Goal: Task Accomplishment & Management: Use online tool/utility

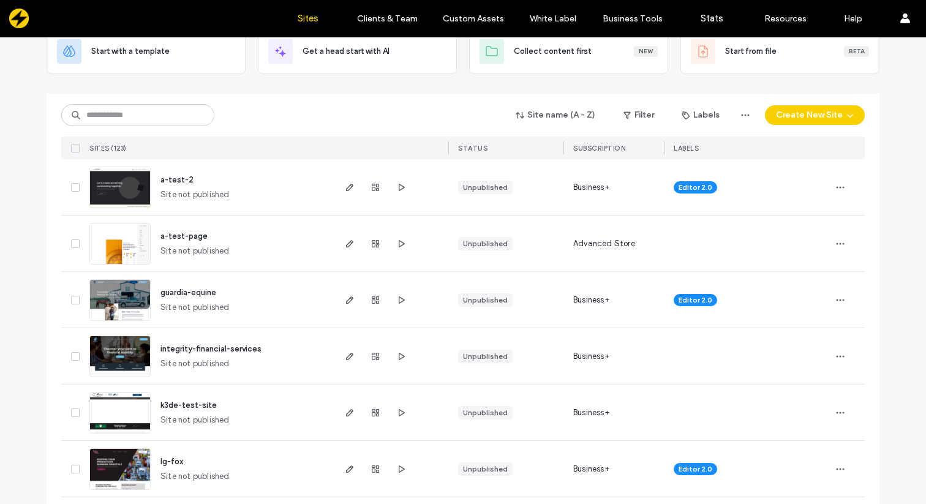
scroll to position [123, 0]
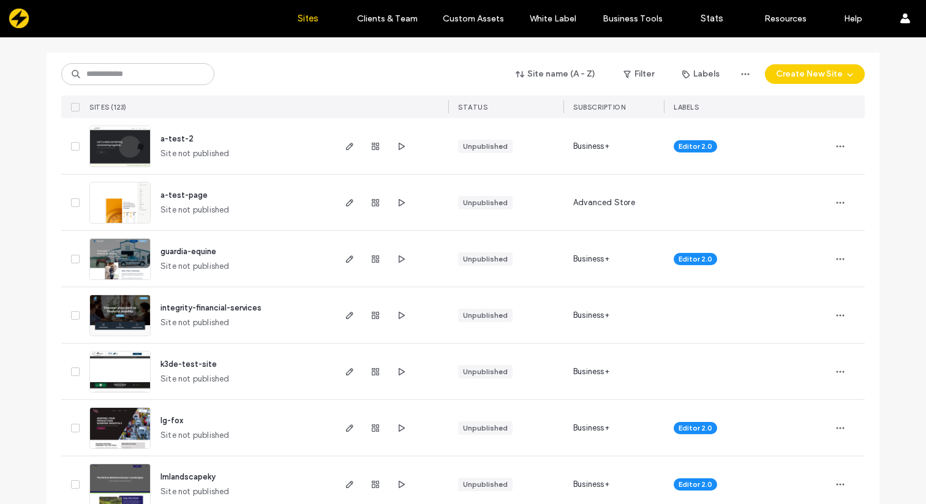
click at [307, 238] on div "guardia-equine Site not published" at bounding box center [242, 259] width 182 height 56
click at [337, 257] on div at bounding box center [390, 259] width 116 height 56
click at [346, 259] on use "button" at bounding box center [349, 258] width 7 height 7
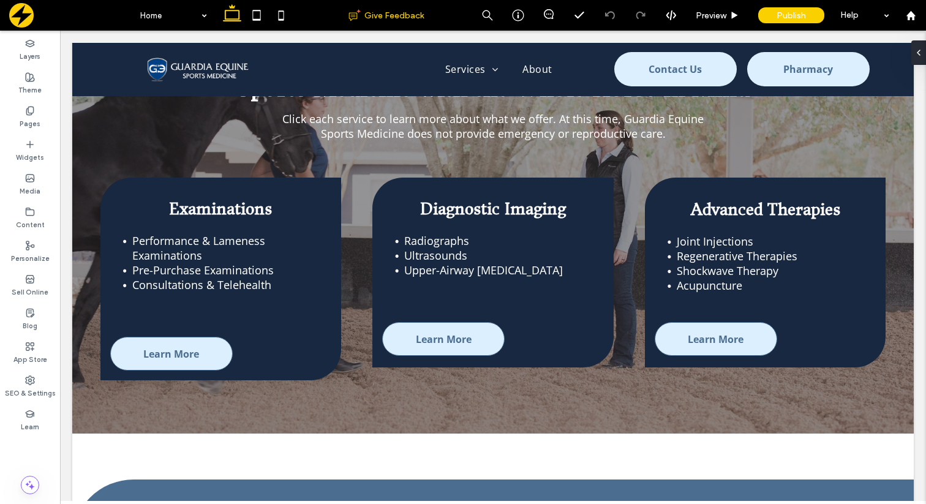
scroll to position [1509, 0]
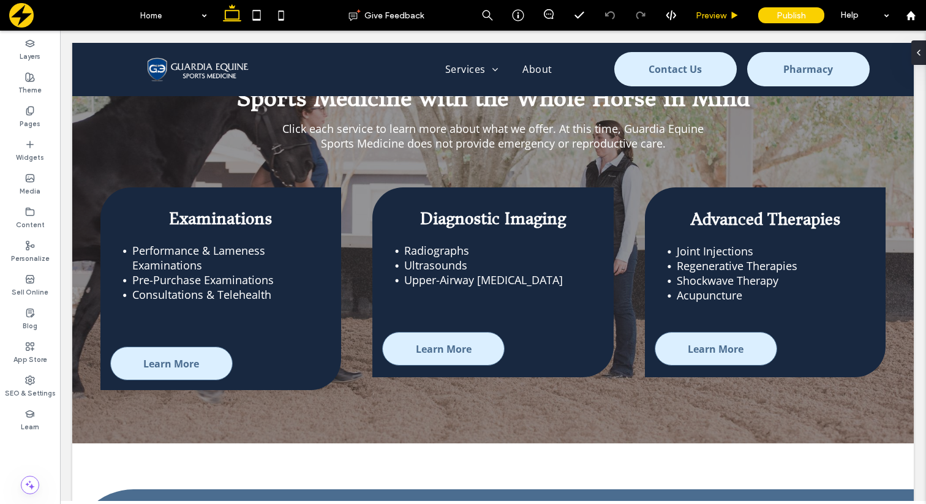
click at [720, 17] on span "Preview" at bounding box center [711, 15] width 31 height 10
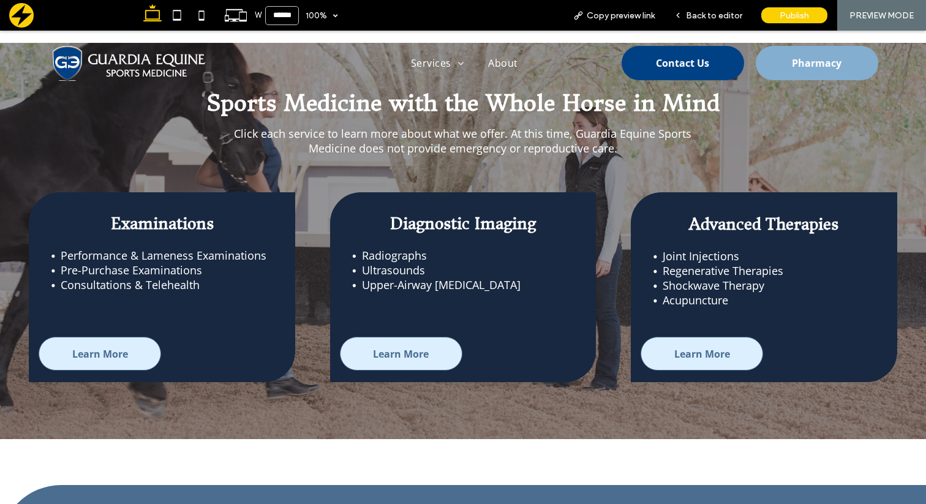
scroll to position [1512, 0]
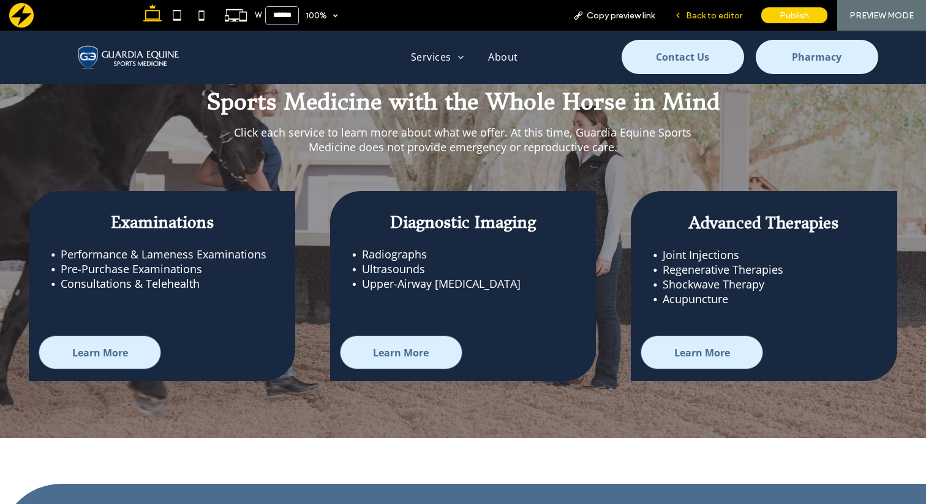
click at [711, 13] on span "Back to editor" at bounding box center [714, 15] width 56 height 10
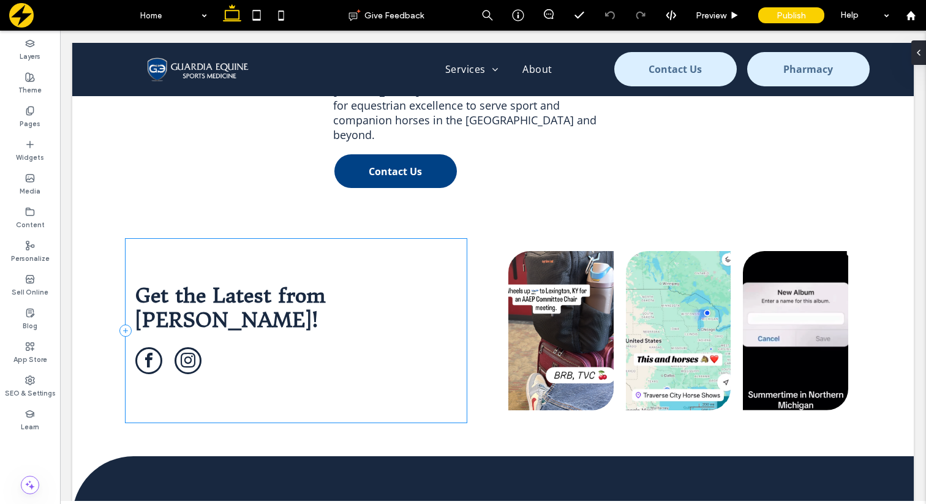
scroll to position [2680, 0]
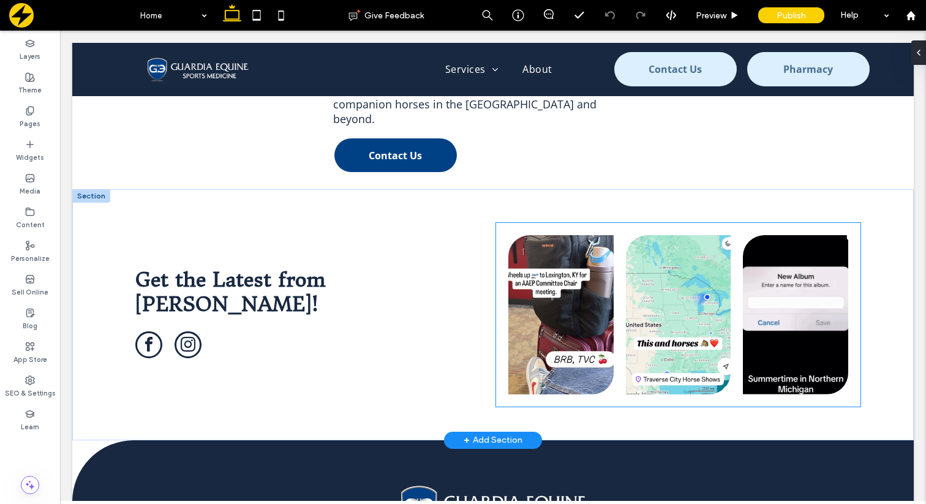
click at [597, 305] on link at bounding box center [560, 314] width 105 height 159
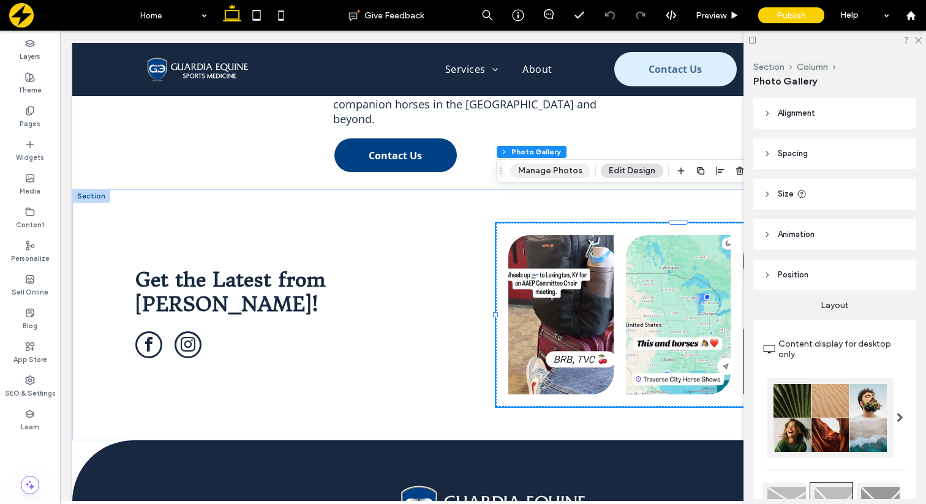
click at [562, 170] on button "Manage Photos" at bounding box center [550, 170] width 80 height 15
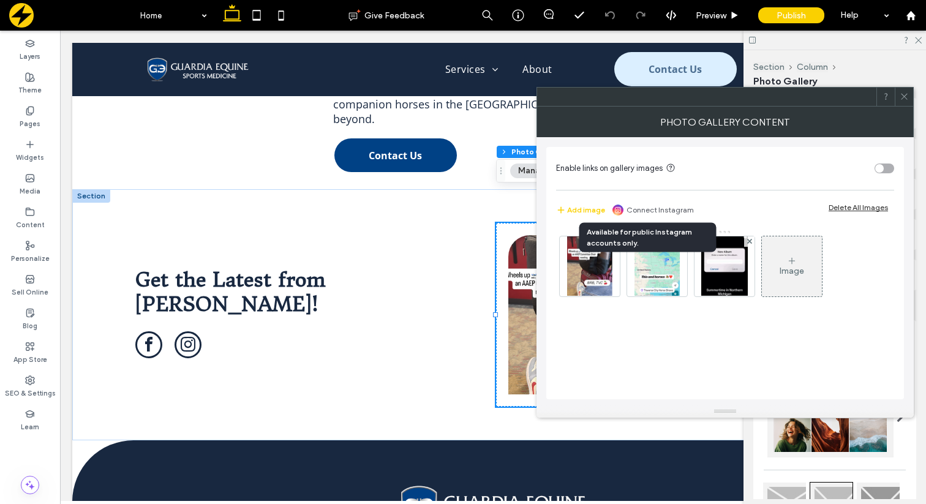
click at [655, 208] on link "Connect Instagram" at bounding box center [659, 210] width 67 height 11
click at [901, 94] on use at bounding box center [904, 97] width 6 height 6
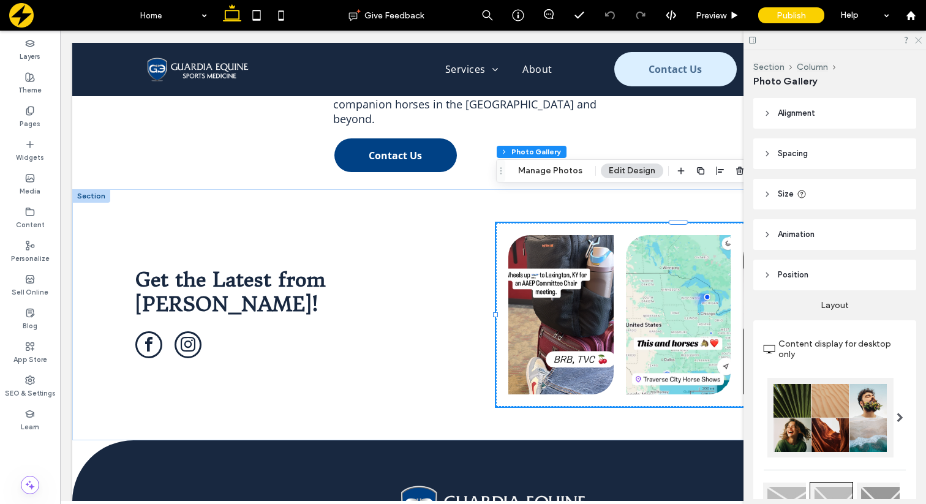
click at [920, 38] on icon at bounding box center [918, 40] width 8 height 8
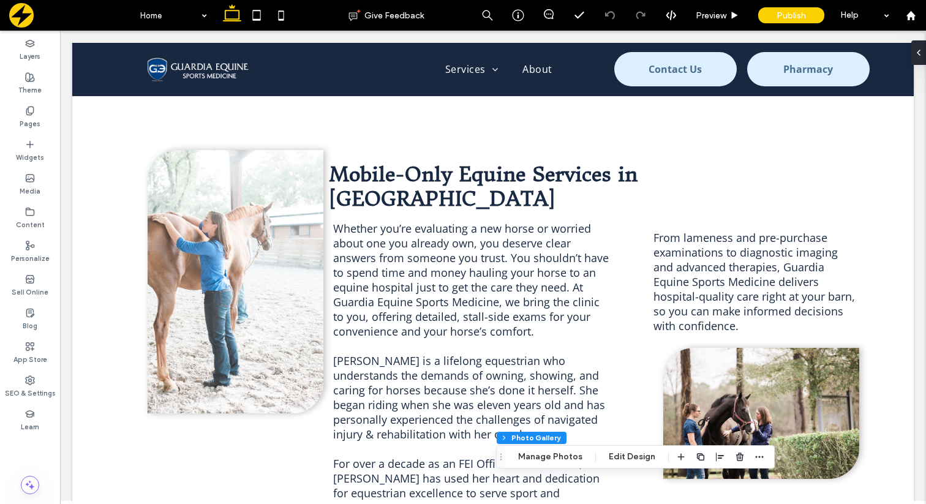
scroll to position [2413, 0]
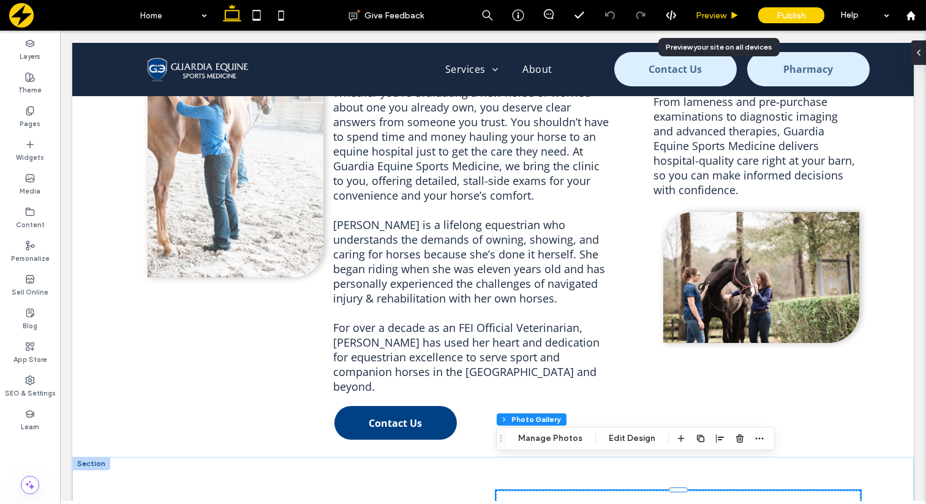
click at [719, 17] on span "Preview" at bounding box center [711, 15] width 31 height 10
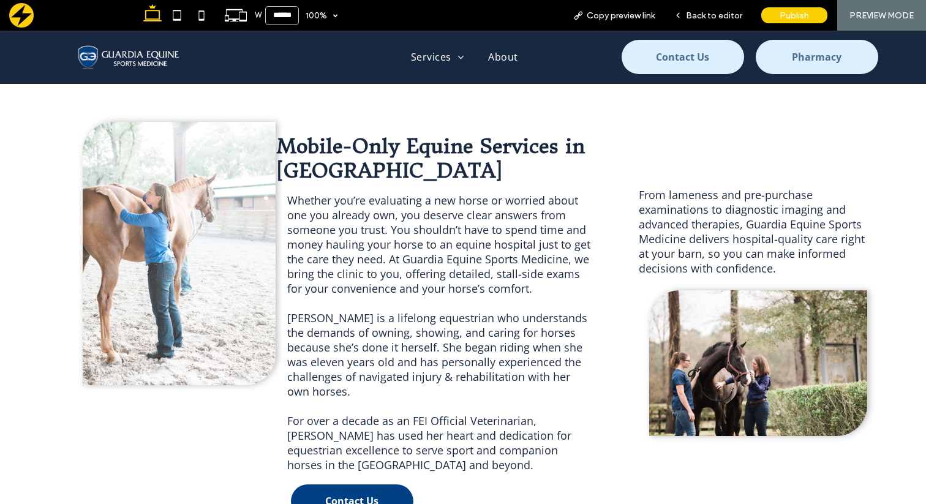
scroll to position [2310, 0]
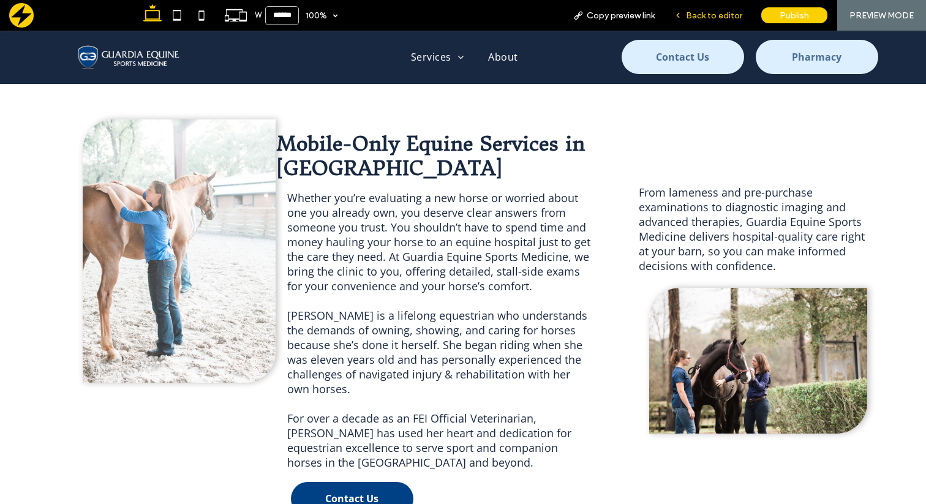
click at [695, 16] on span "Back to editor" at bounding box center [714, 15] width 56 height 10
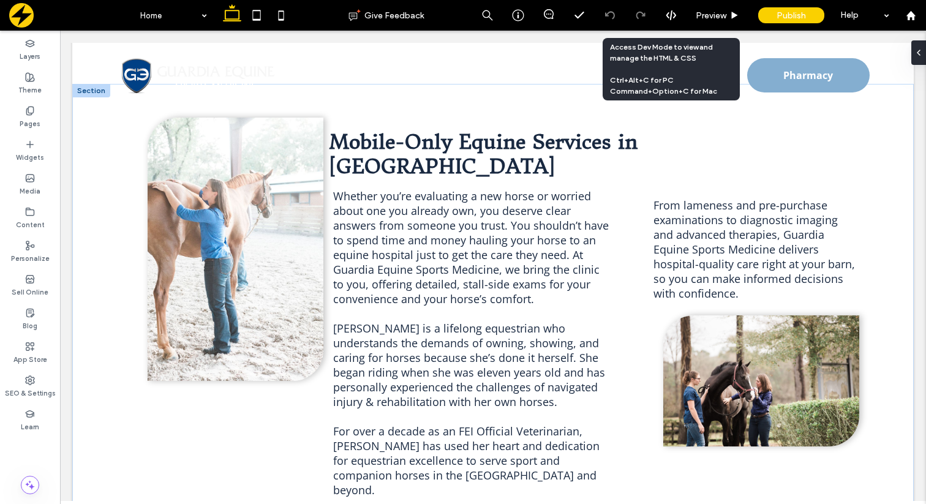
scroll to position [2308, 0]
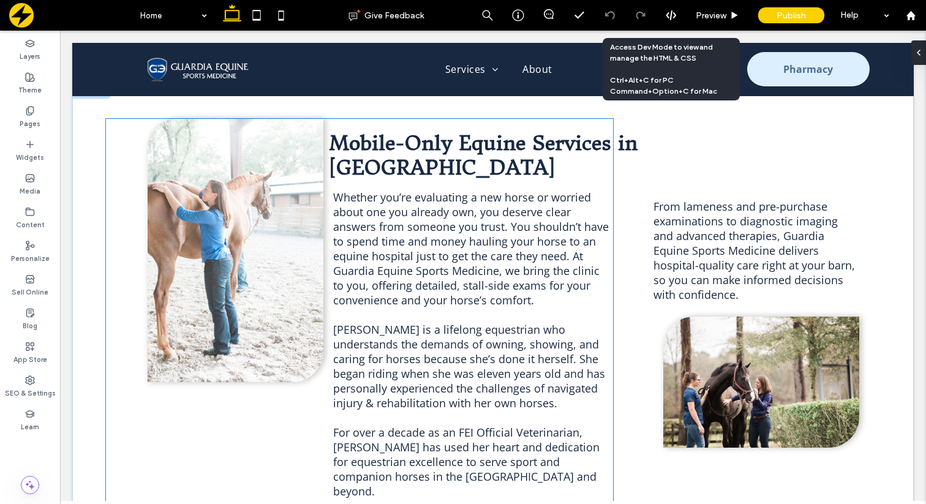
click at [290, 274] on img at bounding box center [236, 250] width 176 height 263
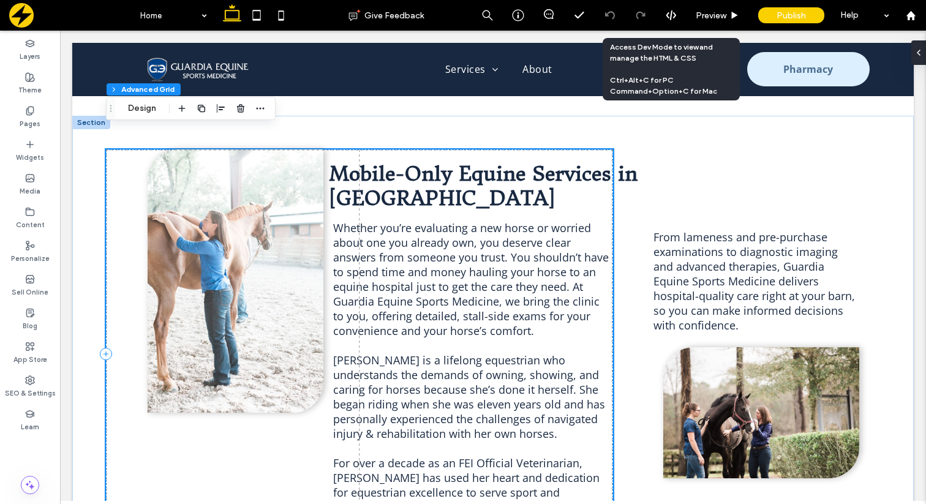
scroll to position [2274, 0]
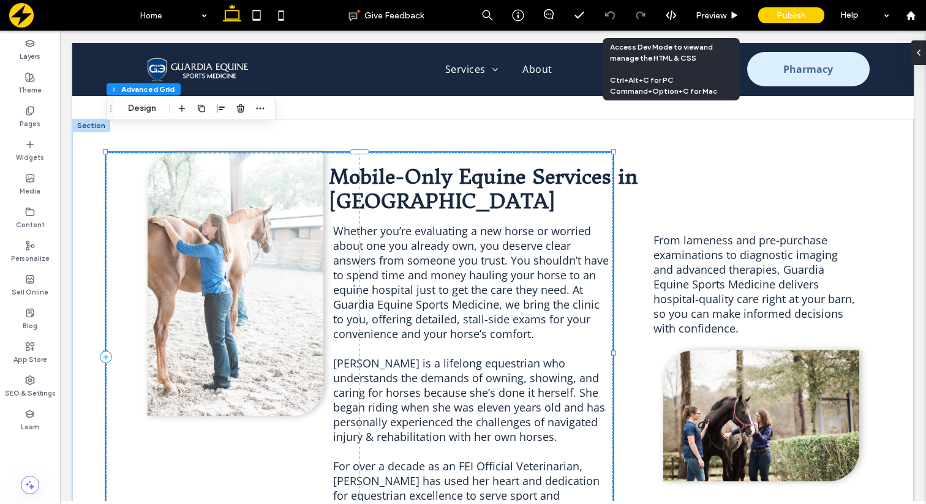
click at [287, 278] on img at bounding box center [236, 283] width 176 height 263
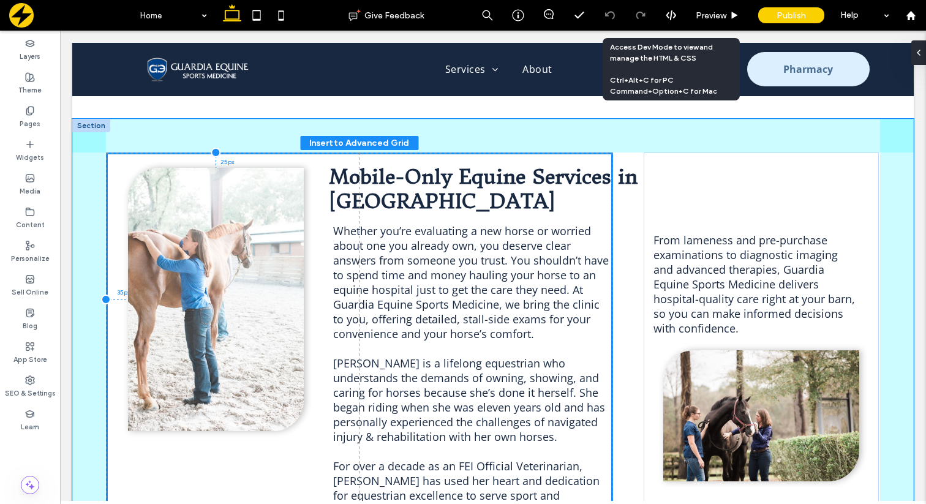
drag, startPoint x: 247, startPoint y: 278, endPoint x: 181, endPoint y: 195, distance: 106.3
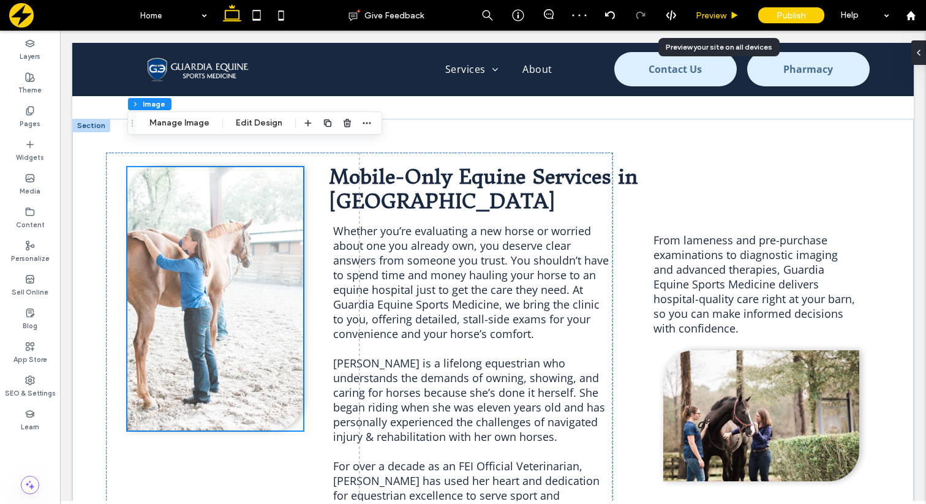
click at [721, 11] on span "Preview" at bounding box center [711, 15] width 31 height 10
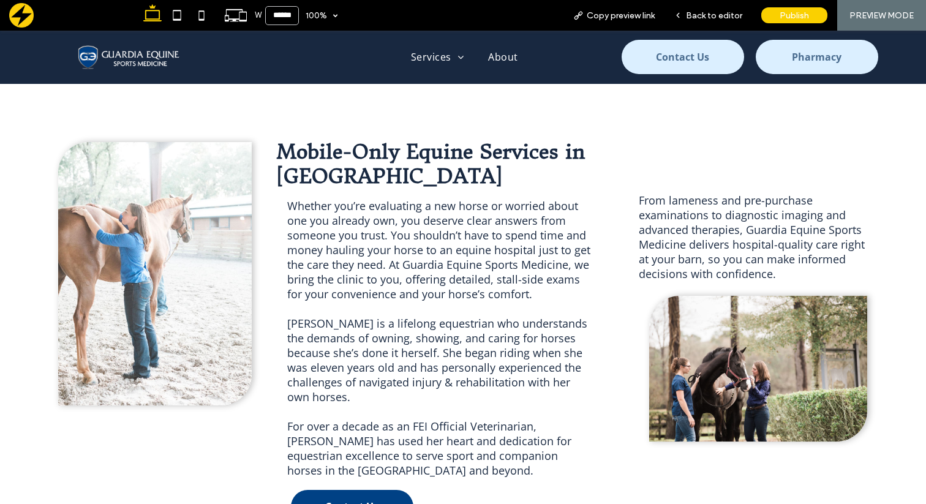
scroll to position [2305, 0]
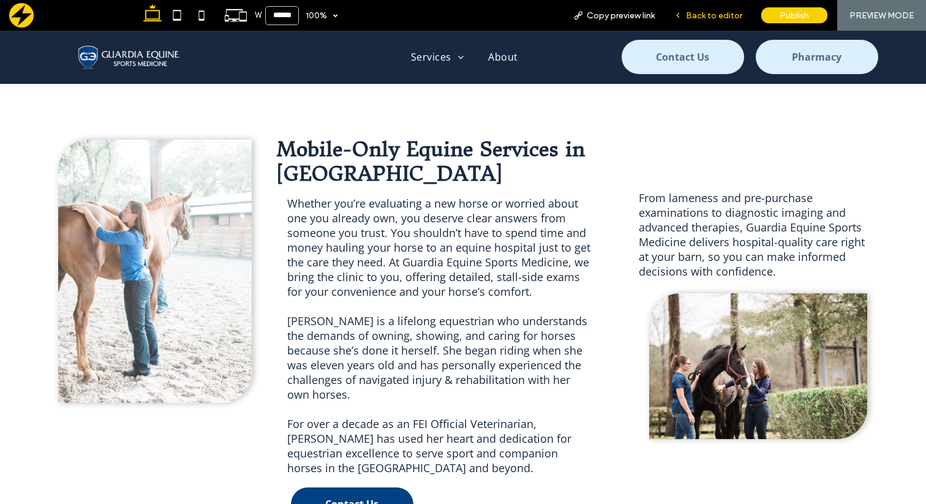
click at [706, 13] on span "Back to editor" at bounding box center [714, 15] width 56 height 10
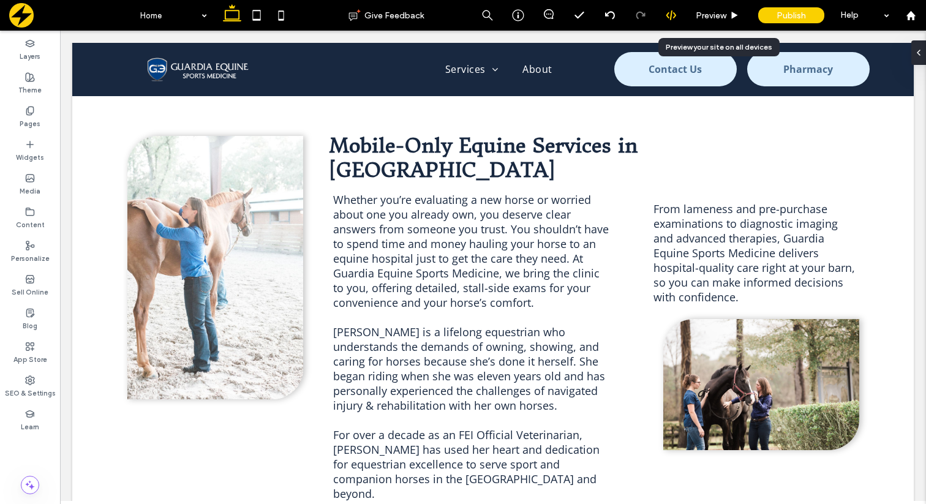
scroll to position [2302, 0]
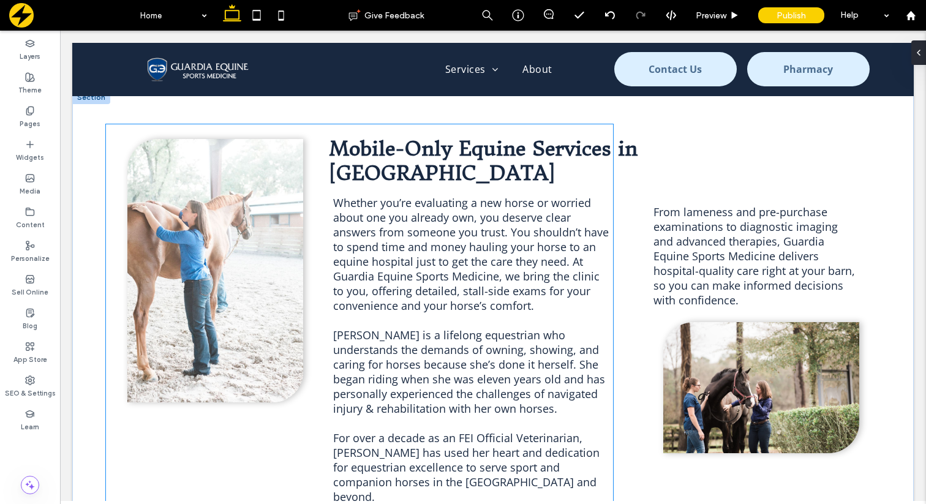
click at [400, 145] on span "Mobile-Only Equine Services in Greater Houston" at bounding box center [483, 161] width 308 height 49
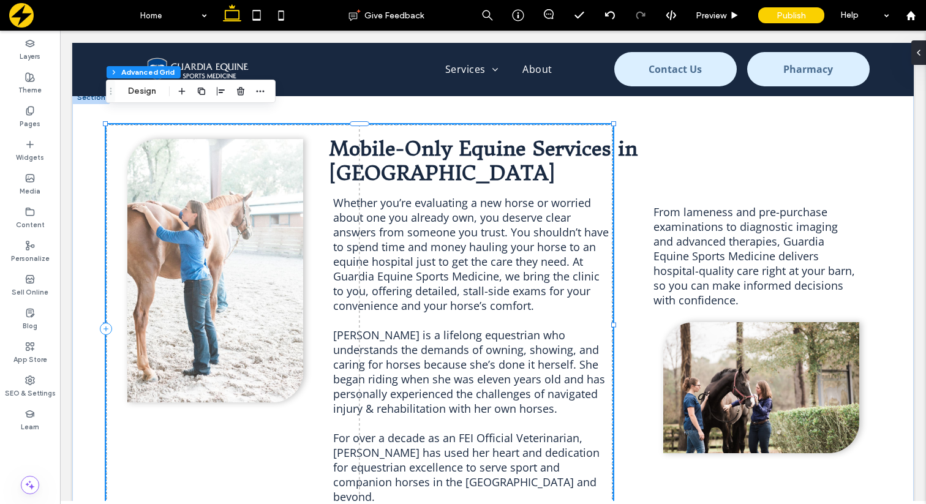
click at [405, 137] on span "Mobile-Only Equine Services in Greater Houston" at bounding box center [483, 161] width 308 height 49
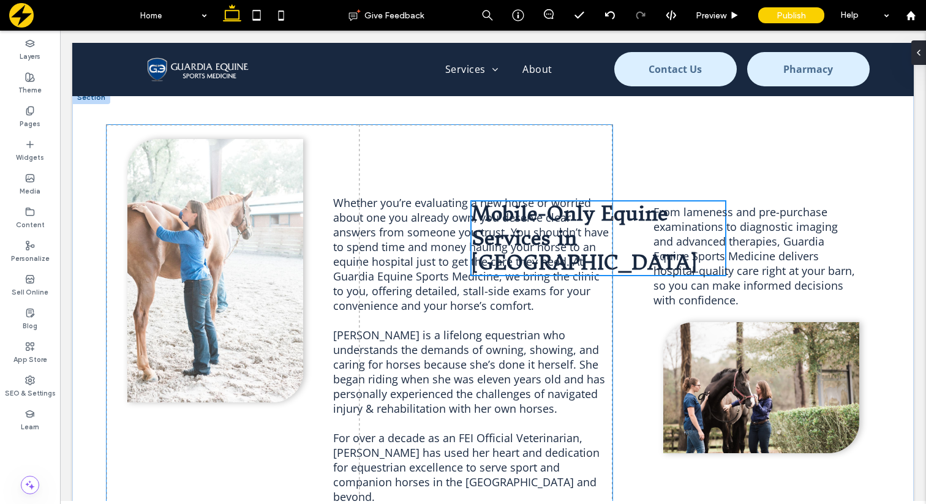
type input "***"
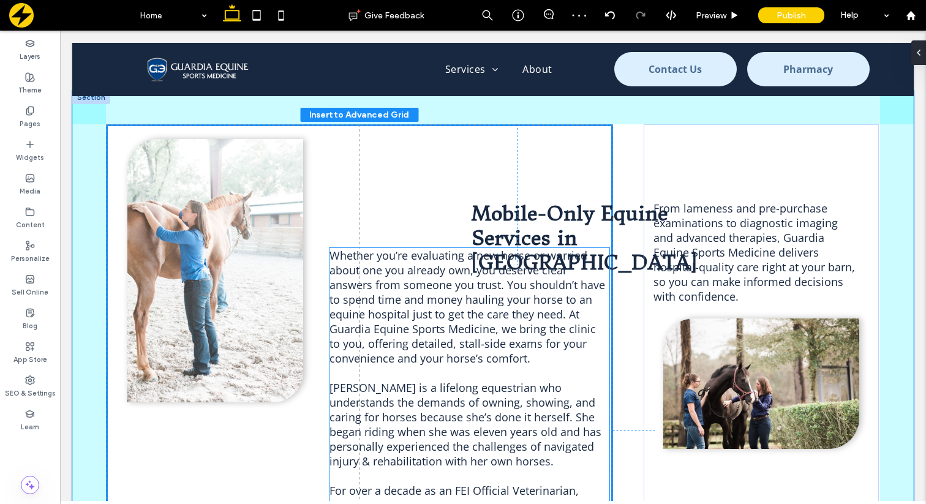
drag, startPoint x: 558, startPoint y: 206, endPoint x: 508, endPoint y: 187, distance: 53.3
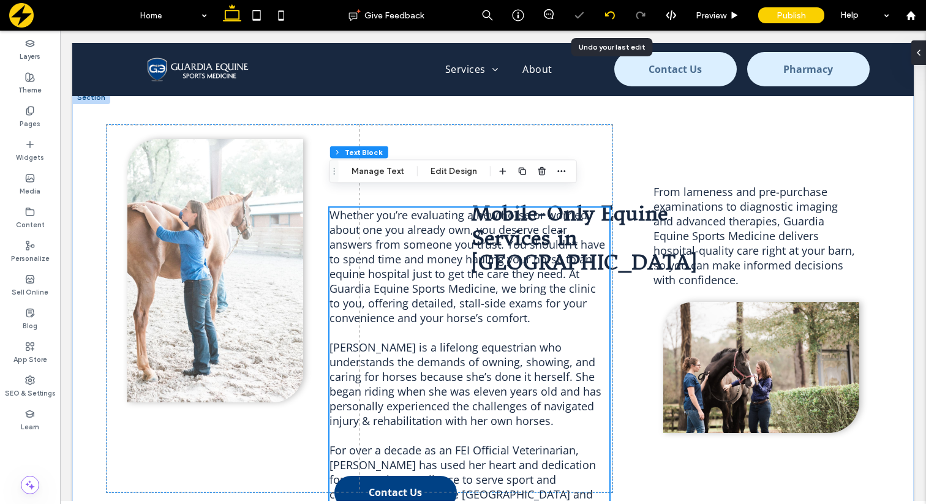
click at [612, 17] on icon at bounding box center [610, 15] width 10 height 10
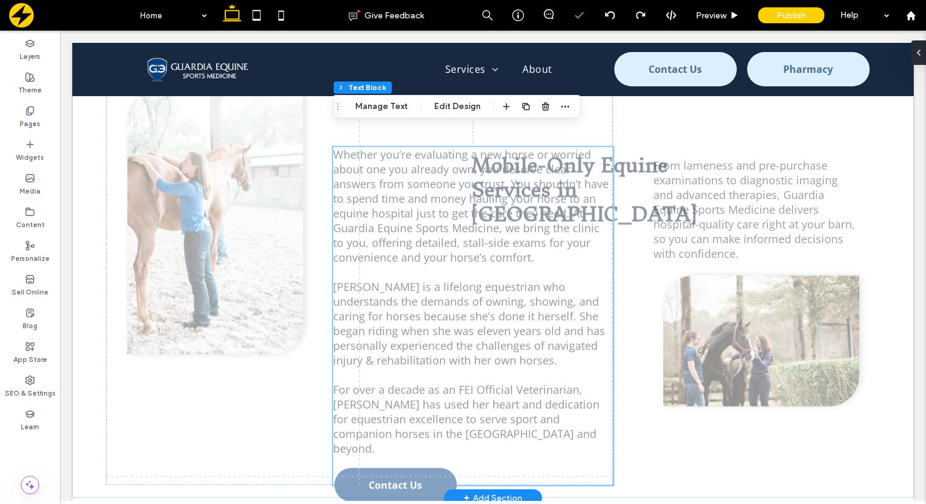
scroll to position [2373, 0]
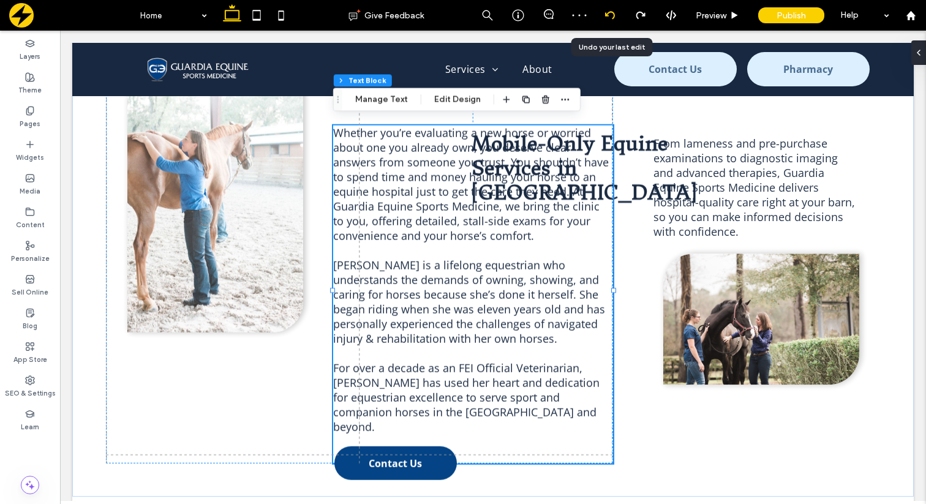
click at [610, 15] on icon at bounding box center [610, 15] width 10 height 10
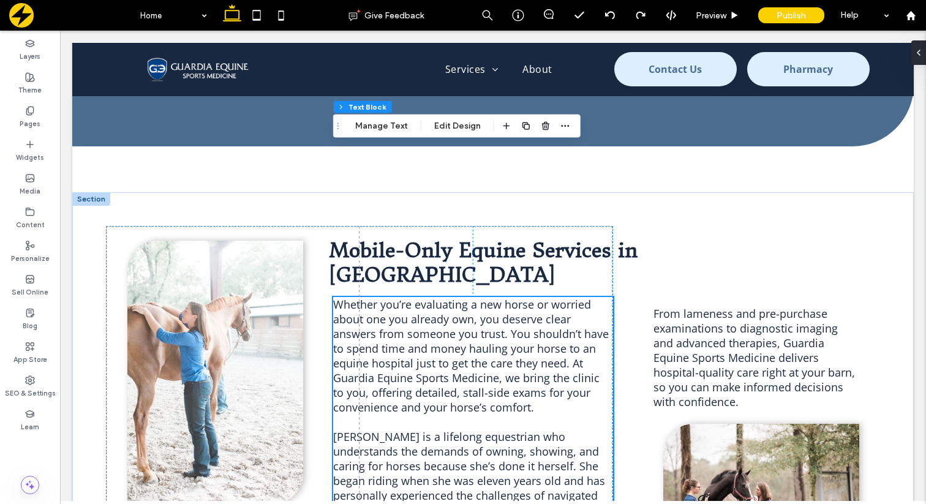
scroll to position [2177, 0]
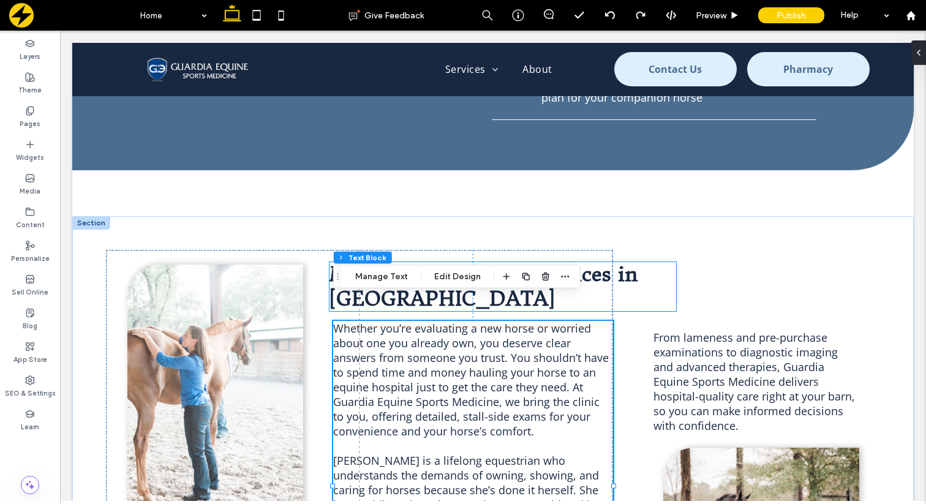
click at [475, 262] on span "Mobile-Only Equine Services in Greater Houston" at bounding box center [483, 286] width 308 height 49
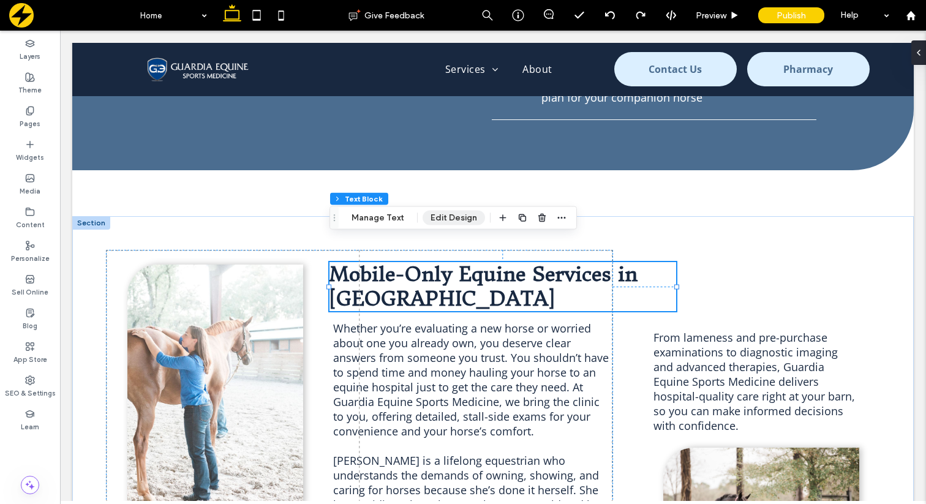
click at [445, 223] on button "Edit Design" at bounding box center [453, 218] width 62 height 15
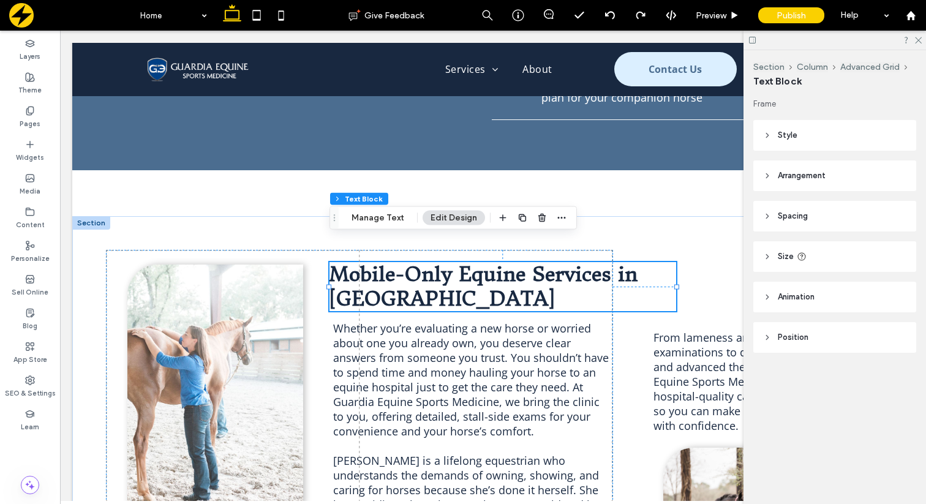
click at [760, 214] on header "Spacing" at bounding box center [834, 216] width 163 height 31
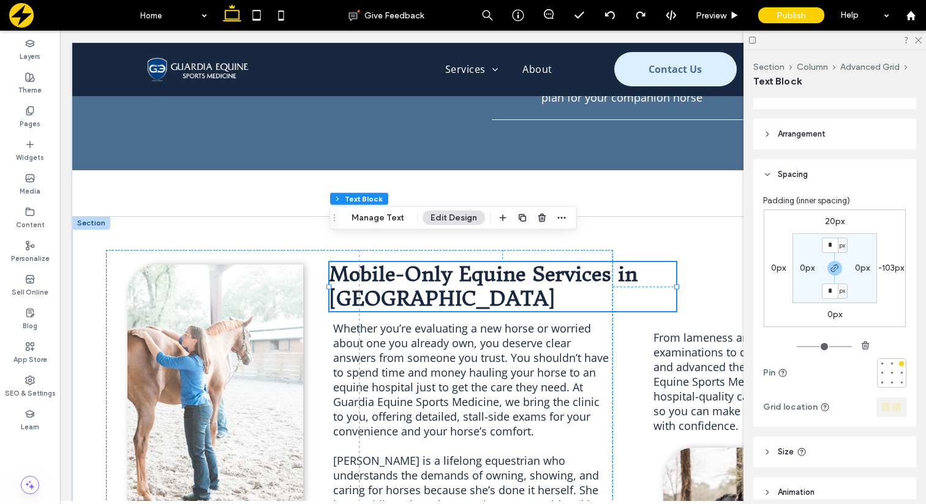
scroll to position [44, 0]
click at [890, 270] on label "-103px" at bounding box center [891, 265] width 26 height 10
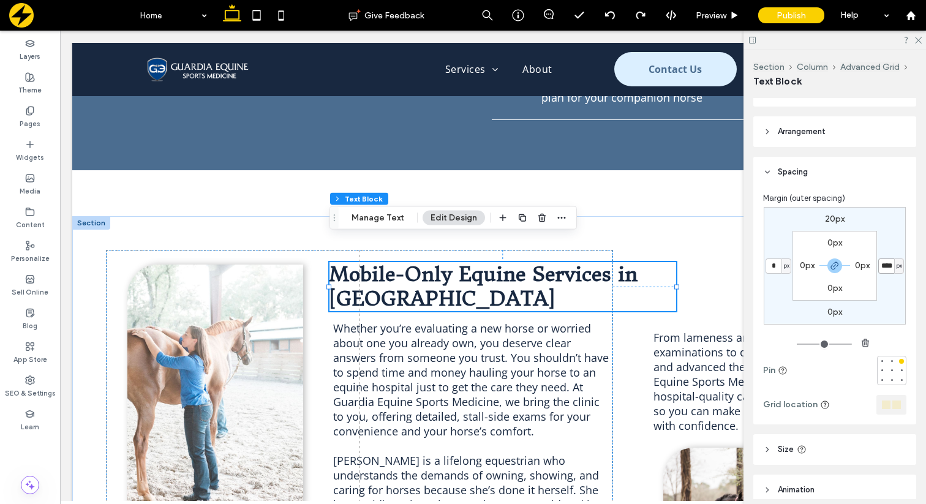
click at [890, 270] on input "****" at bounding box center [886, 265] width 16 height 15
click at [835, 264] on icon "button" at bounding box center [835, 266] width 10 height 10
type input "*"
click at [895, 265] on div "px" at bounding box center [898, 266] width 7 height 12
click at [884, 245] on div "20px **** px 0px 0px 0px 0px 0px 0px" at bounding box center [835, 266] width 142 height 118
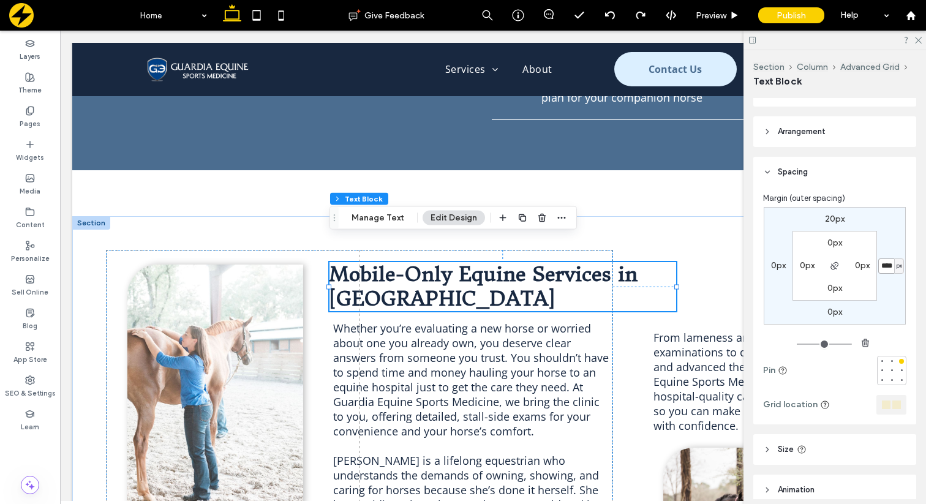
click at [884, 267] on input "****" at bounding box center [886, 265] width 16 height 15
type input "****"
type input "*"
type input "****"
type input "*"
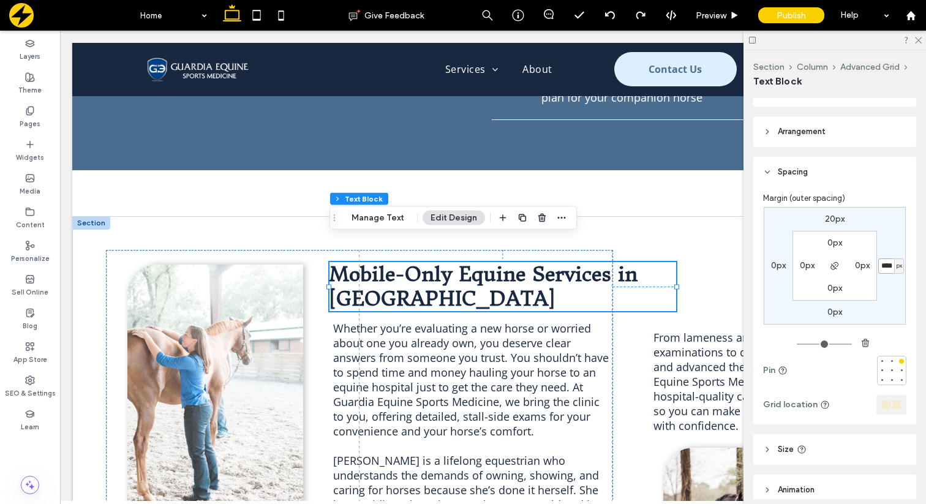
type input "****"
type input "*"
type input "****"
type input "*"
type input "****"
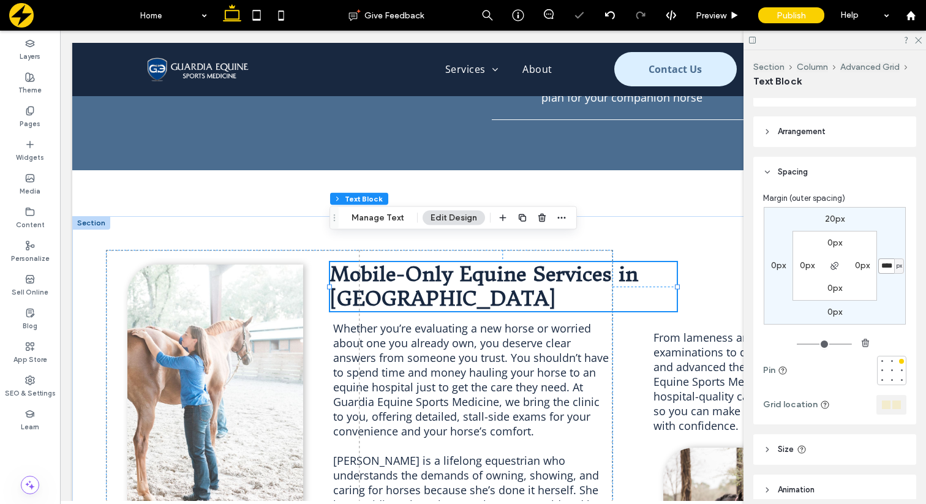
type input "*"
type input "****"
type input "*"
type input "****"
type input "*"
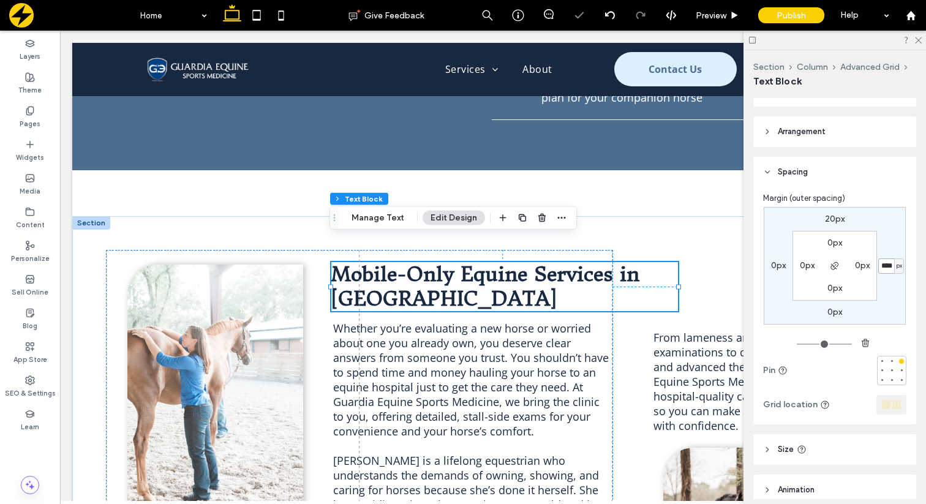
type input "****"
type input "*"
type input "****"
type input "*"
click at [916, 38] on icon at bounding box center [918, 40] width 8 height 8
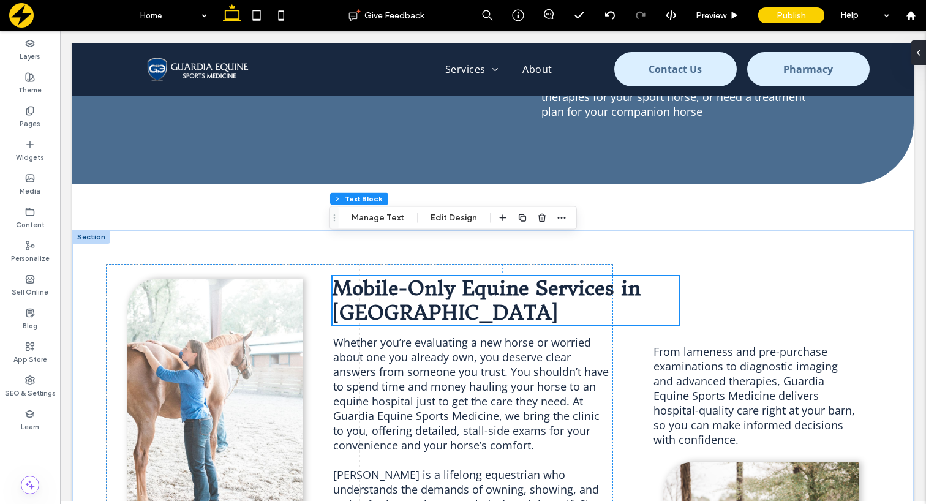
scroll to position [2160, 0]
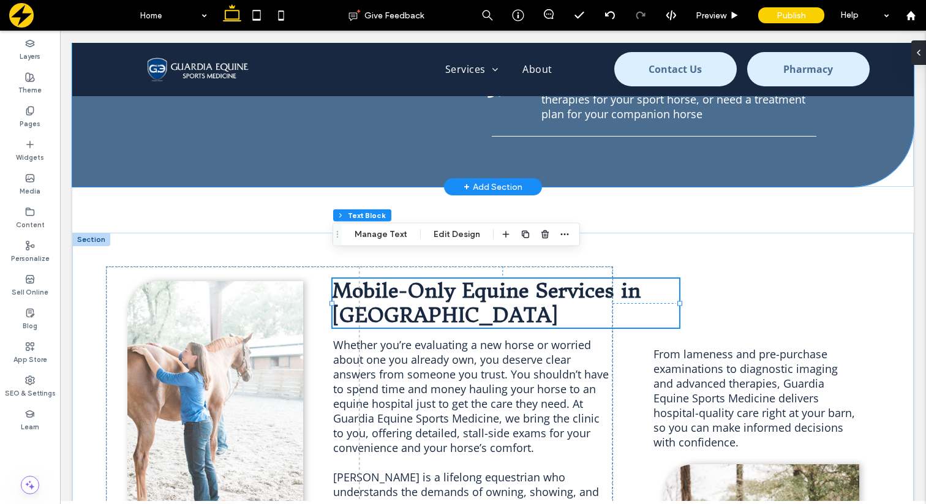
click at [675, 146] on div "Get the Personalized Care Your Horse Deserves Contact Us 1. Contact Us We'll sc…" at bounding box center [492, 12] width 841 height 348
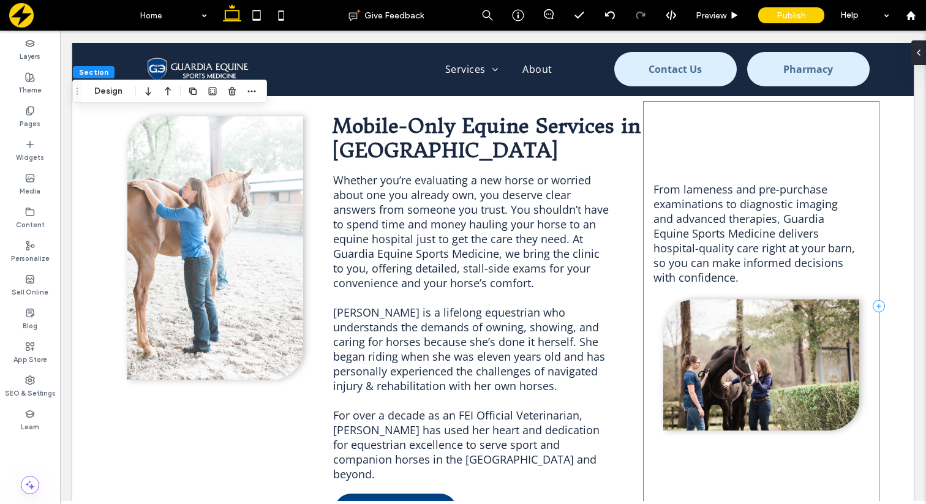
scroll to position [2329, 0]
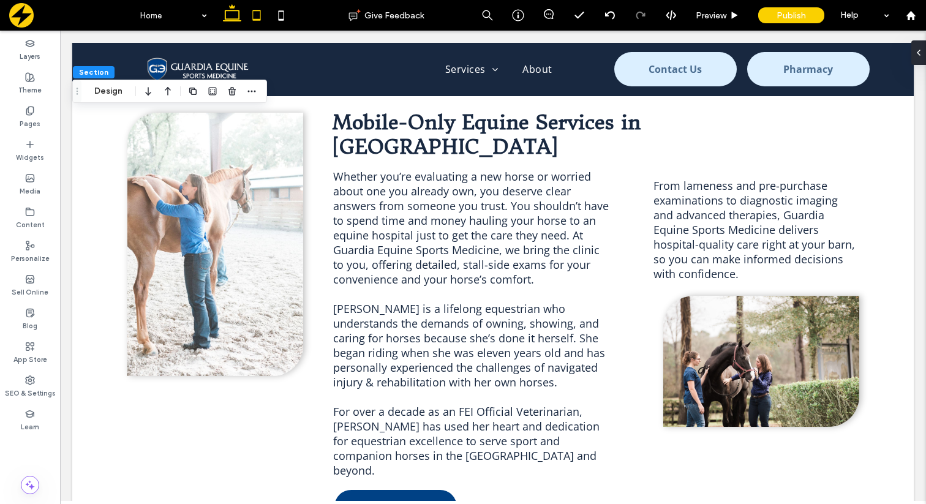
click at [253, 14] on use at bounding box center [256, 15] width 8 height 10
type input "*"
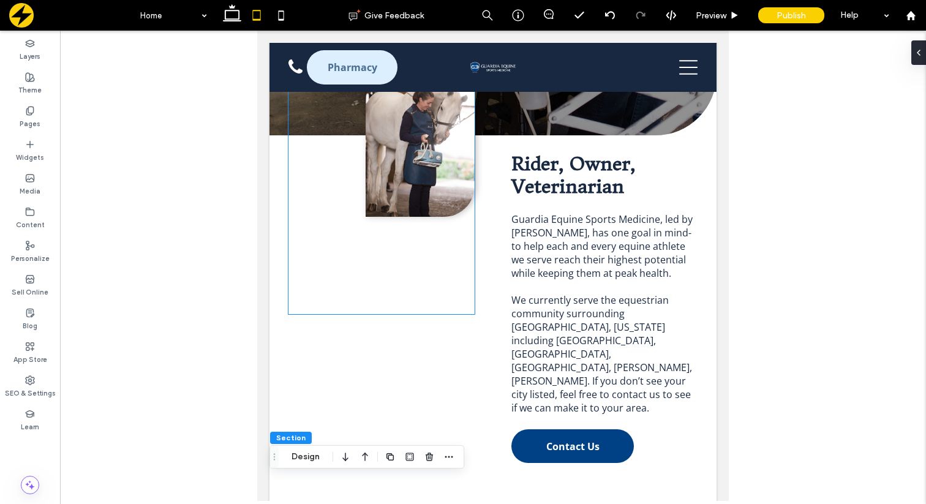
scroll to position [331, 0]
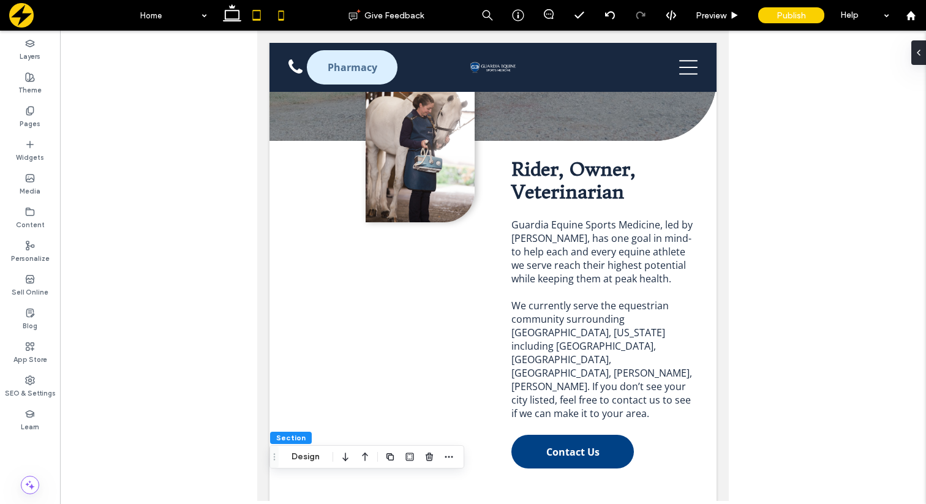
click at [286, 24] on icon at bounding box center [281, 15] width 24 height 24
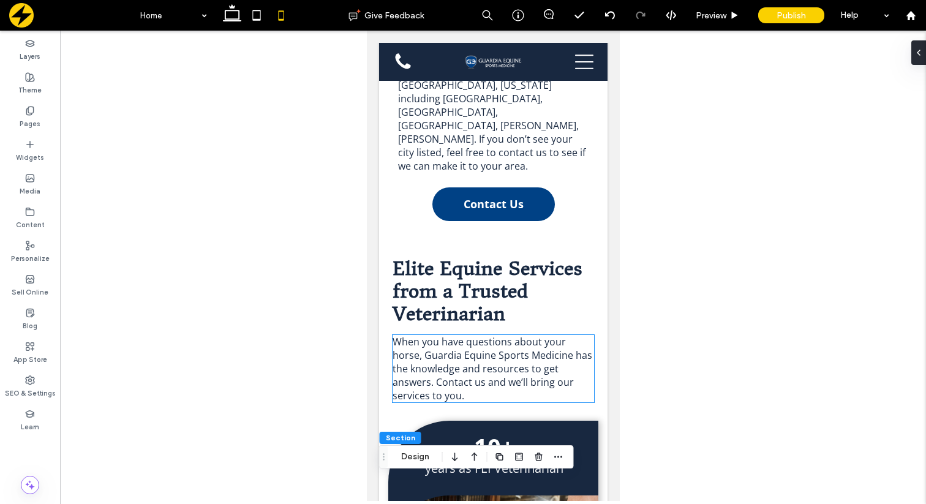
scroll to position [0, 0]
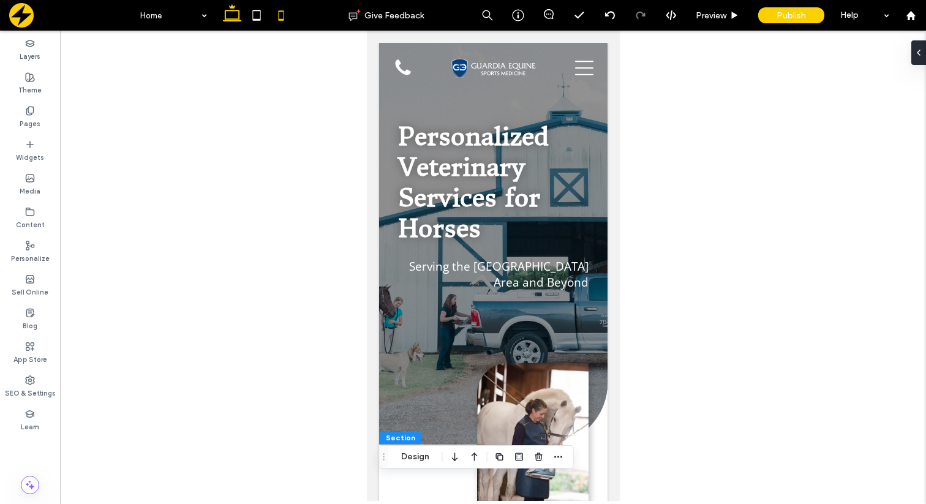
click at [227, 12] on icon at bounding box center [232, 15] width 24 height 24
type input "*"
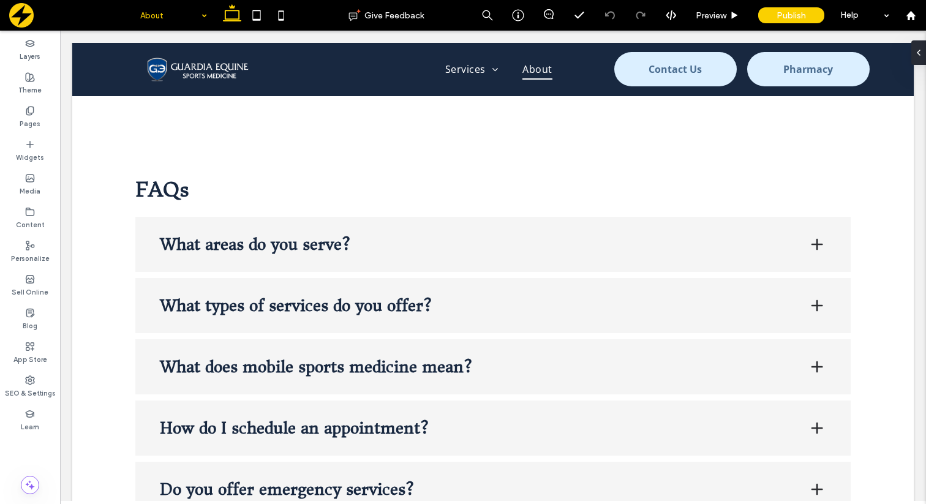
scroll to position [1869, 0]
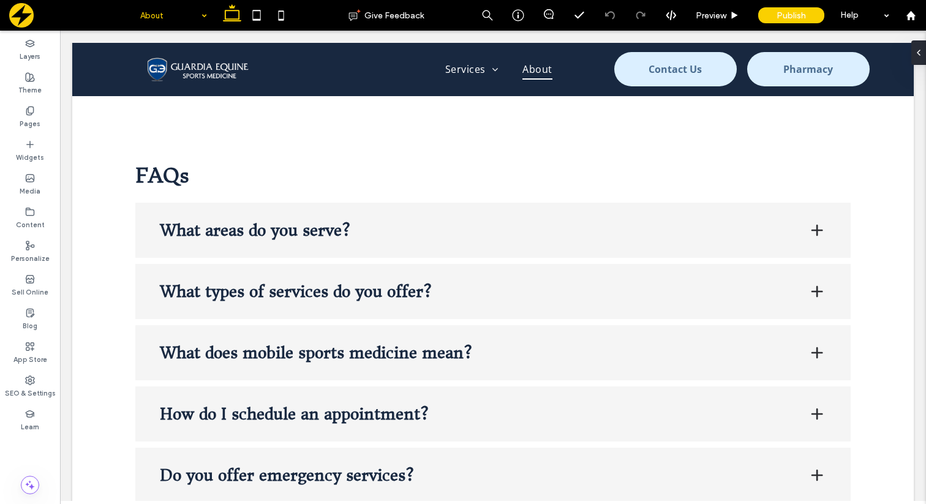
click at [191, 14] on input at bounding box center [170, 15] width 61 height 31
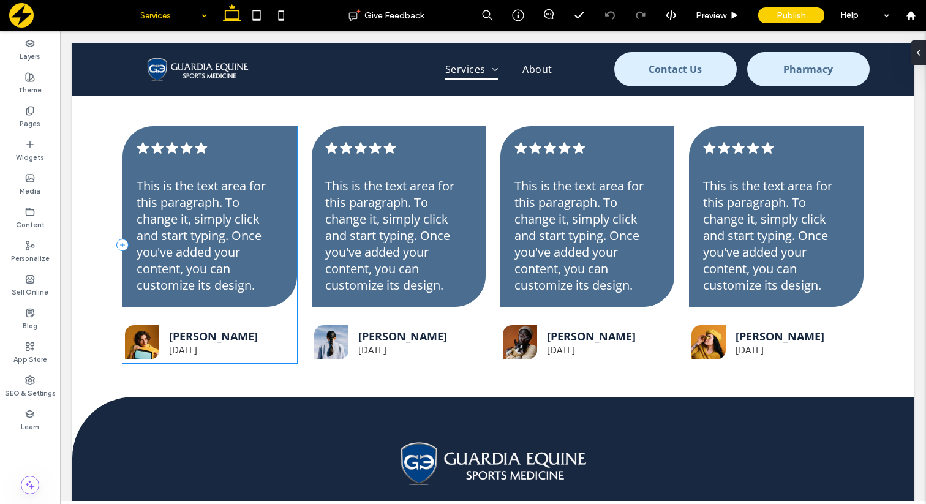
scroll to position [3258, 0]
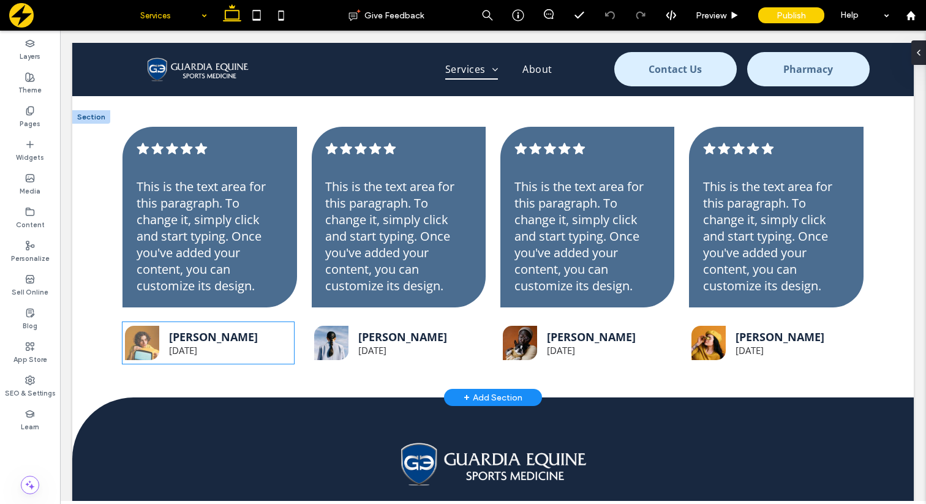
click at [145, 337] on img at bounding box center [142, 343] width 34 height 34
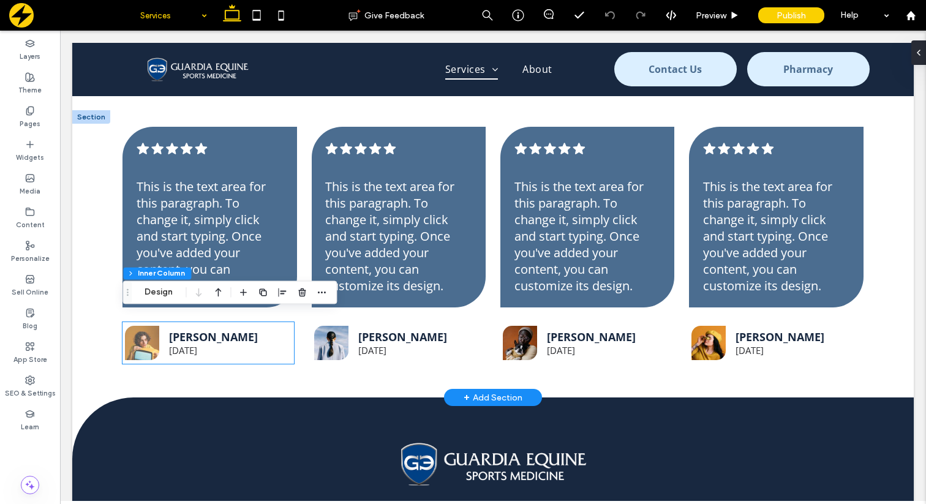
type input "**"
click at [145, 334] on img at bounding box center [142, 343] width 34 height 34
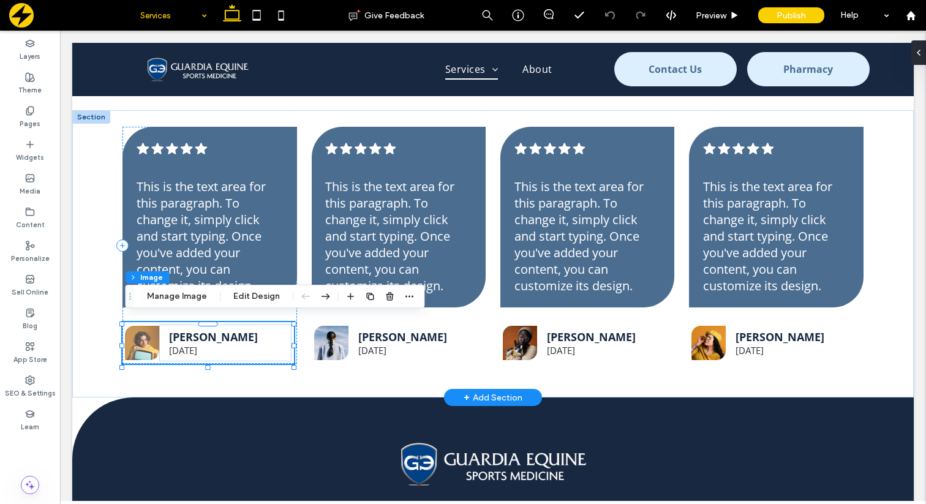
type input "**"
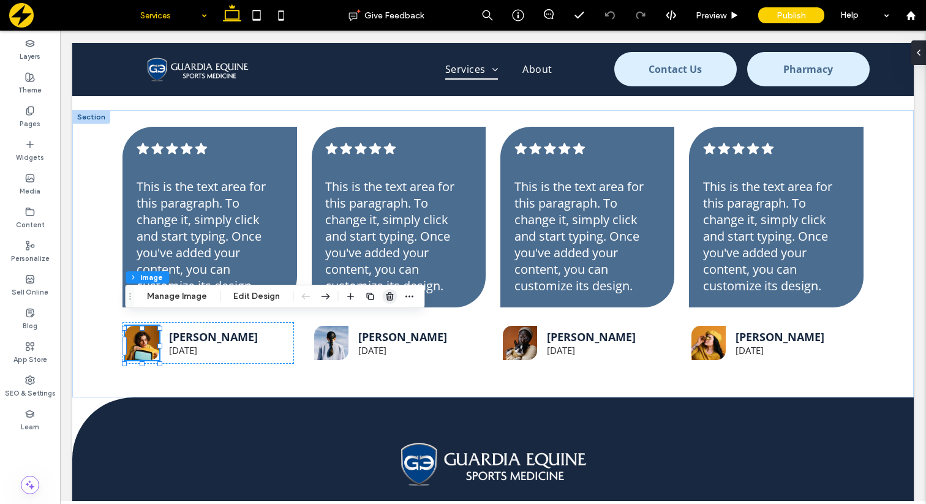
click at [385, 295] on icon "button" at bounding box center [390, 296] width 10 height 10
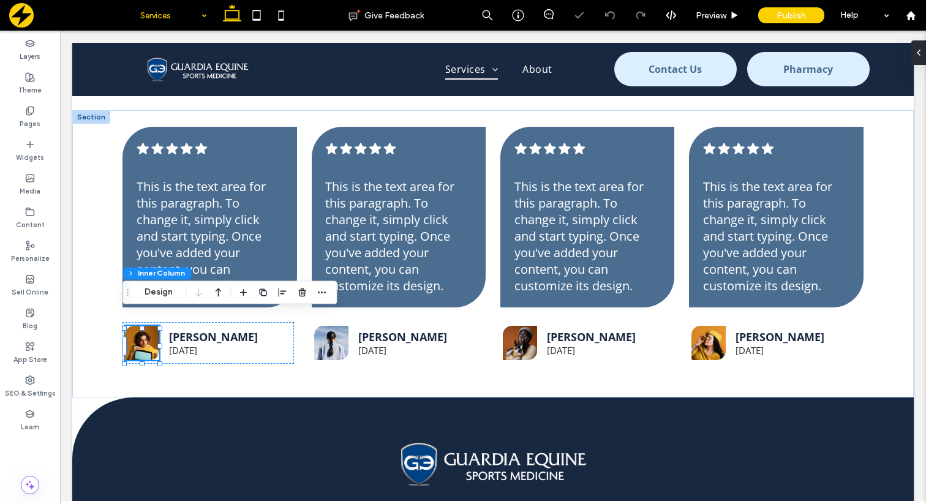
type input "**"
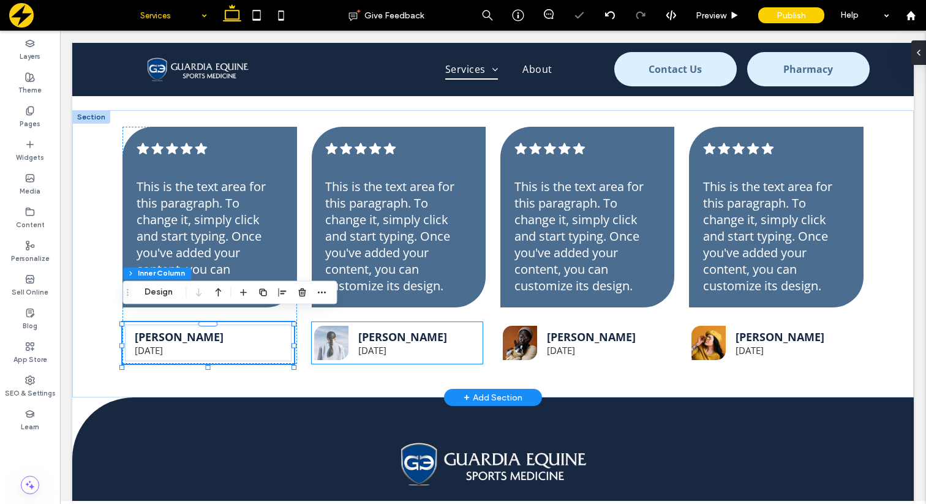
click at [339, 345] on img at bounding box center [331, 343] width 34 height 34
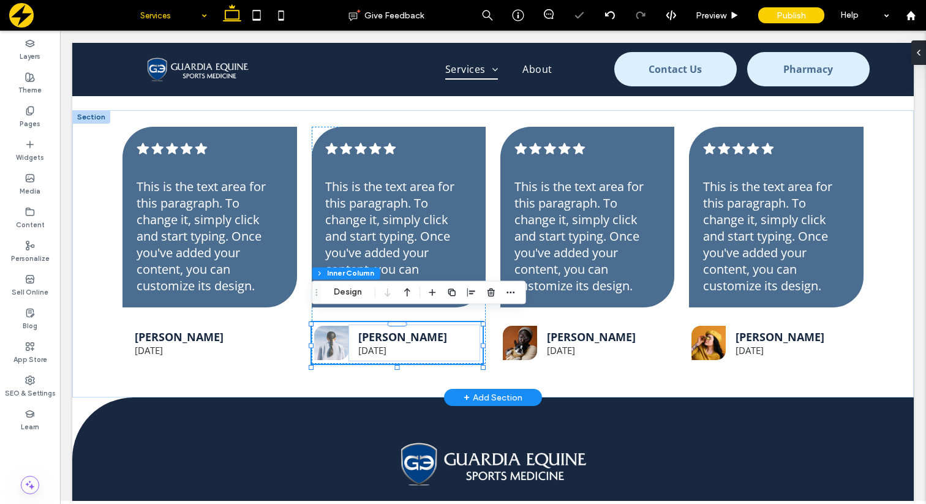
click at [332, 335] on img at bounding box center [331, 343] width 34 height 34
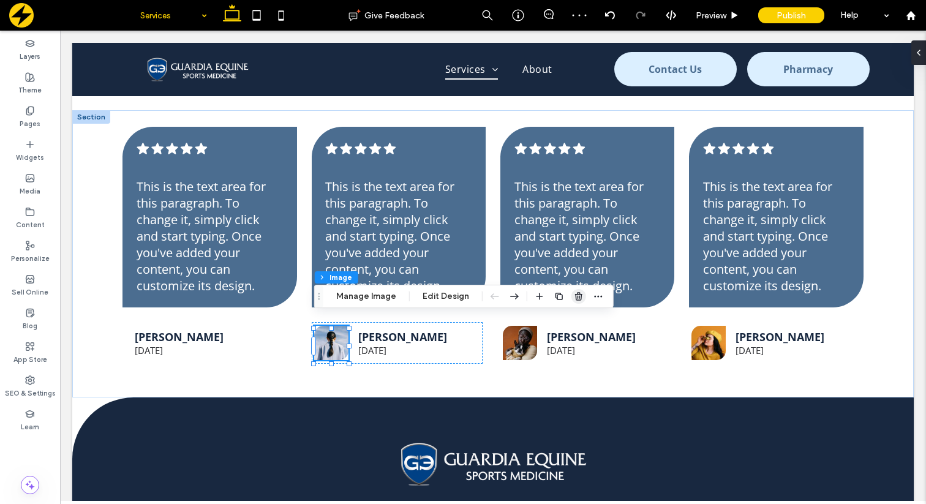
click at [574, 294] on icon "button" at bounding box center [579, 296] width 10 height 10
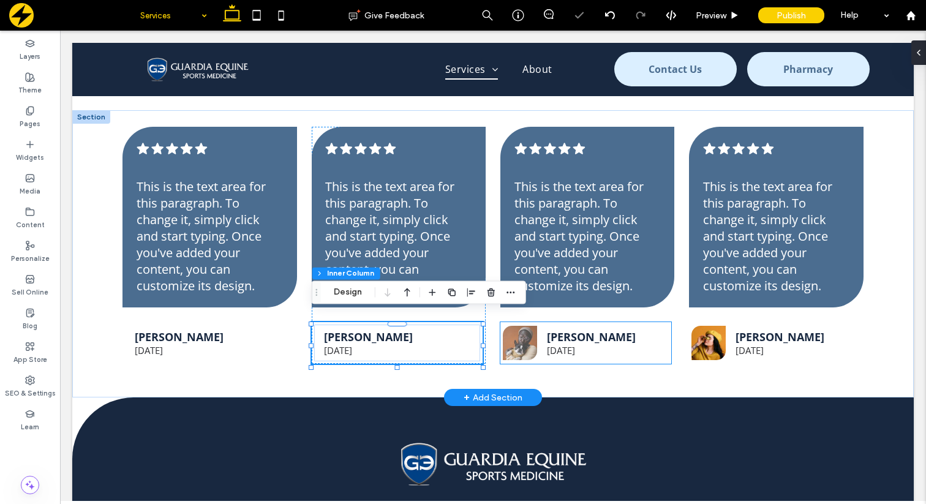
click at [520, 329] on img at bounding box center [520, 343] width 34 height 34
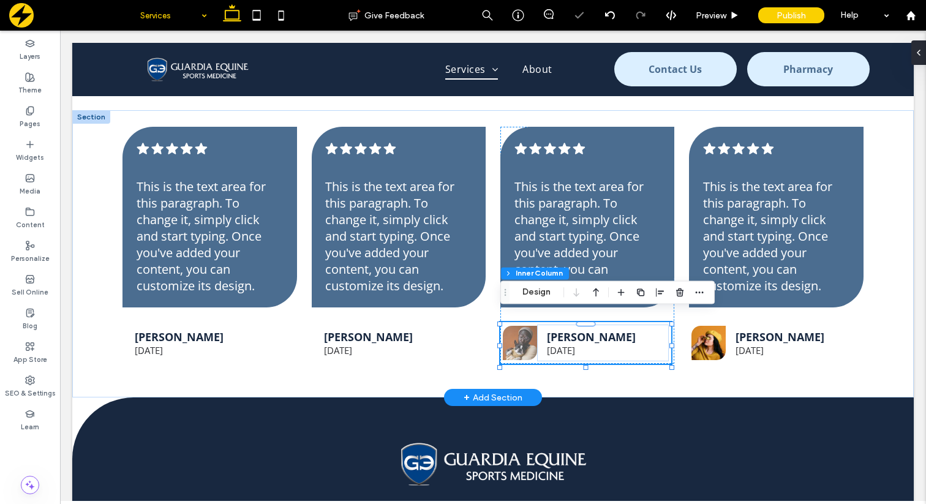
click at [520, 329] on img at bounding box center [520, 343] width 34 height 34
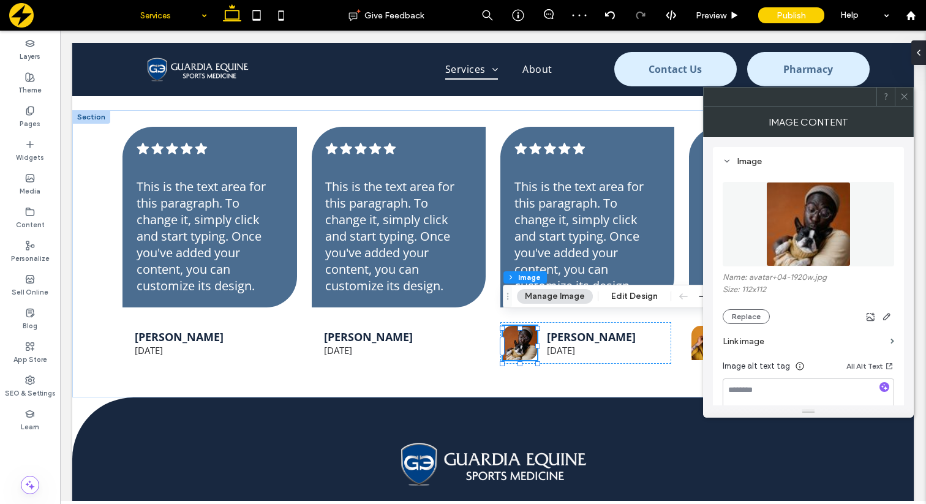
click at [904, 100] on icon at bounding box center [903, 96] width 9 height 9
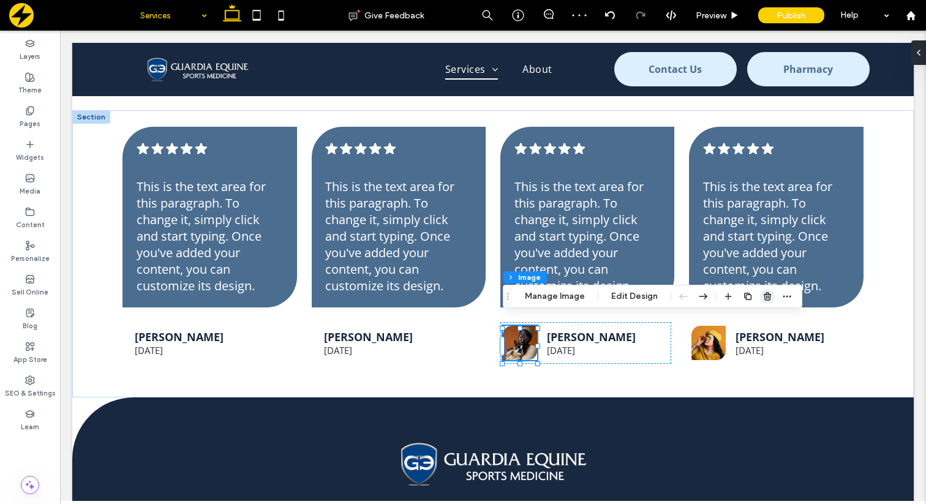
click at [762, 296] on icon "button" at bounding box center [767, 296] width 10 height 10
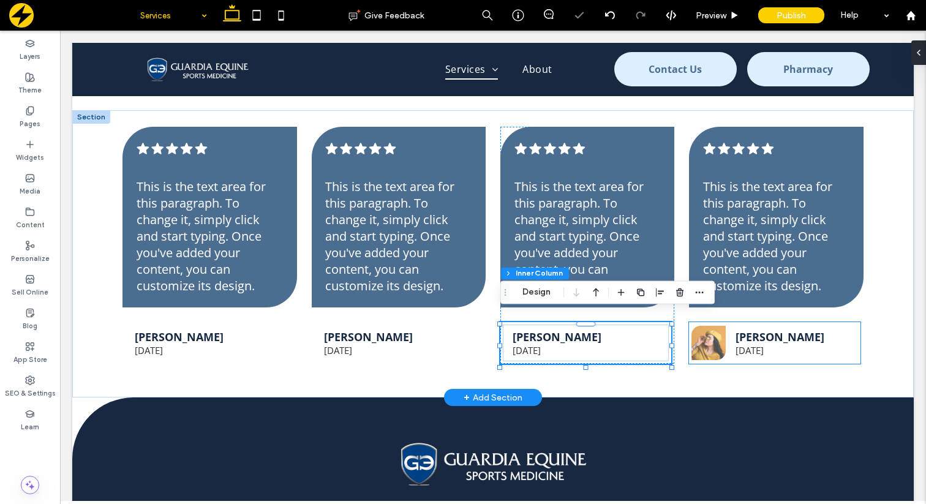
click at [719, 327] on img at bounding box center [708, 343] width 34 height 34
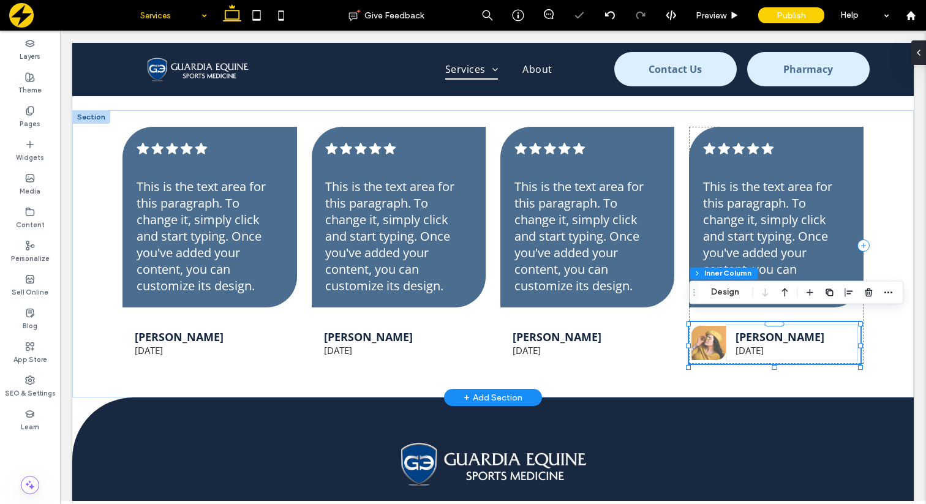
click at [705, 331] on img at bounding box center [708, 343] width 34 height 34
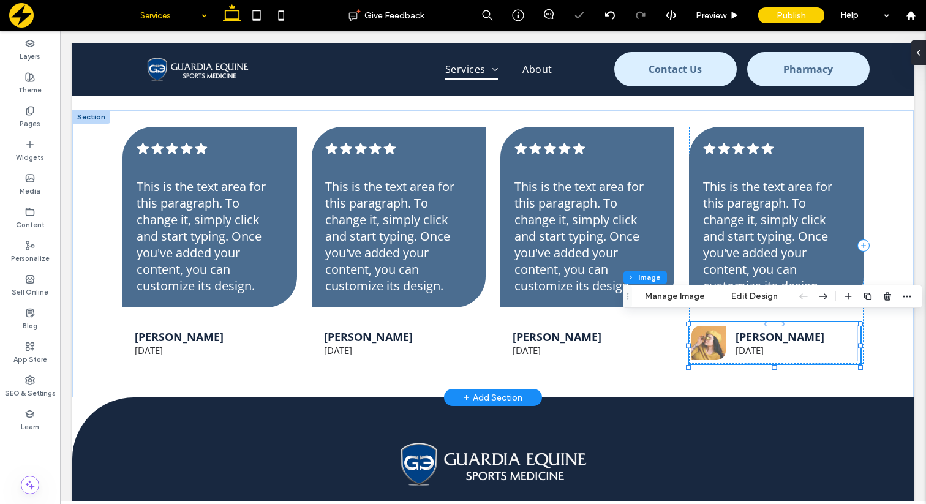
type input "**"
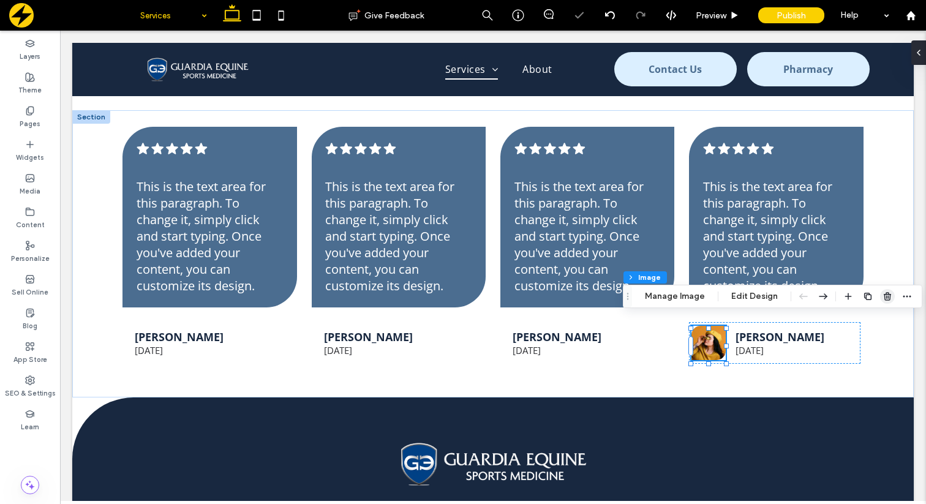
click at [884, 298] on use "button" at bounding box center [887, 296] width 7 height 8
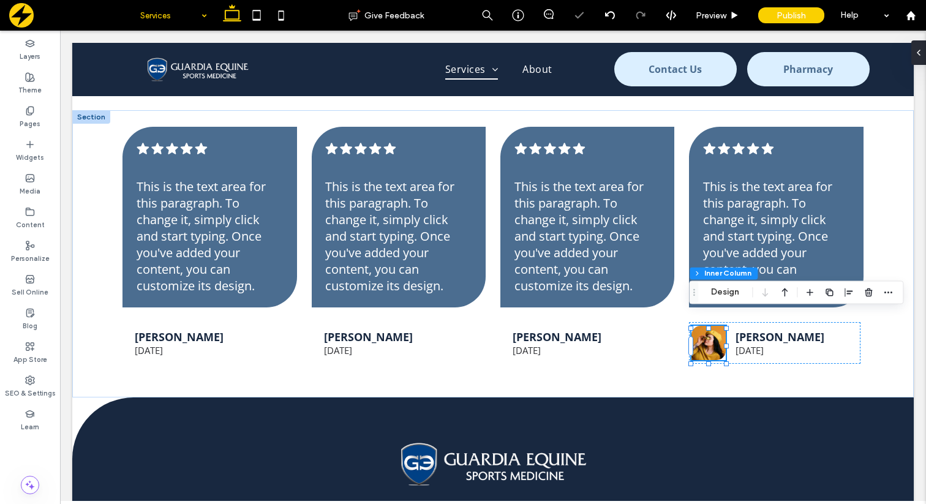
type input "**"
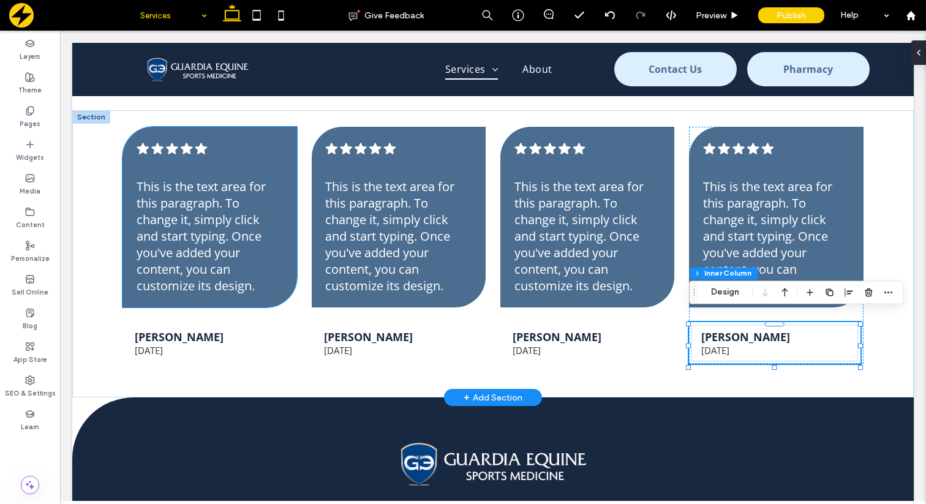
click at [205, 242] on span "This is the text area for this paragraph. To change it, simply click and start …" at bounding box center [201, 236] width 129 height 116
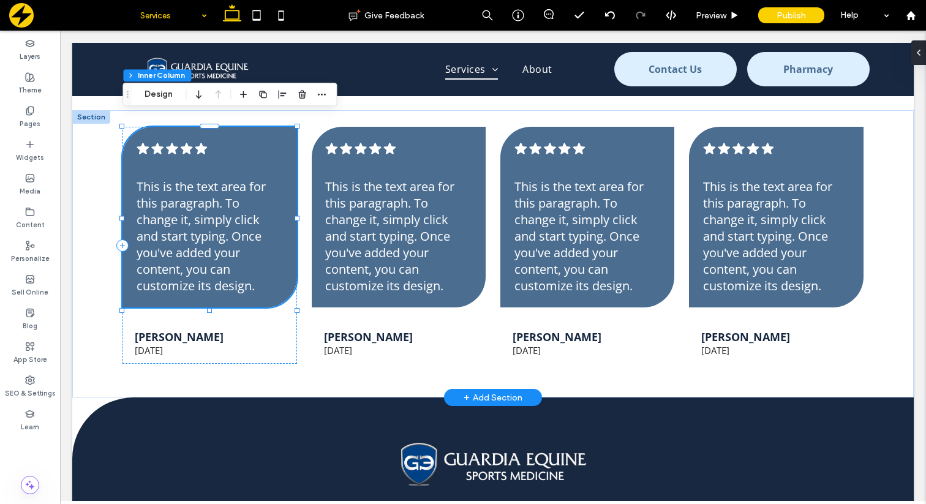
click at [200, 238] on span "This is the text area for this paragraph. To change it, simply click and start …" at bounding box center [201, 236] width 129 height 116
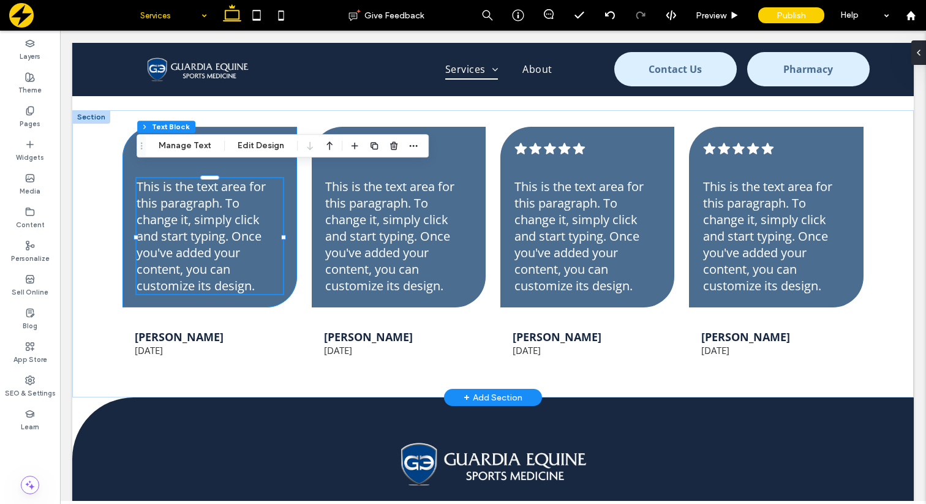
click at [198, 227] on span "This is the text area for this paragraph. To change it, simply click and start …" at bounding box center [201, 236] width 129 height 116
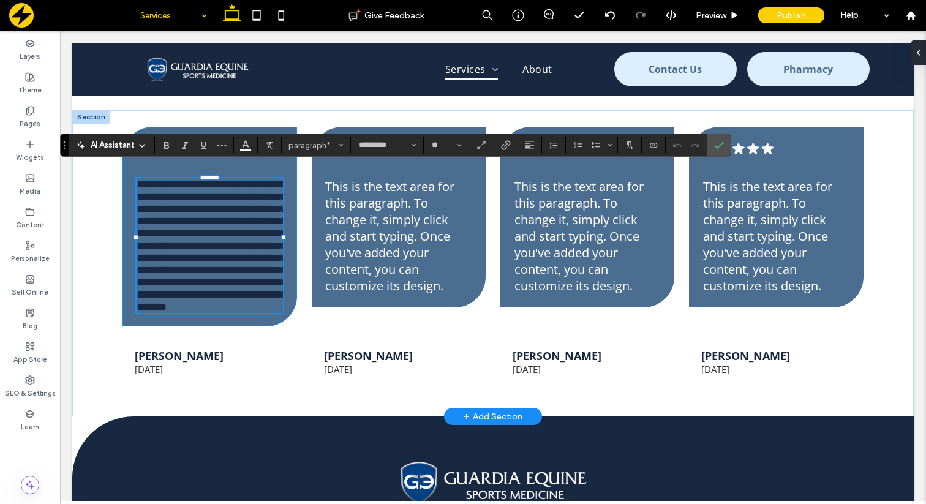
scroll to position [0, 0]
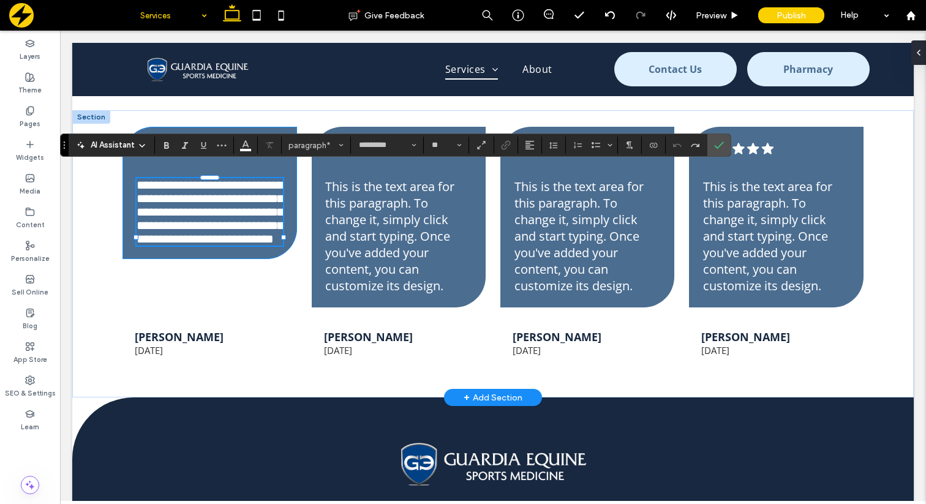
click at [217, 227] on span "**********" at bounding box center [210, 212] width 147 height 66
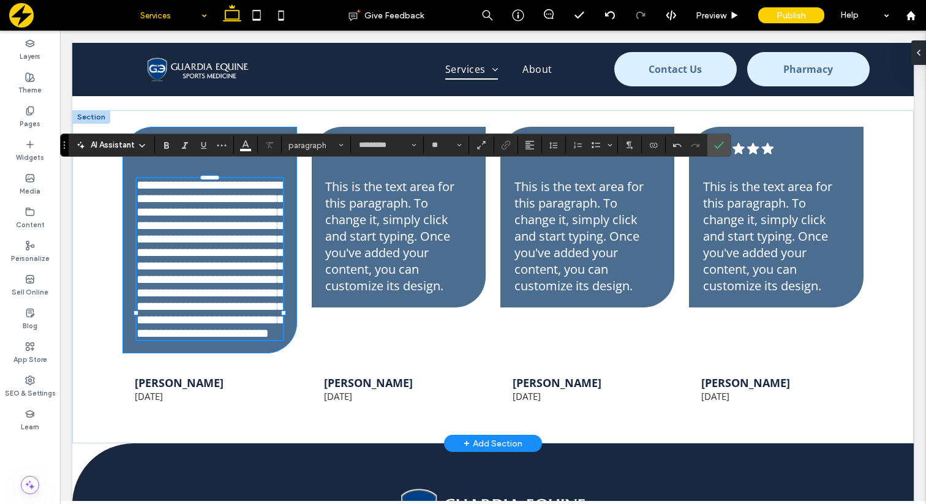
type input "**"
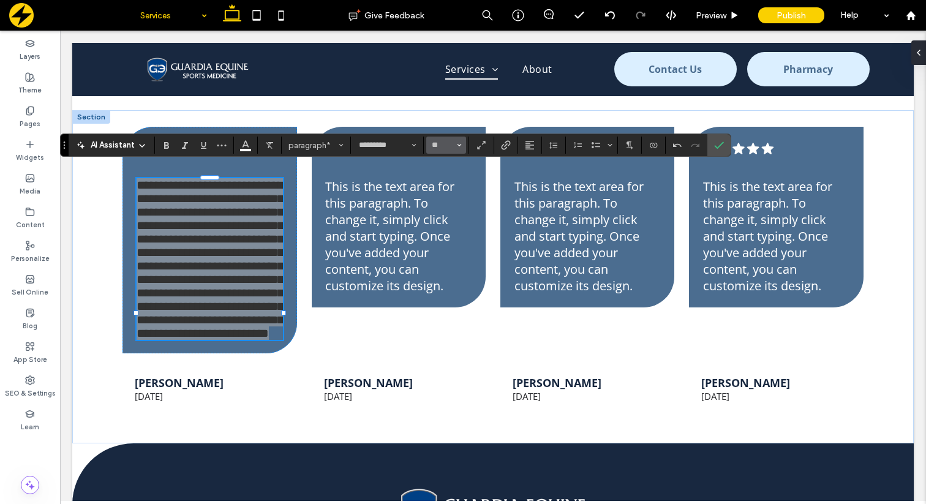
click at [457, 140] on span "Size" at bounding box center [459, 145] width 5 height 16
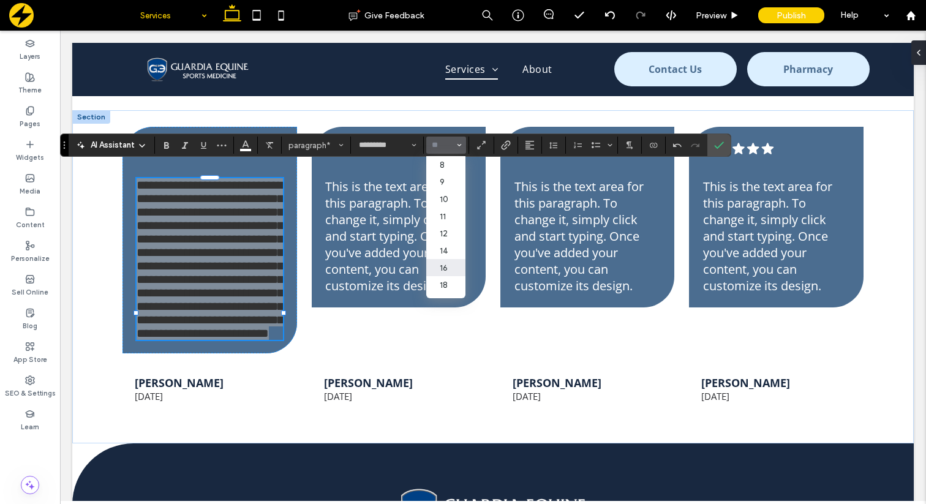
click at [447, 268] on label "16" at bounding box center [445, 267] width 39 height 17
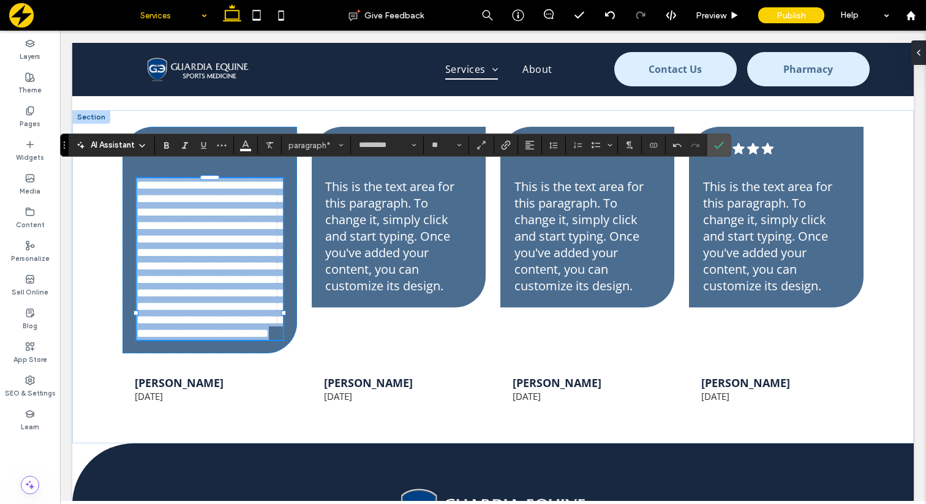
type input "**"
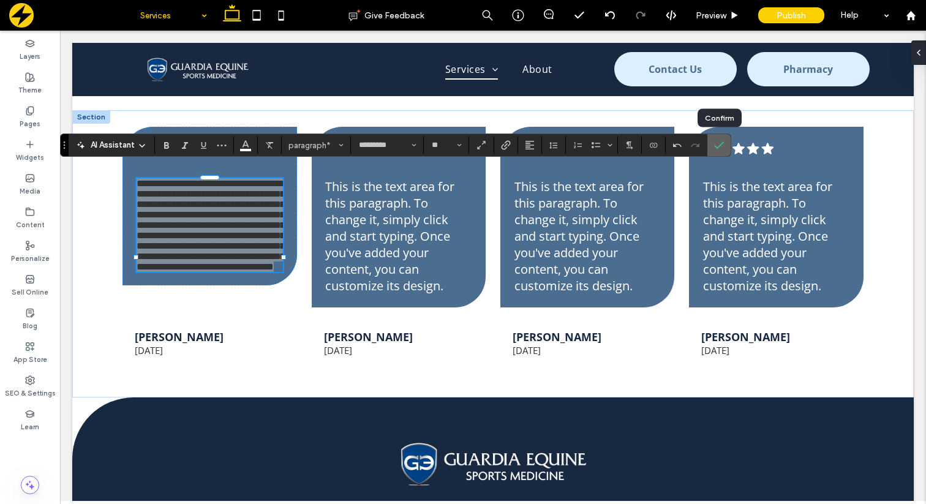
click at [718, 149] on icon "Confirm" at bounding box center [719, 145] width 10 height 10
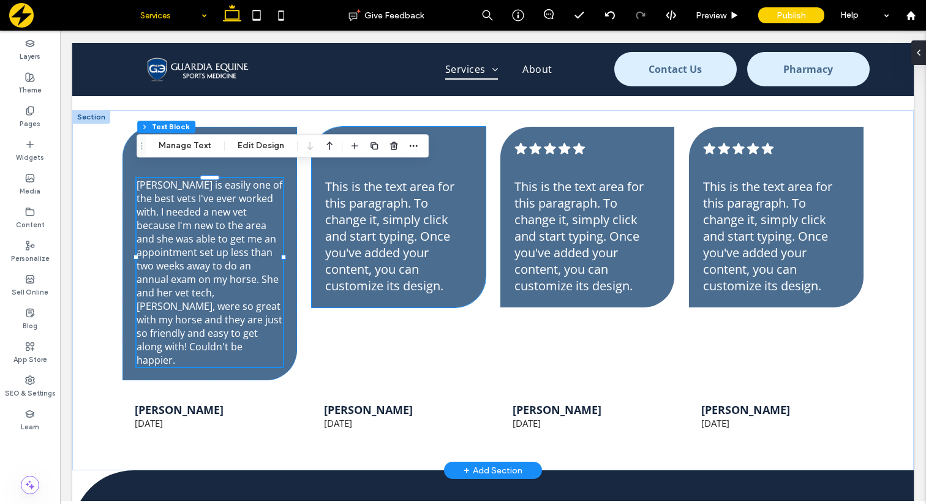
click at [378, 239] on span "This is the text area for this paragraph. To change it, simply click and start …" at bounding box center [389, 236] width 129 height 116
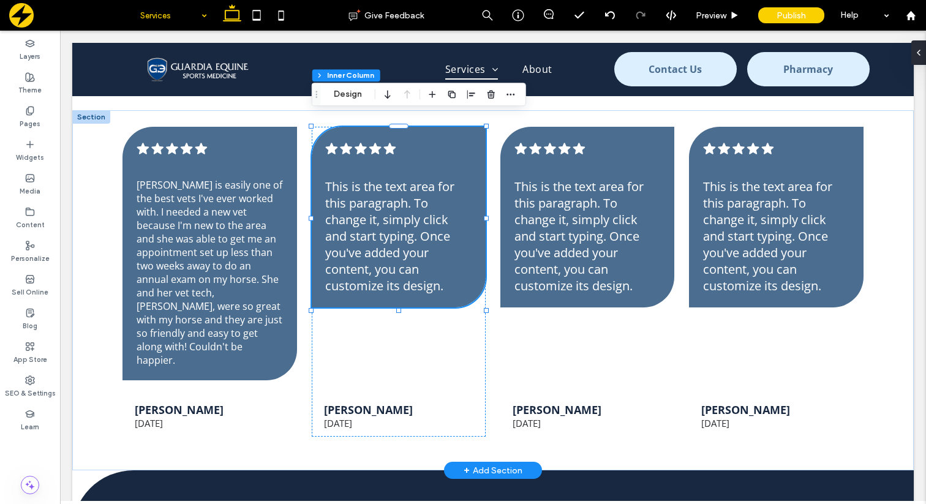
click at [378, 239] on span "This is the text area for this paragraph. To change it, simply click and start …" at bounding box center [389, 236] width 129 height 116
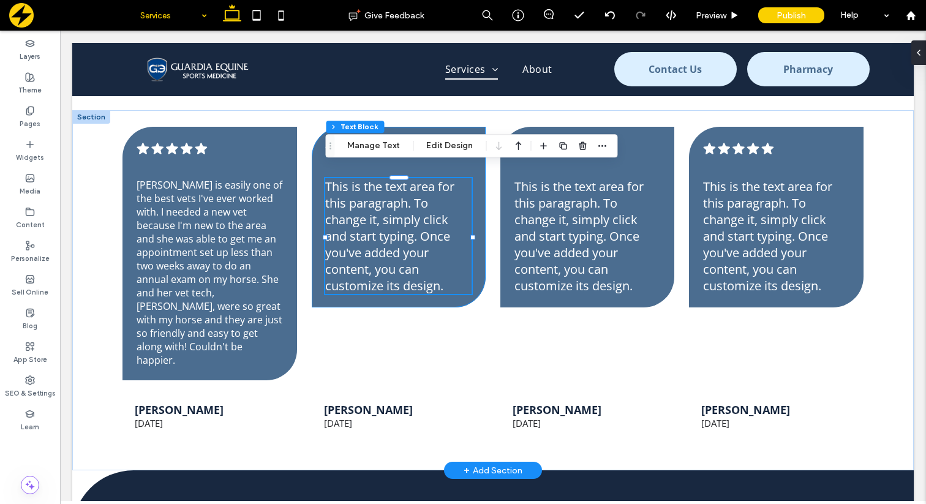
click at [378, 239] on span "This is the text area for this paragraph. To change it, simply click and start …" at bounding box center [389, 236] width 129 height 116
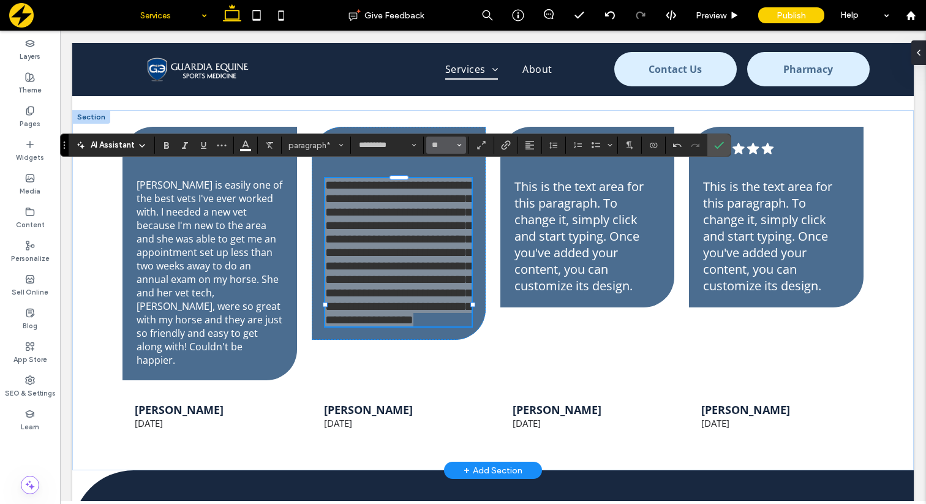
click at [446, 153] on button "**" at bounding box center [446, 145] width 40 height 17
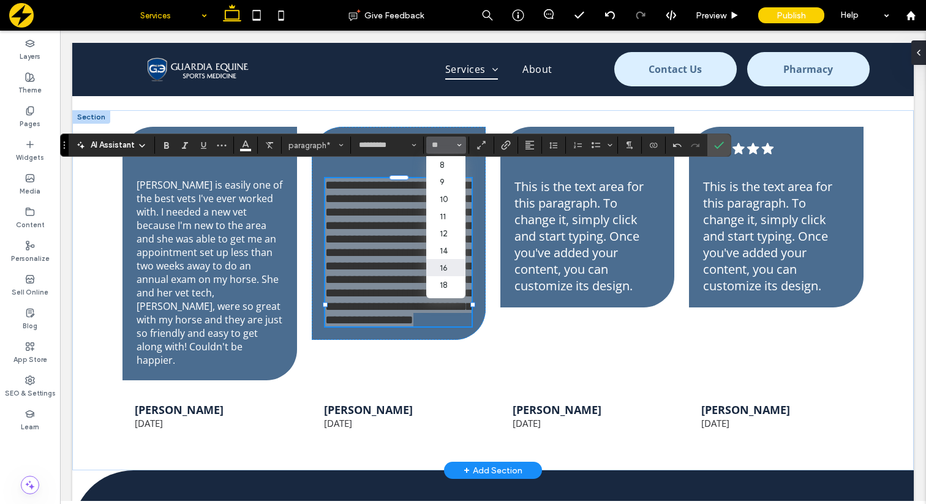
click at [446, 269] on label "16" at bounding box center [445, 267] width 39 height 17
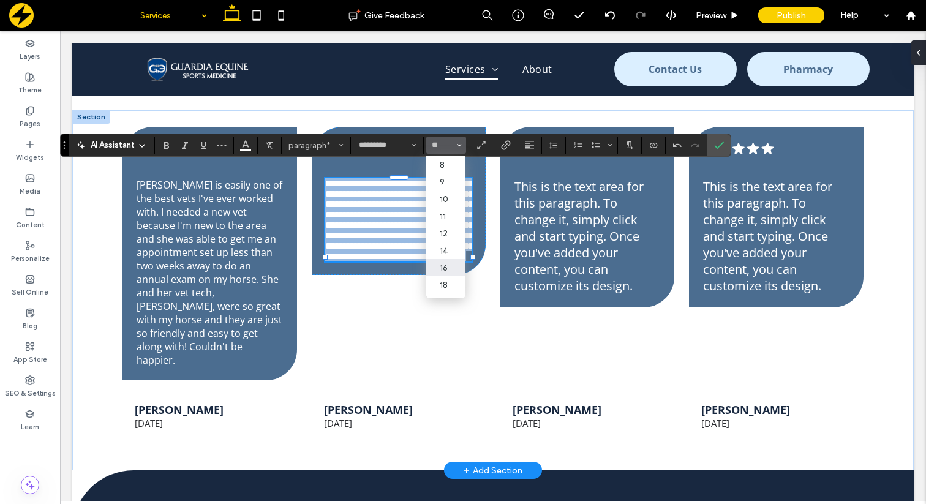
type input "**"
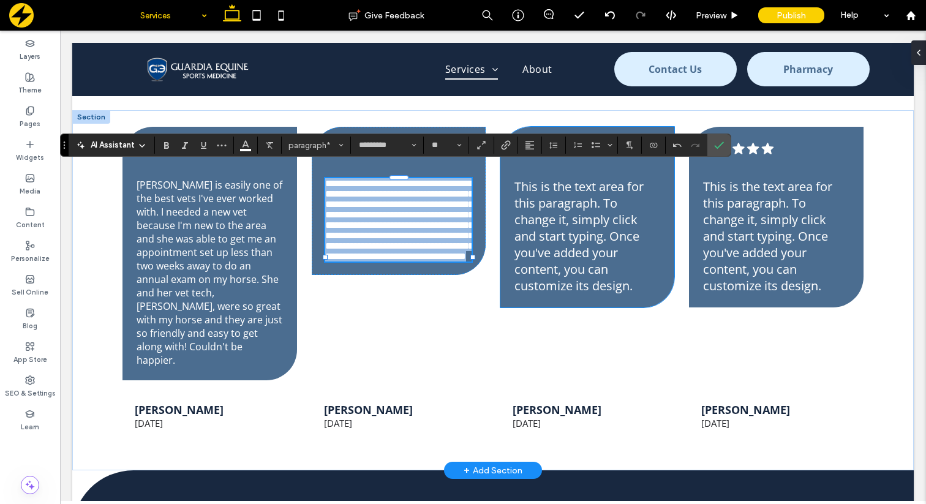
click at [580, 206] on span "This is the text area for this paragraph. To change it, simply click and start …" at bounding box center [578, 236] width 129 height 116
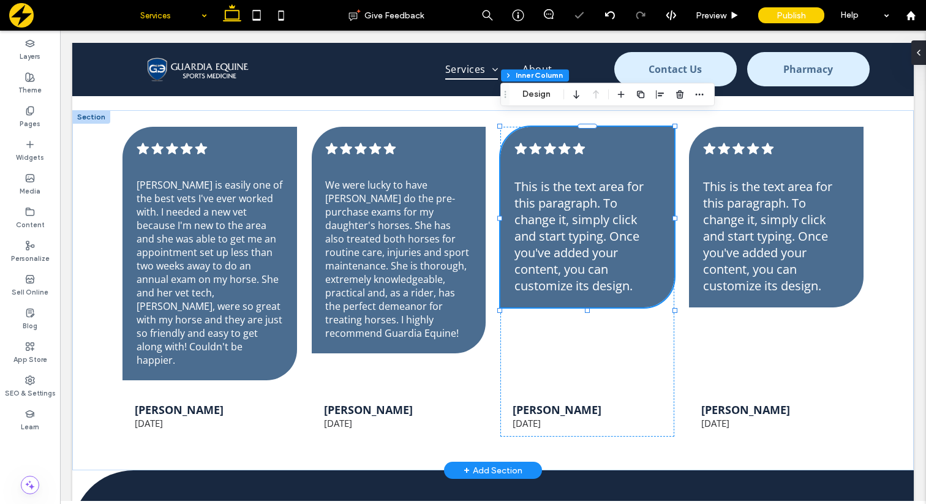
click at [580, 206] on span "This is the text area for this paragraph. To change it, simply click and start …" at bounding box center [578, 236] width 129 height 116
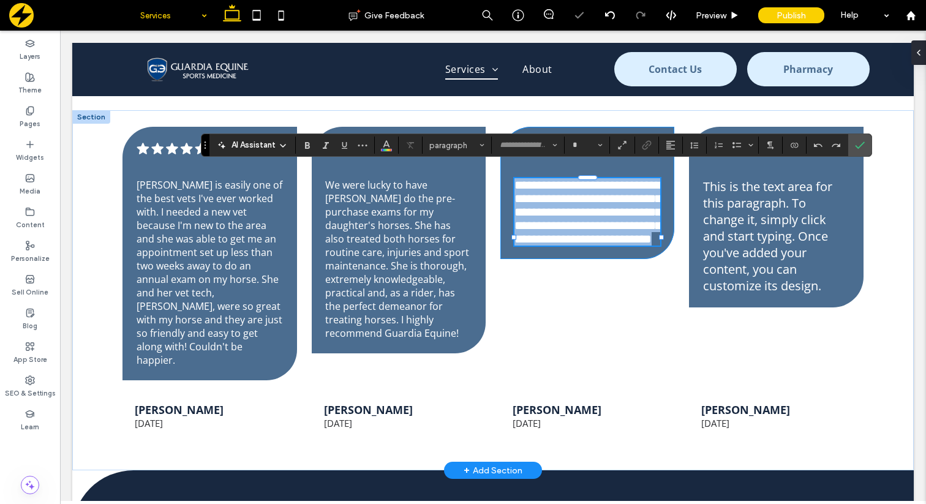
type input "*********"
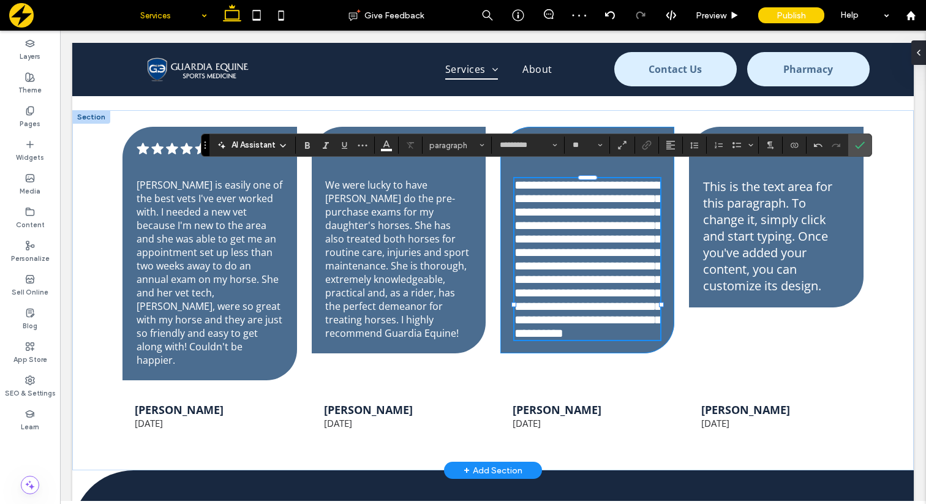
type input "**"
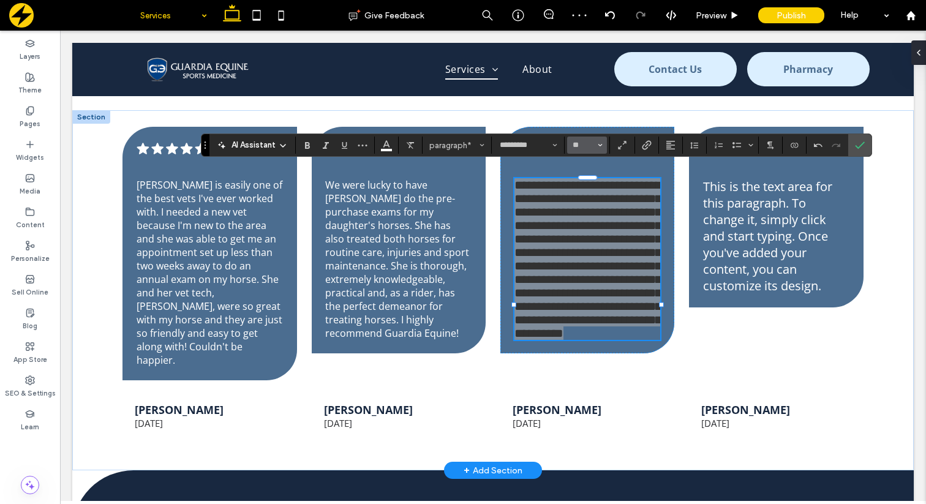
click at [590, 148] on input "**" at bounding box center [583, 145] width 24 height 10
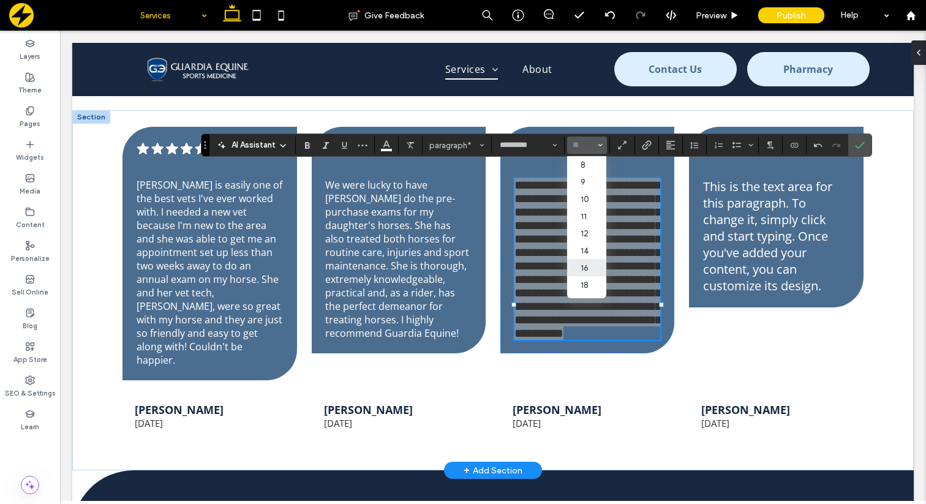
click at [591, 269] on label "16" at bounding box center [586, 267] width 39 height 17
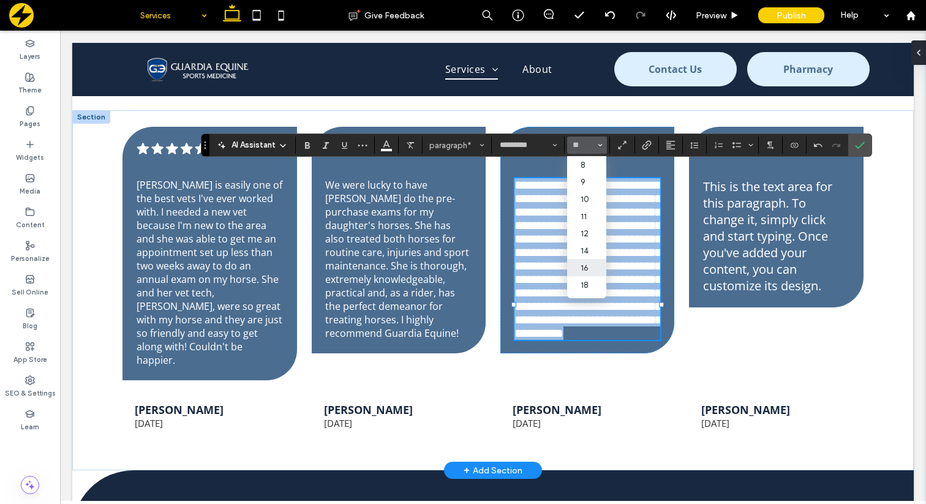
type input "**"
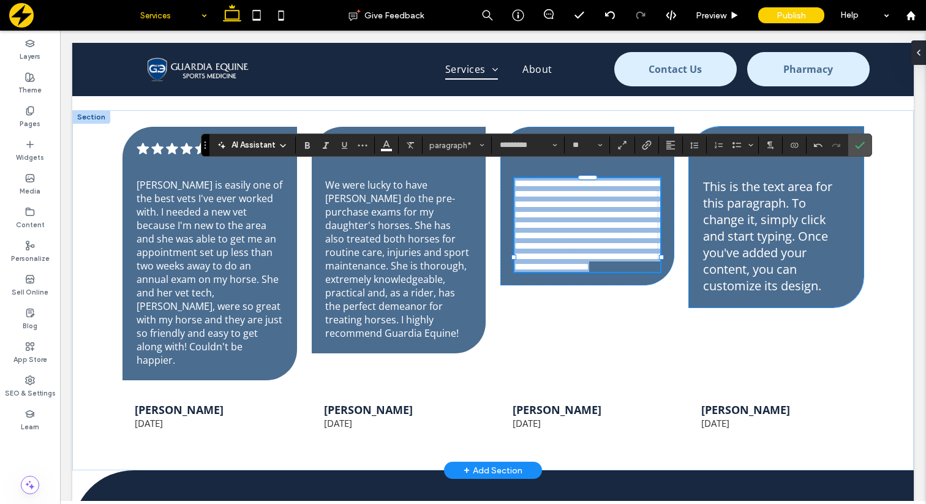
click at [759, 233] on span "This is the text area for this paragraph. To change it, simply click and start …" at bounding box center [767, 236] width 129 height 116
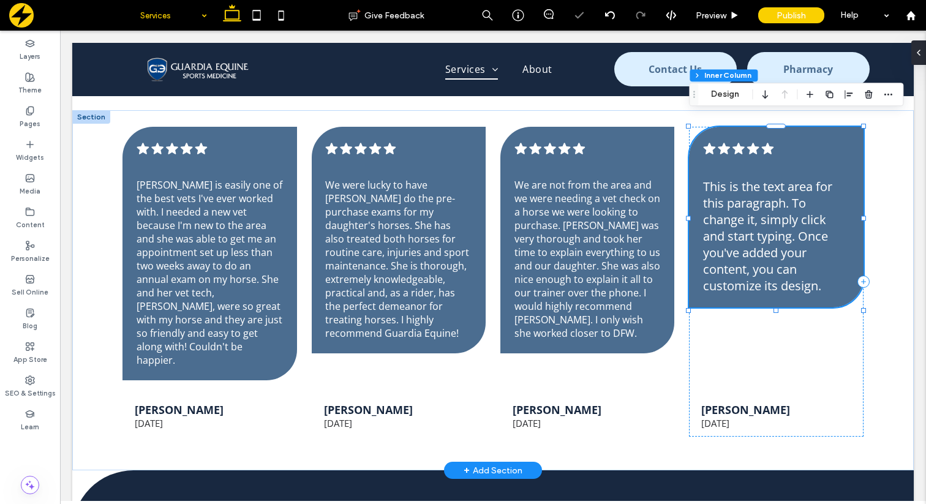
click at [759, 233] on span "This is the text area for this paragraph. To change it, simply click and start …" at bounding box center [767, 236] width 129 height 116
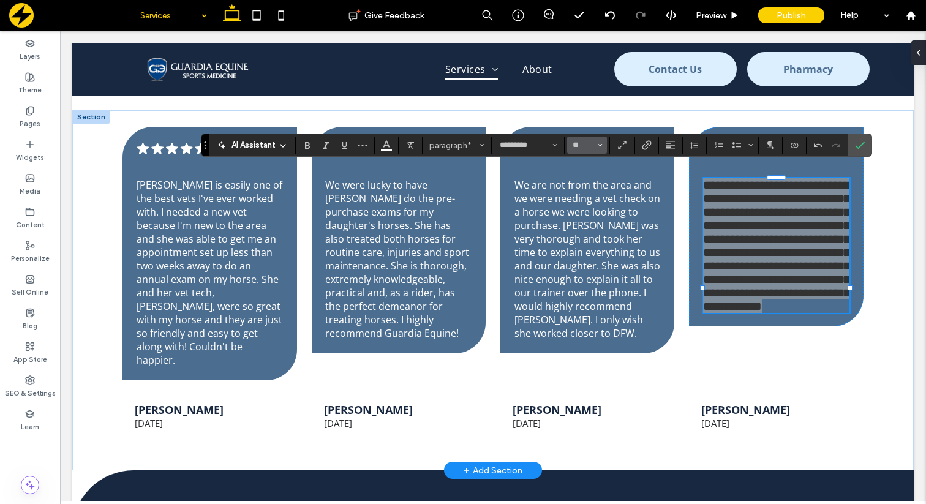
click at [596, 144] on button "**" at bounding box center [587, 145] width 40 height 17
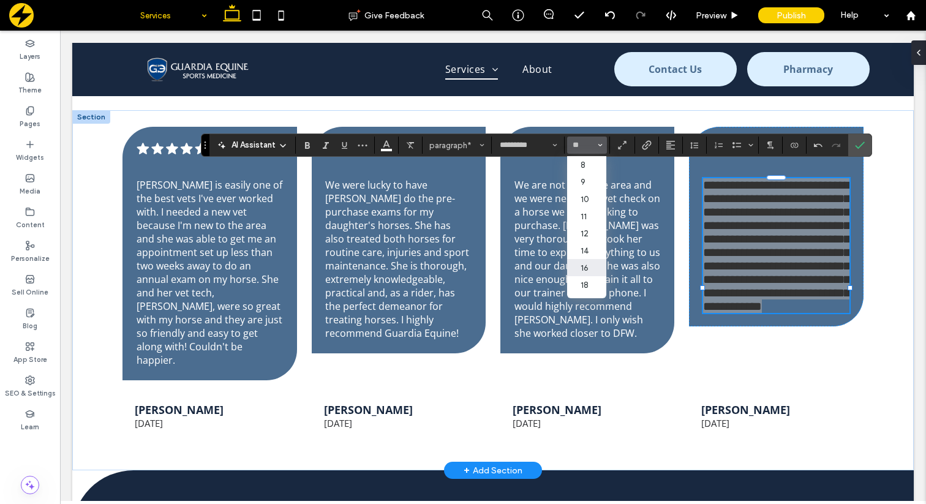
click at [587, 266] on label "16" at bounding box center [586, 267] width 39 height 17
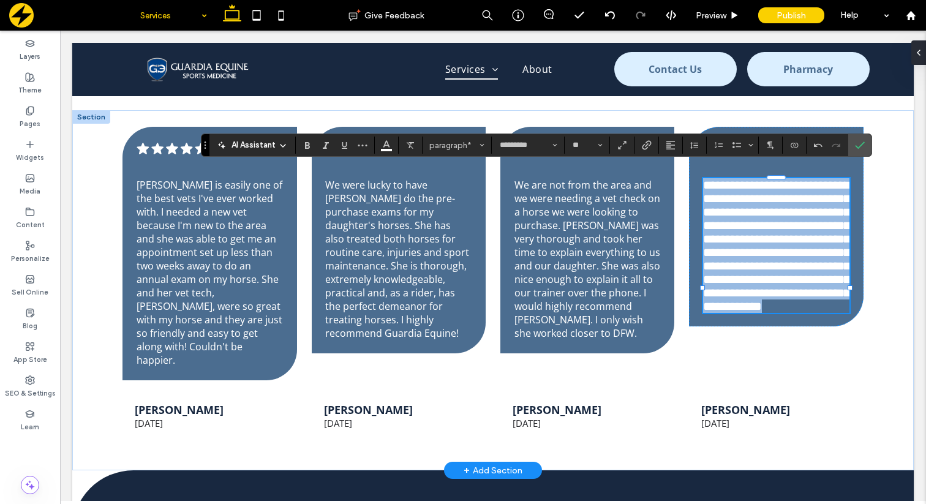
type input "**"
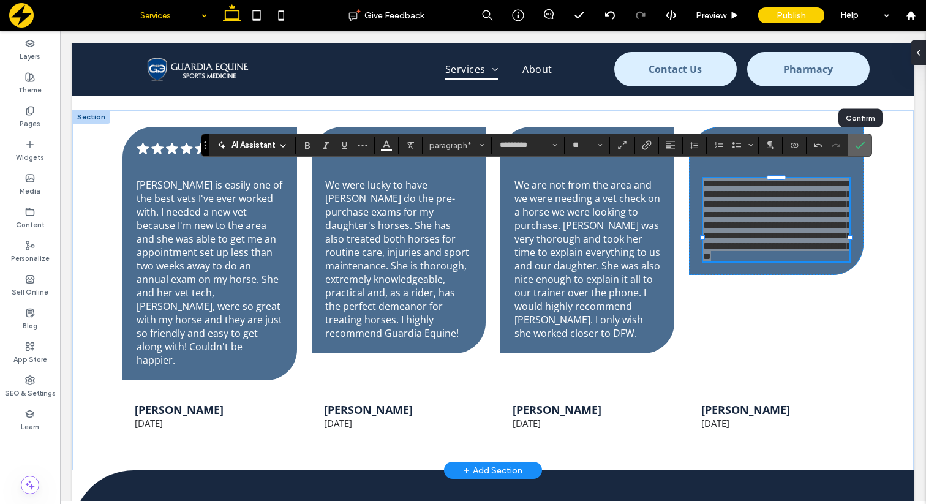
click at [862, 147] on icon "Confirm" at bounding box center [860, 145] width 10 height 10
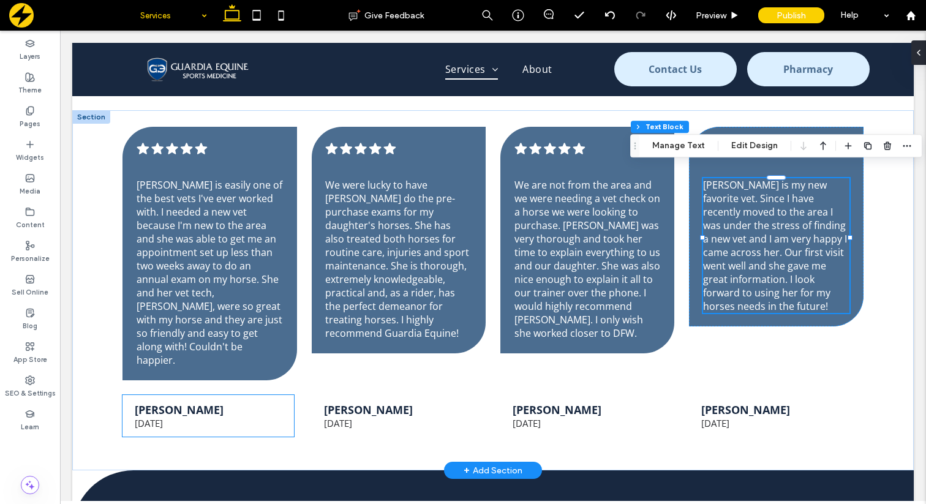
click at [174, 402] on strong "Jane Faber" at bounding box center [179, 409] width 89 height 15
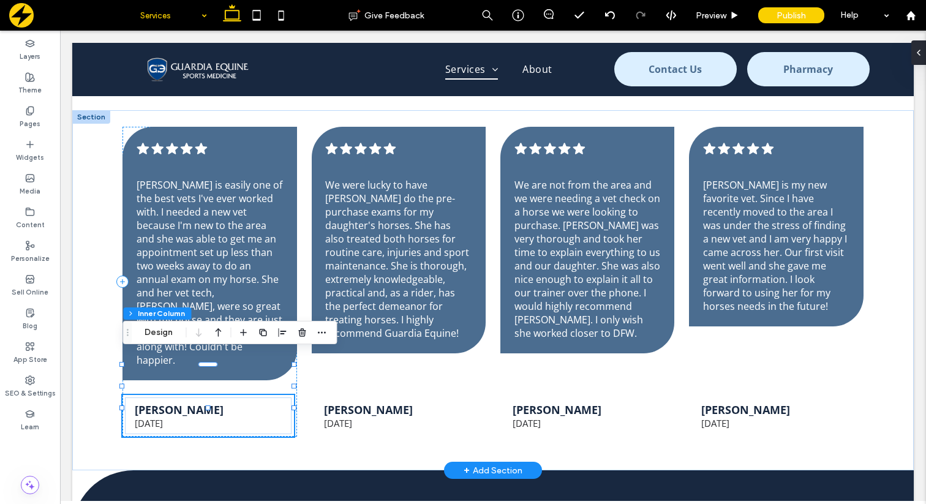
click at [175, 402] on strong "Jane Faber" at bounding box center [179, 409] width 89 height 15
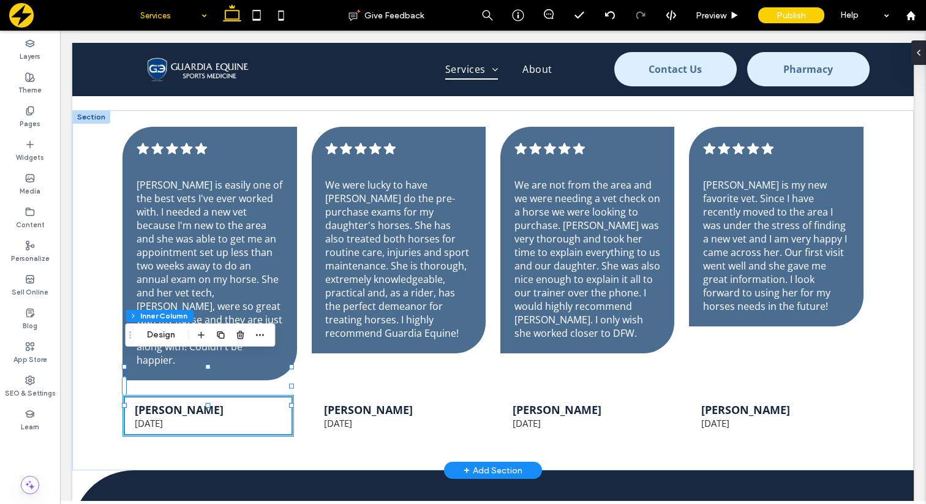
click at [186, 402] on strong "Jane Faber" at bounding box center [179, 409] width 89 height 15
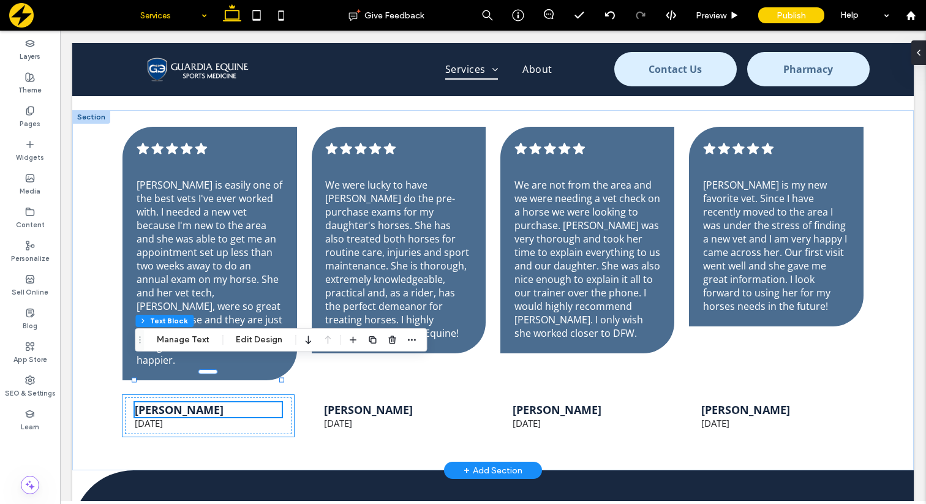
click at [191, 402] on strong "Jane Faber" at bounding box center [179, 409] width 89 height 15
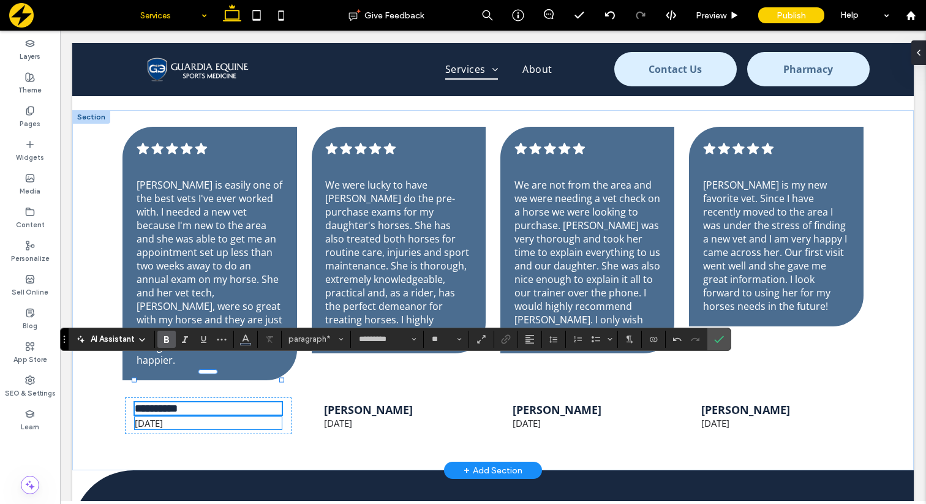
click at [163, 417] on span "6 months ago" at bounding box center [149, 423] width 28 height 12
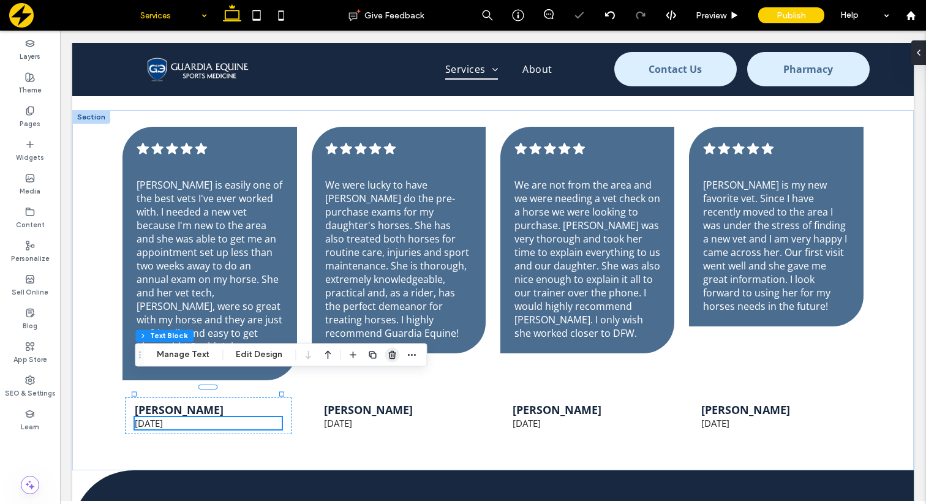
click at [387, 356] on icon "button" at bounding box center [392, 355] width 10 height 10
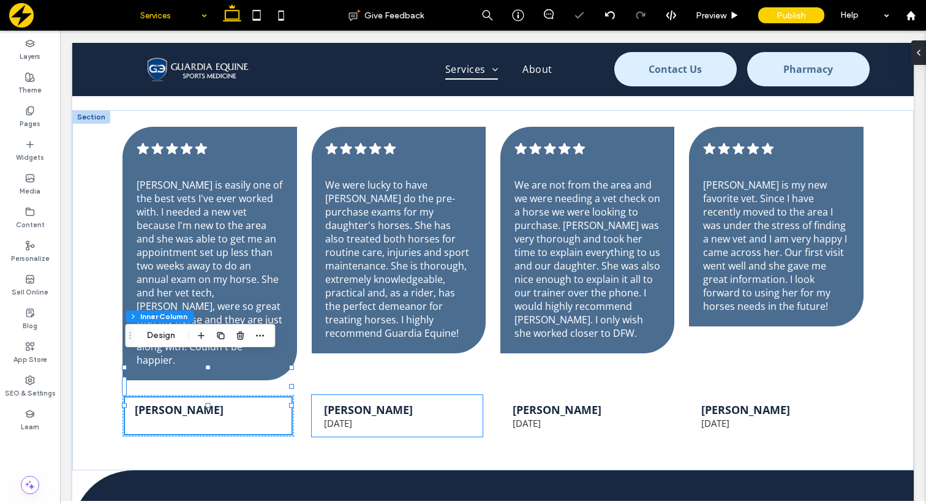
click at [380, 402] on strong "Jane Faber" at bounding box center [368, 409] width 89 height 15
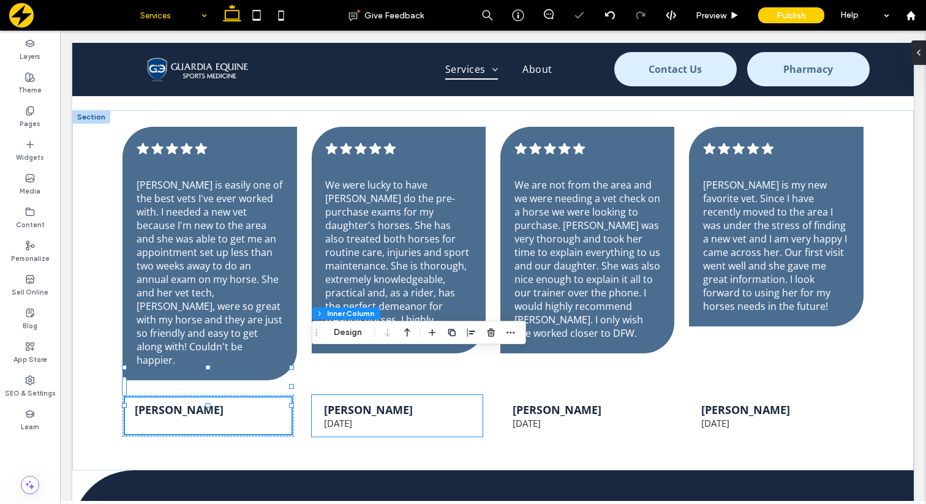
type input "**"
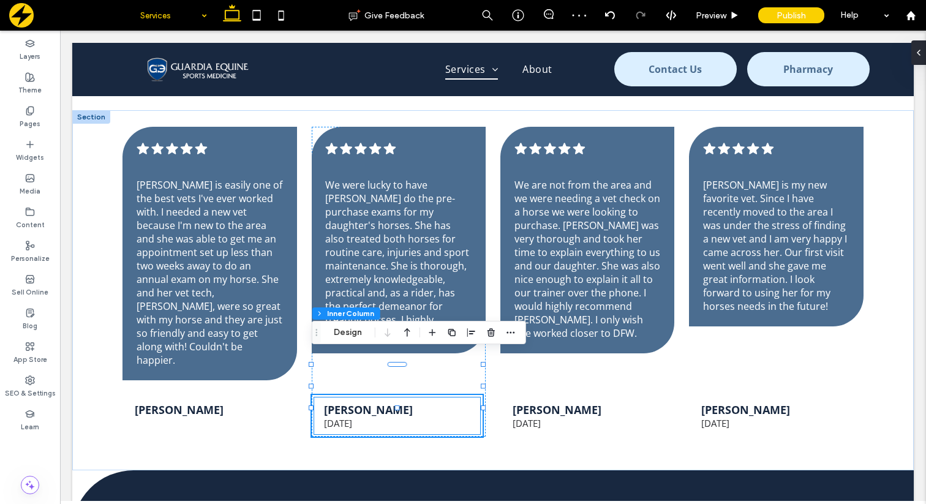
click at [374, 402] on strong "Jane Faber" at bounding box center [368, 409] width 89 height 15
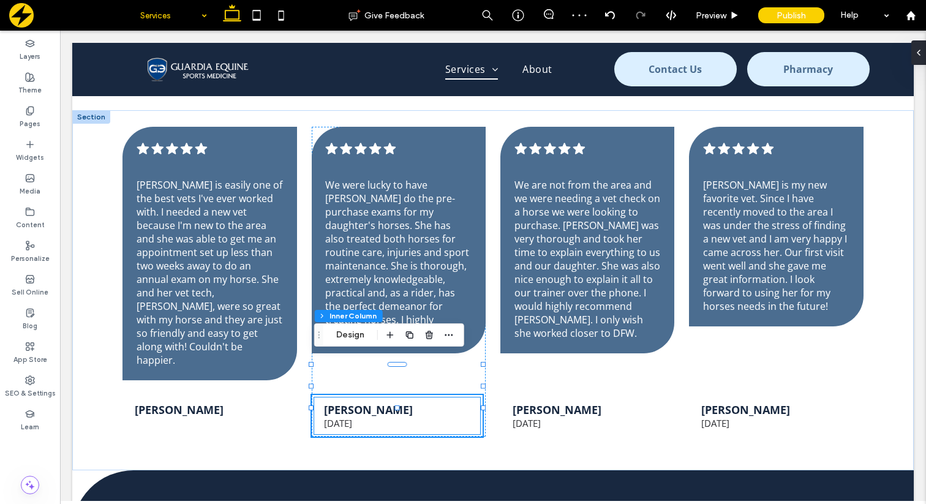
type input "**"
click at [374, 402] on strong "Jane Faber" at bounding box center [368, 409] width 89 height 15
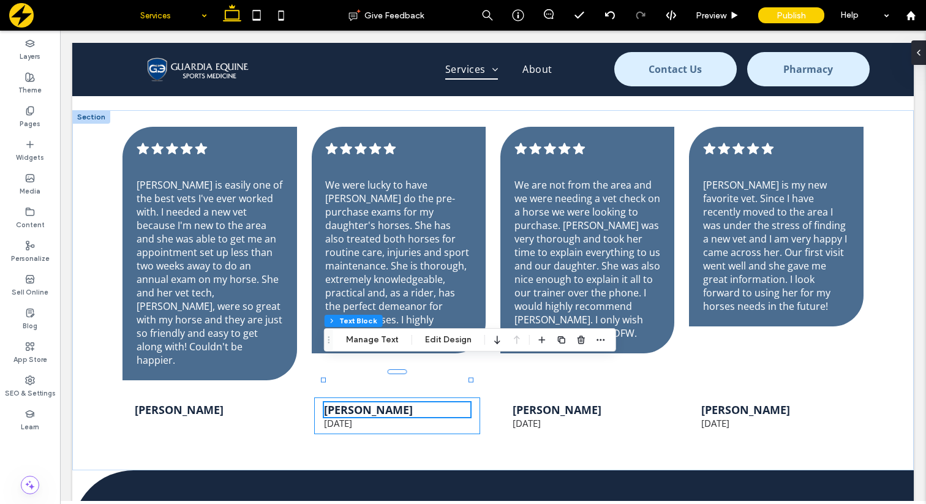
click at [367, 402] on strong "Jane Faber" at bounding box center [368, 409] width 89 height 15
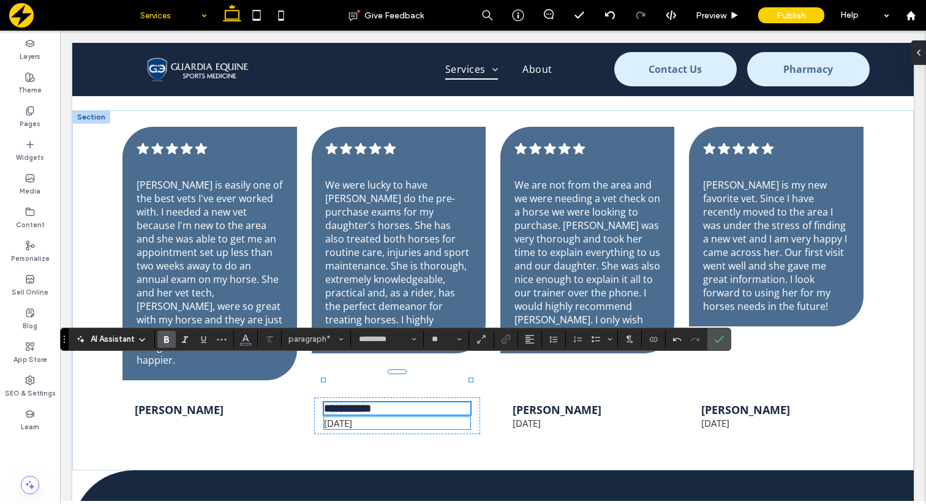
click at [352, 417] on span "6 months ago" at bounding box center [338, 423] width 28 height 12
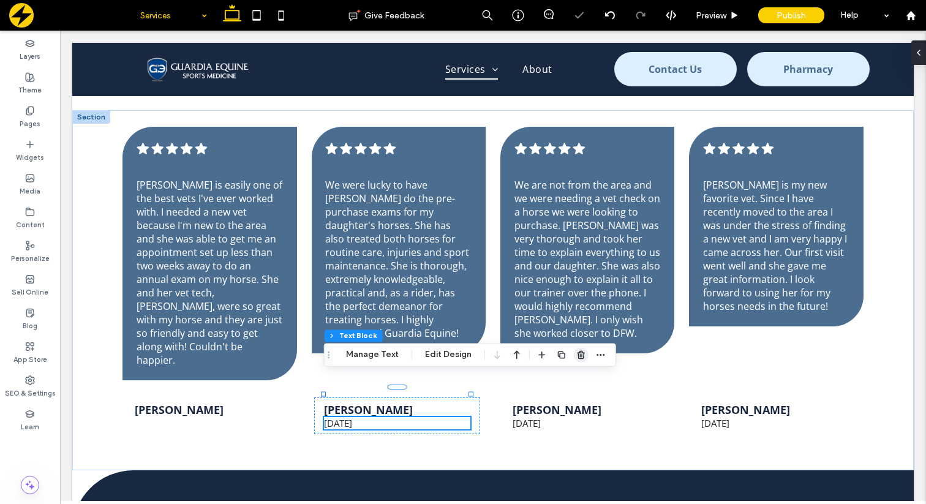
click at [574, 348] on span "button" at bounding box center [581, 354] width 15 height 15
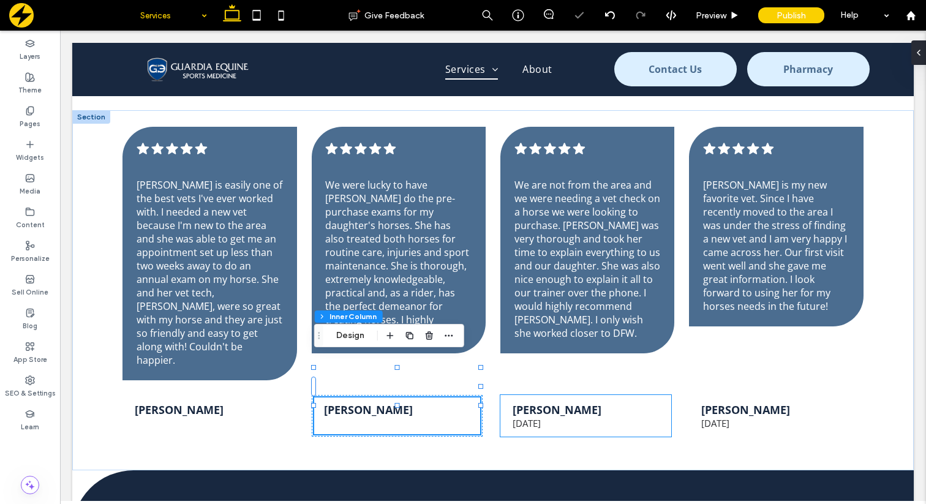
click at [552, 402] on strong "Jane Faber" at bounding box center [557, 409] width 89 height 15
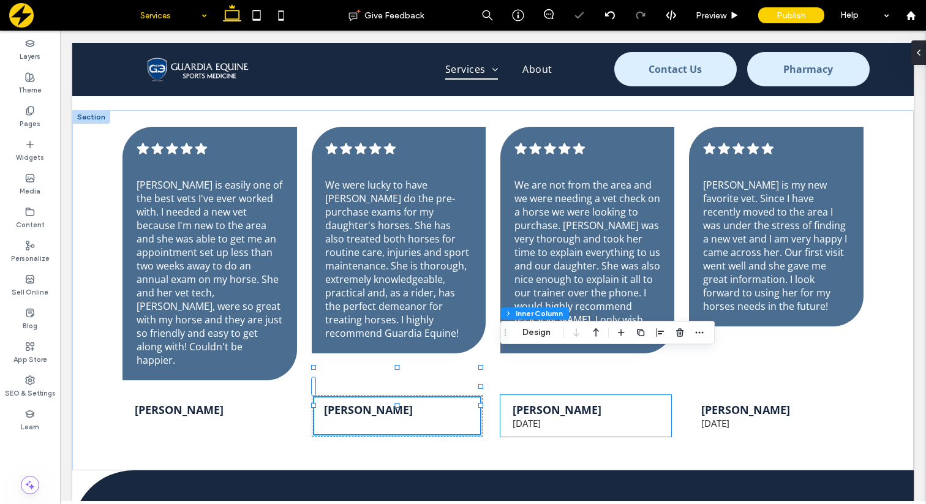
type input "**"
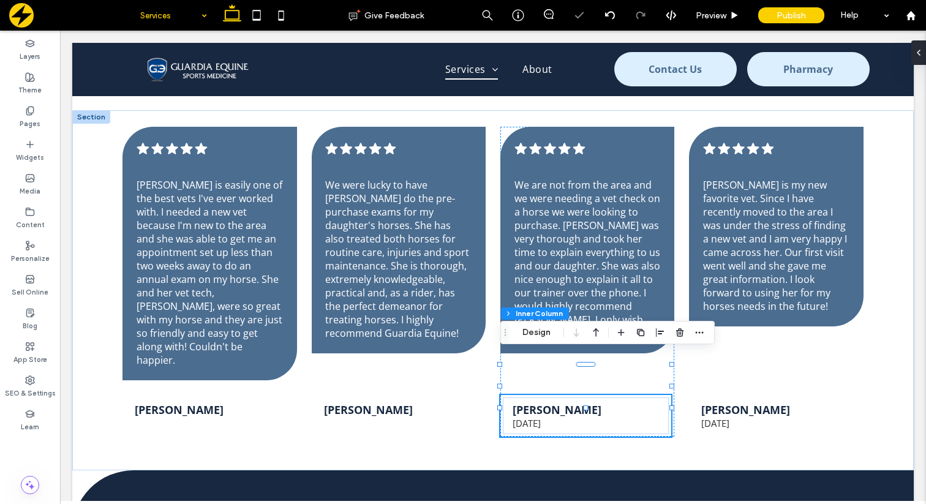
click at [555, 402] on strong "Jane Faber" at bounding box center [557, 409] width 89 height 15
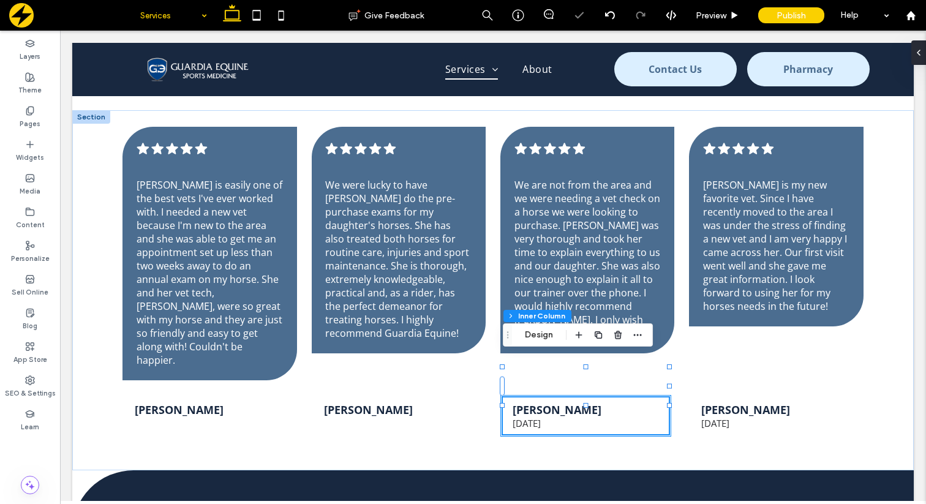
click at [562, 402] on strong "Jane Faber" at bounding box center [557, 409] width 89 height 15
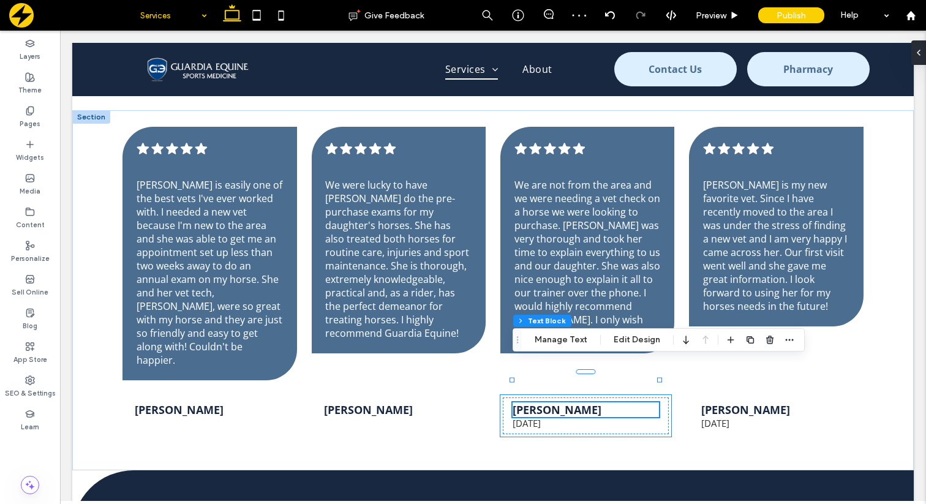
click at [550, 402] on strong "Jane Faber" at bounding box center [557, 409] width 89 height 15
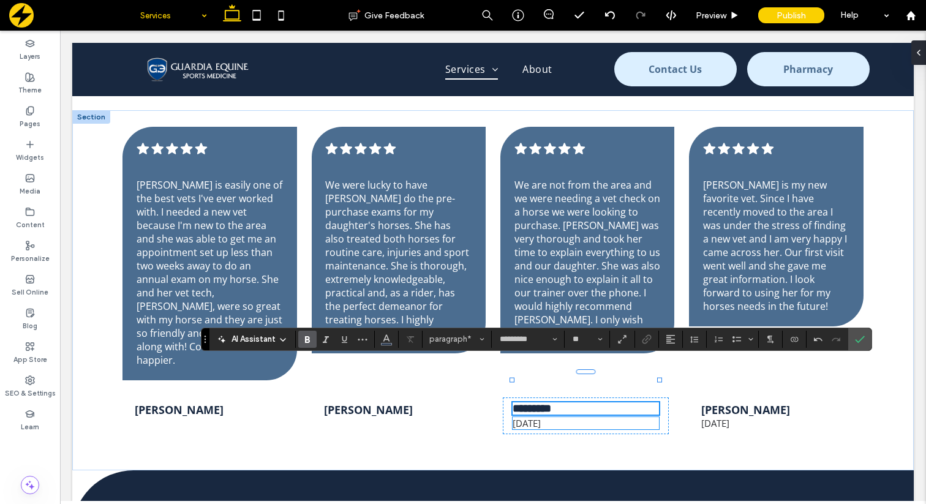
click at [541, 417] on span "6 months ago" at bounding box center [527, 423] width 28 height 12
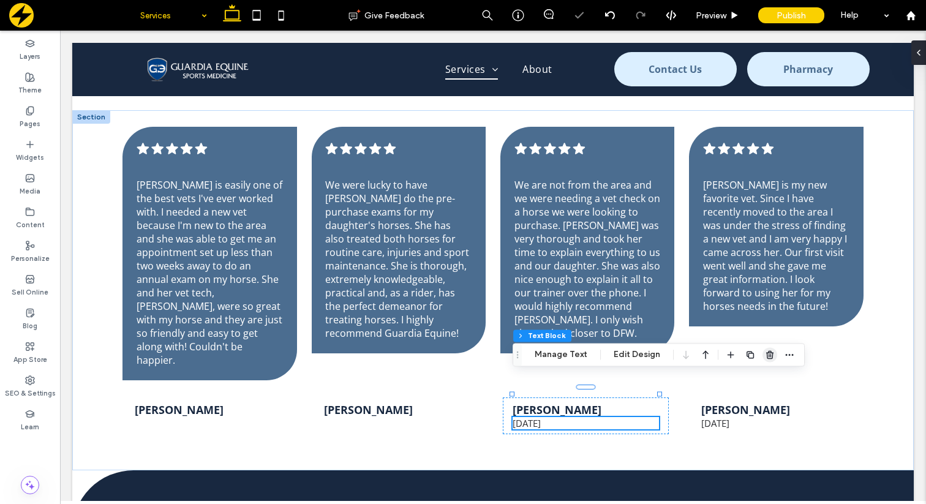
click at [766, 350] on icon "button" at bounding box center [770, 355] width 10 height 10
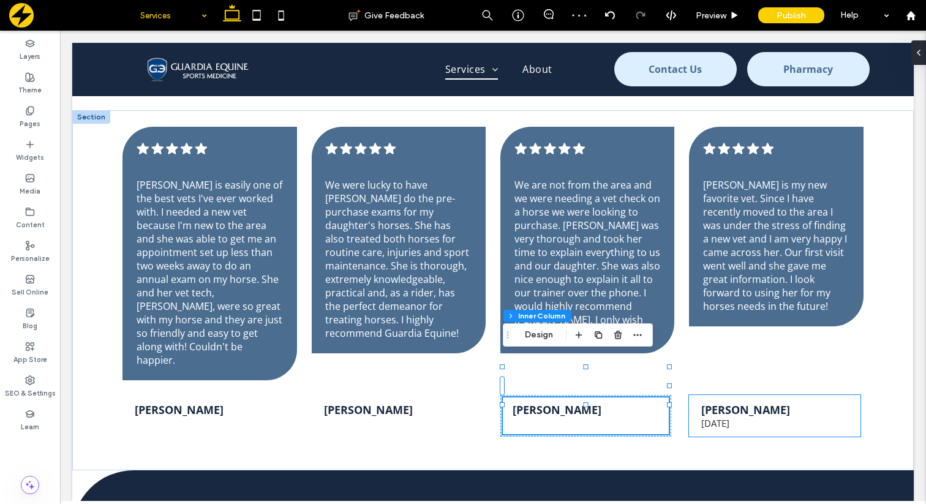
click at [728, 402] on strong "Jane Faber" at bounding box center [745, 409] width 89 height 15
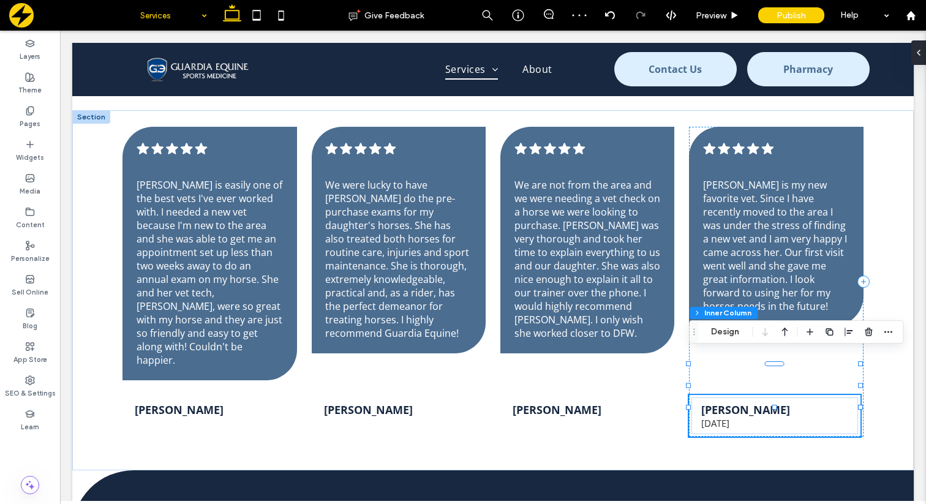
click at [715, 402] on strong "Jane Faber" at bounding box center [745, 409] width 89 height 15
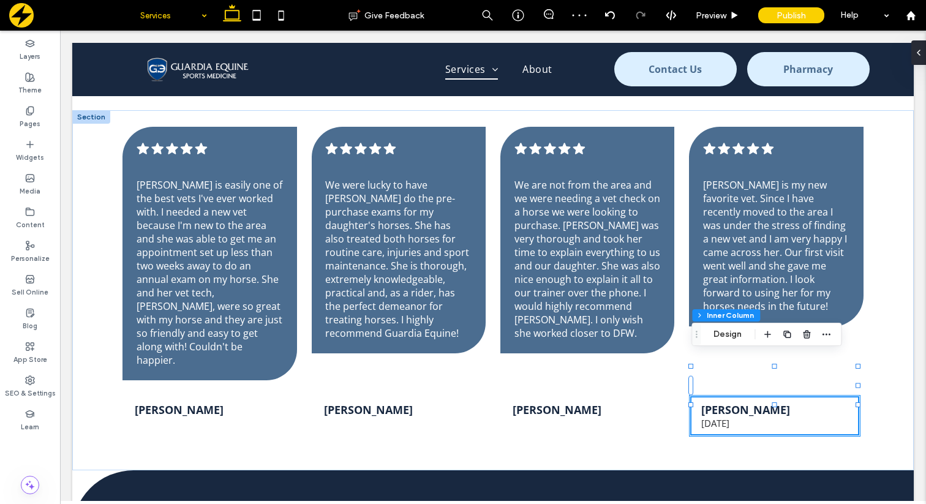
click at [723, 402] on strong "Jane Faber" at bounding box center [745, 409] width 89 height 15
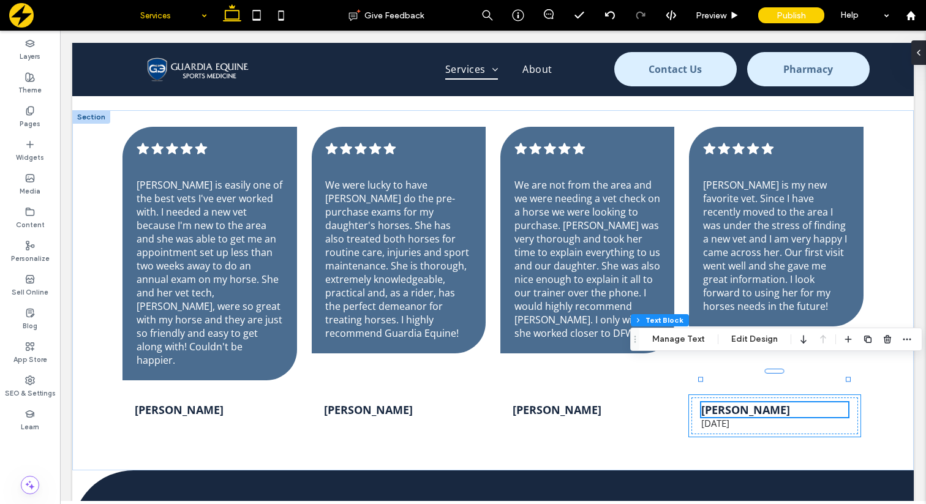
click at [723, 402] on strong "Jane Faber" at bounding box center [745, 409] width 89 height 15
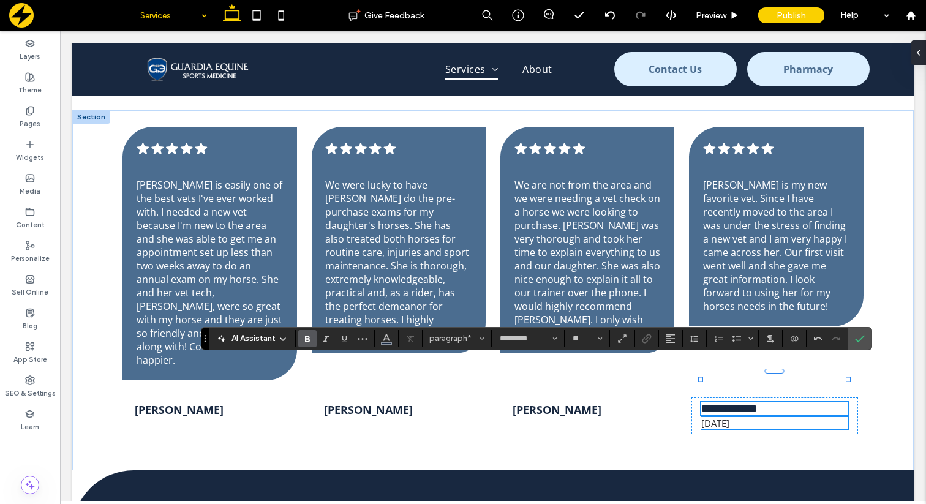
click at [729, 417] on span "6 months ago" at bounding box center [715, 423] width 28 height 12
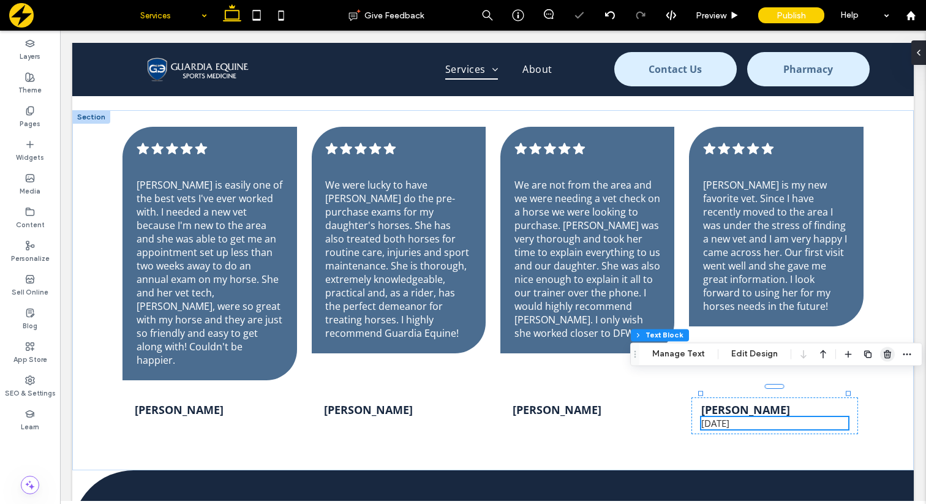
click at [884, 353] on use "button" at bounding box center [887, 354] width 7 height 8
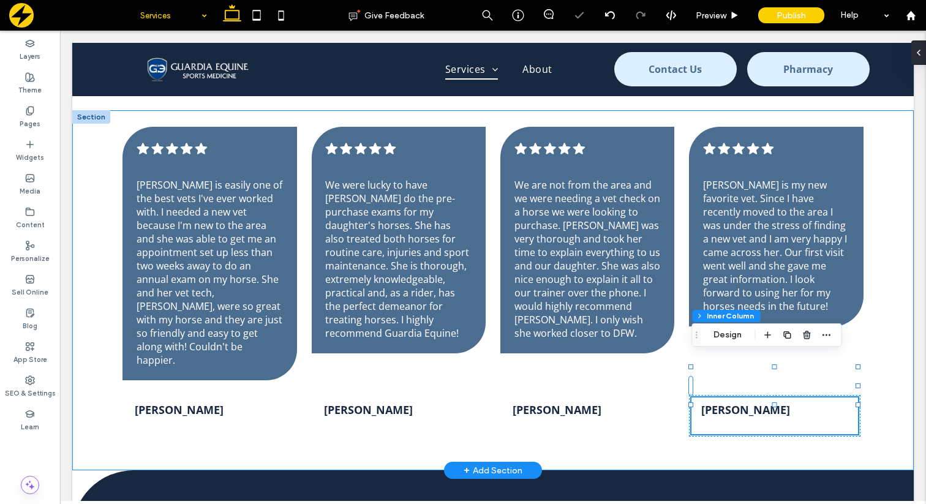
click at [679, 323] on div "B. Bentley .cls-1-1788903176-1788903176 { fill: #00000; stroke-width: 0px; } Dr…" at bounding box center [492, 290] width 841 height 361
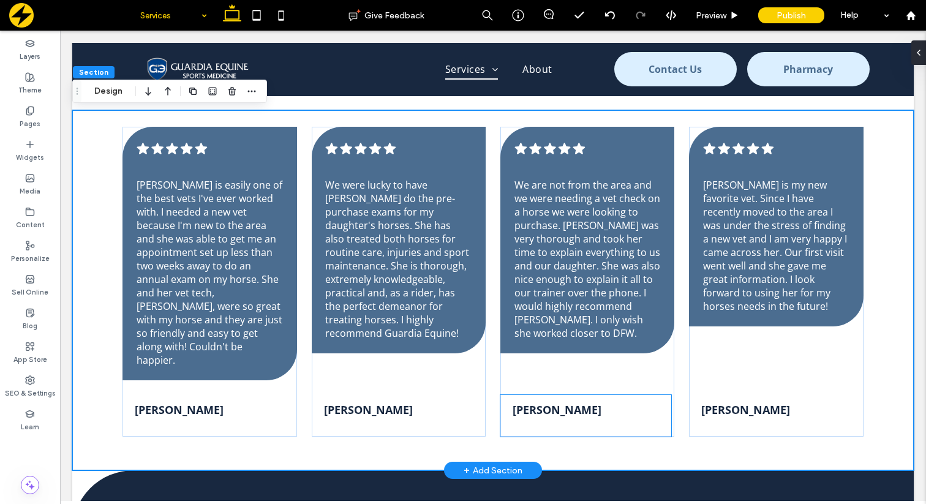
click at [561, 397] on div "M. Burrow" at bounding box center [586, 415] width 166 height 37
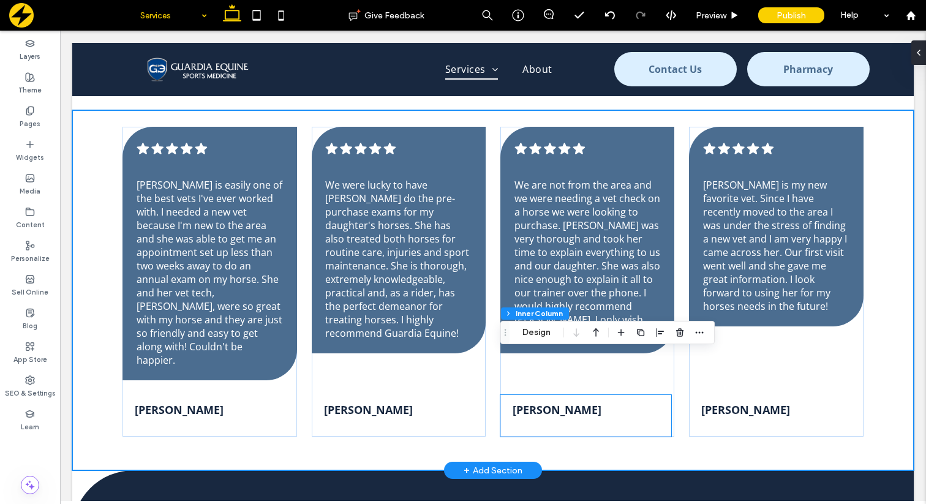
type input "**"
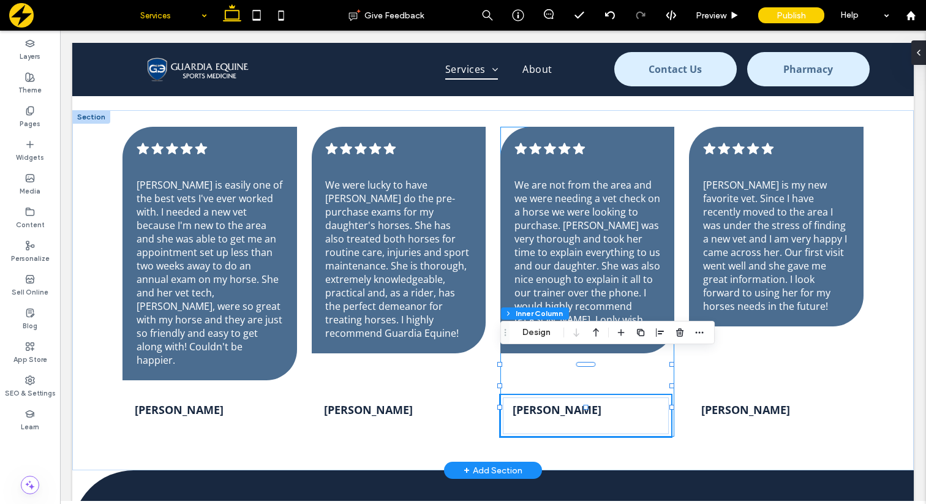
click at [603, 347] on div "M. Burrow .cls-1-1788903176-1788903176 { fill: #00000; stroke-width: 0px; } We …" at bounding box center [587, 282] width 174 height 310
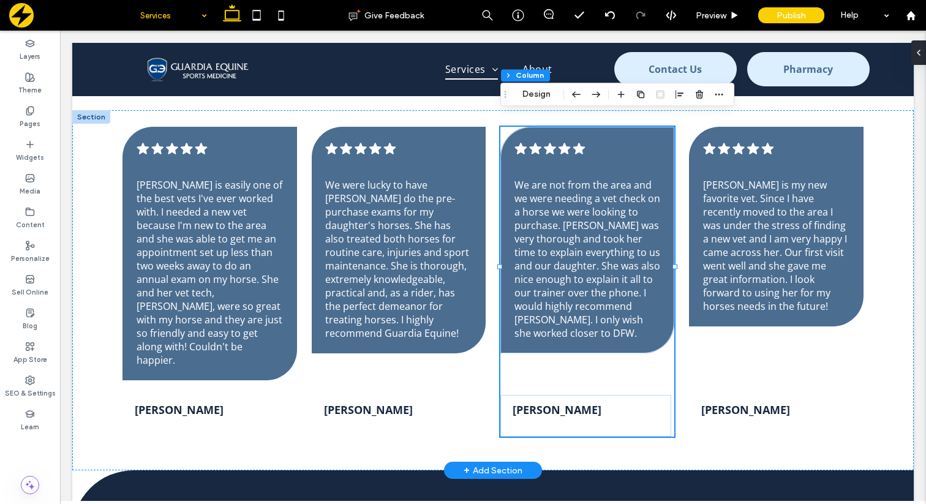
click at [576, 347] on div "M. Burrow .cls-1-1788903176-1788903176 { fill: #00000; stroke-width: 0px; } We …" at bounding box center [587, 282] width 174 height 310
click at [586, 402] on p "M. Burrow" at bounding box center [586, 409] width 146 height 15
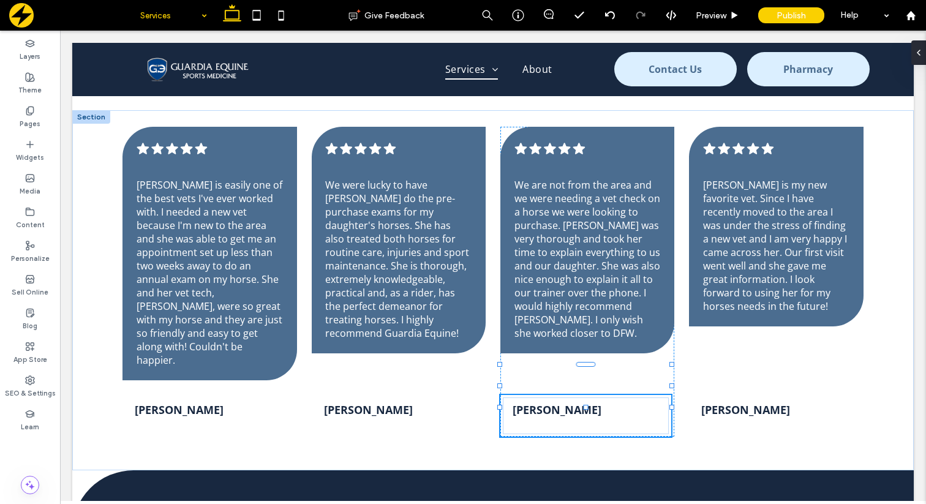
scroll to position [137, 0]
drag, startPoint x: 586, startPoint y: 392, endPoint x: 586, endPoint y: 381, distance: 11.0
click at [586, 381] on div "B. Bentley .cls-1-1788903176-1788903176 { fill: #00000; stroke-width: 0px; } Dr…" at bounding box center [492, 290] width 841 height 361
type input "**"
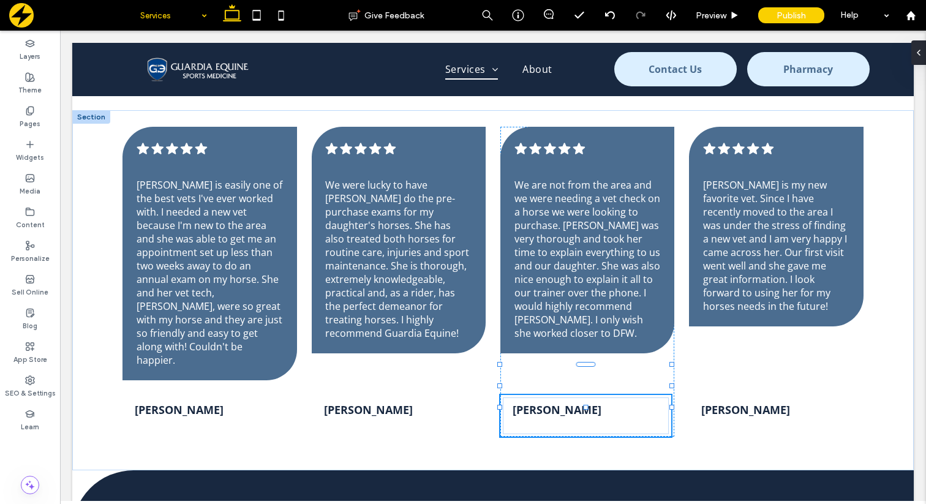
type input "**"
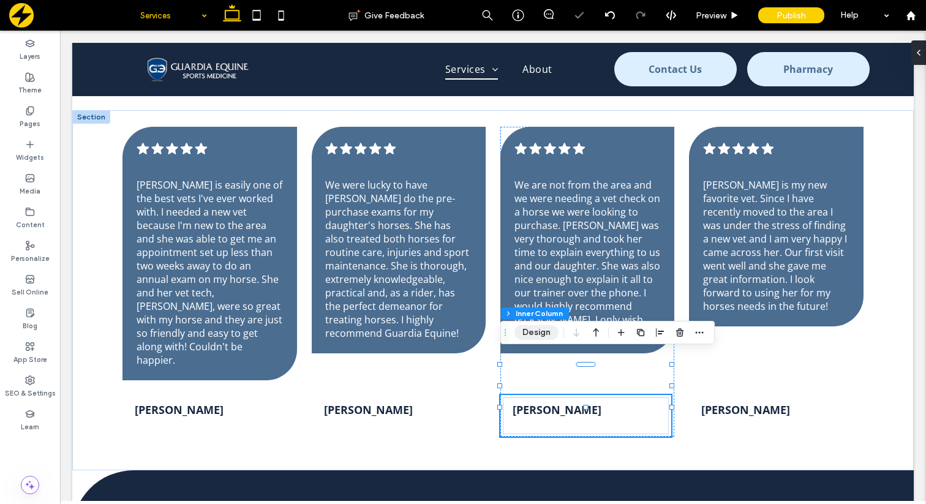
click at [528, 336] on button "Design" at bounding box center [536, 332] width 44 height 15
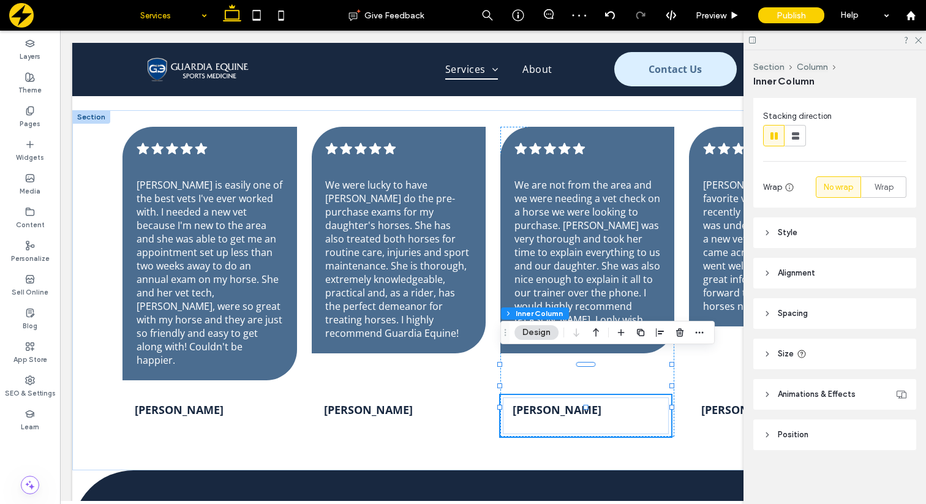
click at [768, 344] on header "Size" at bounding box center [834, 354] width 163 height 31
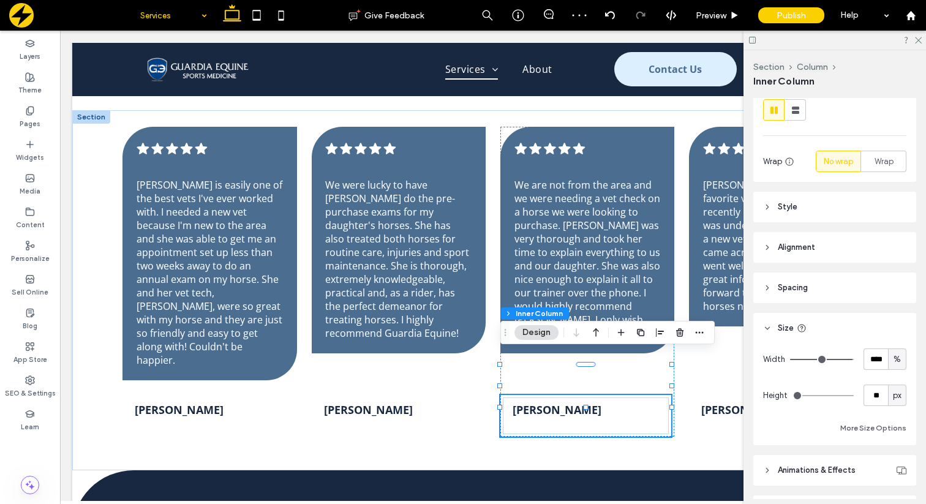
scroll to position [167, 0]
click at [877, 395] on input "**" at bounding box center [875, 391] width 24 height 21
type input "**"
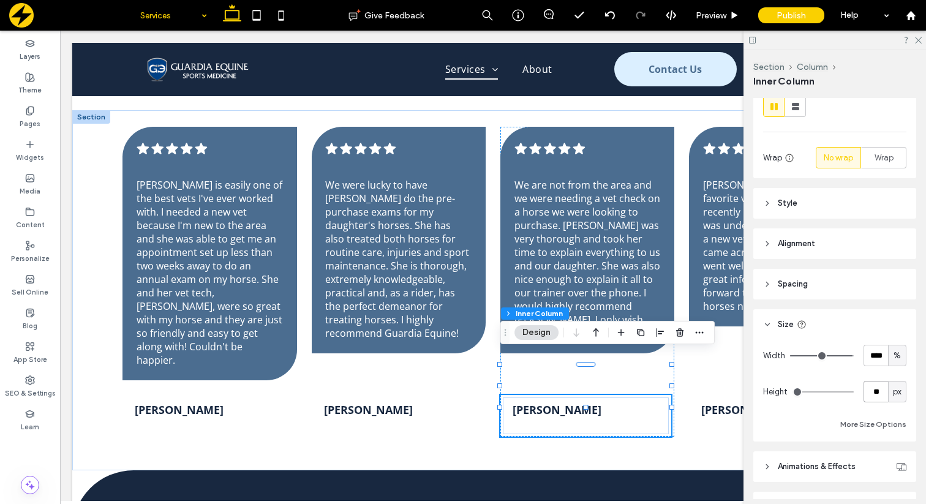
type input "**"
click at [409, 397] on div "M. McLendon" at bounding box center [397, 415] width 166 height 37
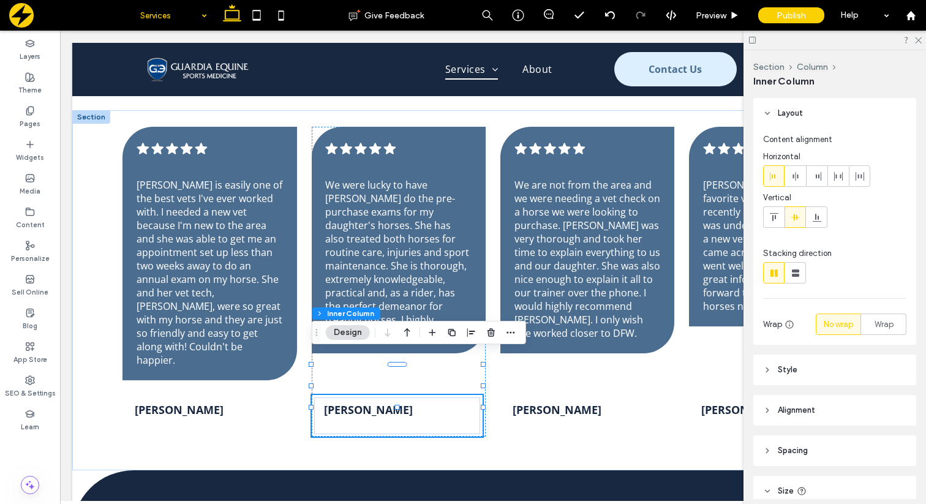
click at [770, 487] on icon at bounding box center [767, 491] width 9 height 9
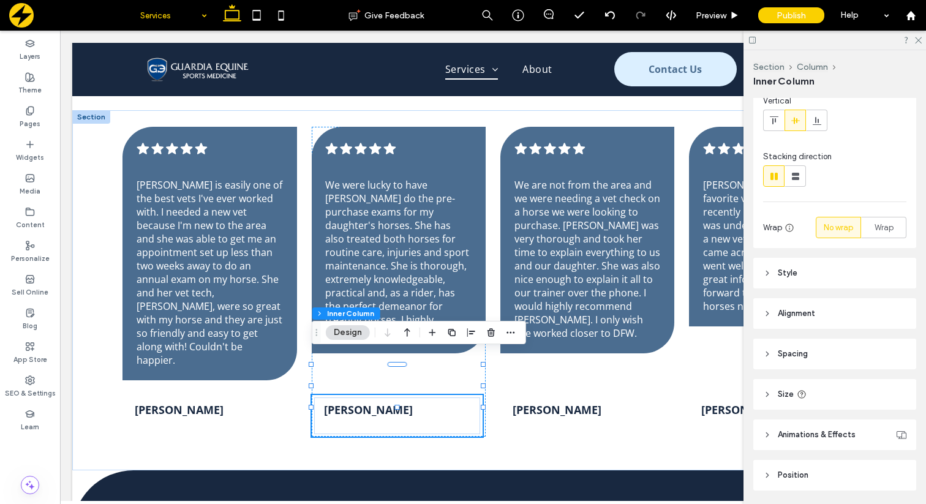
scroll to position [137, 0]
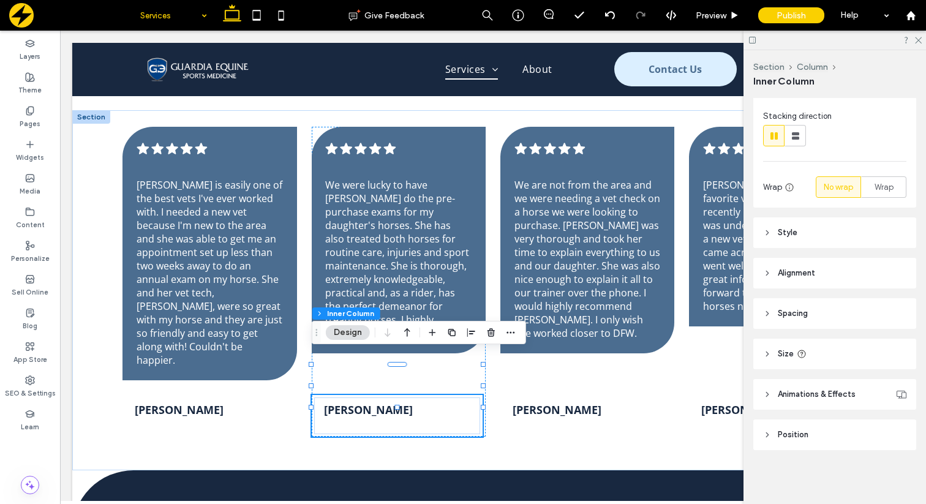
click at [779, 347] on header "Size" at bounding box center [834, 354] width 163 height 31
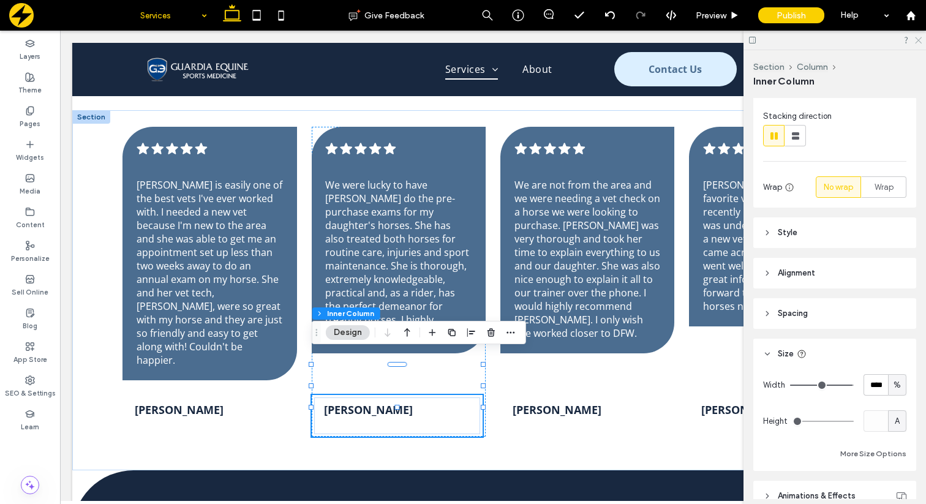
click at [921, 39] on icon at bounding box center [918, 40] width 8 height 8
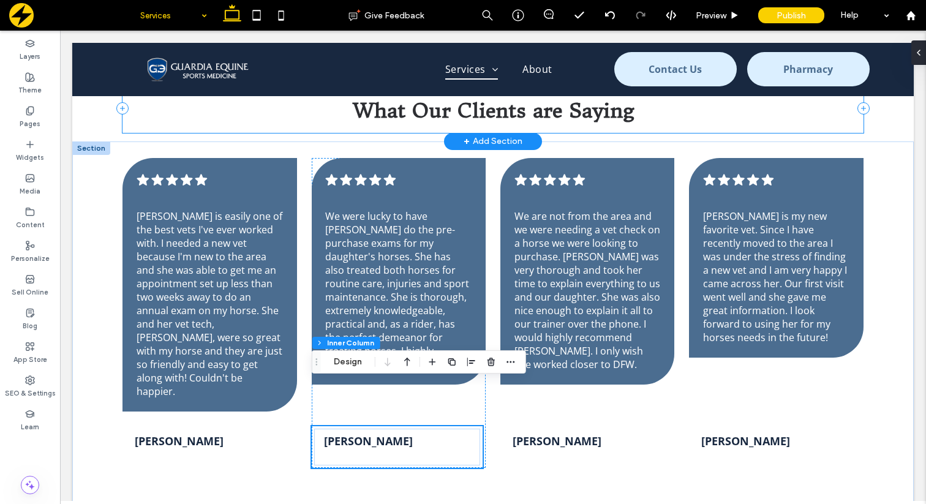
scroll to position [3231, 0]
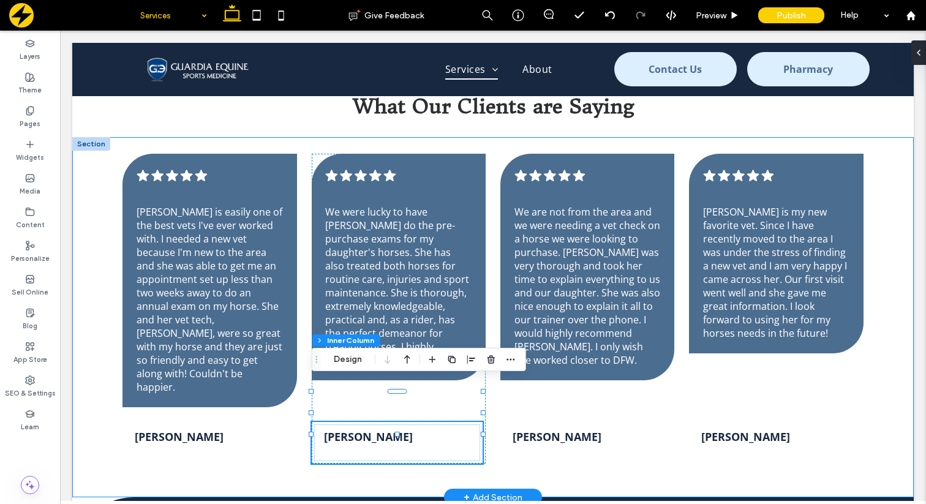
click at [100, 246] on div "B. Bentley .cls-1-1788903176-1788903176 { fill: #00000; stroke-width: 0px; } Dr…" at bounding box center [492, 317] width 841 height 361
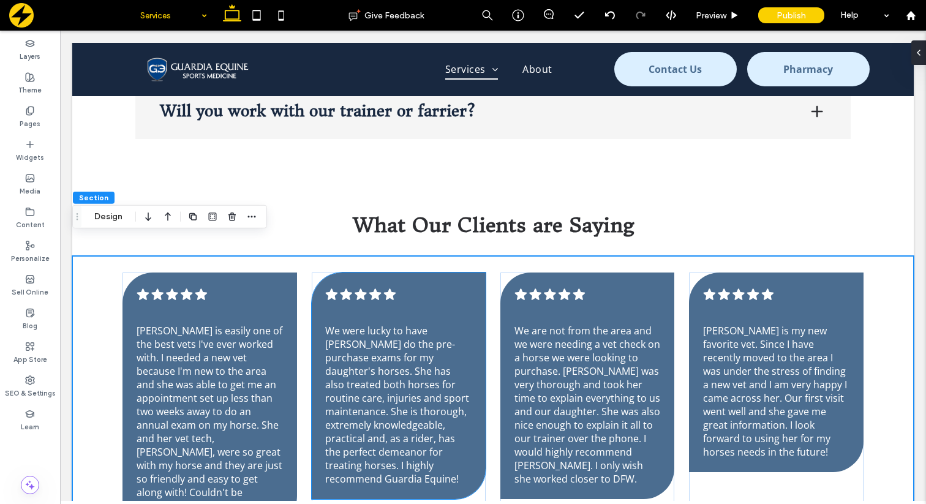
scroll to position [3130, 0]
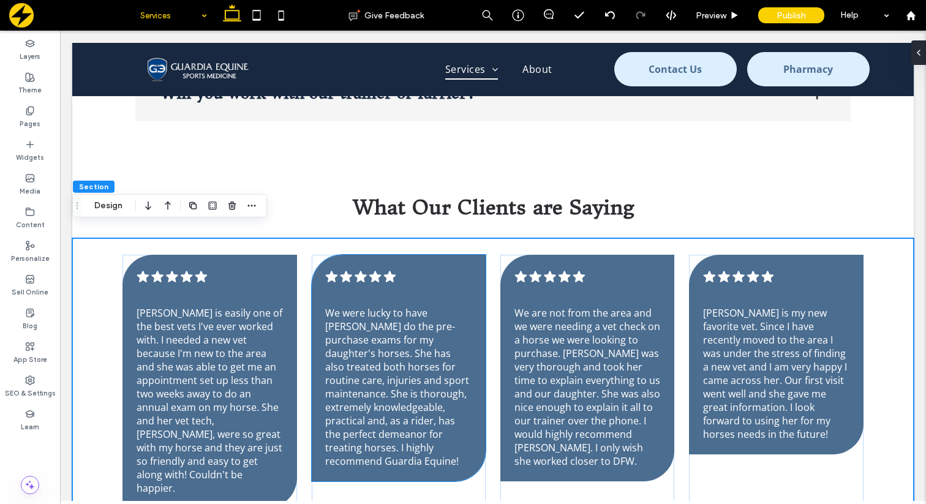
click at [347, 271] on icon at bounding box center [346, 277] width 12 height 12
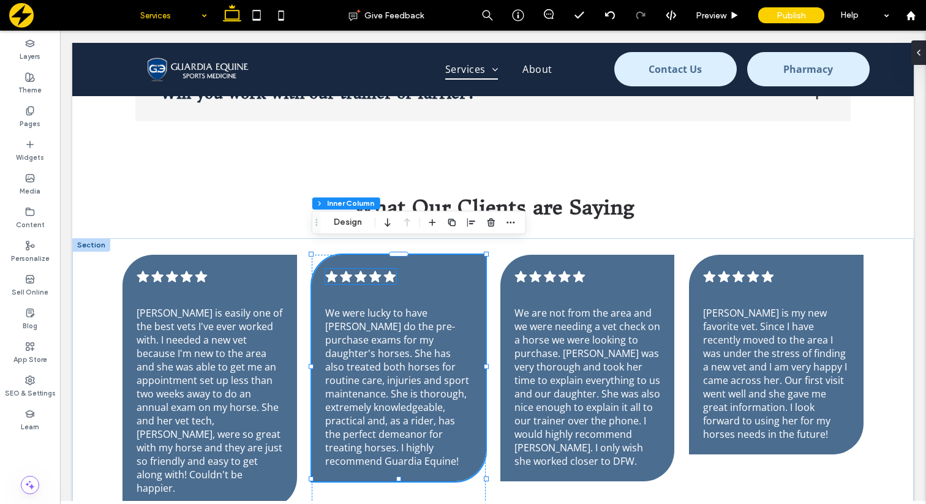
click at [370, 269] on icon ".cls-1-1788903176-1788903176 { fill: #00000; stroke-width: 0px; }" at bounding box center [360, 276] width 71 height 15
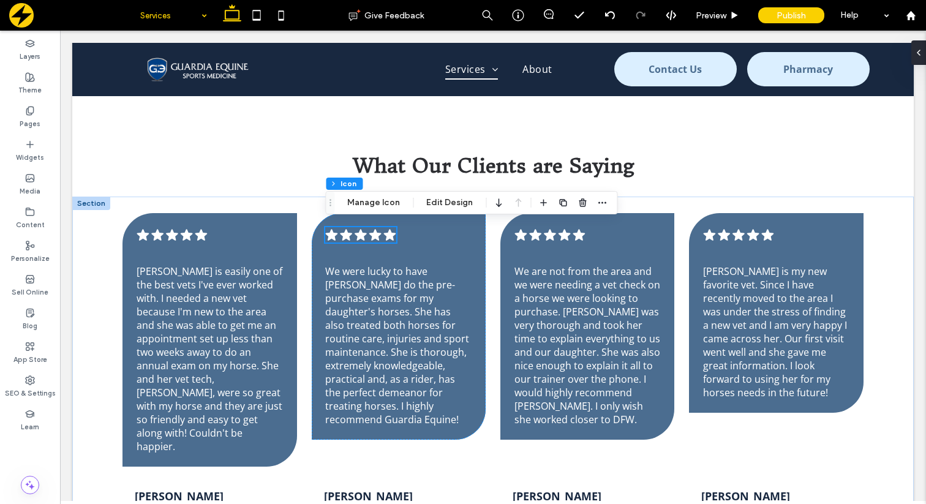
scroll to position [3176, 0]
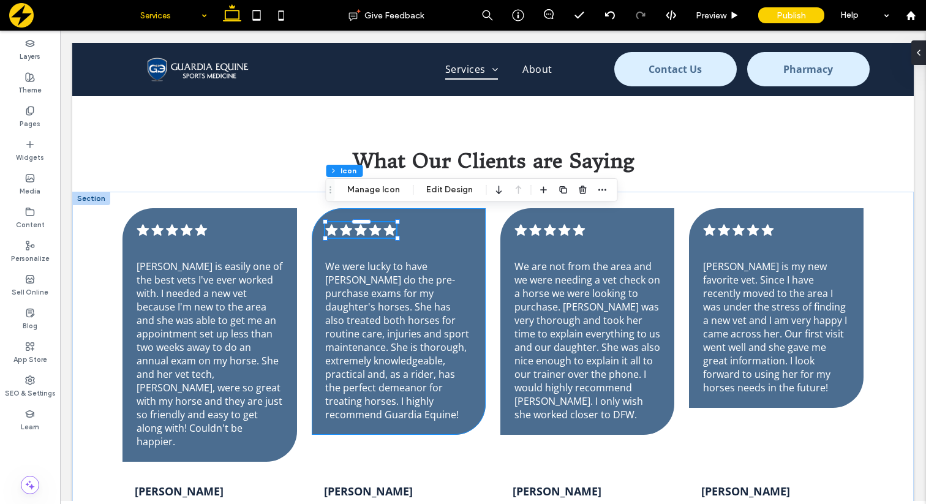
click at [477, 232] on div ".cls-1-1788903176-1788903176 { fill: #00000; stroke-width: 0px; } We were lucky…" at bounding box center [399, 321] width 174 height 227
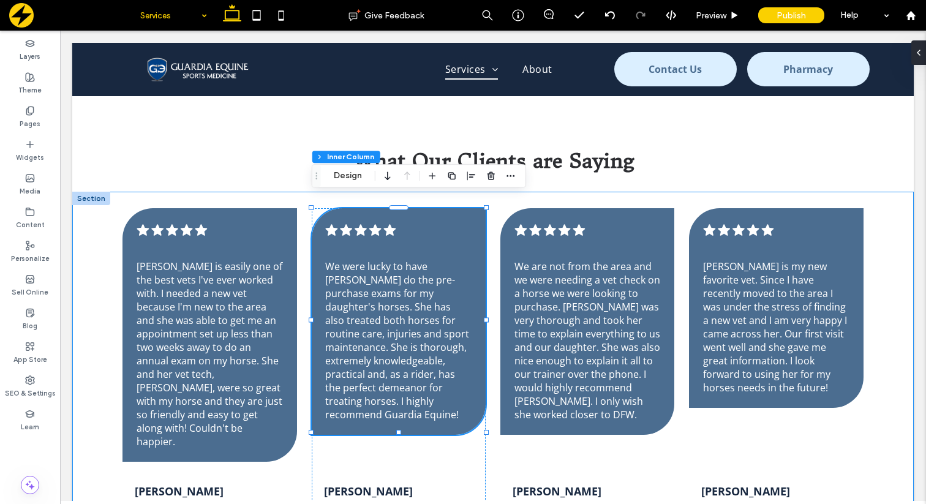
click at [492, 209] on div "B. Bentley .cls-1-1788903176-1788903176 { fill: #00000; stroke-width: 0px; } Dr…" at bounding box center [492, 372] width 841 height 361
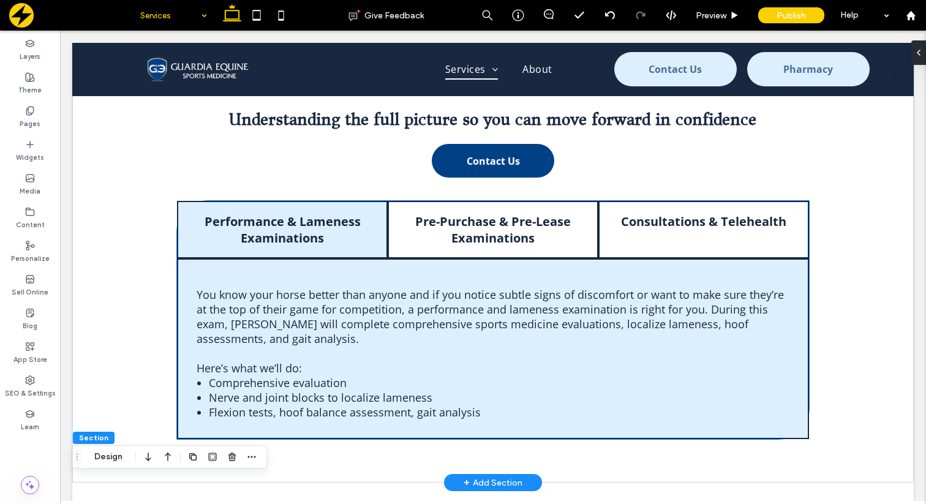
scroll to position [1020, 0]
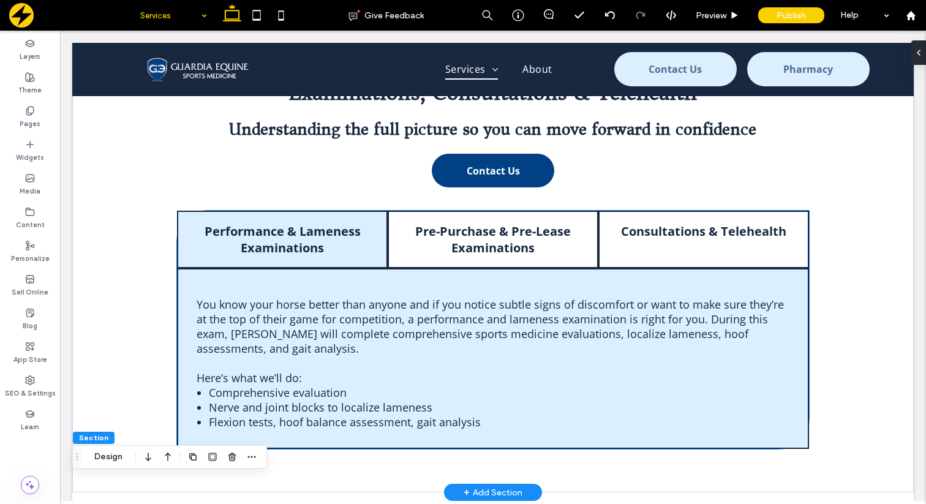
click at [280, 231] on h4 "Performance & Lameness Examinations" at bounding box center [282, 239] width 186 height 33
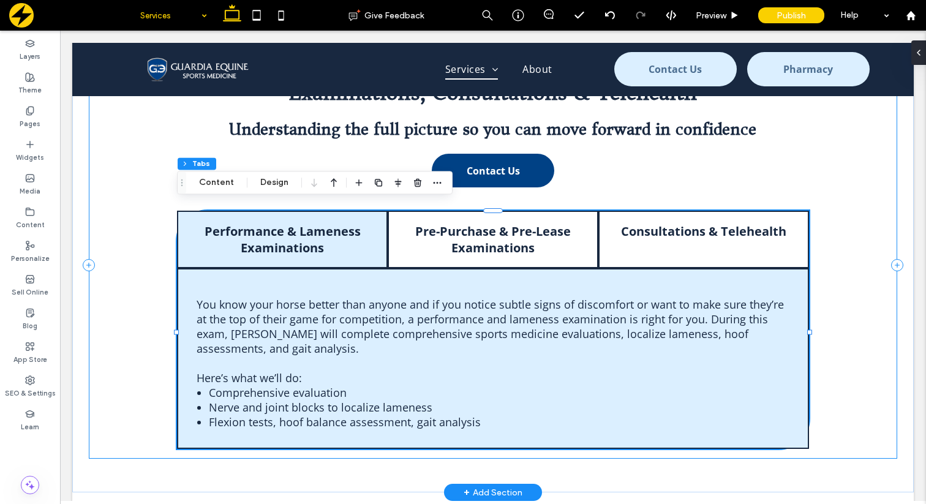
click at [131, 270] on div "Examinations, Consultations & Telehealth Understanding the full picture so you …" at bounding box center [493, 265] width 808 height 388
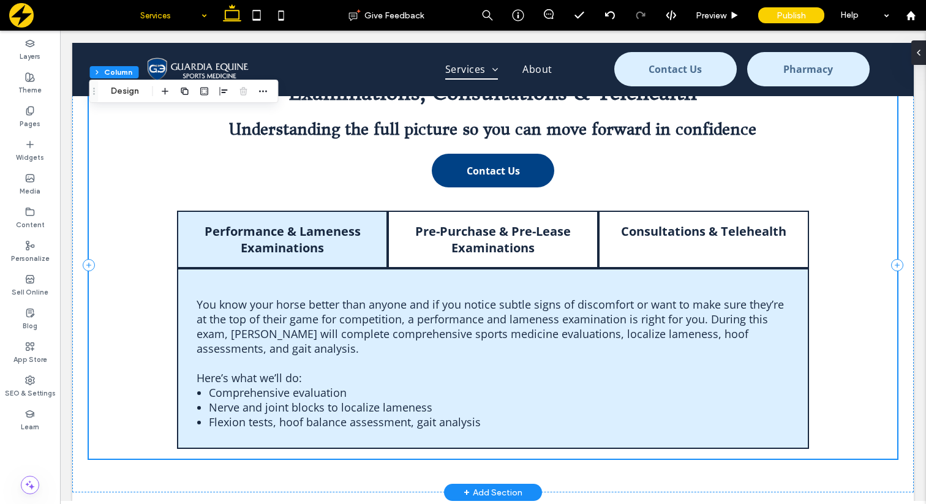
click at [157, 287] on div "Examinations, Consultations & Telehealth Understanding the full picture so you …" at bounding box center [493, 265] width 808 height 388
click at [166, 91] on use "button" at bounding box center [165, 91] width 7 height 7
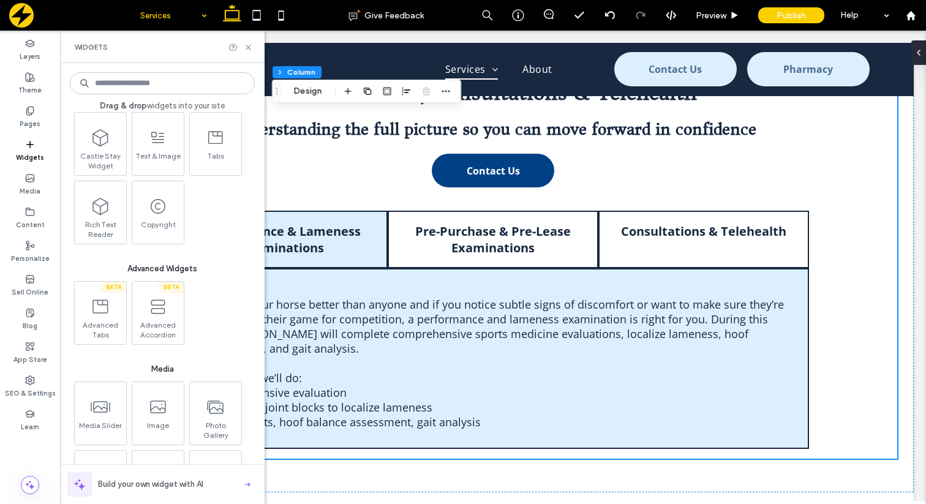
scroll to position [963, 0]
click at [110, 306] on span at bounding box center [98, 304] width 51 height 28
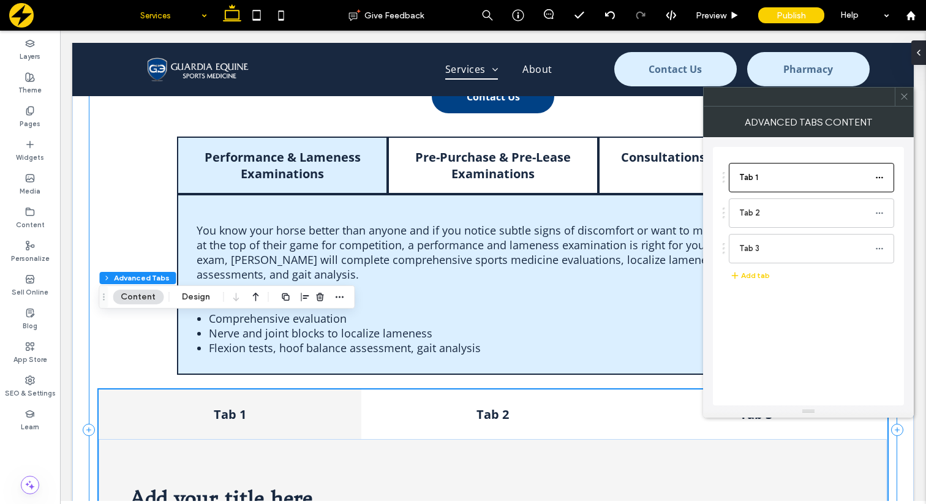
scroll to position [1063, 0]
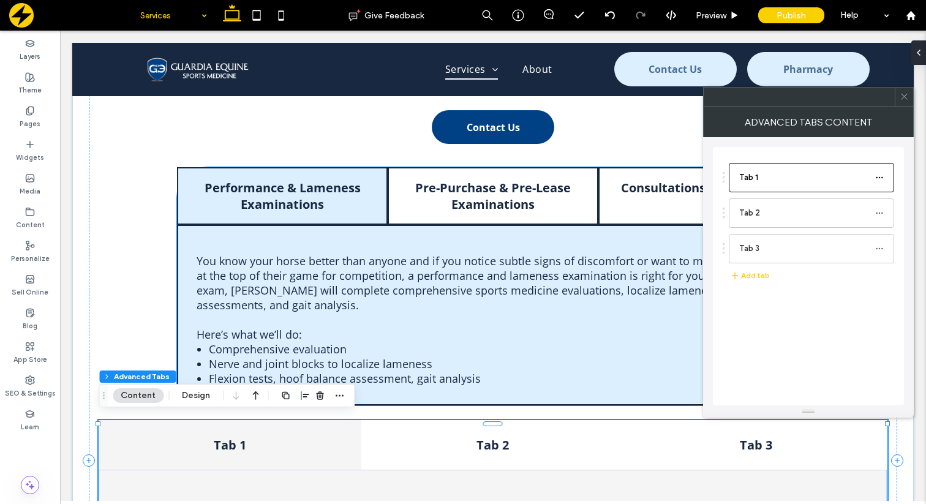
click at [346, 217] on div "Performance & Lameness Examinations" at bounding box center [282, 196] width 211 height 58
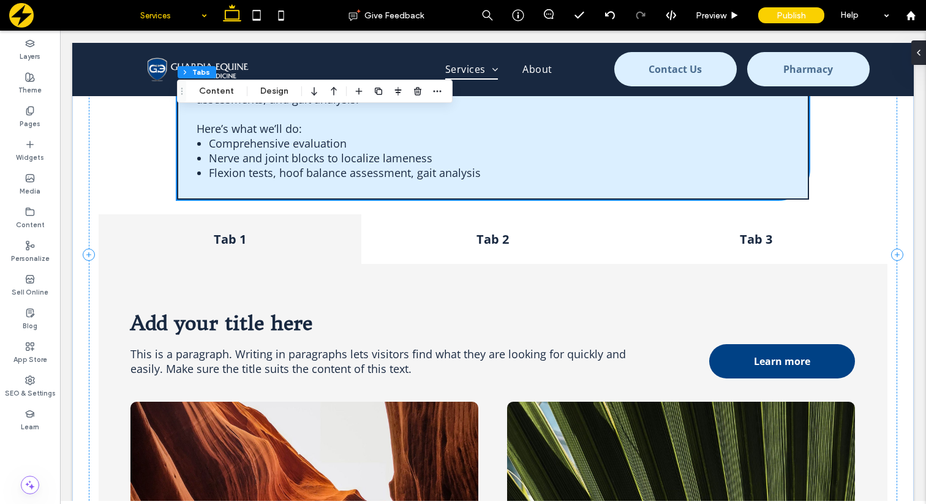
scroll to position [1277, 0]
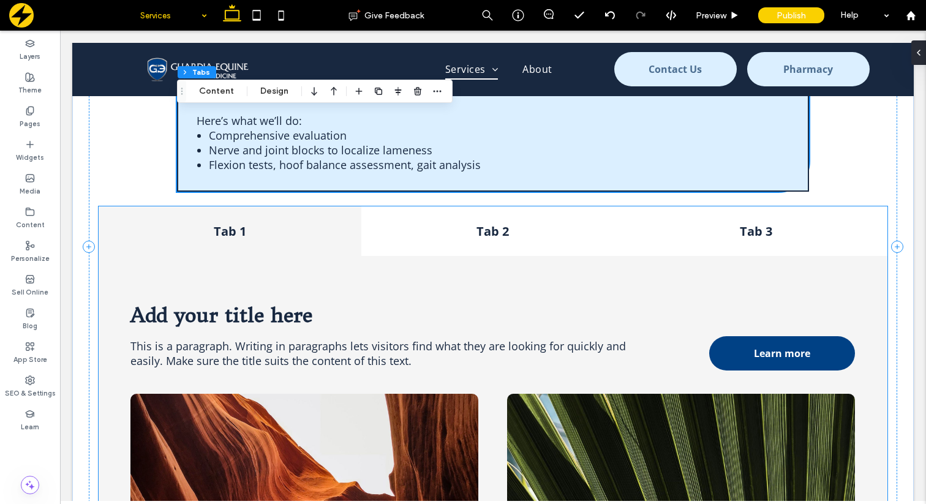
click at [326, 258] on div "This is a paragraph. Writing in paragraphs lets visitors find what they are loo…" at bounding box center [493, 463] width 788 height 415
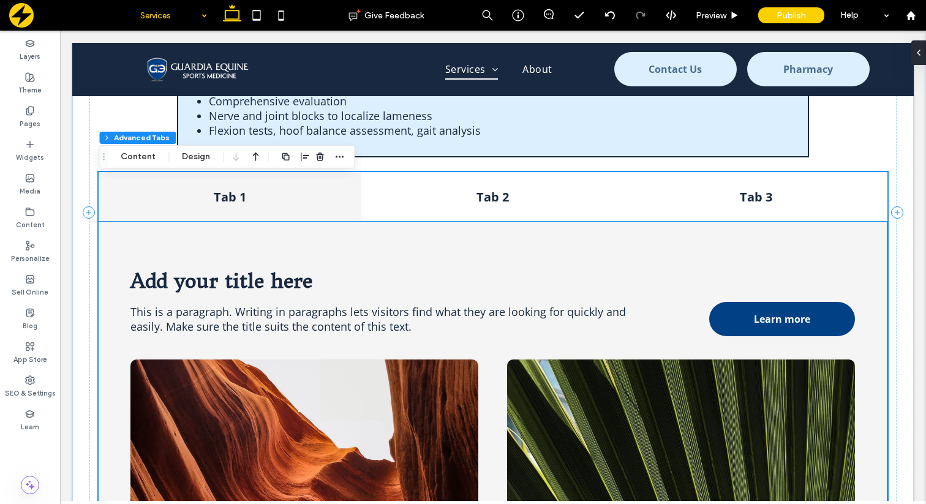
scroll to position [1302, 0]
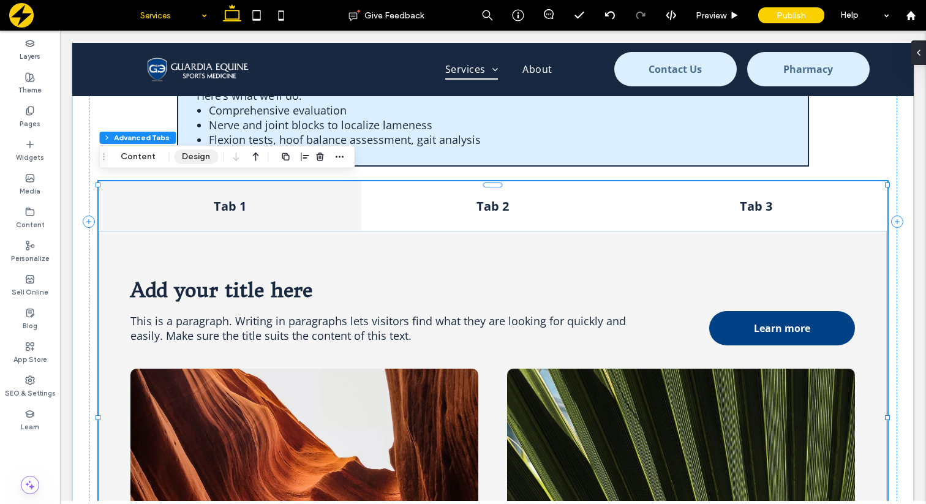
click at [193, 156] on button "Design" at bounding box center [196, 156] width 44 height 15
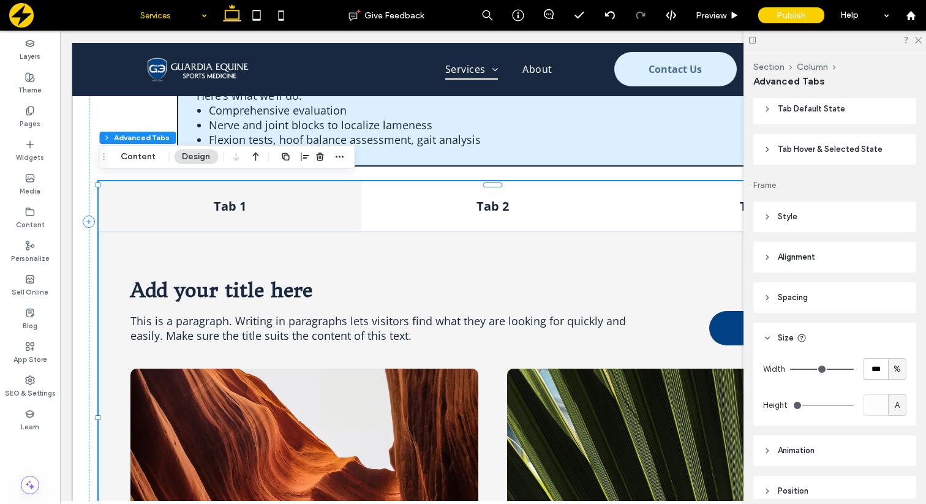
scroll to position [28, 0]
click at [771, 217] on icon at bounding box center [767, 215] width 9 height 9
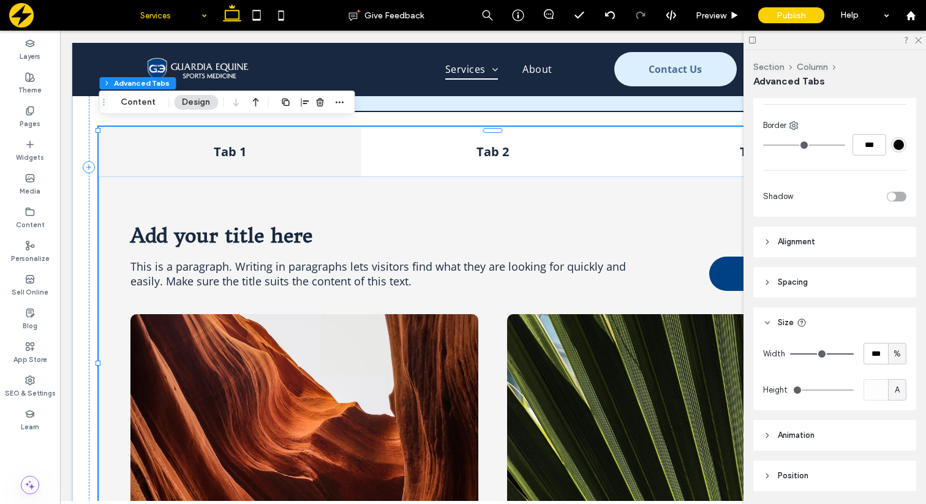
scroll to position [244, 0]
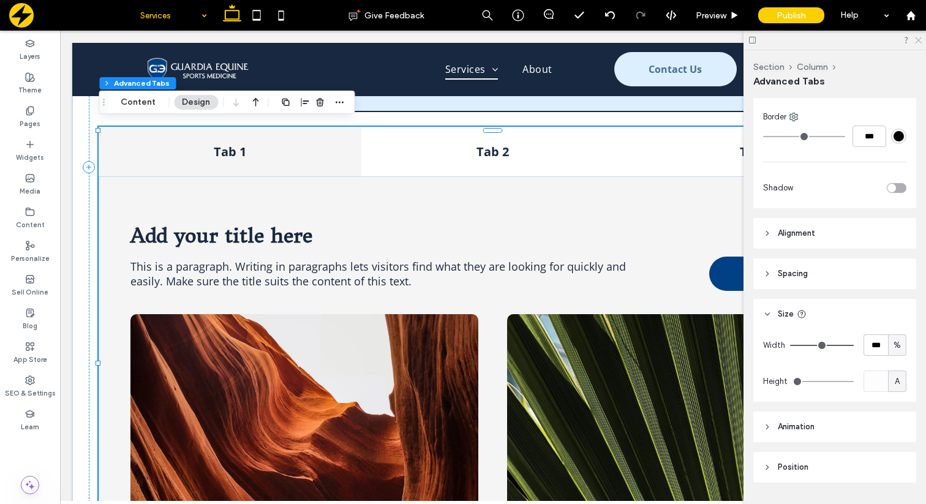
click at [916, 39] on icon at bounding box center [918, 40] width 8 height 8
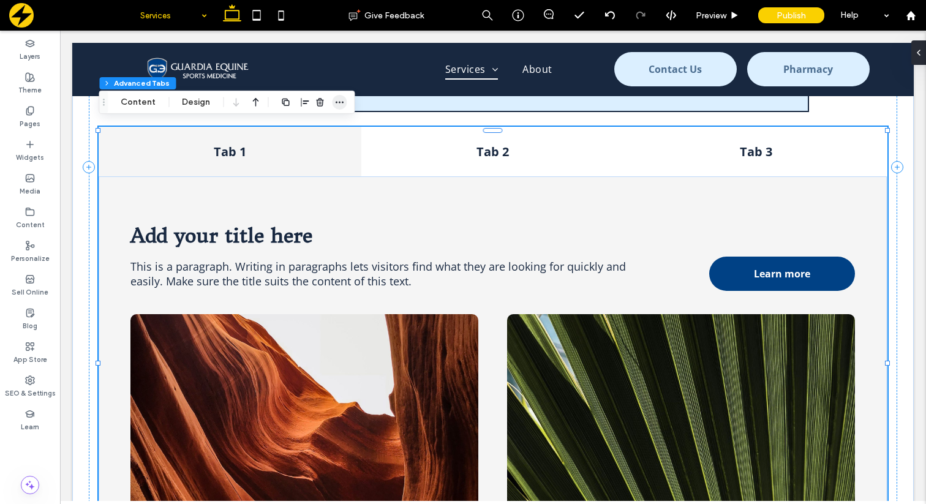
click at [337, 100] on icon "button" at bounding box center [339, 102] width 10 height 10
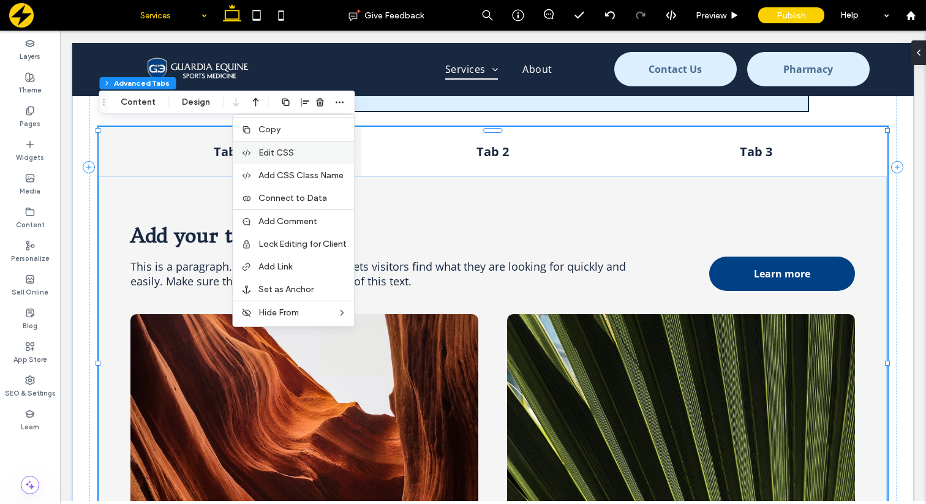
click at [275, 155] on span "Edit CSS" at bounding box center [276, 153] width 36 height 10
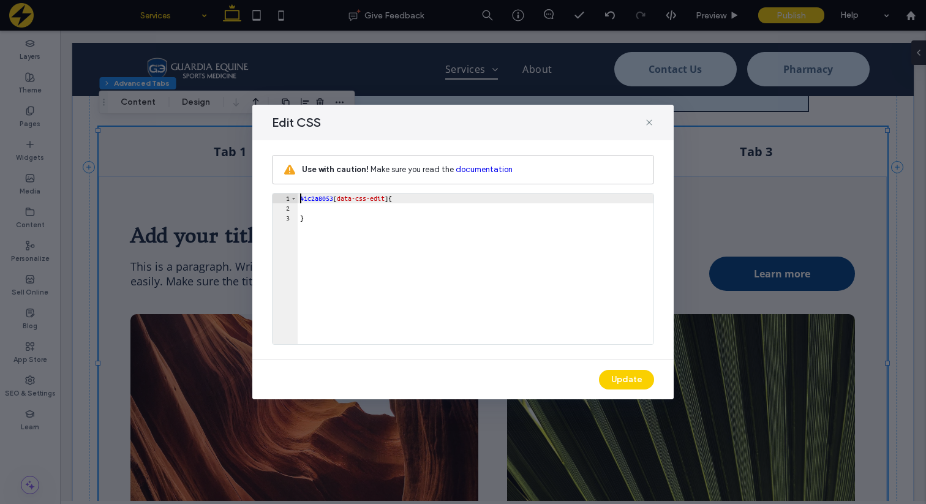
scroll to position [0, 0]
click at [421, 200] on div "#1c2a8053 [ data-css-edit ] { }" at bounding box center [476, 278] width 356 height 170
type textarea "**"
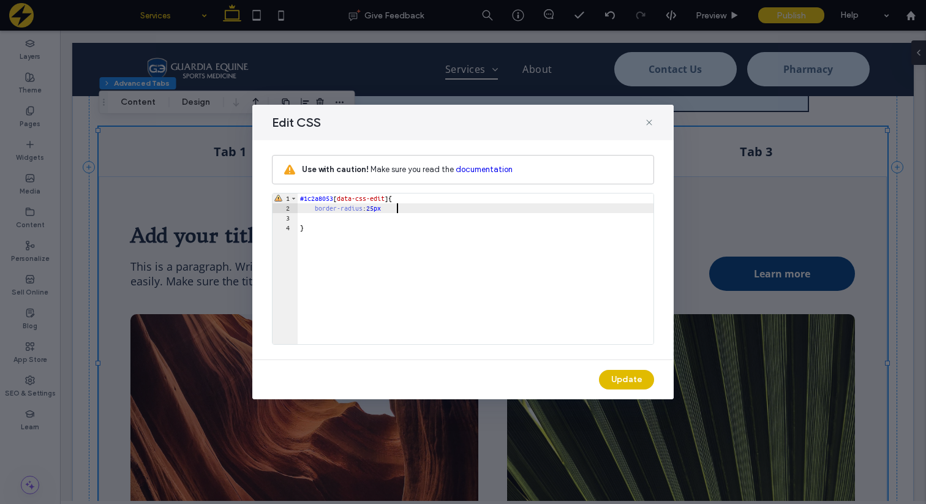
click at [626, 381] on button "Update" at bounding box center [626, 380] width 55 height 20
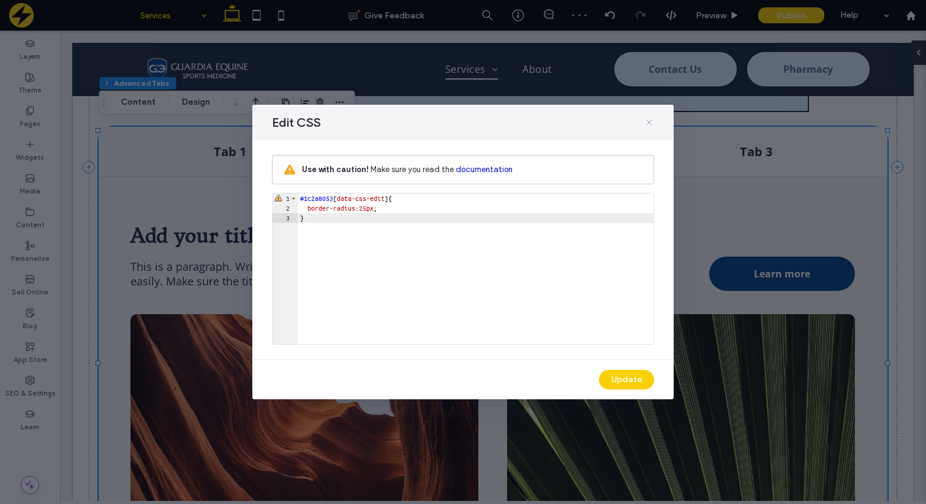
click at [650, 120] on icon at bounding box center [649, 123] width 10 height 10
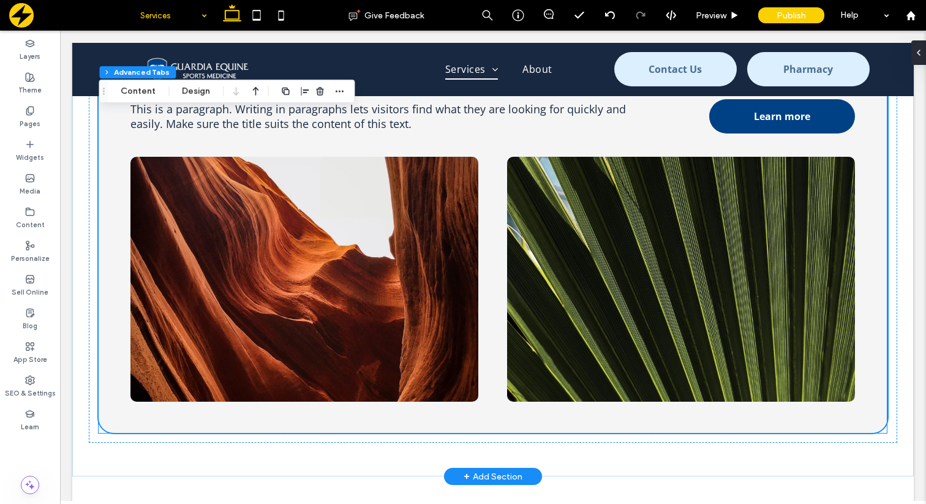
scroll to position [1529, 0]
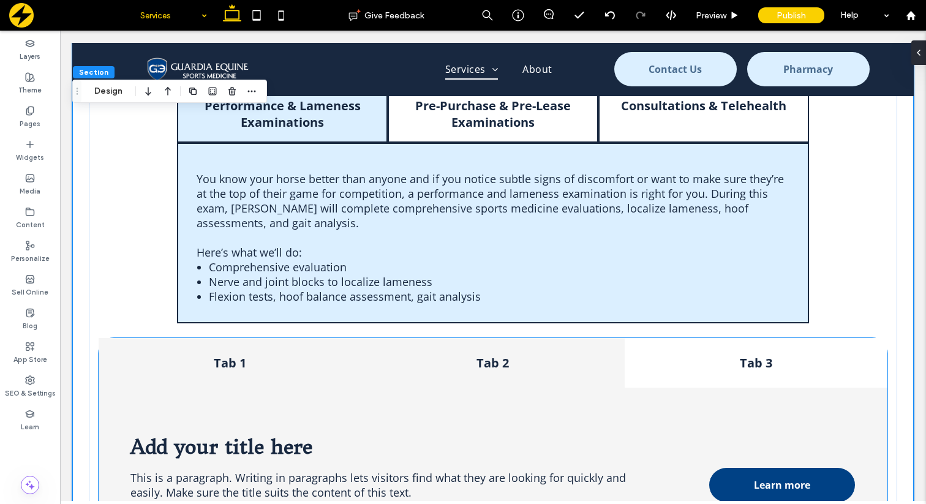
scroll to position [1153, 0]
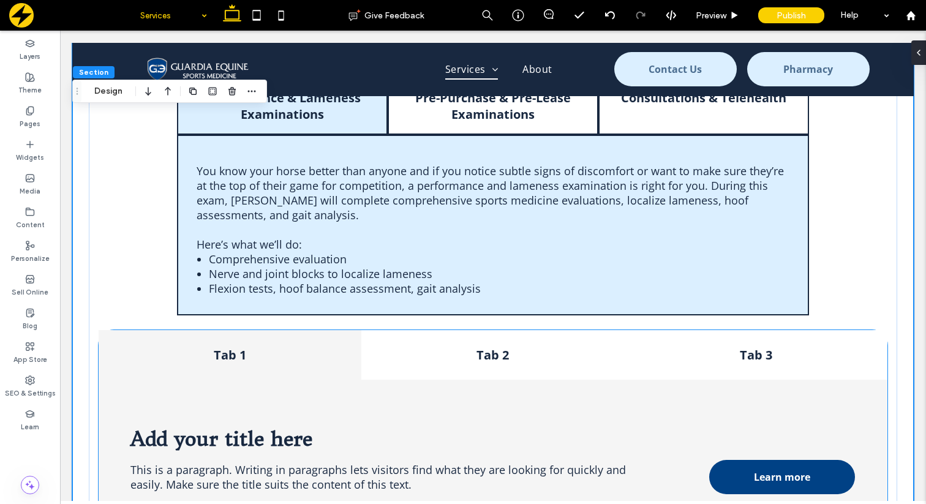
click at [285, 339] on div "Tab 1" at bounding box center [230, 354] width 263 height 49
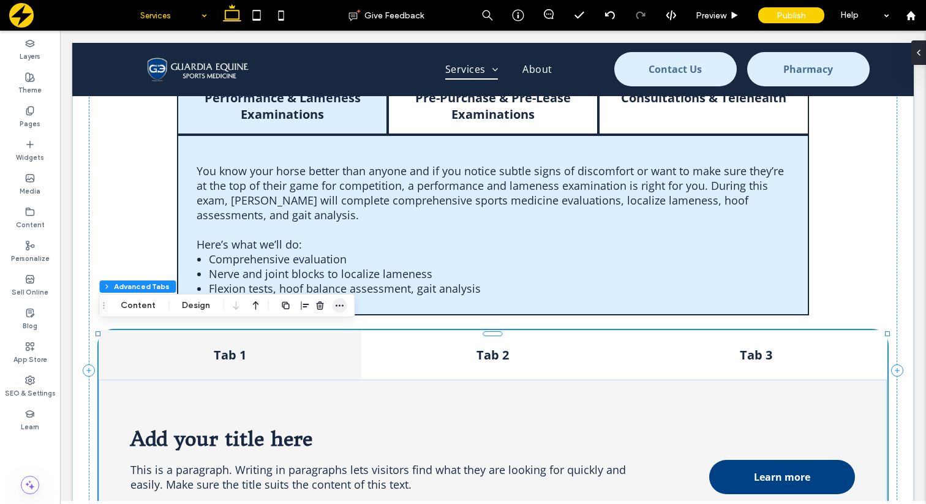
click at [334, 304] on icon "button" at bounding box center [339, 306] width 10 height 10
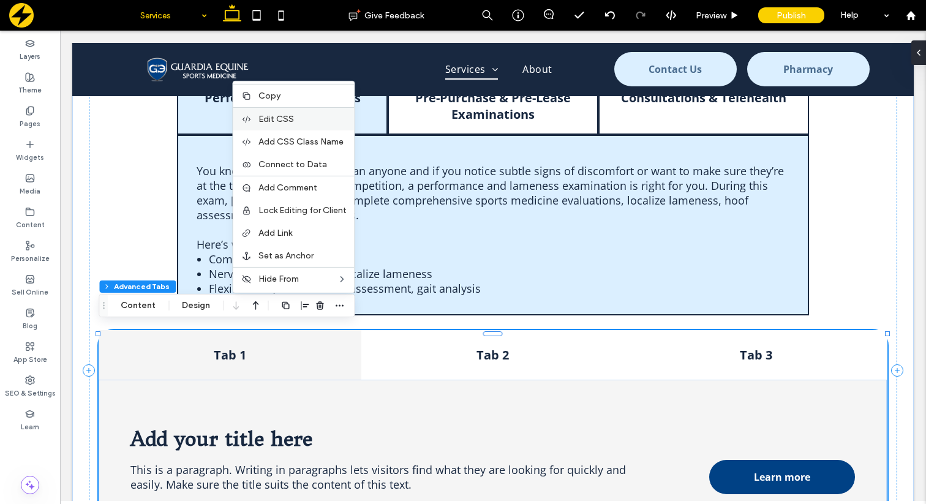
click at [287, 121] on span "Edit CSS" at bounding box center [276, 119] width 36 height 10
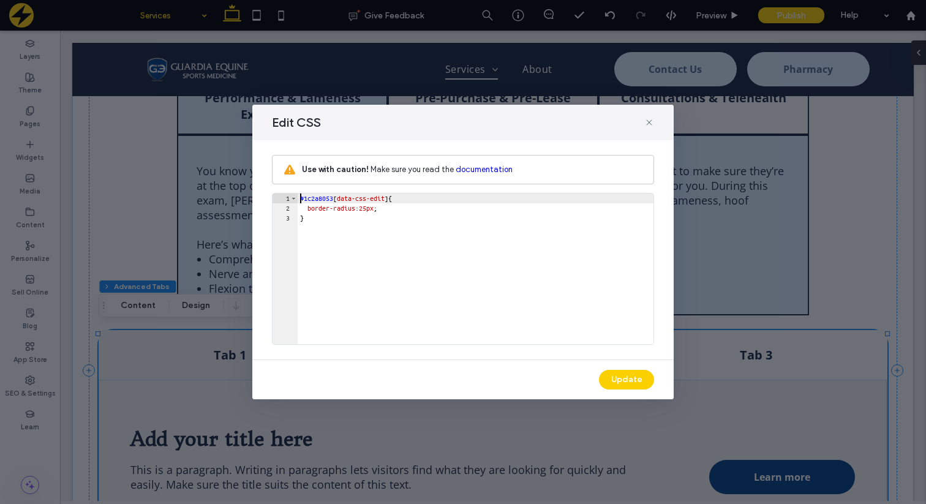
scroll to position [0, 0]
click at [367, 211] on div "#1c2a8053 [ data-css-edit ] { border-radius : 25 px ; }" at bounding box center [476, 278] width 356 height 170
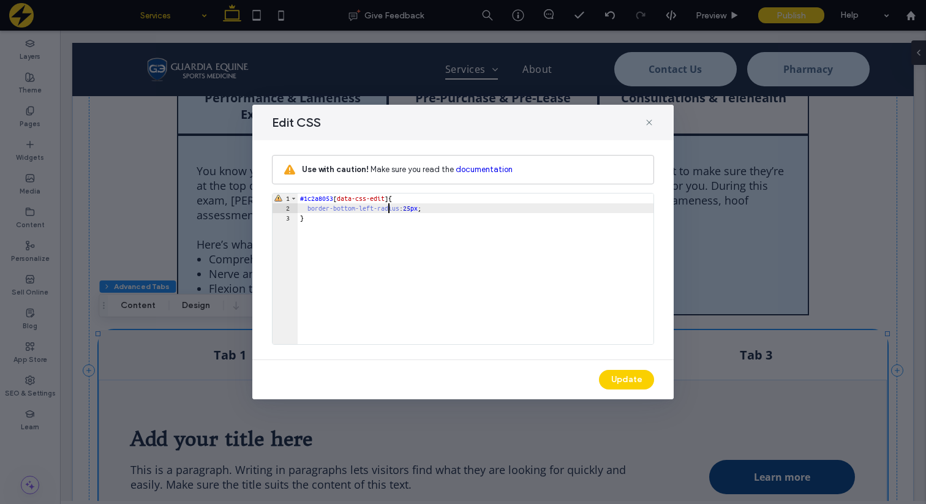
click at [437, 208] on div "#1c2a8053 [ data-css-edit ] { border-bottom-left-radius : 25 px ; }" at bounding box center [476, 278] width 356 height 170
type textarea "**"
click at [617, 379] on button "Update" at bounding box center [626, 380] width 55 height 20
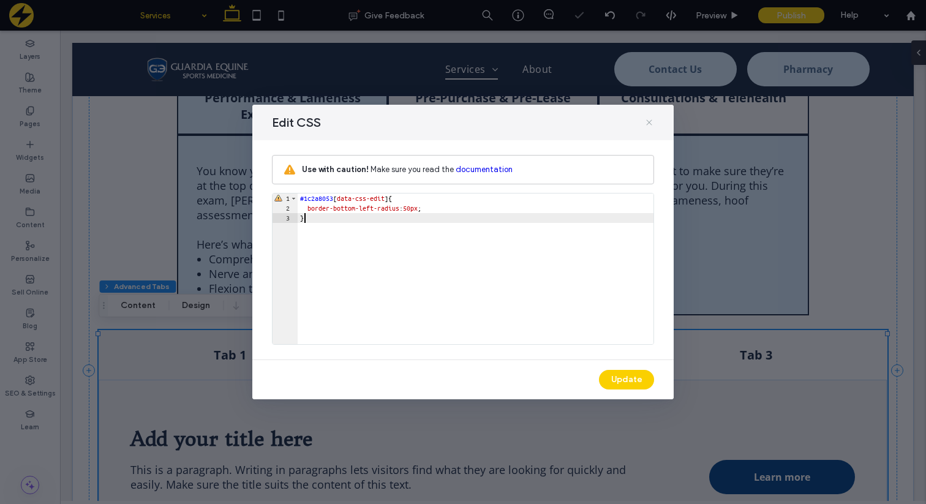
click at [648, 121] on icon at bounding box center [649, 123] width 10 height 10
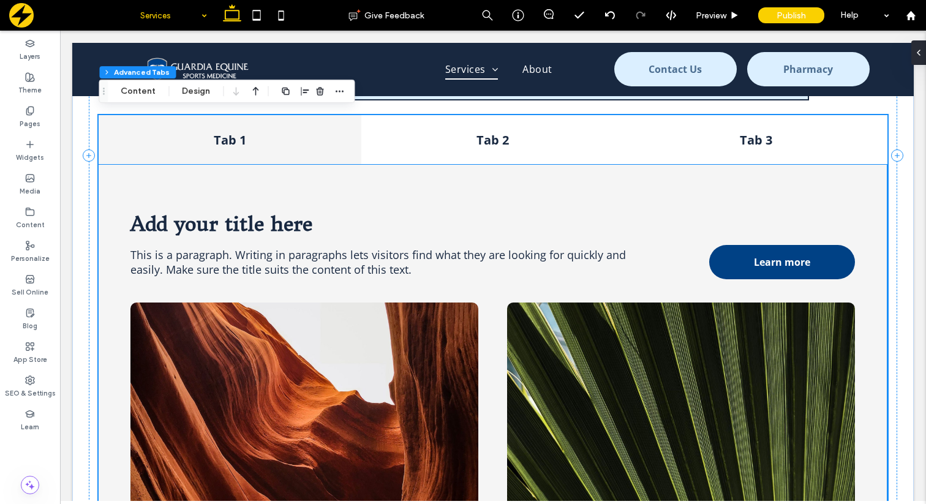
scroll to position [1355, 0]
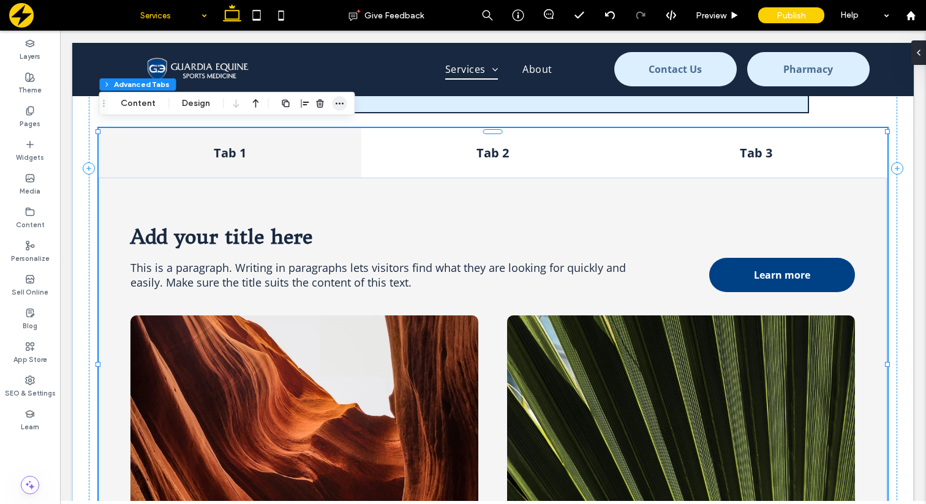
click at [337, 107] on icon "button" at bounding box center [339, 104] width 10 height 10
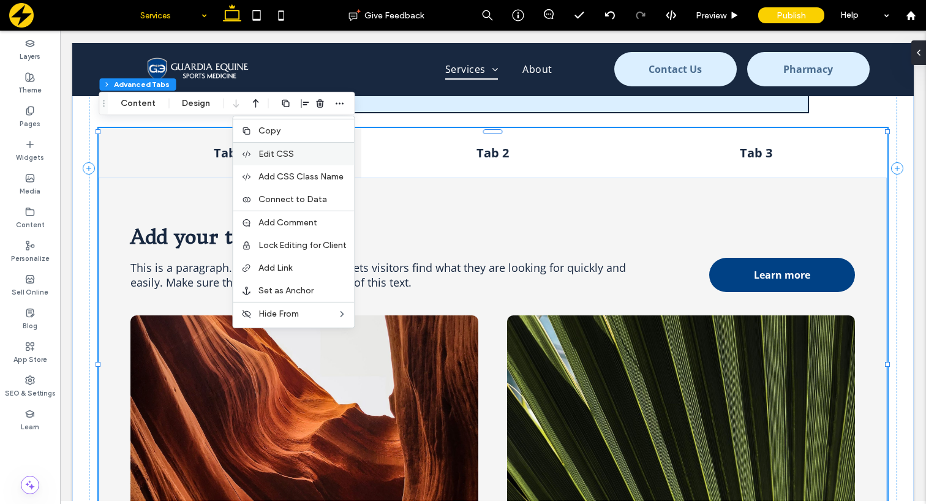
click at [267, 150] on span "Edit CSS" at bounding box center [276, 154] width 36 height 10
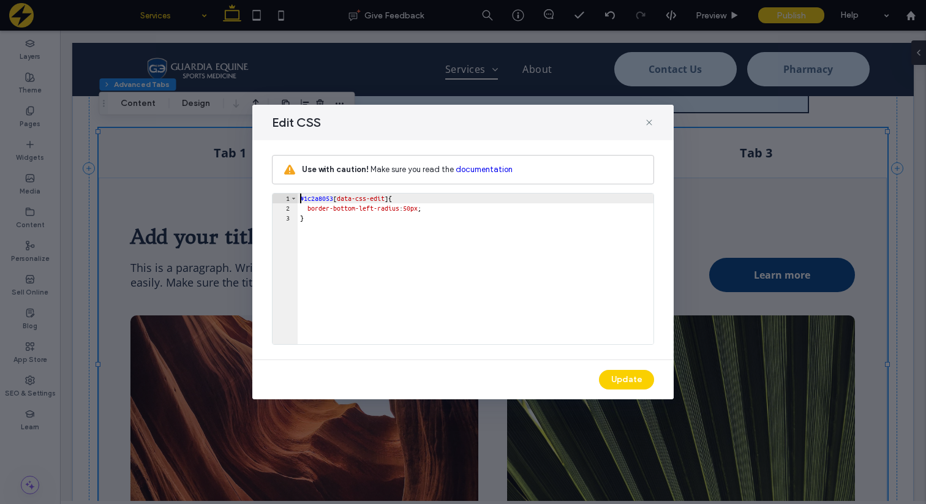
scroll to position [0, 0]
click at [378, 211] on div "#1c2a8053 [ data-css-edit ] { border-bottom-left-radius : 50 px ; }" at bounding box center [476, 278] width 356 height 170
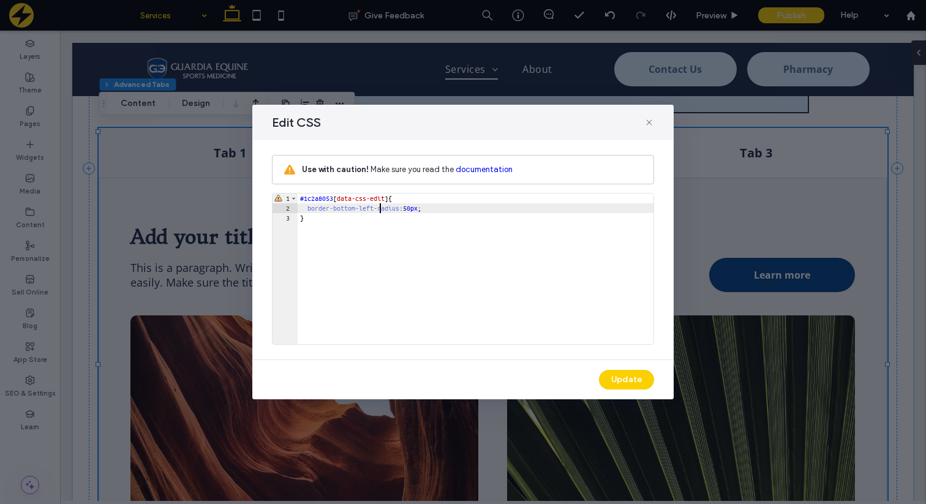
click at [378, 211] on div "#1c2a8053 [ data-css-edit ] { border-bottom-left-radius : 50 px ; }" at bounding box center [476, 278] width 356 height 170
type textarea "**"
click at [622, 381] on button "Update" at bounding box center [626, 380] width 55 height 20
click at [650, 123] on use at bounding box center [649, 122] width 6 height 6
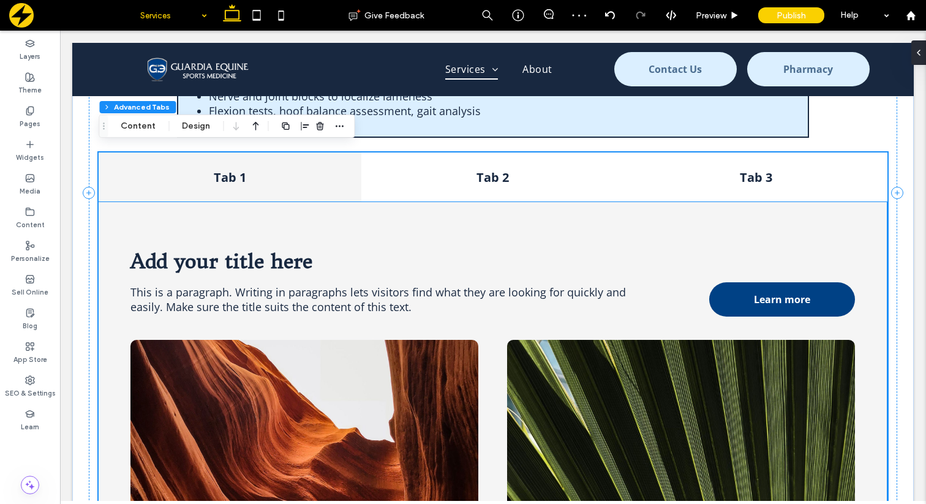
scroll to position [1330, 0]
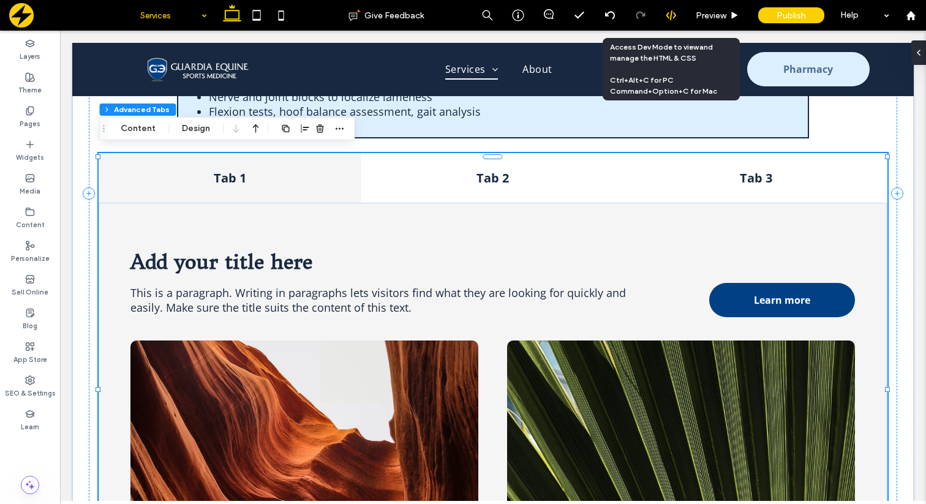
click at [670, 18] on use at bounding box center [671, 15] width 10 height 10
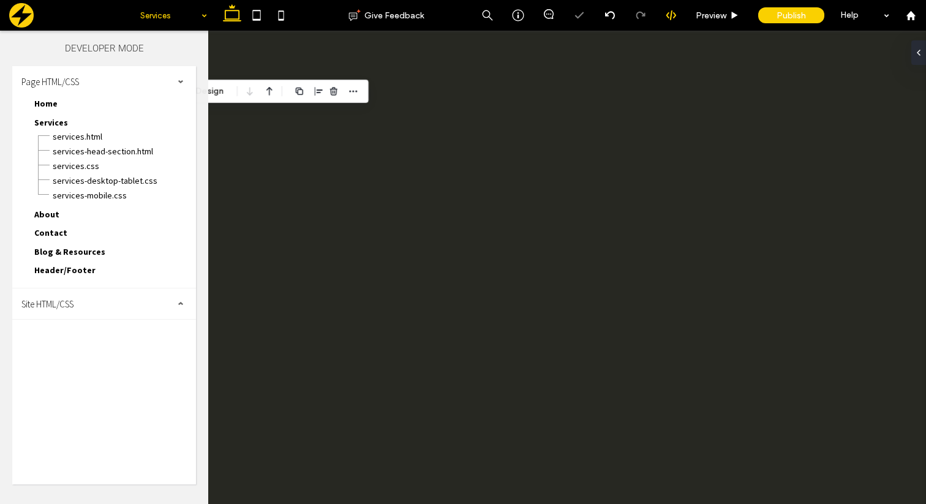
scroll to position [0, 0]
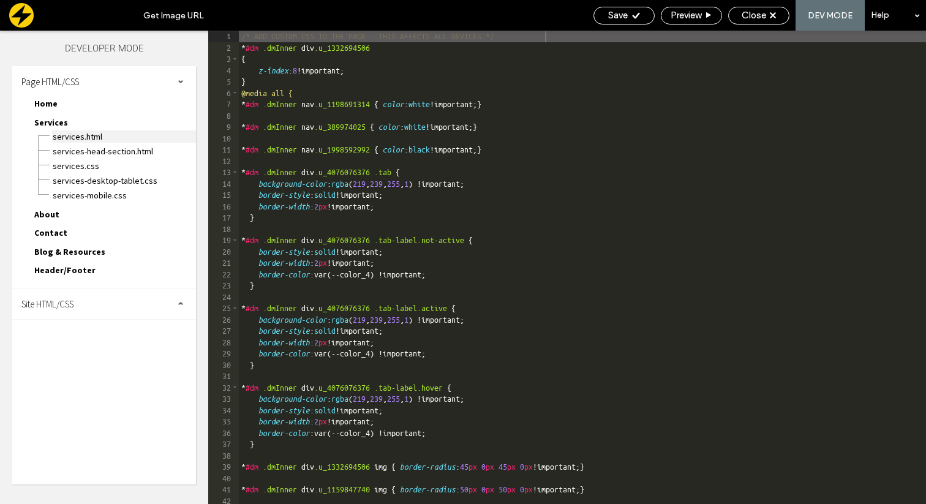
click at [85, 138] on span "Services.html" at bounding box center [124, 136] width 144 height 12
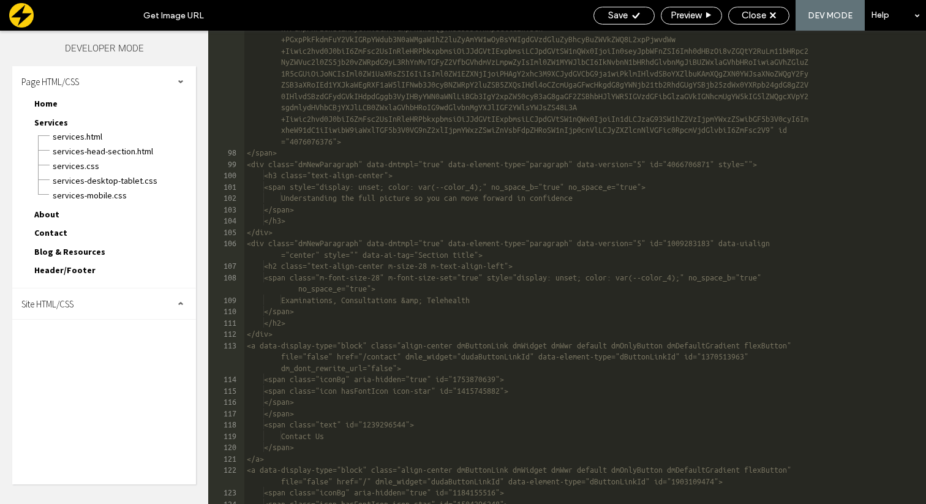
scroll to position [1691, 0]
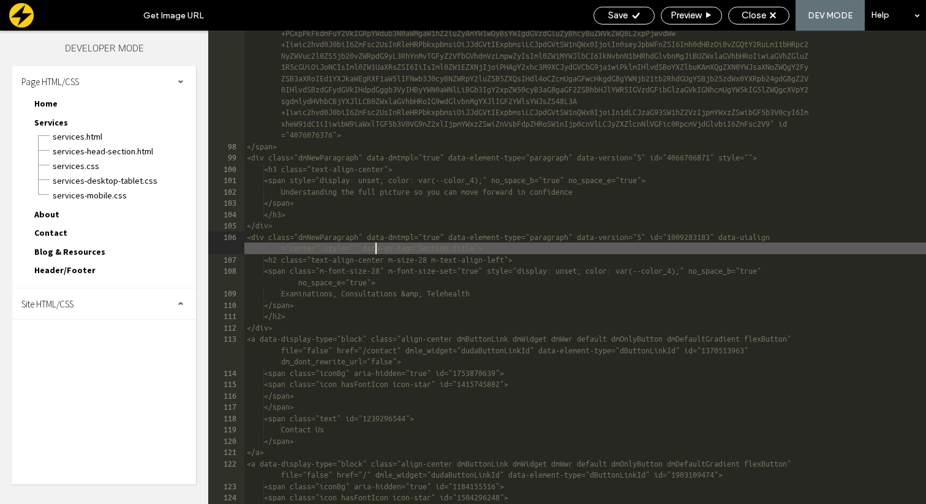
click at [374, 249] on div "<span dmle_extension="custom_extension" icon="false" surround="false" class="u_…" at bounding box center [585, 162] width 682 height 926
type textarea "**"
click at [609, 18] on span "Save" at bounding box center [618, 15] width 20 height 11
click at [636, 18] on icon at bounding box center [635, 15] width 9 height 9
click at [763, 18] on span "Close" at bounding box center [754, 15] width 24 height 11
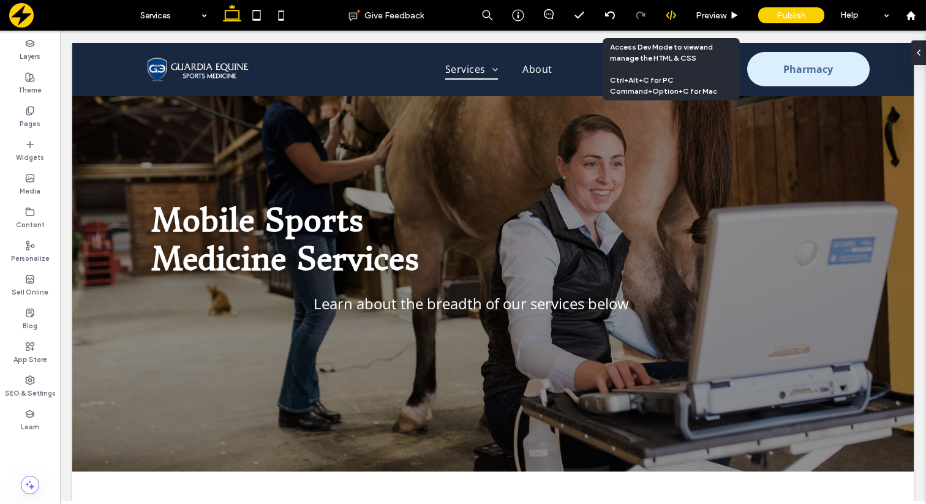
click at [670, 15] on use at bounding box center [671, 15] width 10 height 10
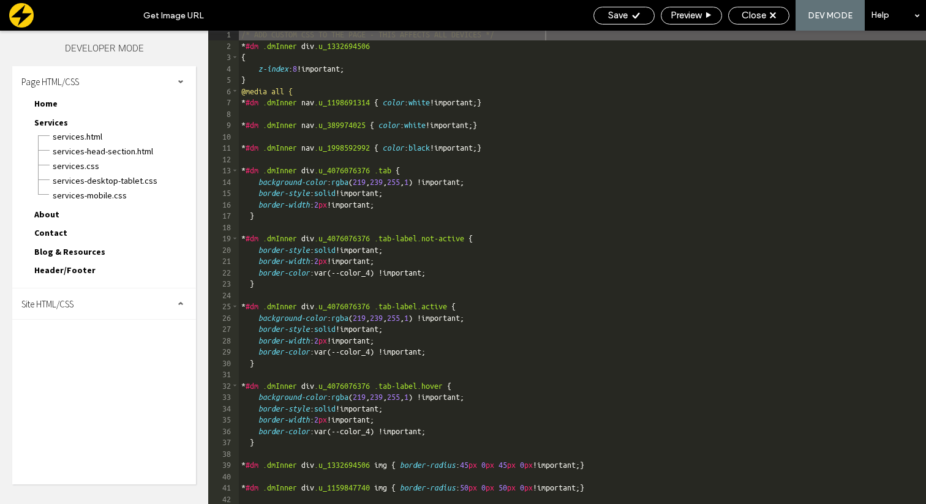
scroll to position [21, 0]
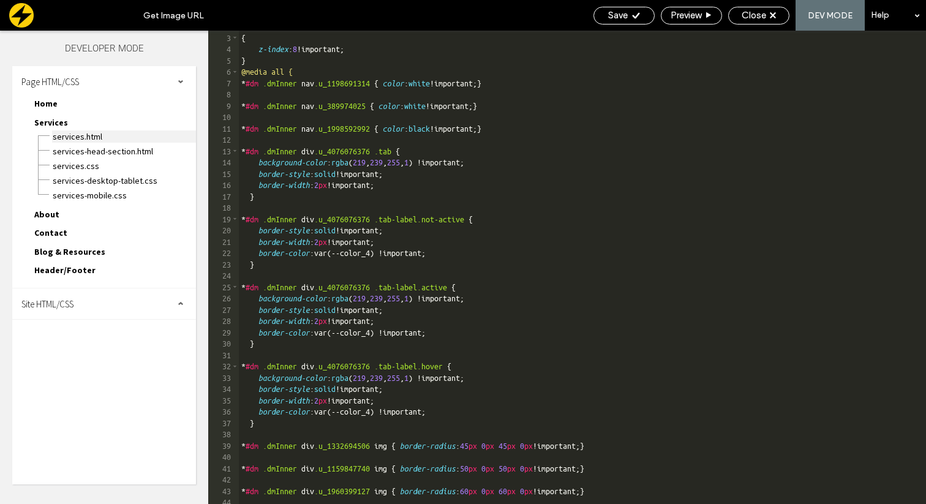
click at [99, 131] on span "Services.html" at bounding box center [124, 136] width 144 height 12
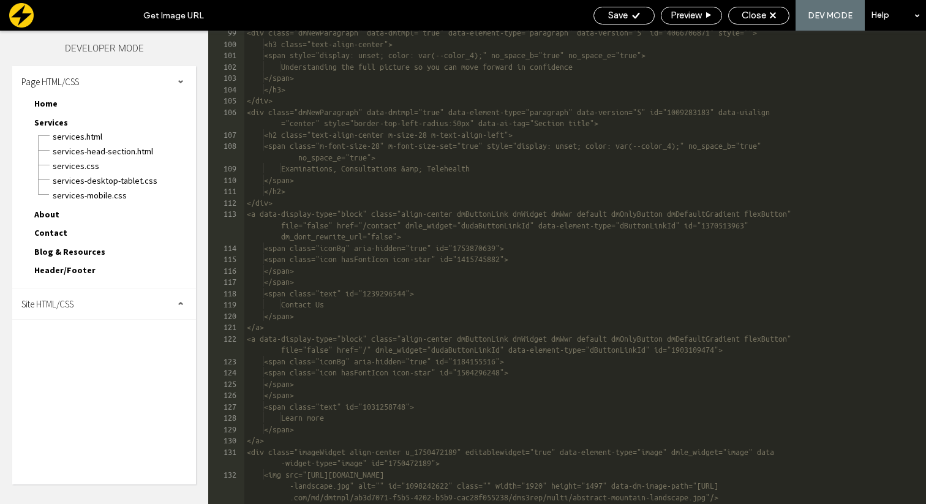
scroll to position [1816, 0]
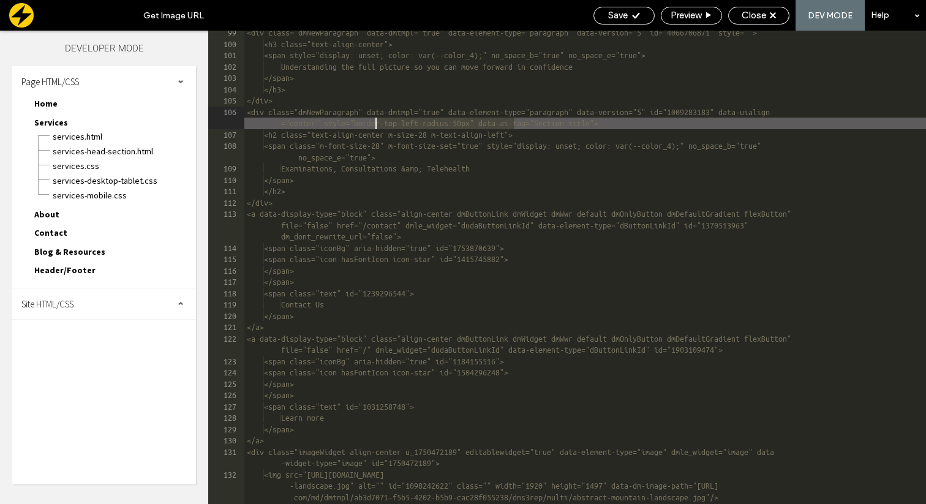
drag, startPoint x: 514, startPoint y: 124, endPoint x: 376, endPoint y: 125, distance: 138.4
click at [376, 125] on div "<div class="dmNewParagraph" data-dmtmpl="true" data-element-type="paragraph" da…" at bounding box center [585, 275] width 682 height 496
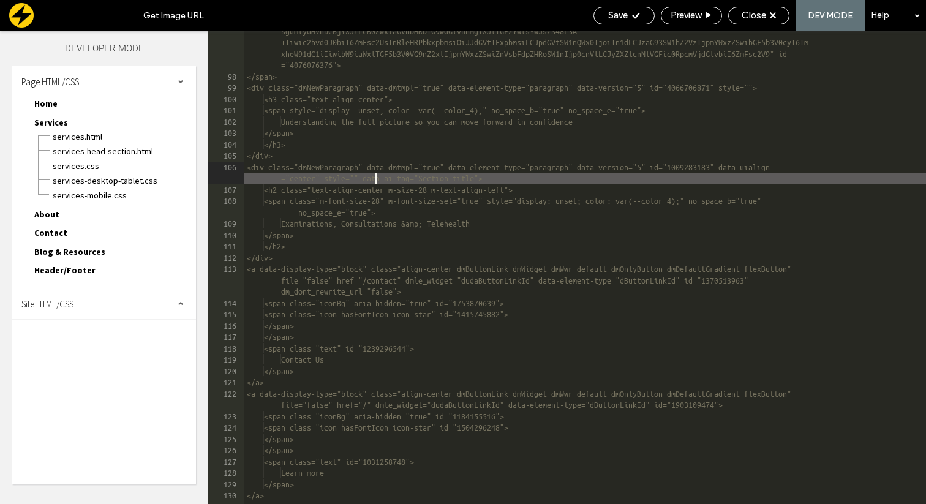
scroll to position [1761, 0]
click at [632, 19] on icon at bounding box center [635, 15] width 9 height 9
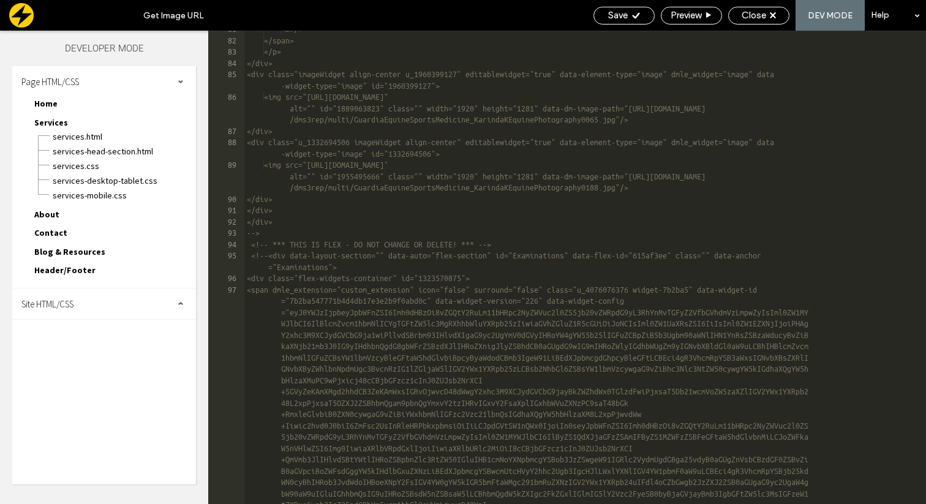
scroll to position [1084, 0]
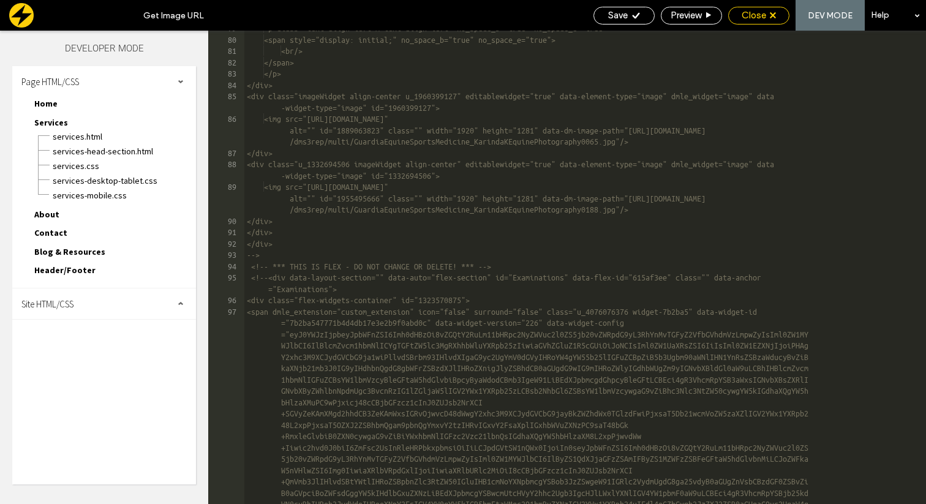
click at [732, 18] on div "Close" at bounding box center [759, 15] width 60 height 11
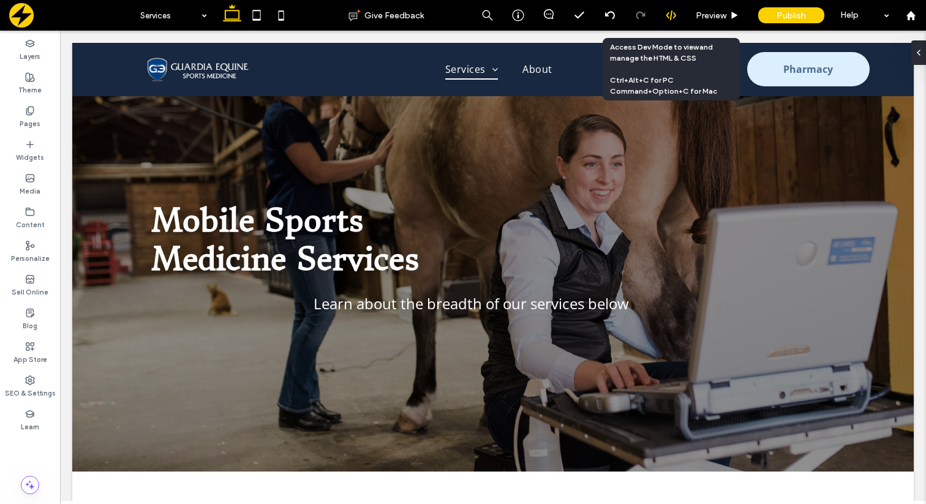
click at [667, 14] on use at bounding box center [671, 15] width 10 height 10
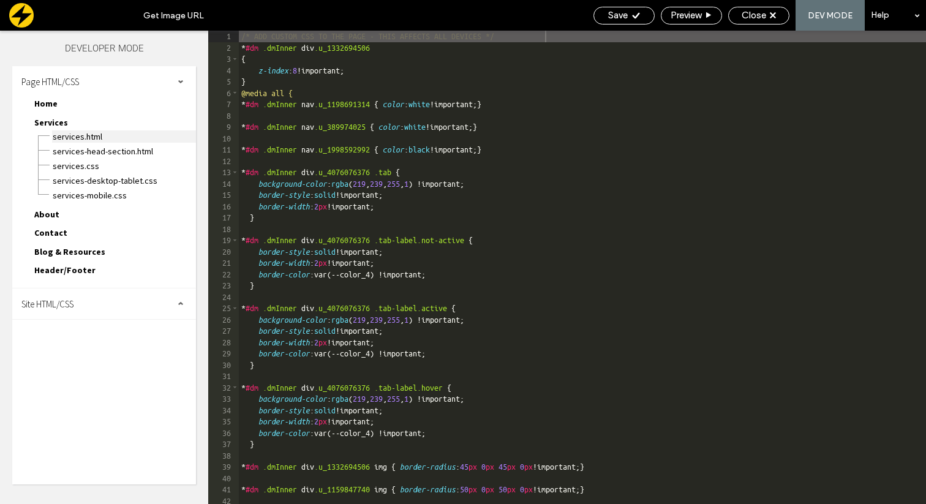
click at [111, 133] on span "Services.html" at bounding box center [124, 136] width 144 height 12
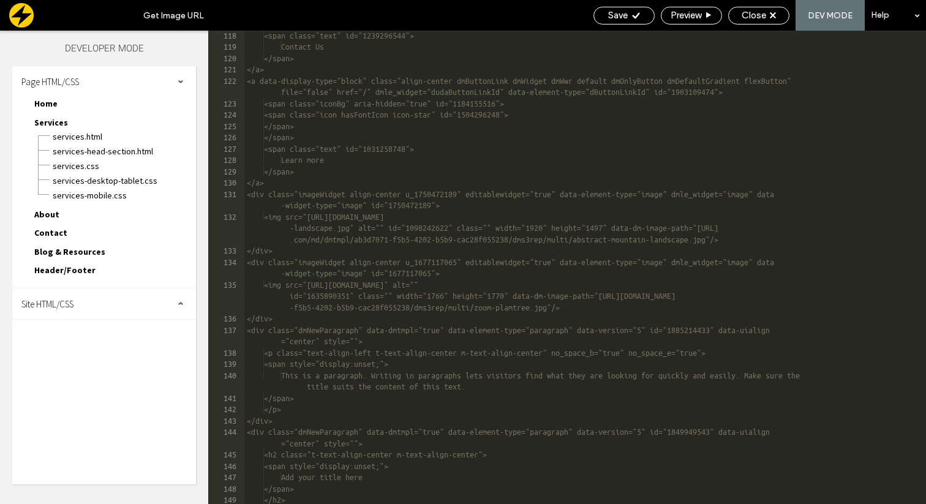
scroll to position [2049, 0]
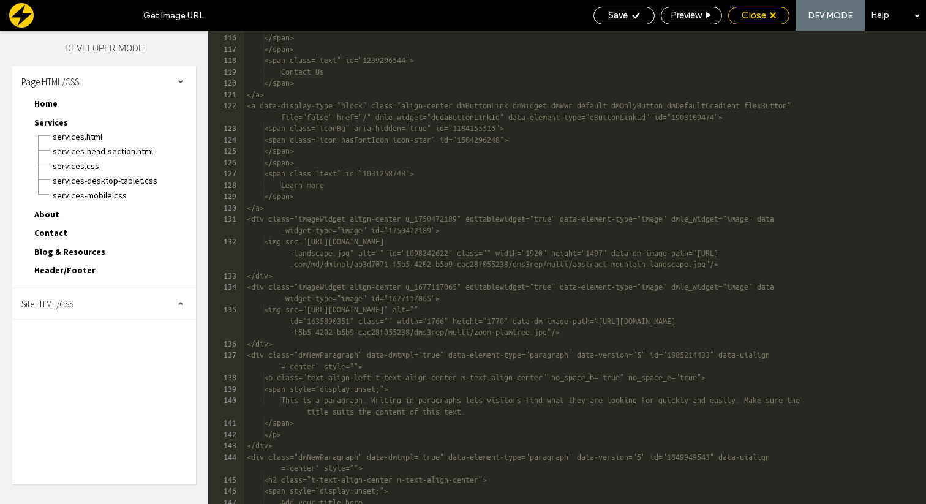
click at [767, 17] on div "Close" at bounding box center [759, 15] width 60 height 11
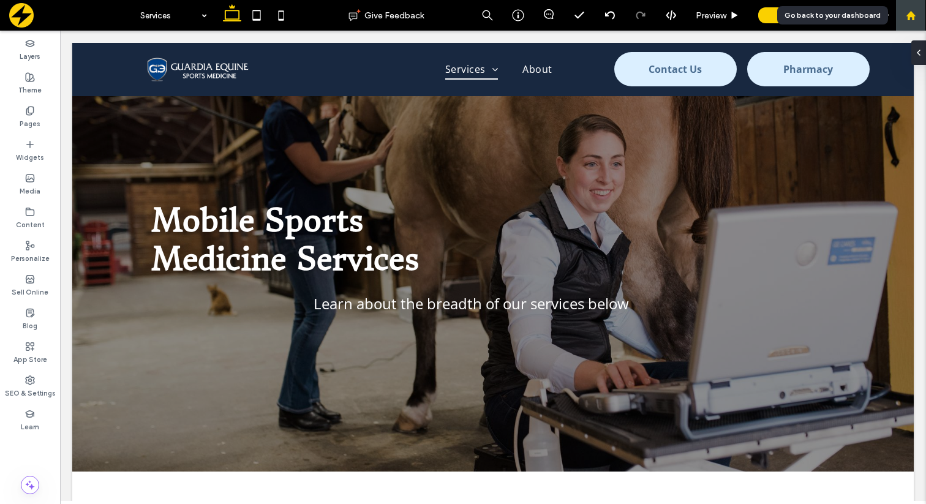
click at [909, 15] on use at bounding box center [910, 14] width 9 height 9
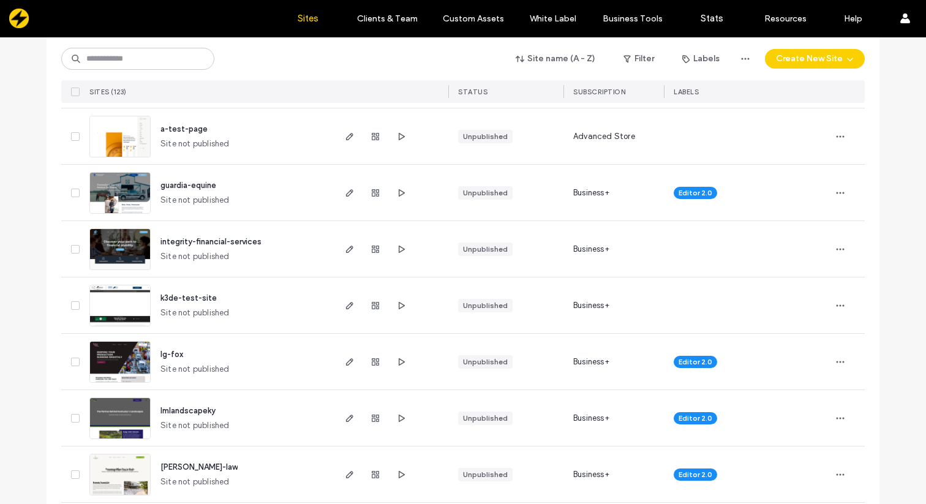
scroll to position [183, 0]
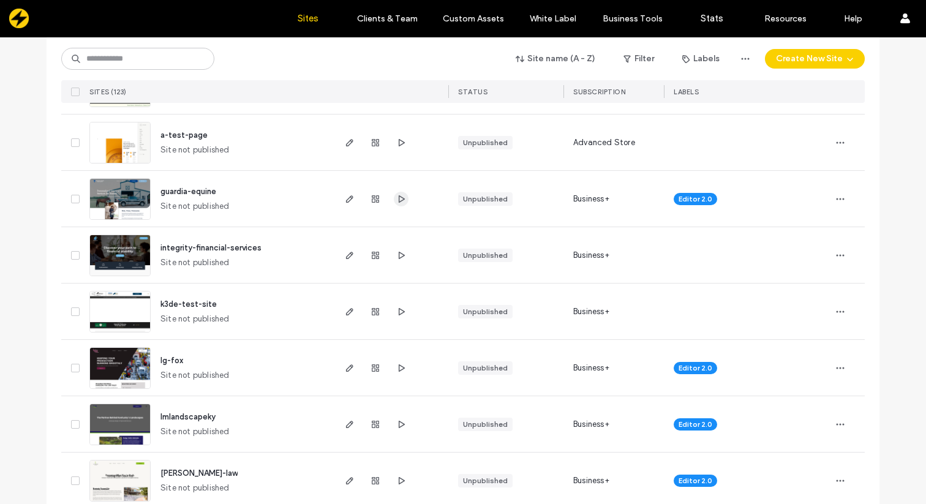
click at [398, 197] on icon "button" at bounding box center [401, 199] width 10 height 10
click at [347, 199] on use "button" at bounding box center [349, 198] width 7 height 7
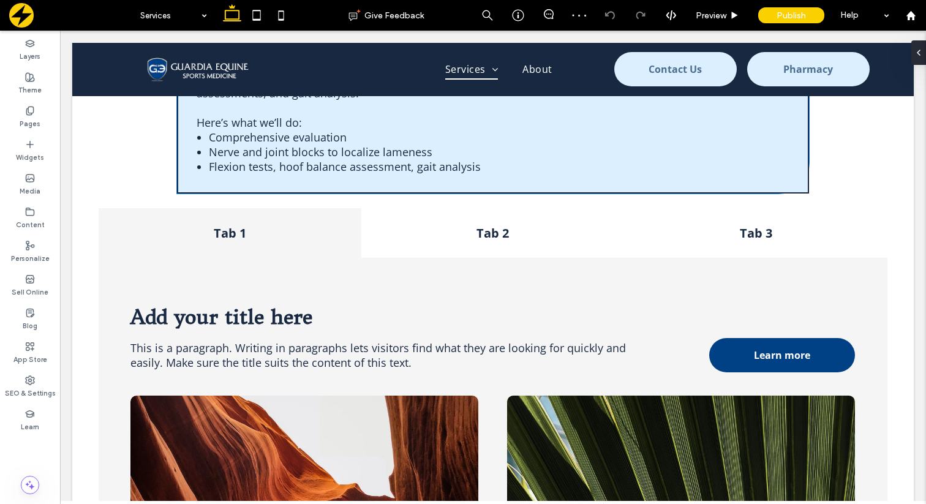
scroll to position [1283, 0]
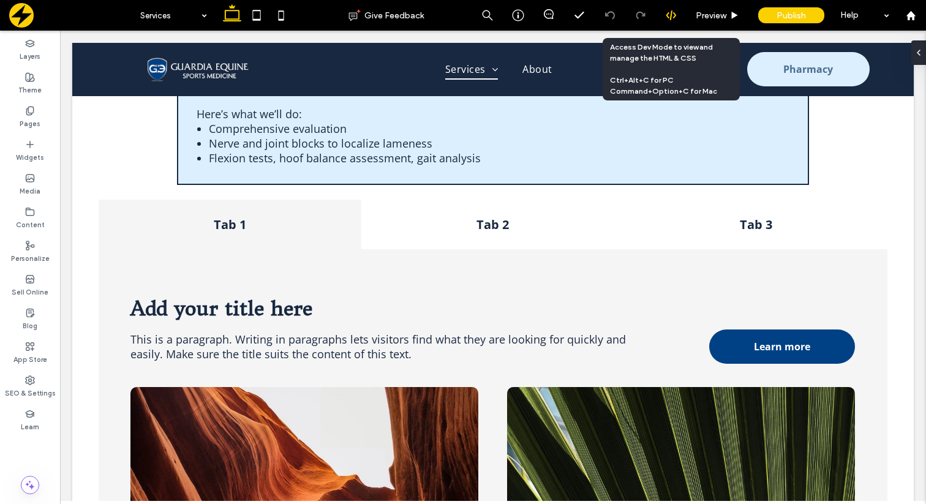
click at [669, 16] on icon at bounding box center [671, 15] width 11 height 11
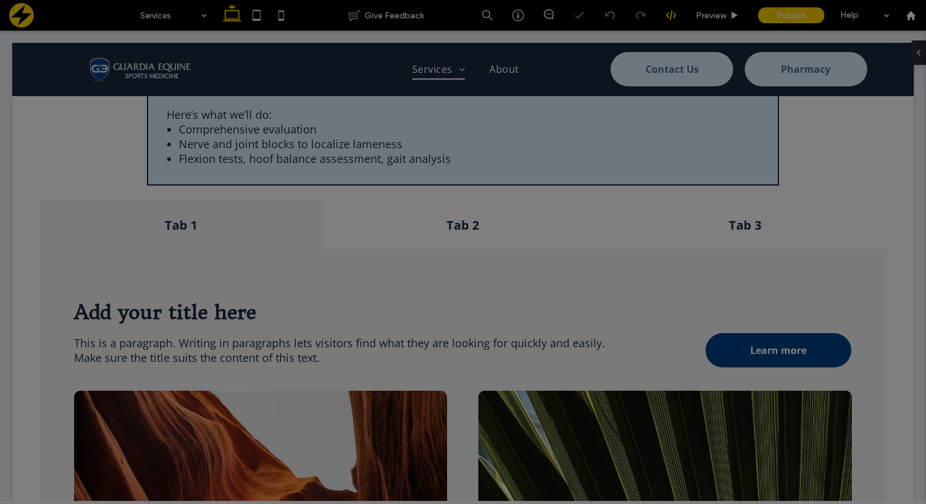
scroll to position [0, 0]
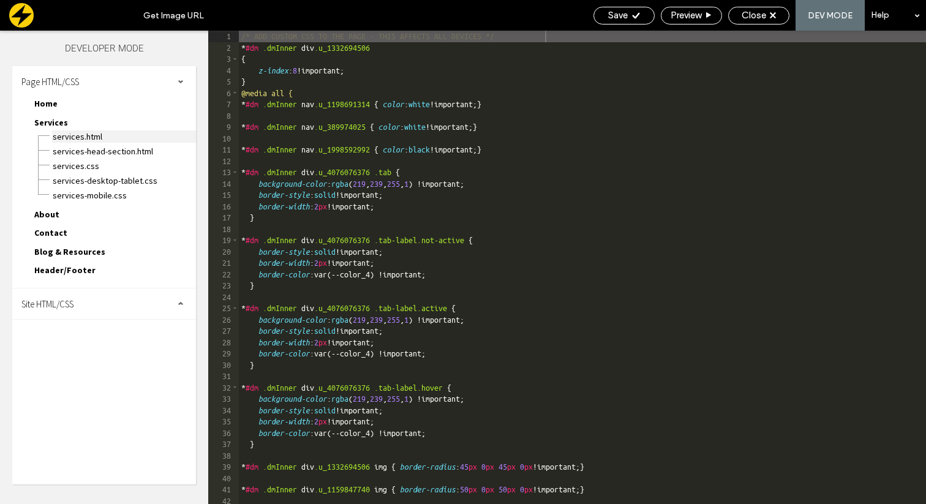
click at [68, 132] on span "Services.html" at bounding box center [124, 136] width 144 height 12
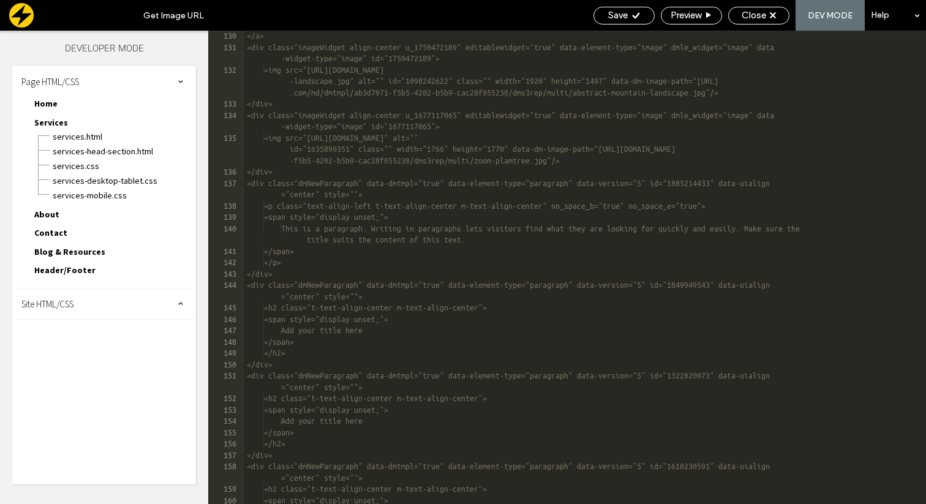
scroll to position [2258, 0]
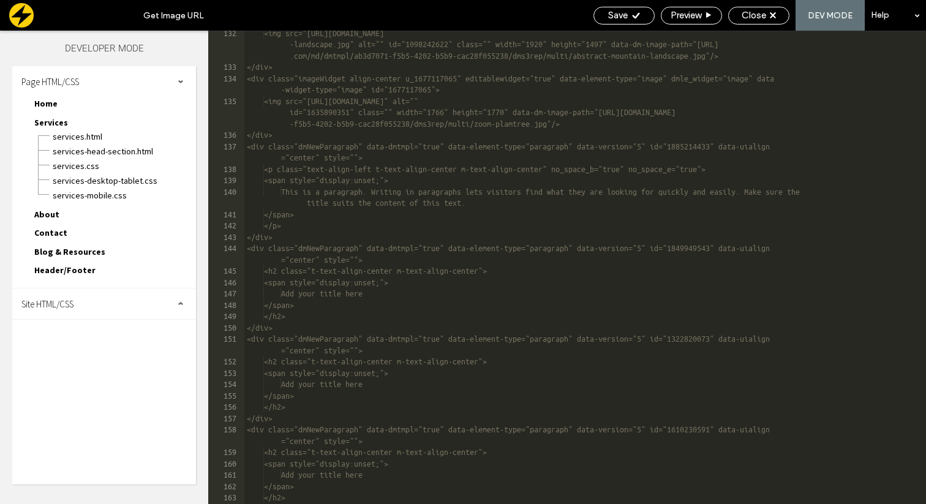
click at [377, 265] on div "<img src="[URL][DOMAIN_NAME] -landscape.jpg" alt="" id="1098242622" class="" wi…" at bounding box center [585, 287] width 682 height 519
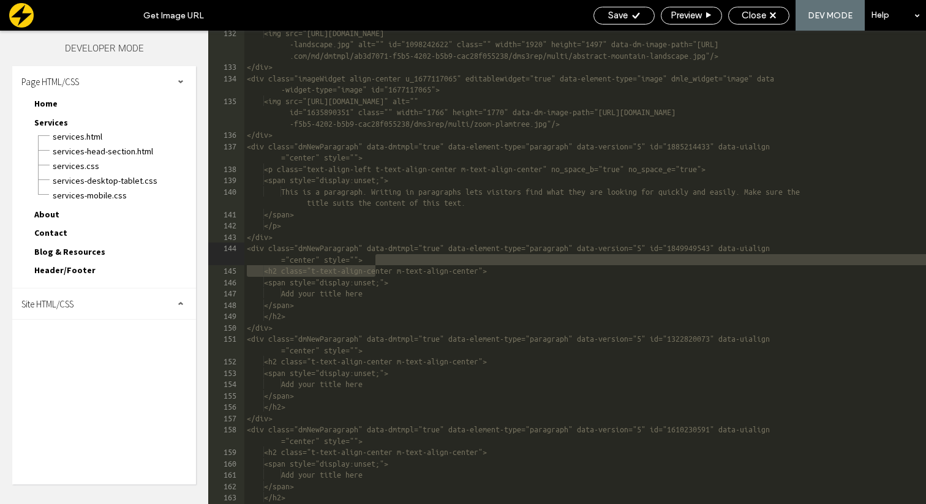
click at [376, 260] on div "<img src="[URL][DOMAIN_NAME] -landscape.jpg" alt="" id="1098242622" class="" wi…" at bounding box center [585, 287] width 682 height 519
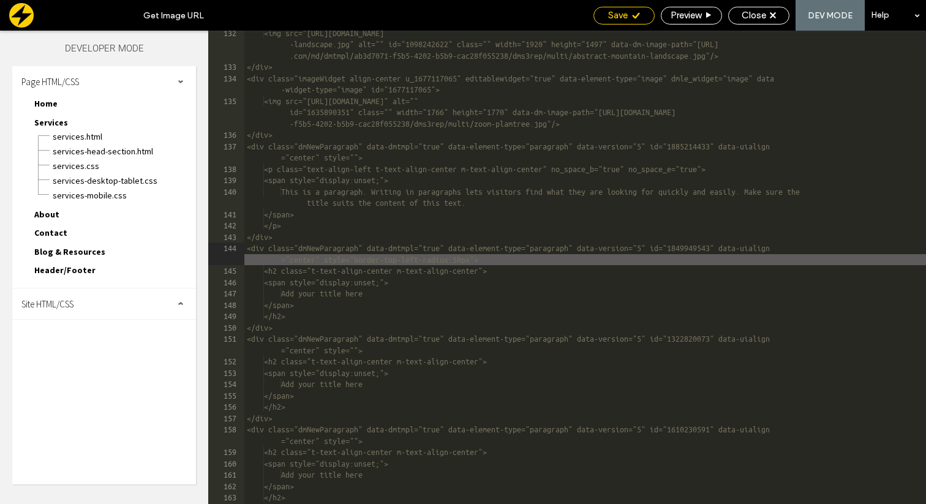
click at [633, 12] on icon at bounding box center [635, 15] width 9 height 9
click at [612, 18] on span "Save" at bounding box center [618, 15] width 20 height 11
click at [514, 260] on div "<img src="https://irp.cdn-website.com/md/dmtmpl/ab3d7071-f5b5-4202-b5b9-cac28f0…" at bounding box center [585, 287] width 682 height 519
drag, startPoint x: 514, startPoint y: 261, endPoint x: 378, endPoint y: 261, distance: 135.9
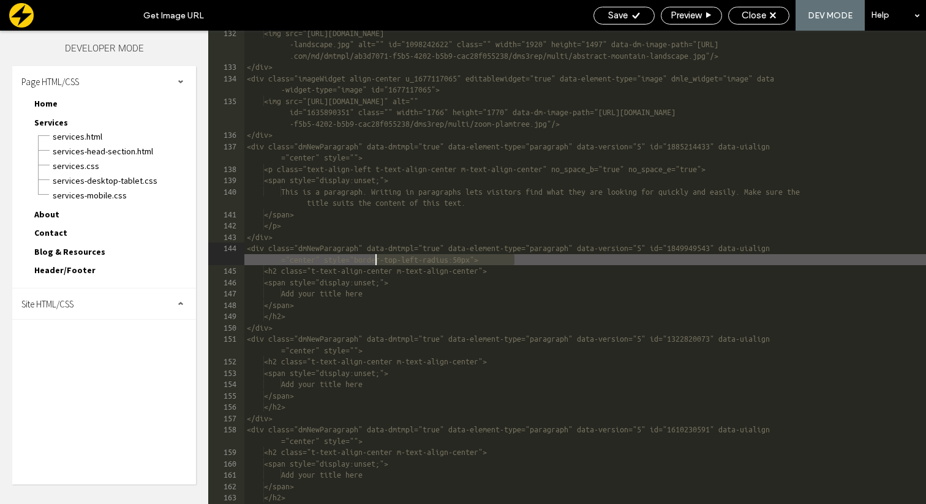
click at [378, 261] on div "<img src="https://irp.cdn-website.com/md/dmtmpl/ab3d7071-f5b5-4202-b5b9-cac28f0…" at bounding box center [585, 287] width 682 height 519
click at [622, 17] on span "Save" at bounding box center [618, 15] width 20 height 11
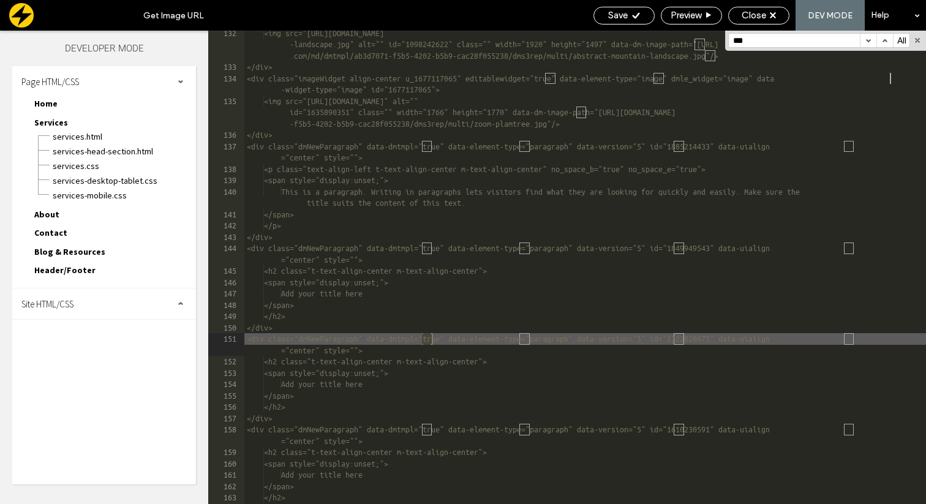
scroll to position [2279, 0]
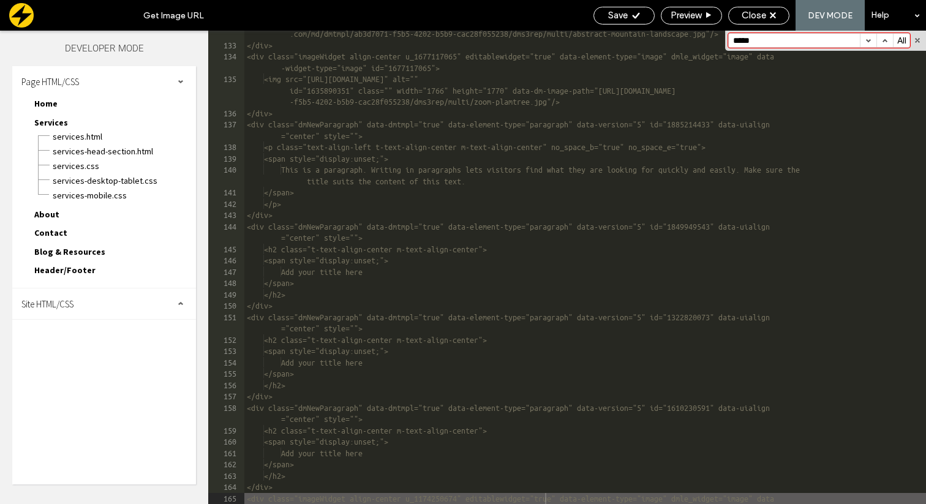
drag, startPoint x: 757, startPoint y: 39, endPoint x: 726, endPoint y: 39, distance: 30.6
click at [727, 39] on div "***** All Replace All .* Aa \b" at bounding box center [825, 41] width 201 height 20
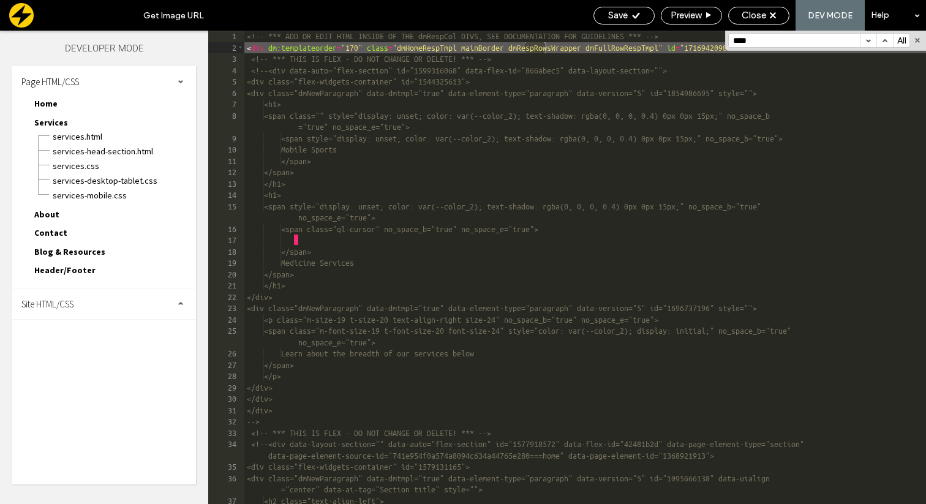
scroll to position [0, 0]
type input "******"
click at [867, 42] on button "button" at bounding box center [868, 40] width 17 height 13
click at [869, 42] on button "button" at bounding box center [868, 40] width 17 height 13
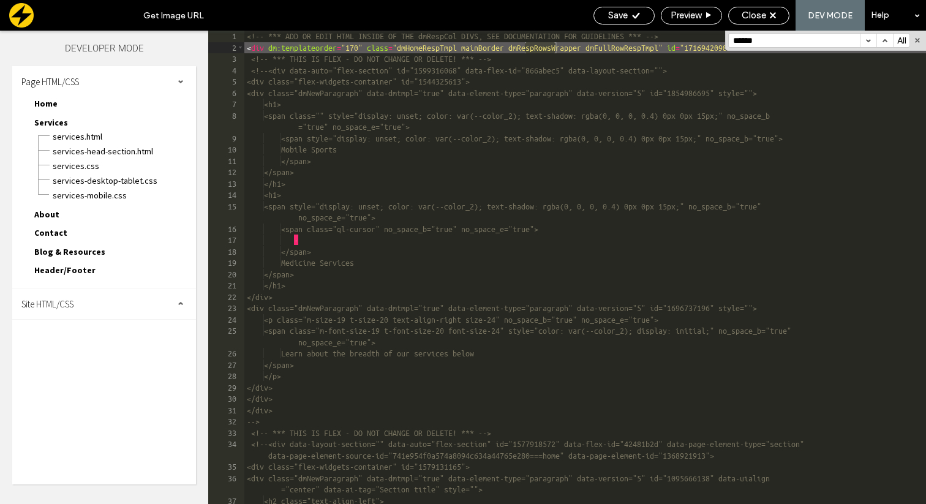
click at [869, 42] on button "button" at bounding box center [868, 40] width 17 height 13
click at [884, 40] on button "button" at bounding box center [884, 40] width 17 height 13
click at [871, 40] on button "button" at bounding box center [868, 40] width 17 height 13
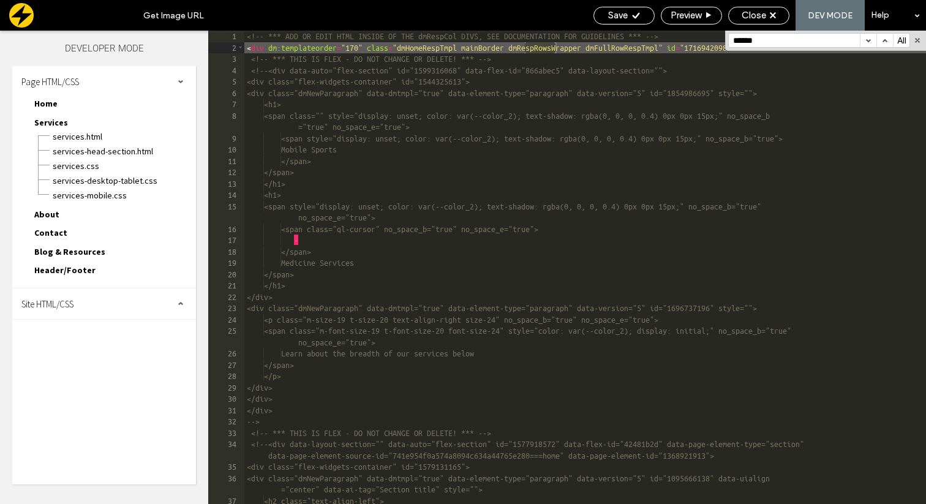
click at [871, 40] on button "button" at bounding box center [868, 40] width 17 height 13
click at [919, 39] on button "button" at bounding box center [917, 40] width 9 height 9
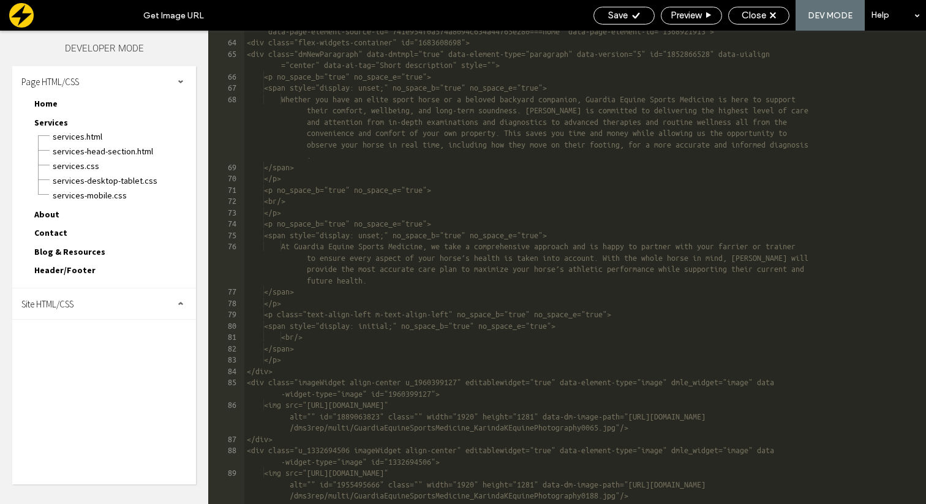
scroll to position [798, 0]
click at [752, 13] on span "Close" at bounding box center [754, 15] width 24 height 11
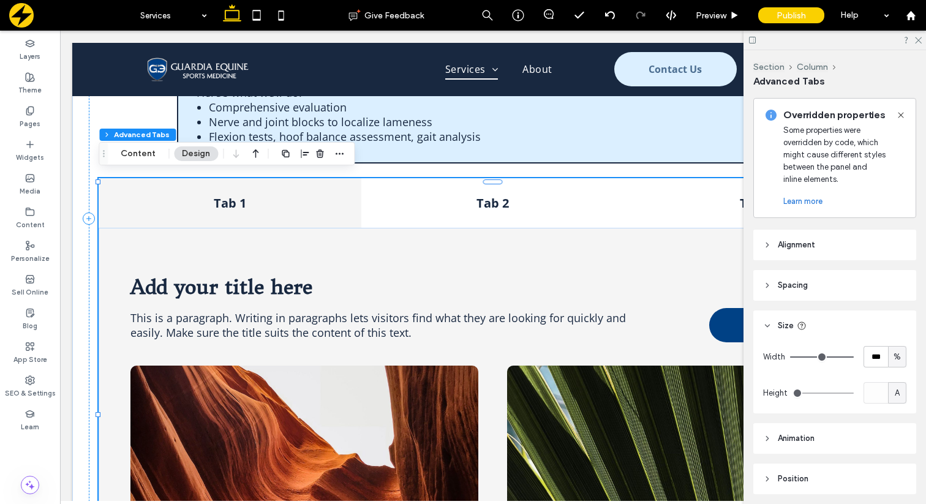
scroll to position [364, 0]
click at [239, 197] on h4 "Tab 1" at bounding box center [230, 203] width 248 height 17
click at [140, 151] on button "Content" at bounding box center [138, 153] width 51 height 15
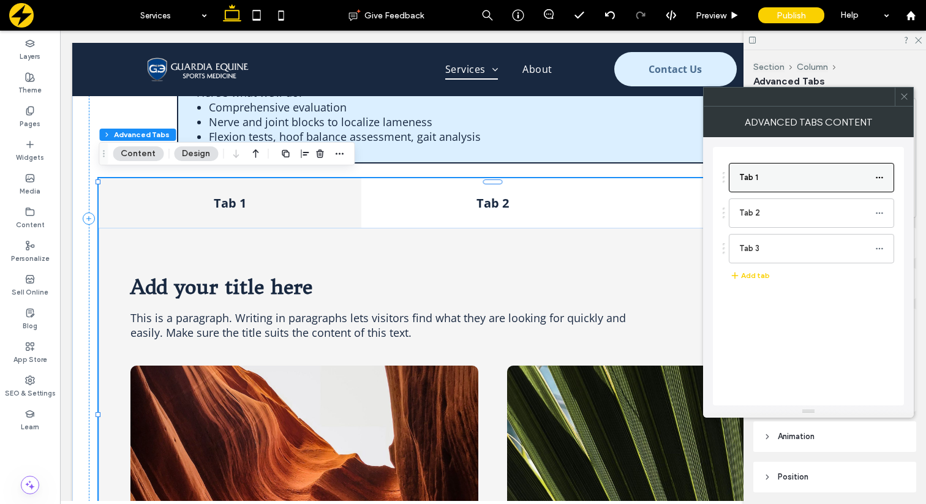
click at [881, 178] on icon at bounding box center [879, 177] width 9 height 9
click at [814, 183] on span "Rename" at bounding box center [806, 183] width 33 height 10
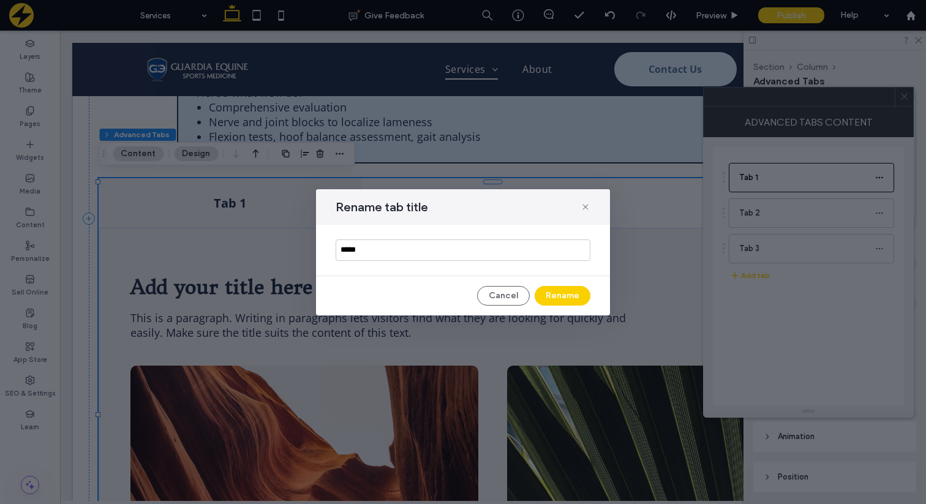
click at [422, 254] on input "*****" at bounding box center [463, 249] width 255 height 21
type input "******"
click at [554, 293] on button "Rename" at bounding box center [563, 296] width 56 height 20
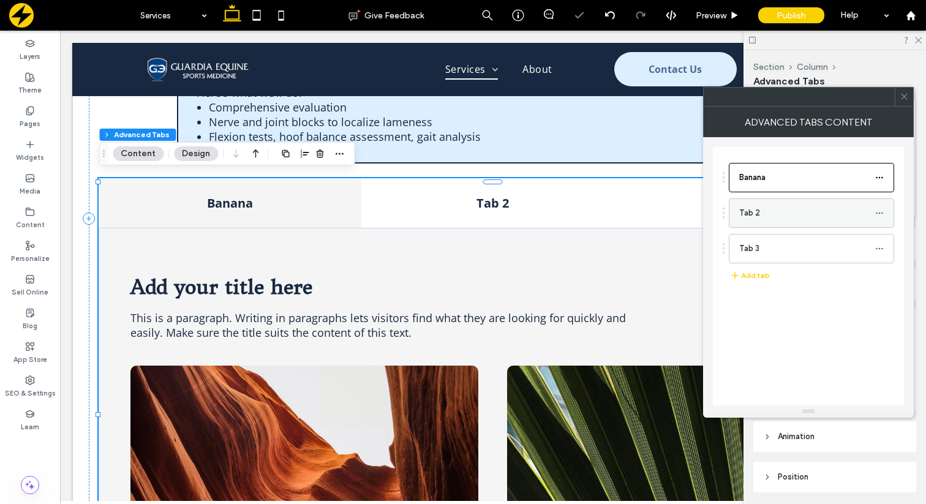
click at [882, 215] on icon at bounding box center [879, 213] width 9 height 9
click at [805, 223] on span "Rename" at bounding box center [806, 218] width 33 height 10
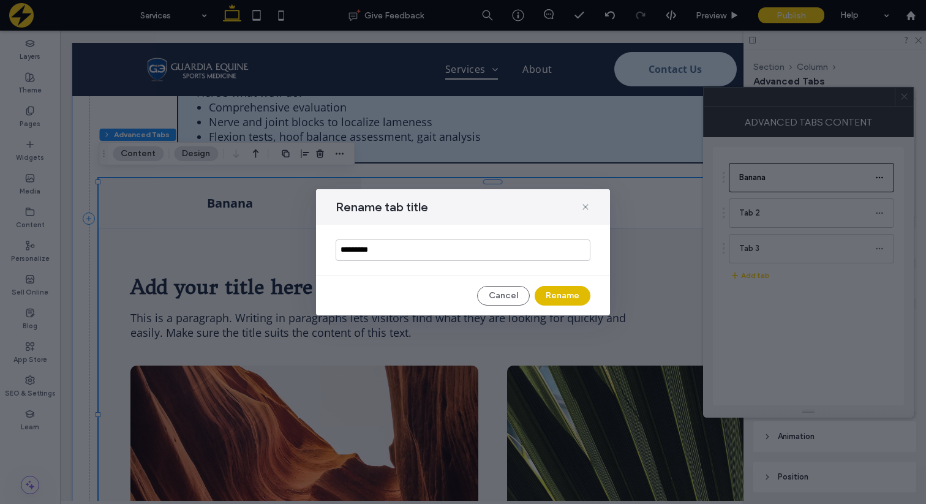
type input "*********"
click at [556, 290] on button "Rename" at bounding box center [563, 296] width 56 height 20
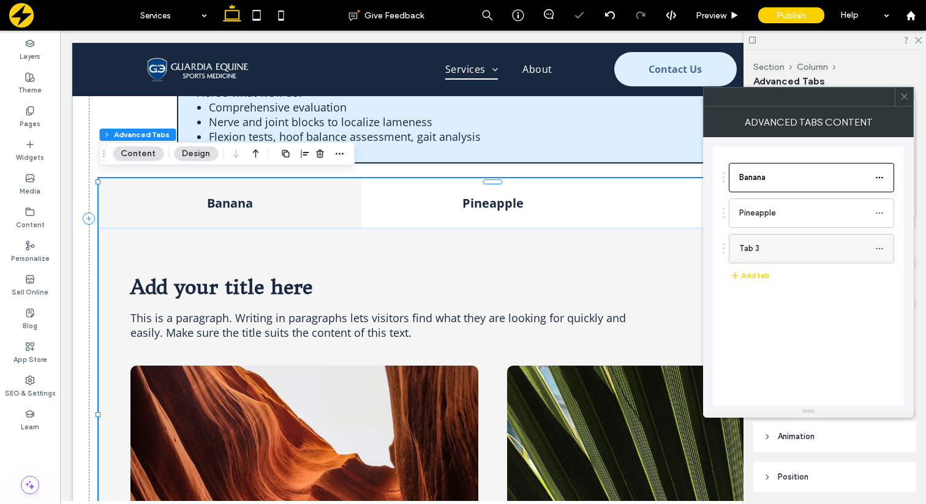
click at [882, 248] on use at bounding box center [879, 248] width 7 height 2
click at [809, 250] on span "Rename" at bounding box center [806, 254] width 33 height 10
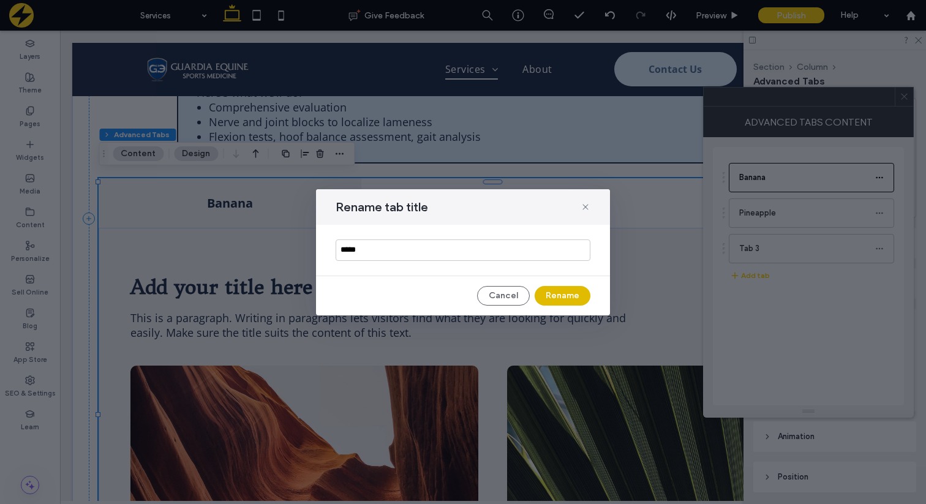
type input "*****"
click at [556, 305] on button "Rename" at bounding box center [563, 296] width 56 height 20
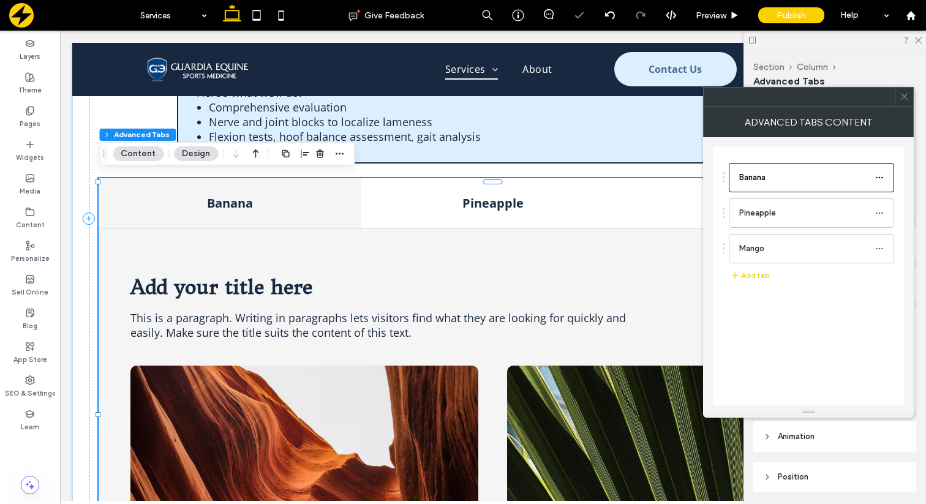
click at [904, 97] on icon at bounding box center [903, 96] width 9 height 9
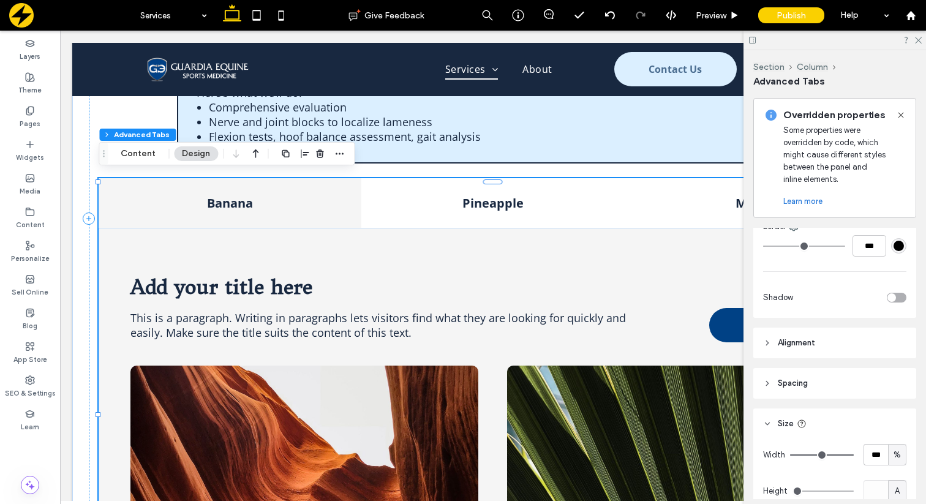
scroll to position [256, 0]
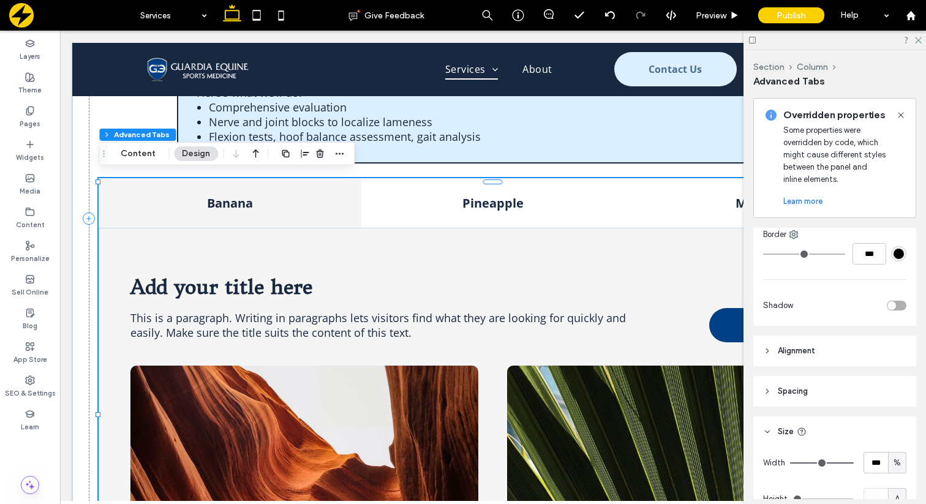
click at [901, 115] on use at bounding box center [901, 115] width 6 height 6
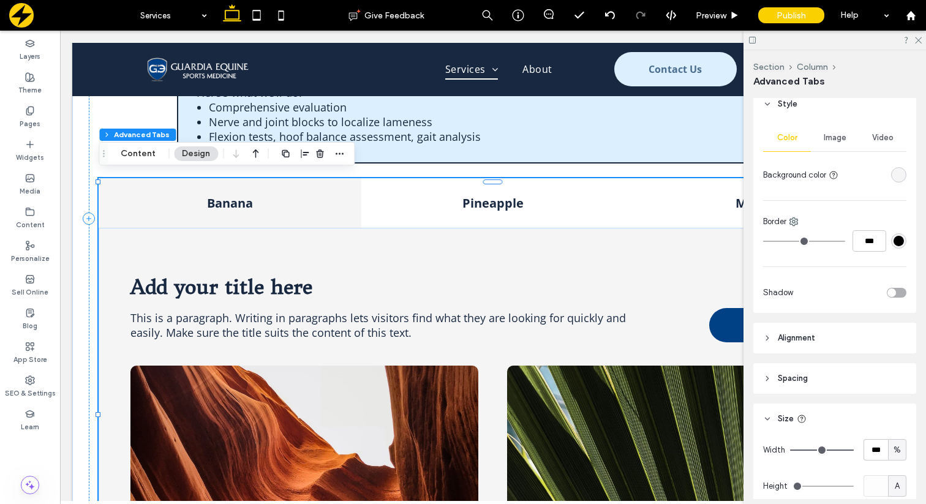
scroll to position [138, 0]
click at [868, 238] on input "***" at bounding box center [869, 241] width 34 height 21
type input "*"
type input "***"
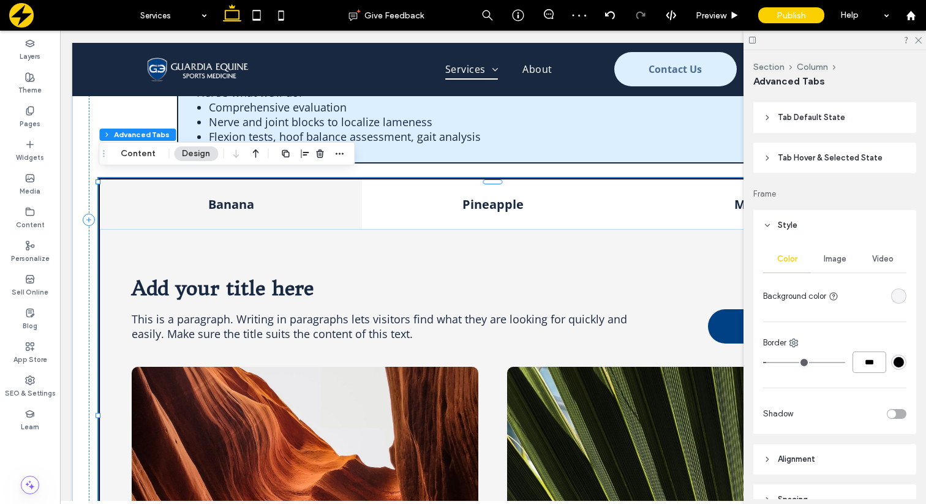
scroll to position [2, 0]
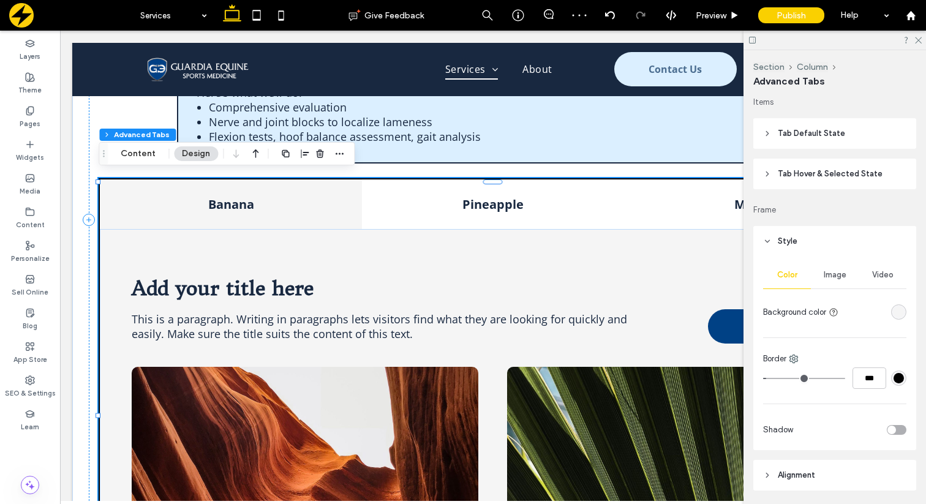
click at [769, 239] on icon at bounding box center [767, 241] width 9 height 9
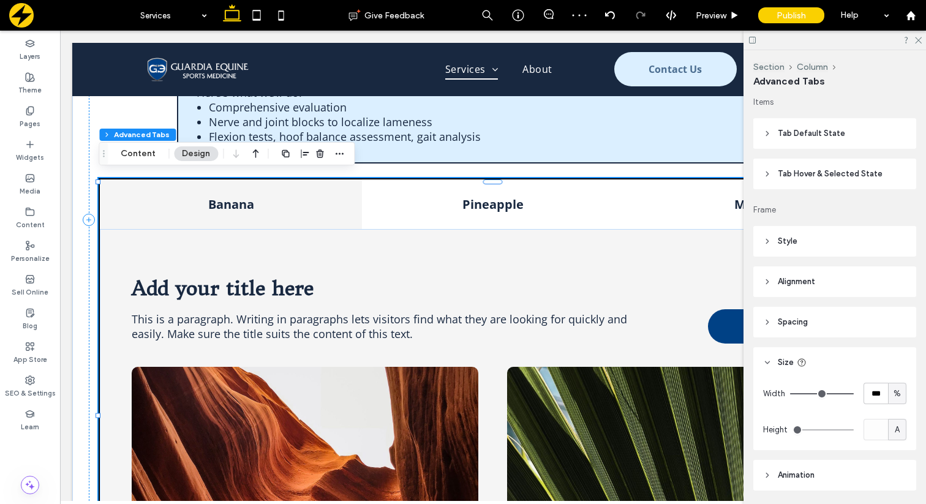
scroll to position [0, 0]
click at [767, 132] on icon at bounding box center [767, 135] width 9 height 9
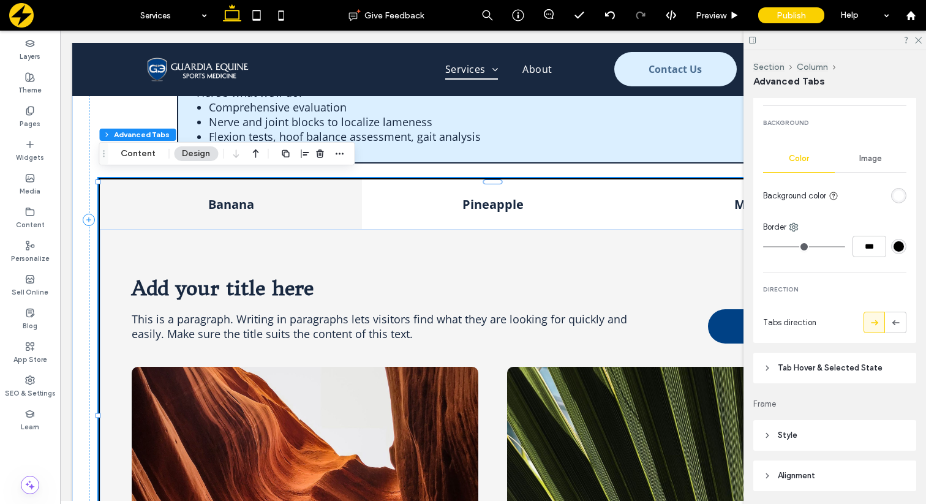
scroll to position [439, 0]
click at [866, 245] on input "***" at bounding box center [869, 245] width 34 height 21
type input "*"
type input "***"
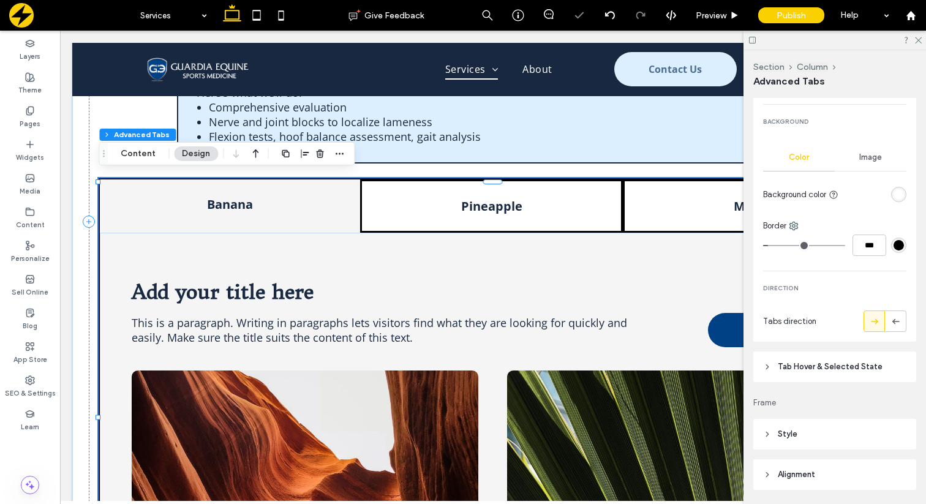
click at [773, 362] on header "Tab Hover & Selected State" at bounding box center [834, 366] width 163 height 31
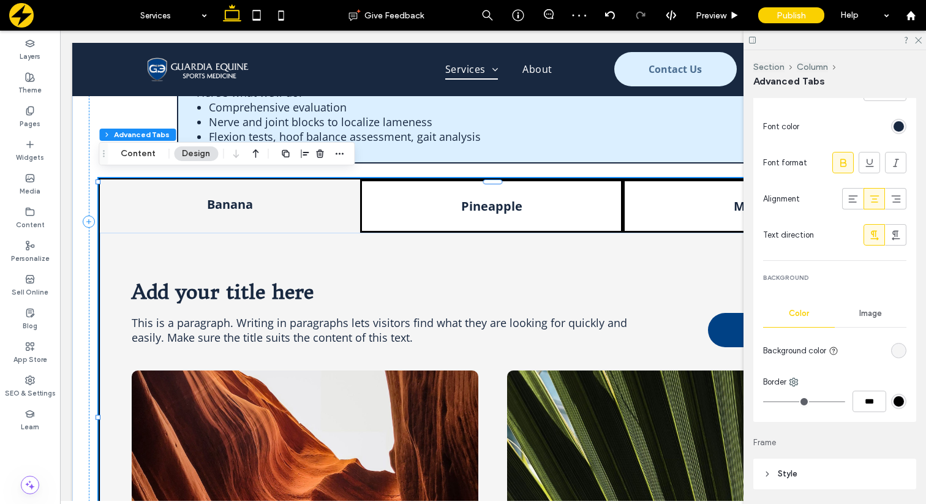
scroll to position [884, 0]
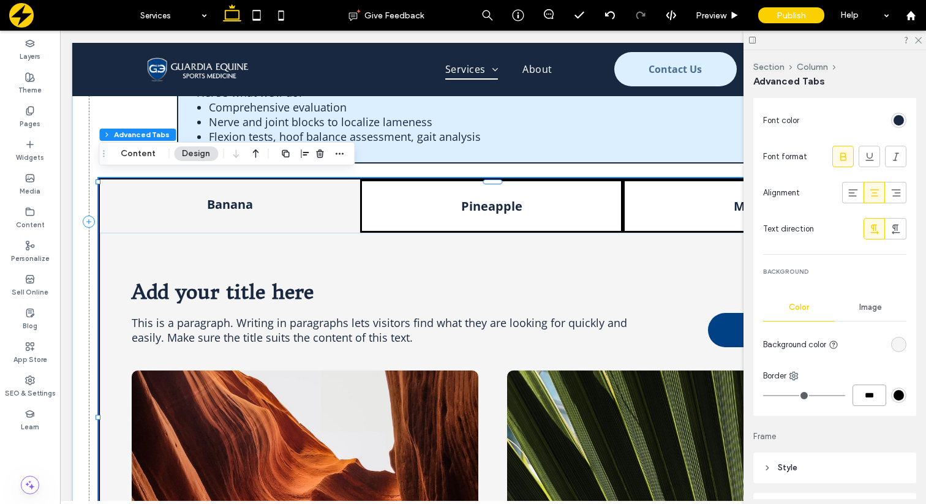
click at [862, 396] on input "***" at bounding box center [869, 395] width 34 height 21
type input "*"
type input "***"
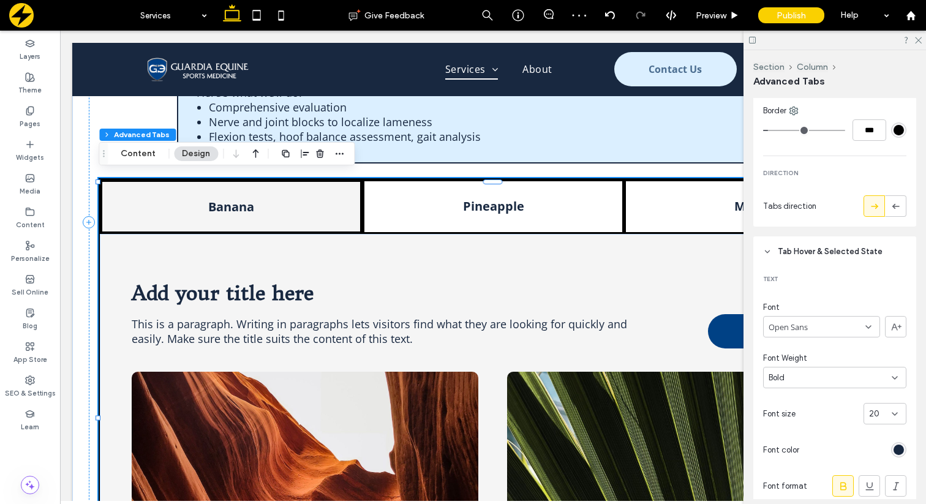
scroll to position [553, 0]
click at [865, 137] on input "***" at bounding box center [869, 131] width 34 height 21
type input "*"
type input "***"
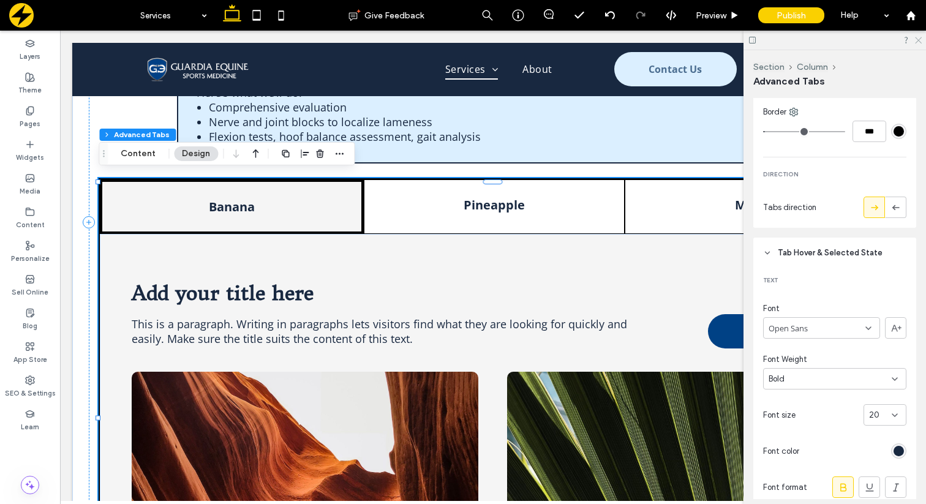
click at [917, 43] on icon at bounding box center [918, 40] width 8 height 8
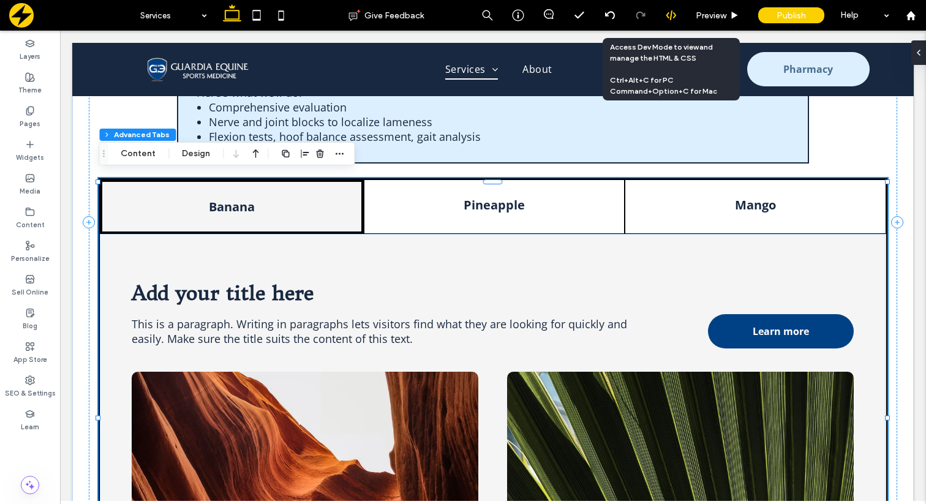
click at [669, 15] on icon at bounding box center [671, 15] width 11 height 11
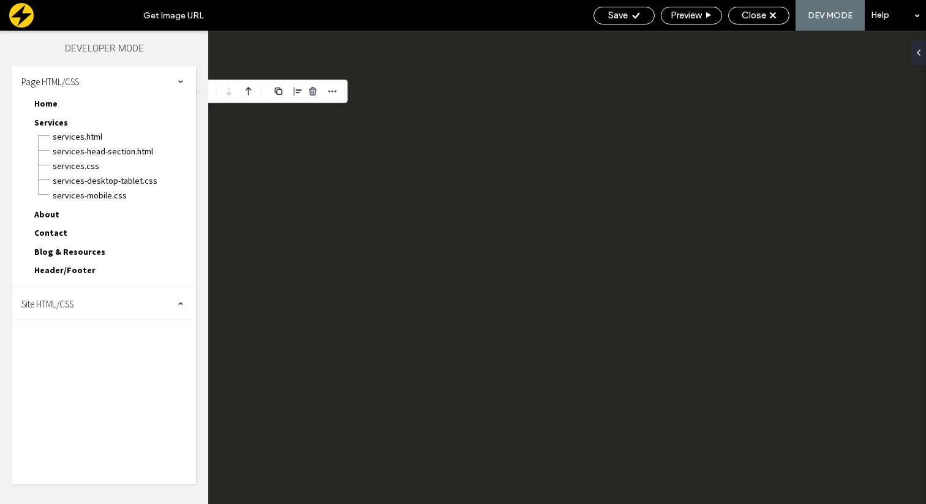
scroll to position [0, 0]
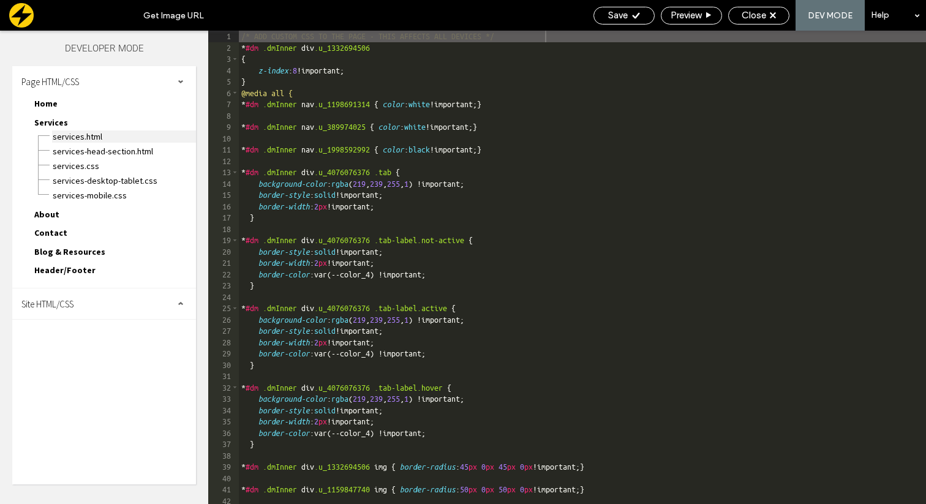
click at [67, 139] on span "Services.html" at bounding box center [124, 136] width 144 height 12
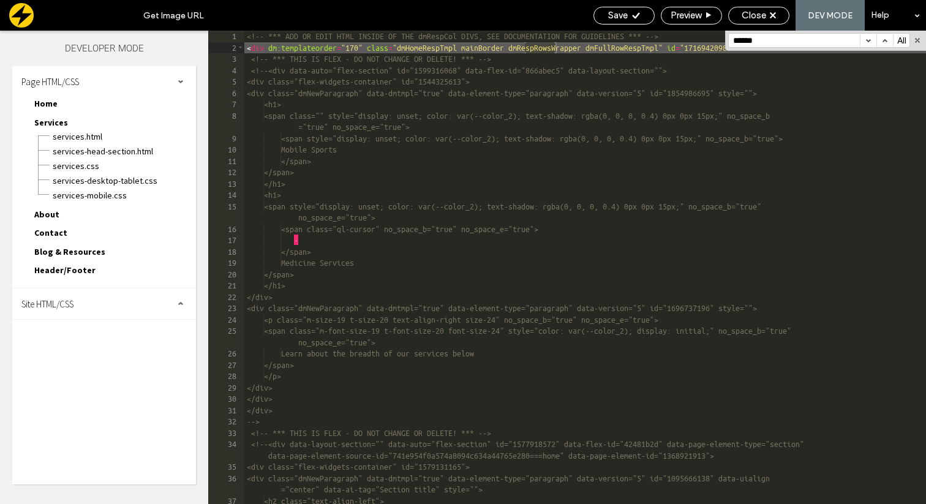
click at [871, 40] on button "button" at bounding box center [868, 40] width 17 height 13
click at [870, 40] on button "button" at bounding box center [868, 40] width 17 height 13
click at [917, 39] on button "button" at bounding box center [917, 40] width 9 height 9
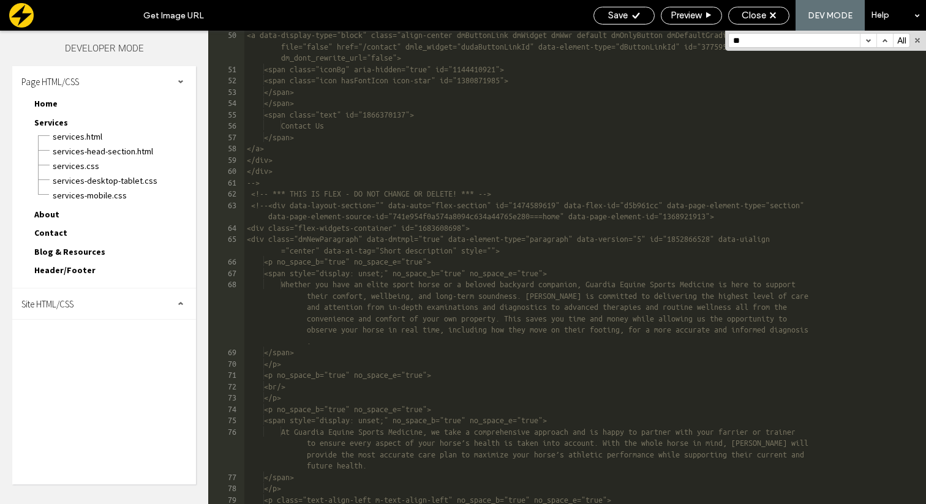
scroll to position [805, 0]
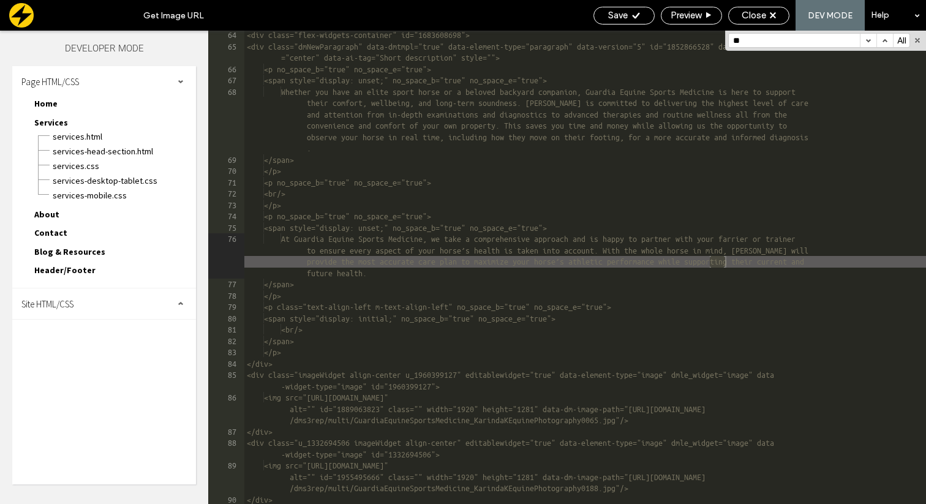
type input "*"
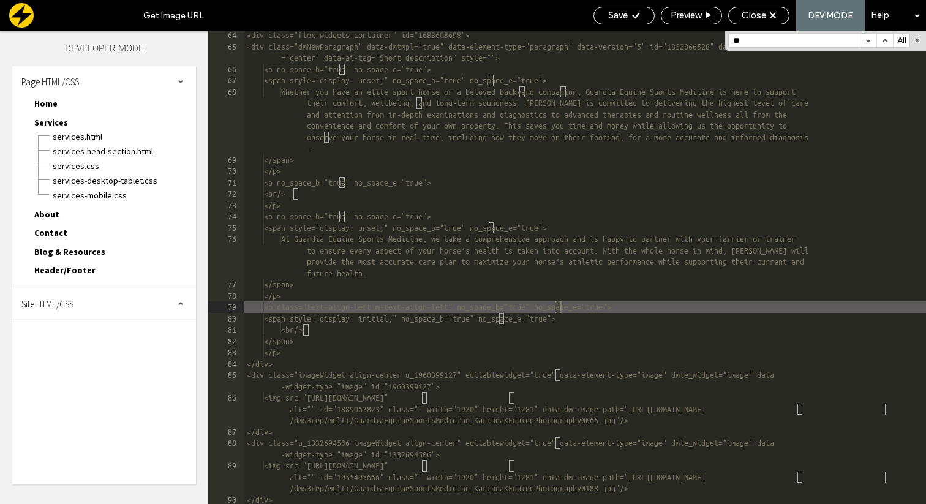
scroll to position [1134, 0]
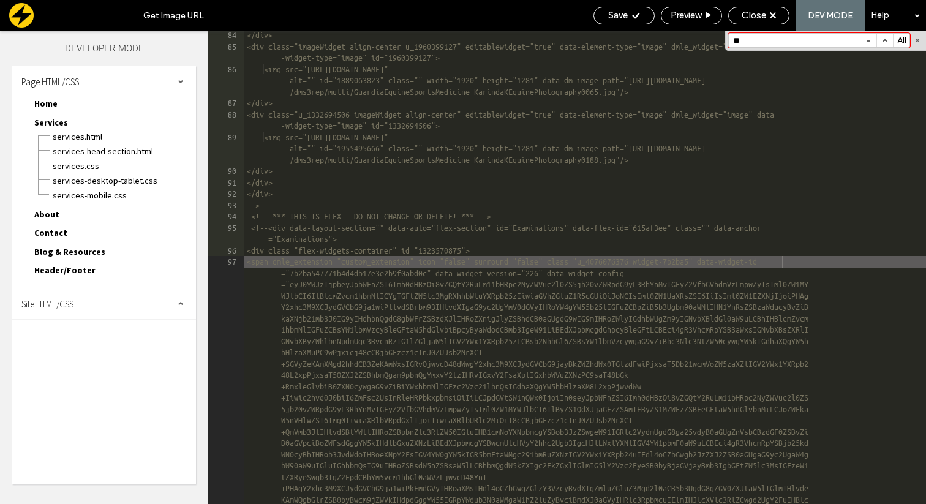
type input "*"
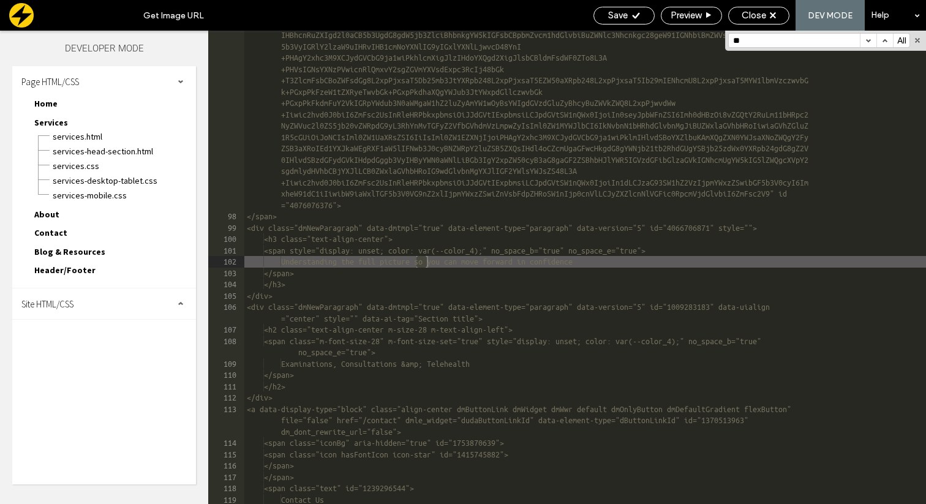
scroll to position [5507, 0]
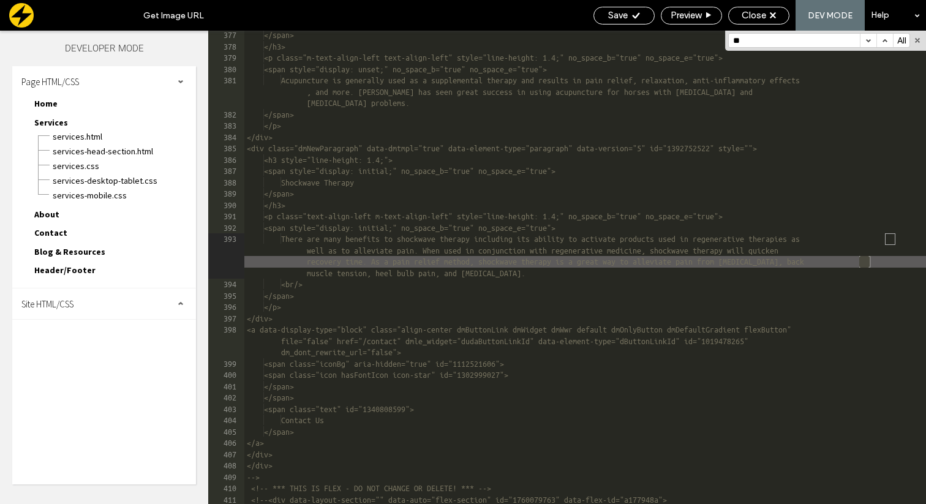
type input "*"
click at [915, 39] on button "button" at bounding box center [917, 40] width 9 height 9
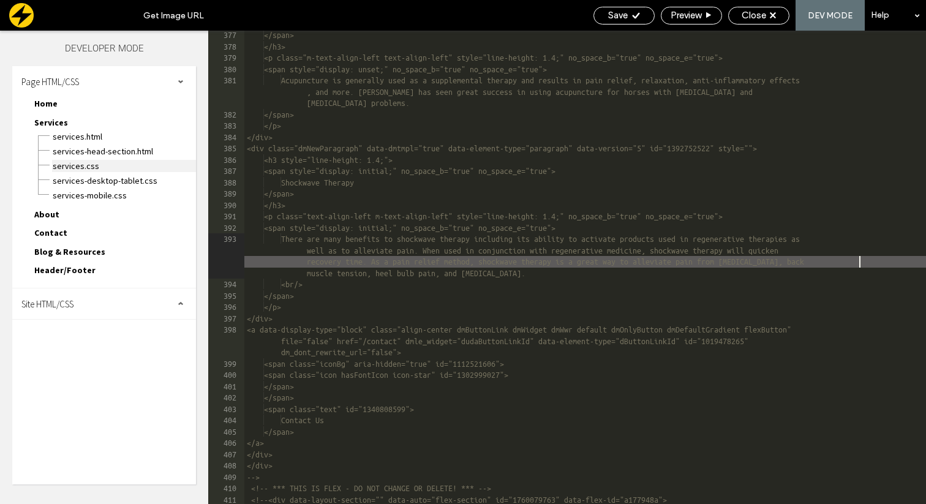
click at [81, 162] on span "Services.css" at bounding box center [124, 166] width 144 height 12
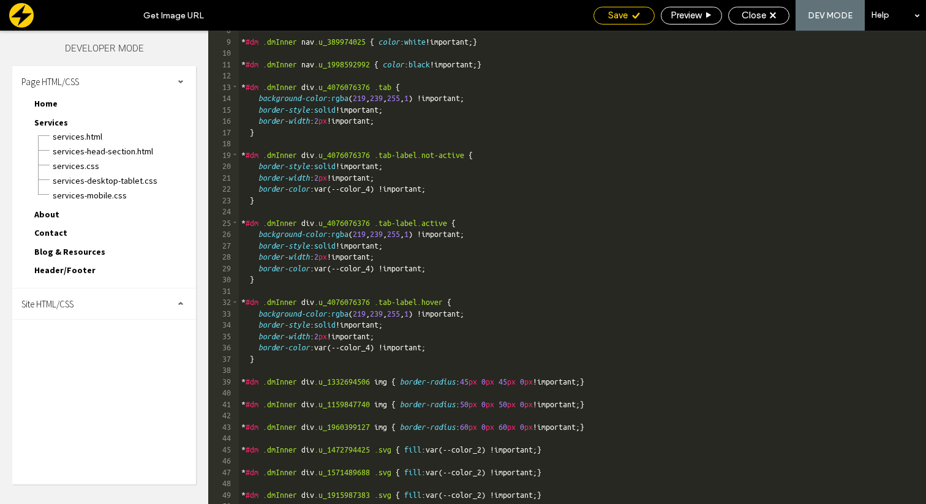
scroll to position [56, 0]
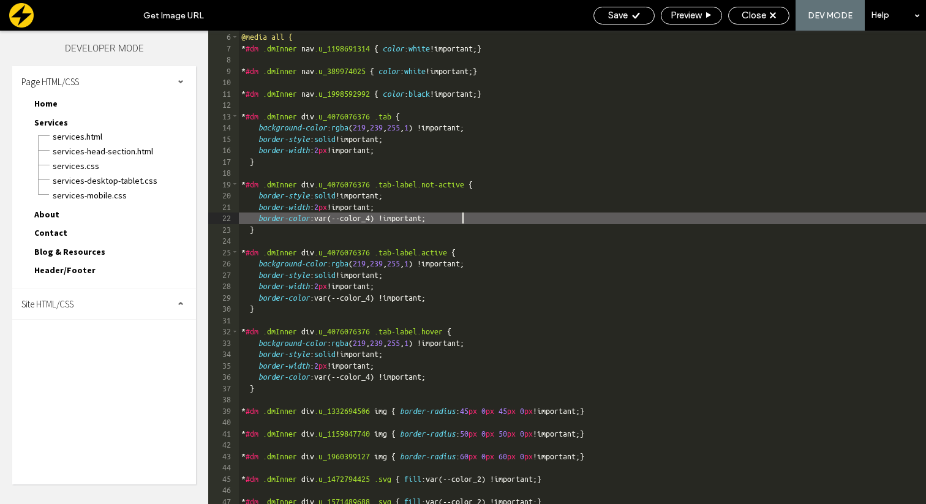
click at [464, 220] on div "} @media all { * #dm .dmInner nav .u_1198691314 { color : white !important; } *…" at bounding box center [582, 268] width 687 height 496
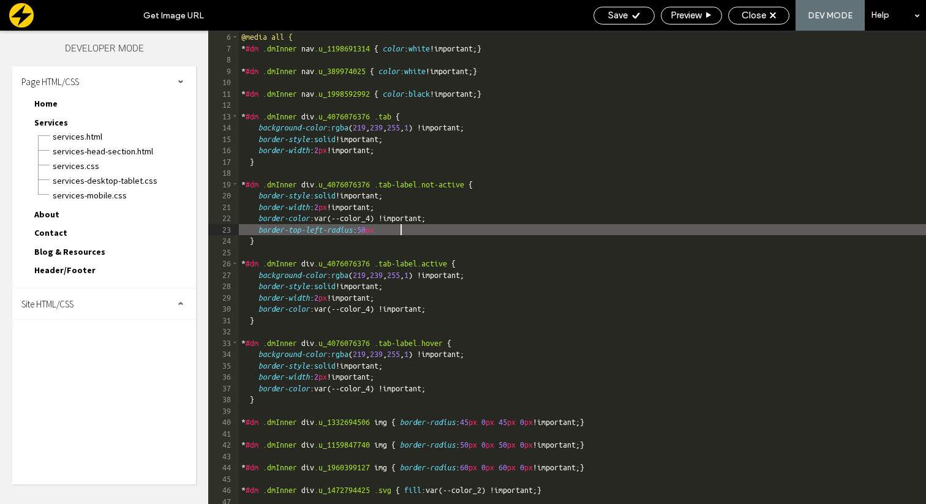
click at [467, 309] on div "} @media all { * #dm .dmInner nav .u_1198691314 { color : white !important; } *…" at bounding box center [582, 268] width 687 height 496
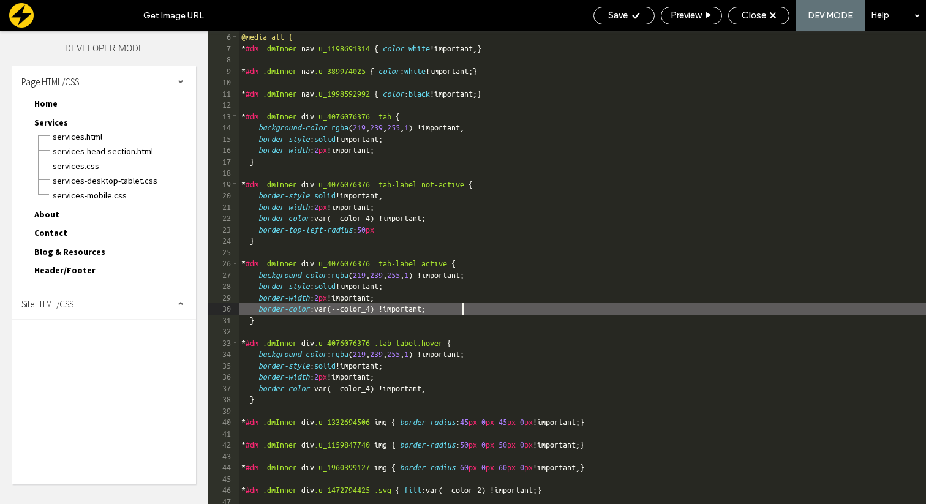
type textarea "**"
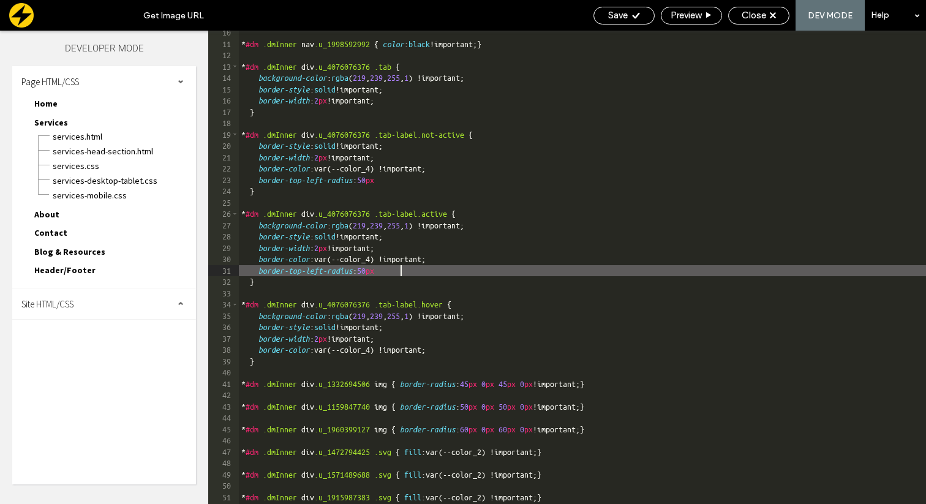
scroll to position [105, 0]
click at [631, 19] on icon at bounding box center [635, 15] width 9 height 9
click at [755, 14] on span "Close" at bounding box center [754, 15] width 24 height 11
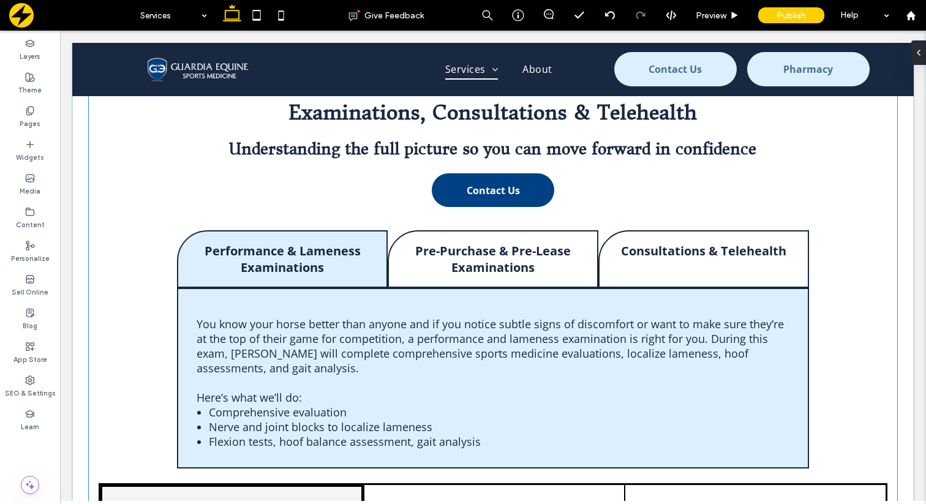
scroll to position [1008, 0]
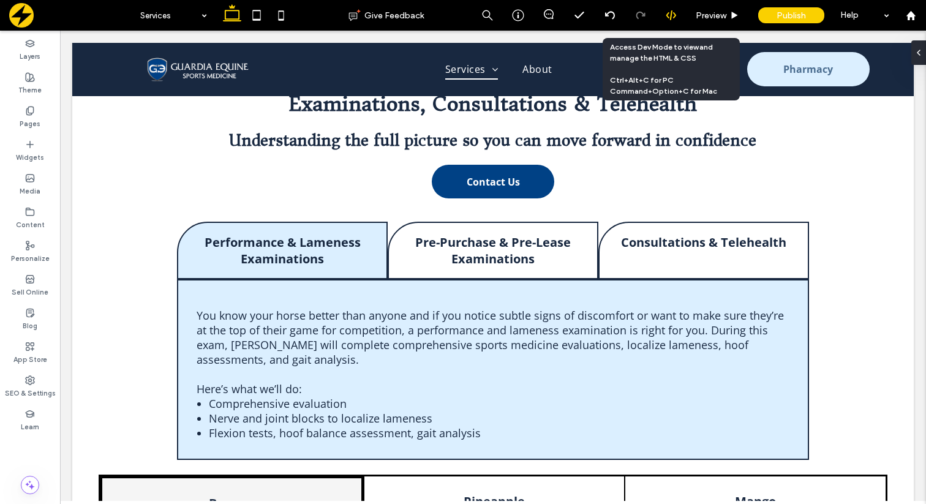
click at [674, 11] on icon at bounding box center [671, 15] width 11 height 11
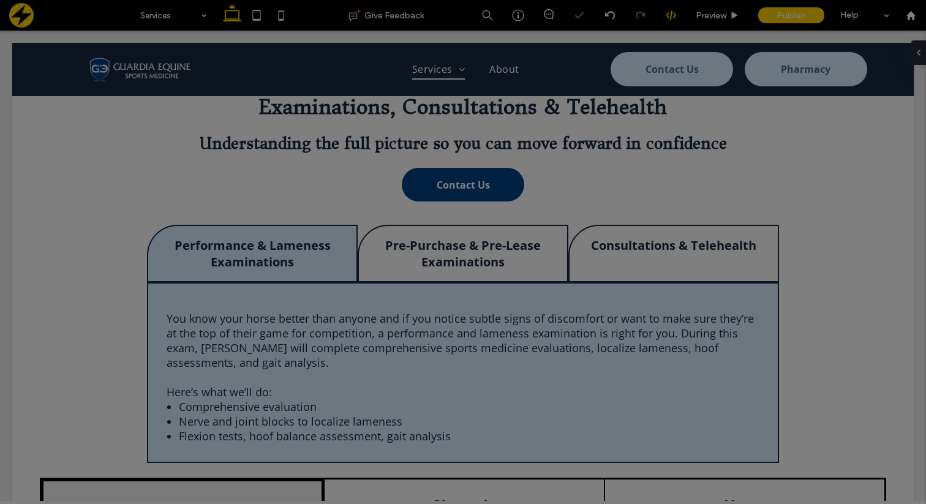
scroll to position [0, 0]
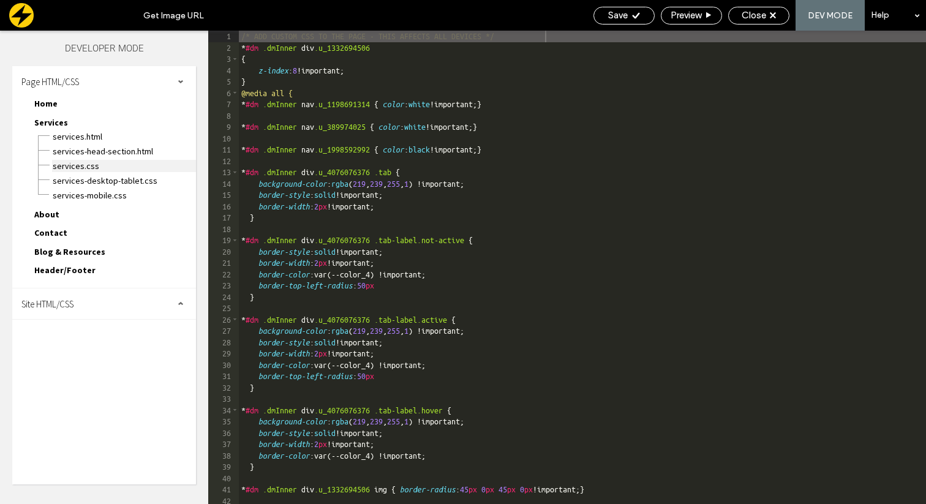
click at [86, 163] on span "Services.css" at bounding box center [124, 166] width 144 height 12
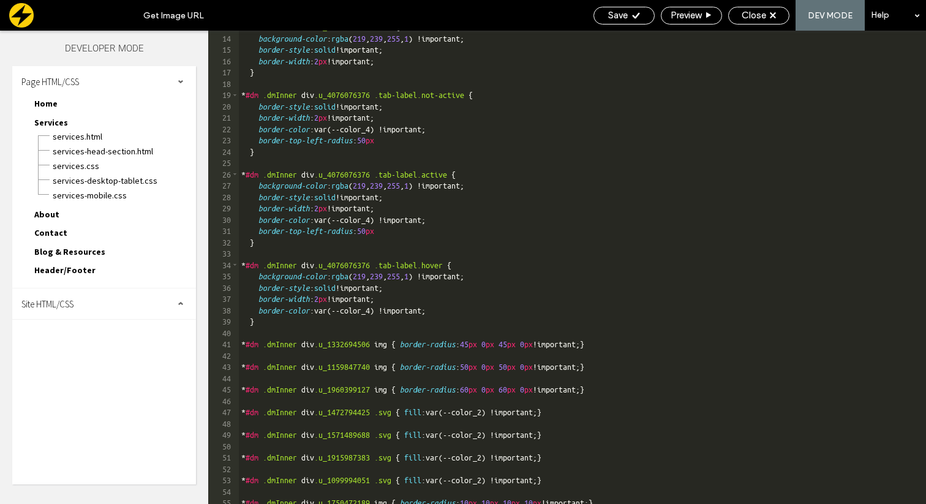
scroll to position [152, 0]
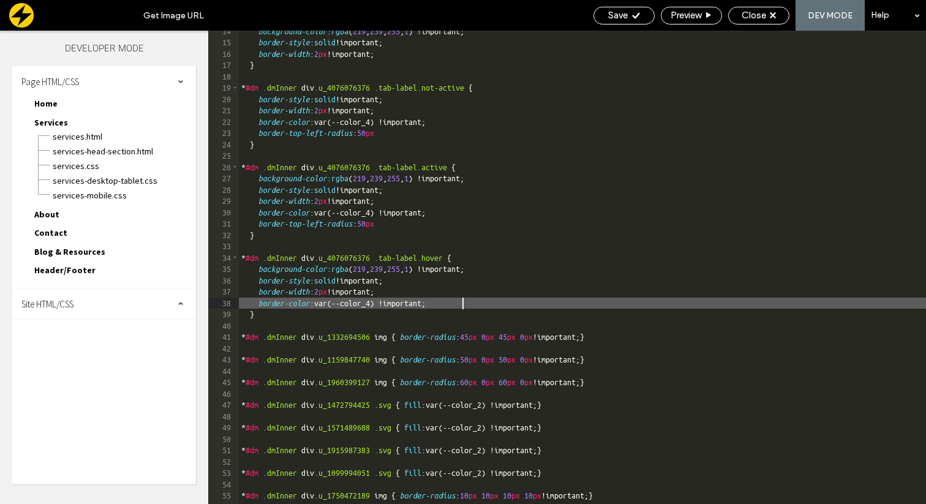
click at [467, 307] on div "background-color : rgba ( 219 , 239 , 255 , 1 ) !important; border-style : soli…" at bounding box center [582, 274] width 687 height 496
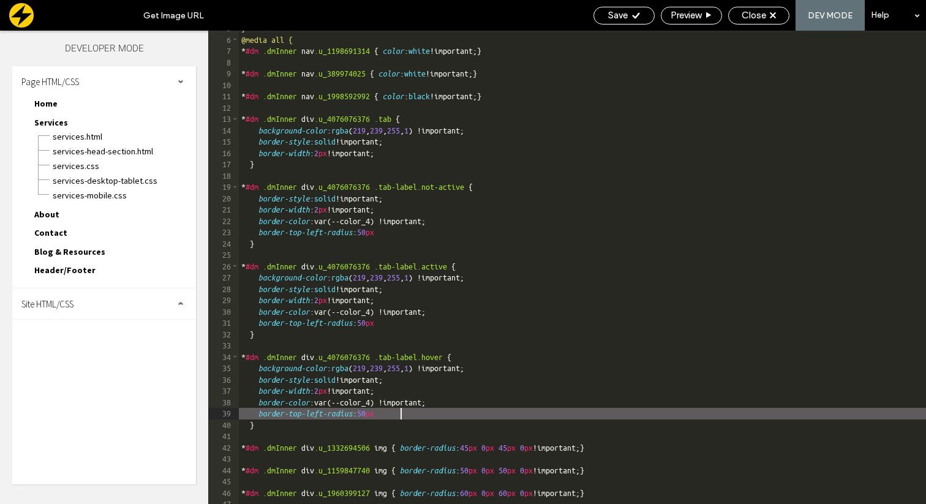
scroll to position [39, 0]
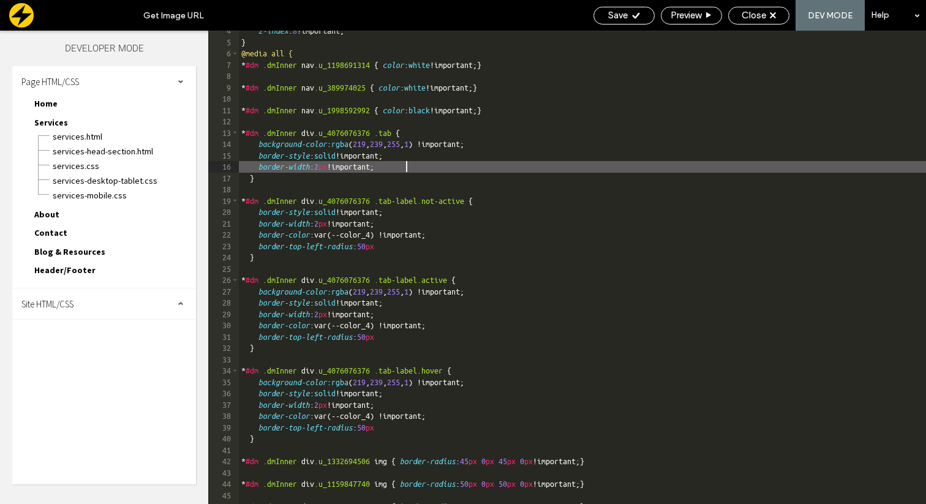
click at [406, 167] on div "z-index : 8 !important; } @media all { * #dm .dmInner nav .u_1198691314 { color…" at bounding box center [582, 273] width 687 height 496
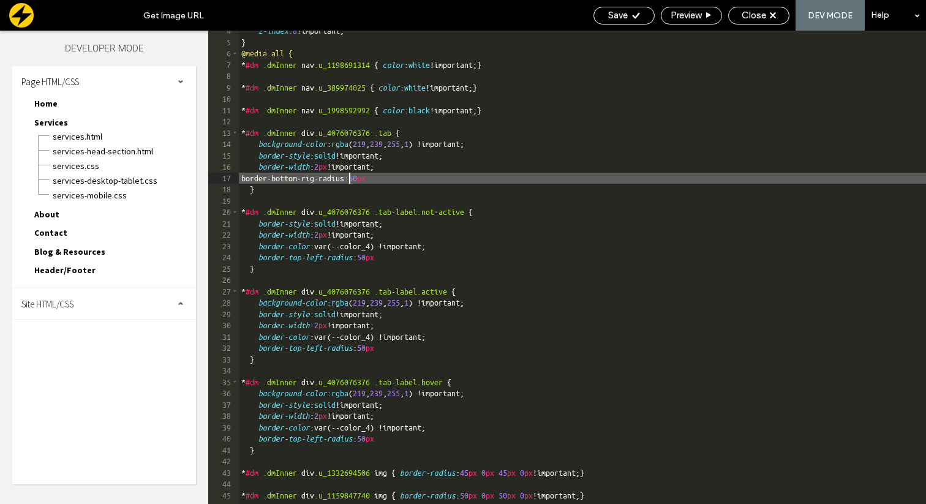
type textarea "**"
click at [631, 14] on icon at bounding box center [635, 15] width 9 height 9
click at [755, 18] on span "Close" at bounding box center [754, 15] width 24 height 11
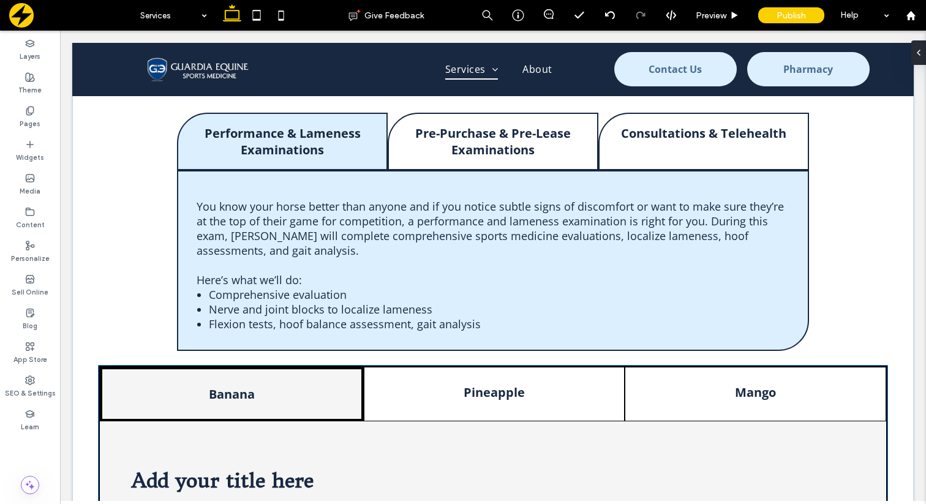
scroll to position [1166, 0]
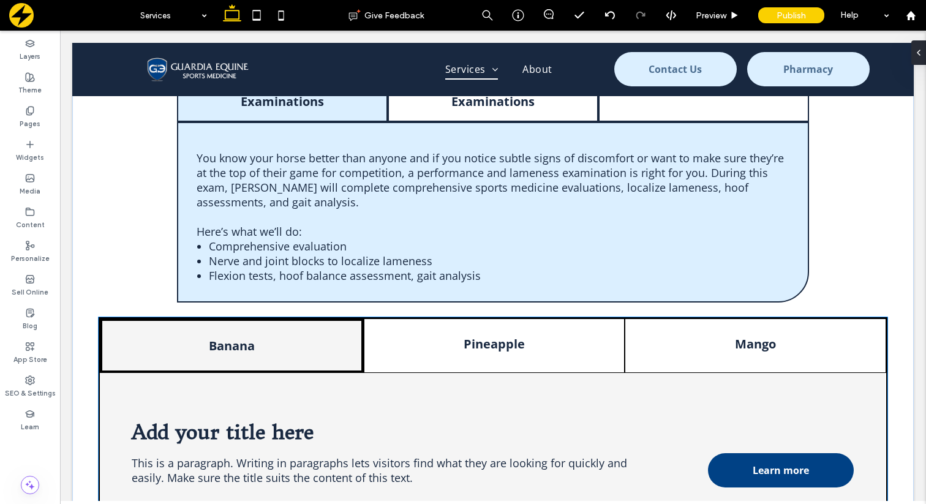
click at [306, 361] on div "Banana" at bounding box center [231, 345] width 263 height 54
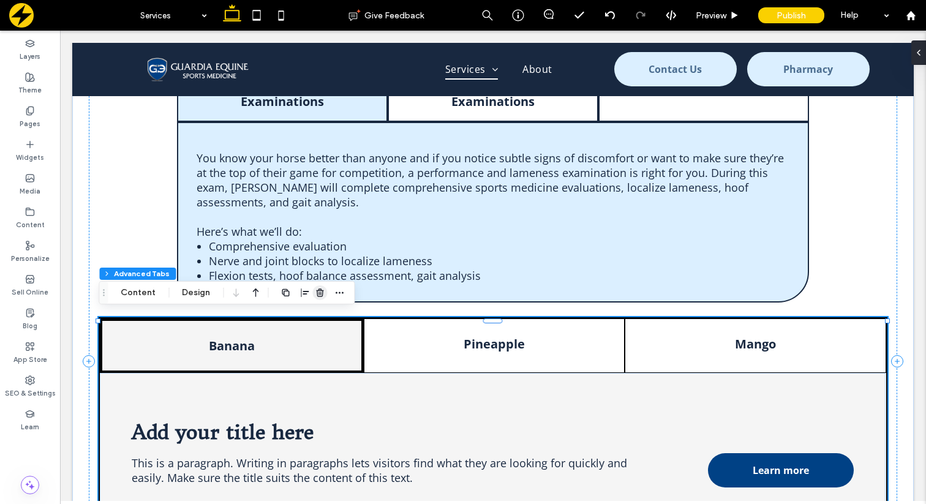
click at [322, 288] on icon "button" at bounding box center [320, 293] width 10 height 10
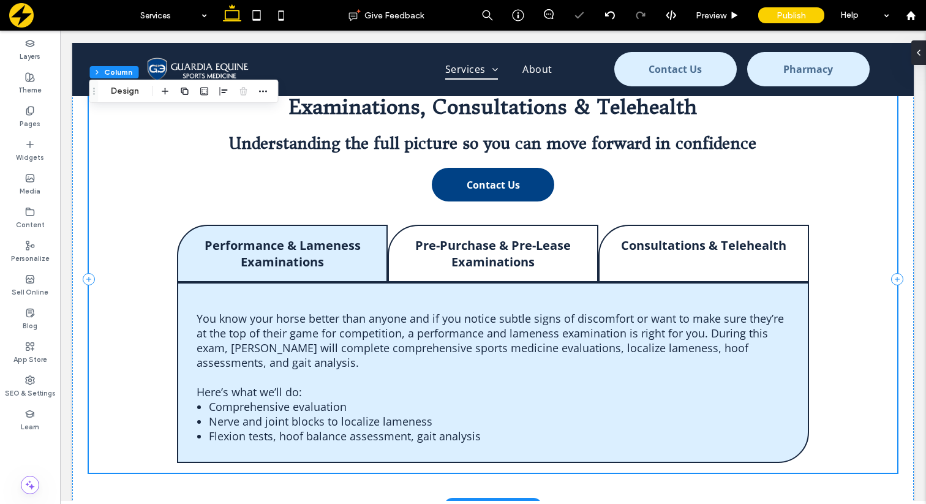
scroll to position [1006, 0]
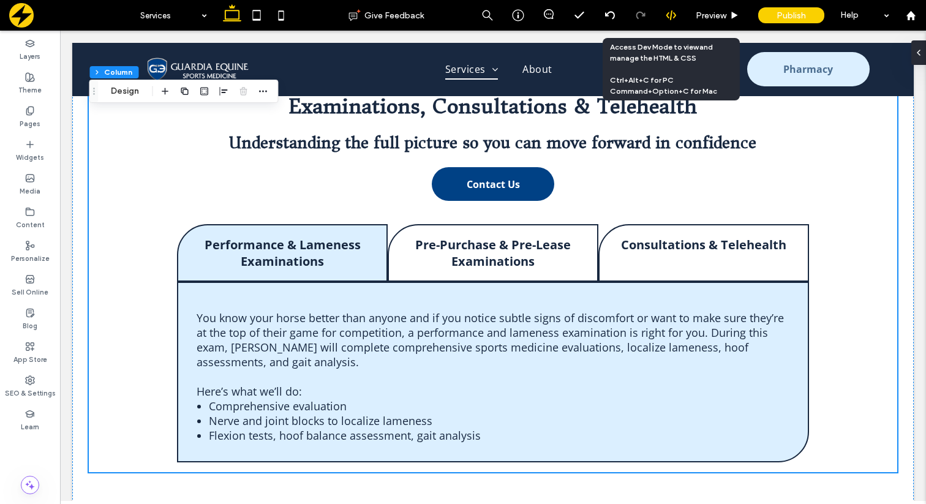
click at [678, 12] on div at bounding box center [671, 15] width 30 height 11
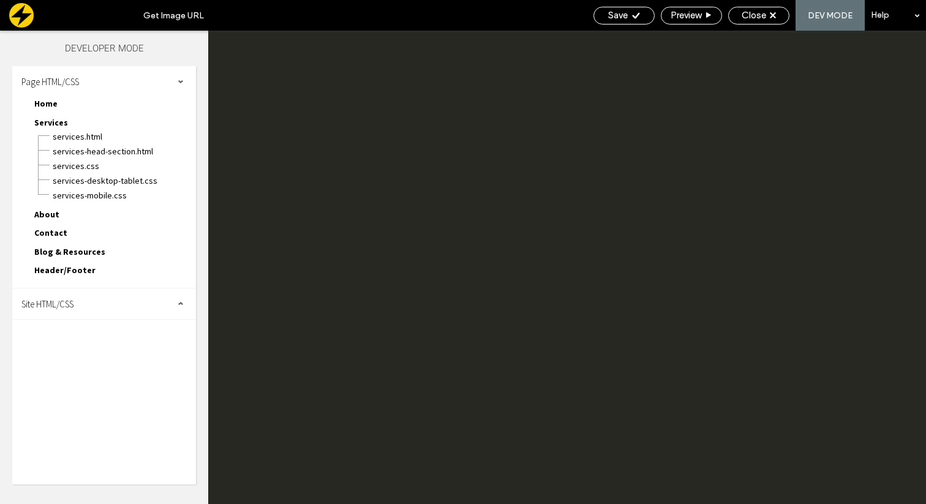
scroll to position [0, 0]
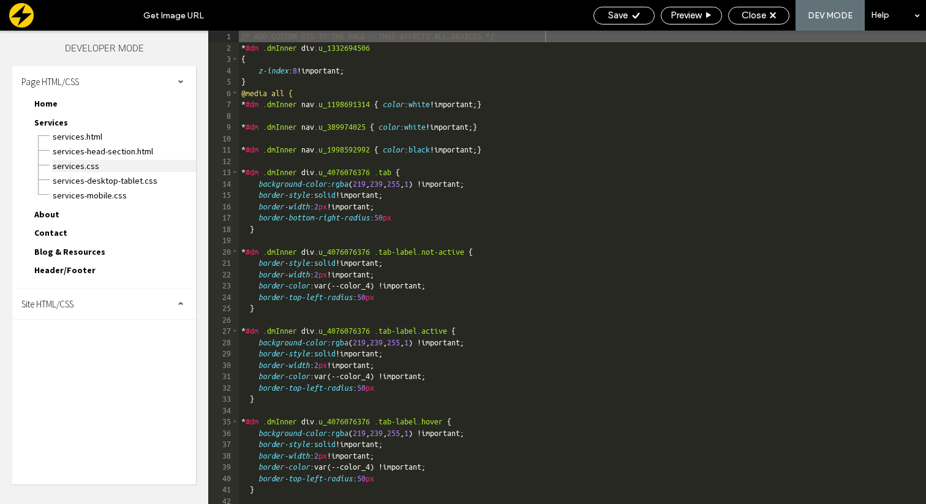
click at [95, 164] on span "Services.css" at bounding box center [124, 166] width 144 height 12
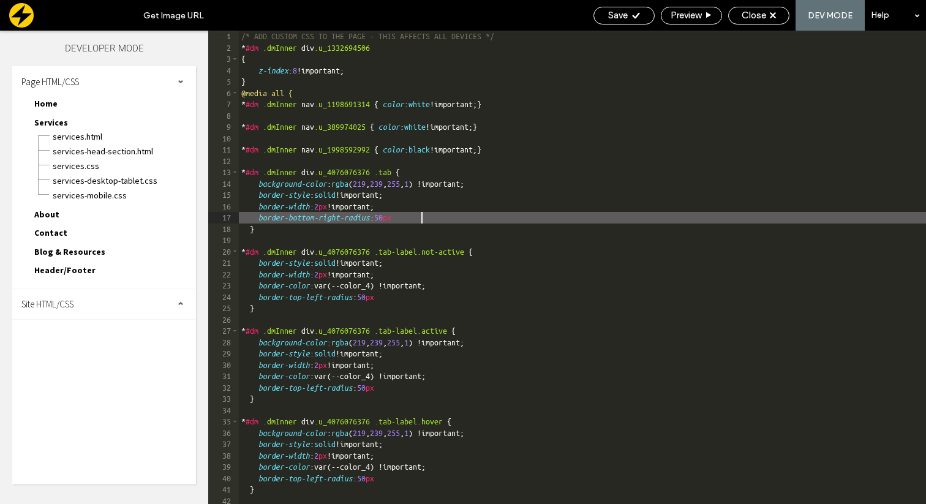
click at [432, 220] on div "/* ADD CUSTOM CSS TO THE PAGE - THIS AFFECTS ALL DEVICES */ * #dm .dmInner div …" at bounding box center [582, 279] width 687 height 496
click at [405, 299] on div "/* ADD CUSTOM CSS TO THE PAGE - THIS AFFECTS ALL DEVICES */ * #dm .dmInner div …" at bounding box center [582, 279] width 687 height 496
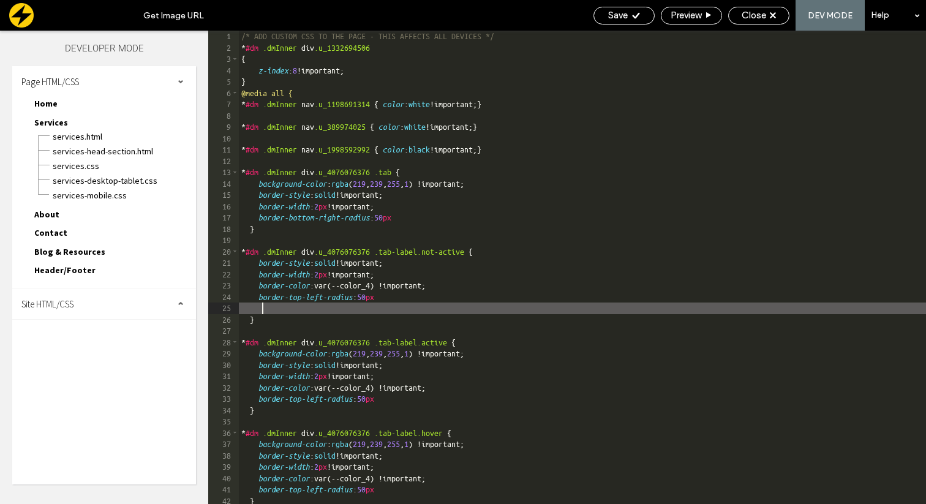
paste textarea
click at [405, 402] on div "/* ADD CUSTOM CSS TO THE PAGE - THIS AFFECTS ALL DEVICES */ * #dm .dmInner div …" at bounding box center [582, 279] width 687 height 496
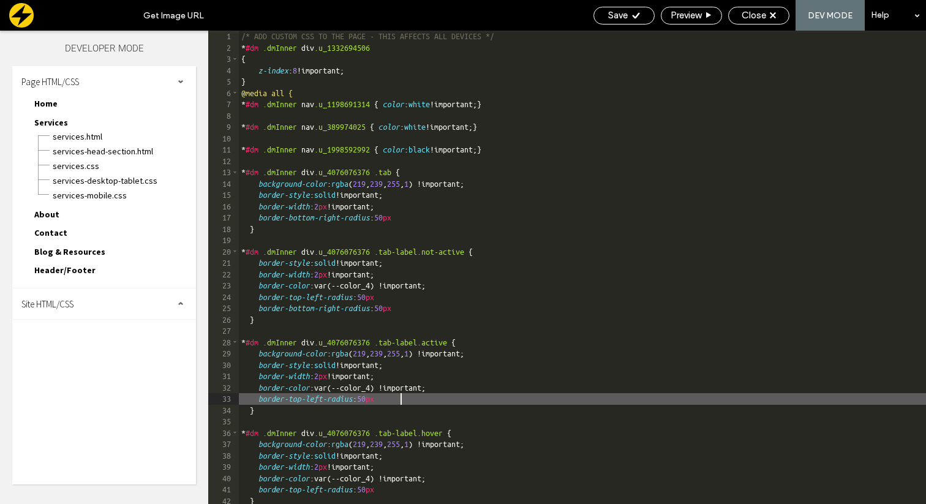
paste textarea
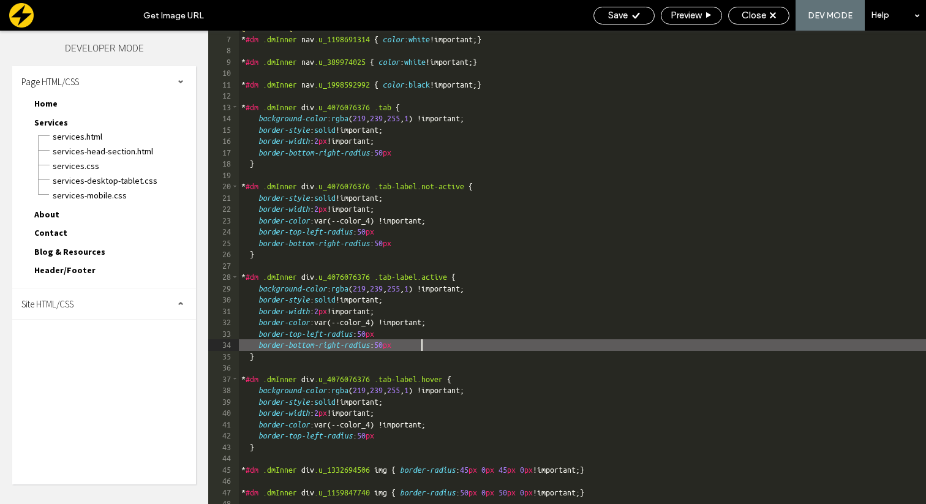
scroll to position [73, 0]
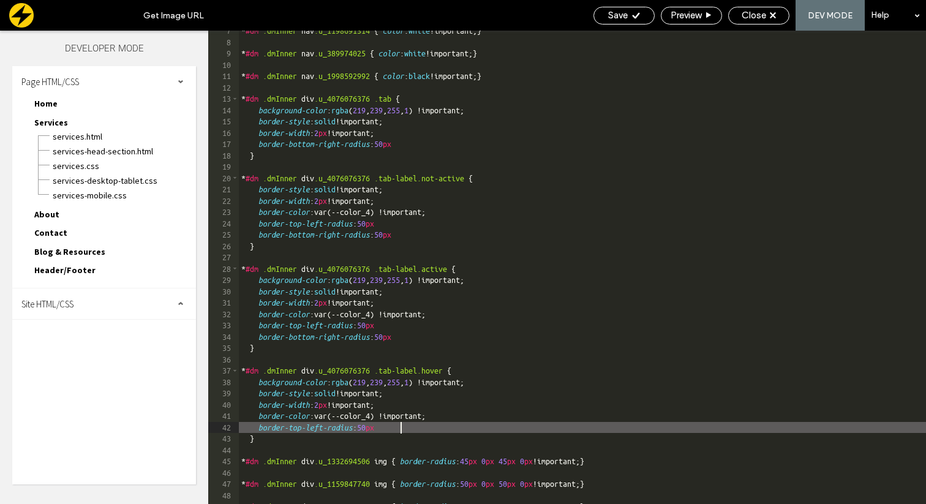
click at [405, 429] on div "* #dm .dmInner nav .u_1198691314 { color : white !important; } * #dm .dmInner n…" at bounding box center [582, 273] width 687 height 496
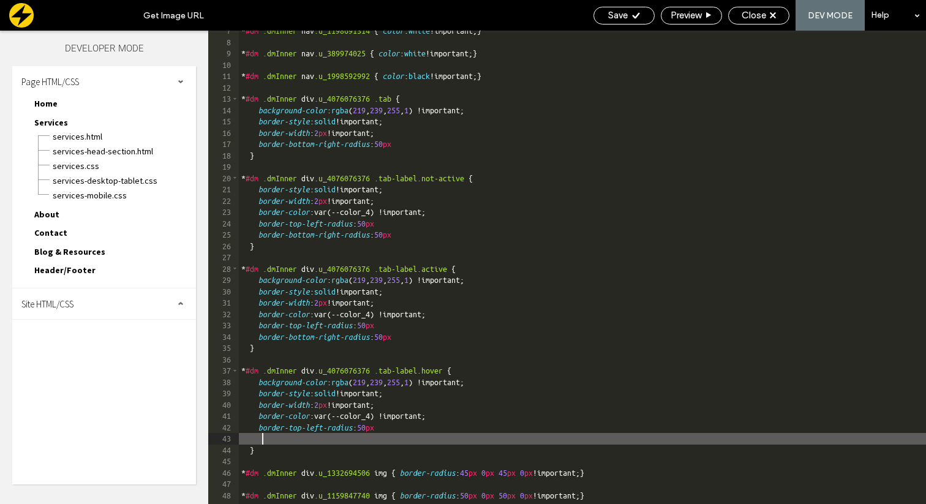
type textarea "**"
click at [624, 15] on span "Save" at bounding box center [618, 15] width 20 height 11
click at [743, 15] on span "Close" at bounding box center [754, 15] width 24 height 11
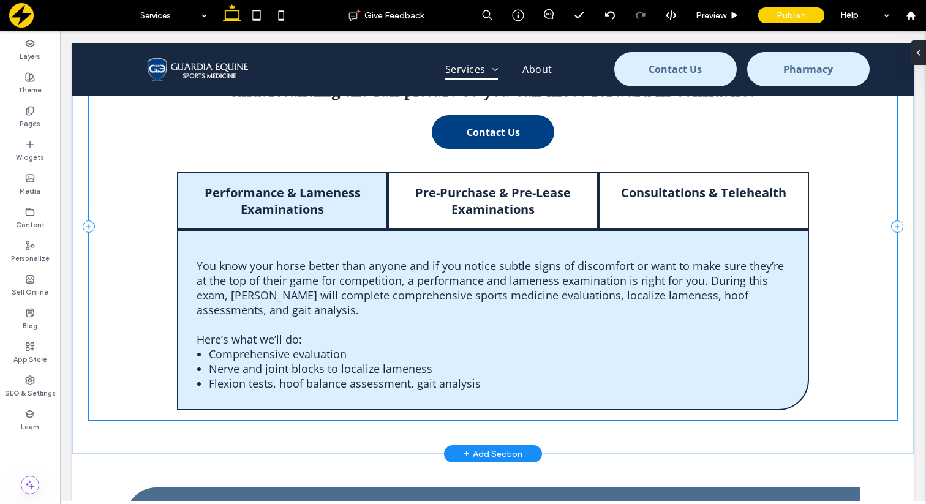
scroll to position [1040, 0]
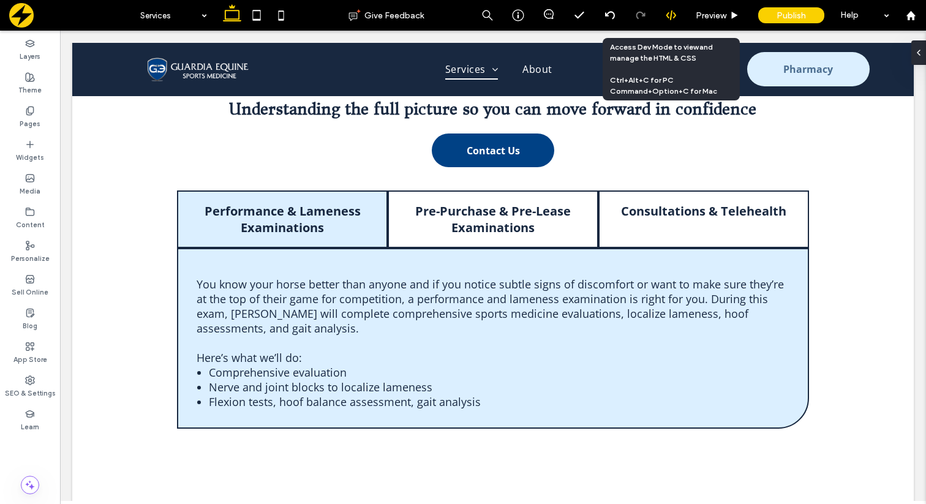
click at [670, 18] on use at bounding box center [671, 15] width 10 height 10
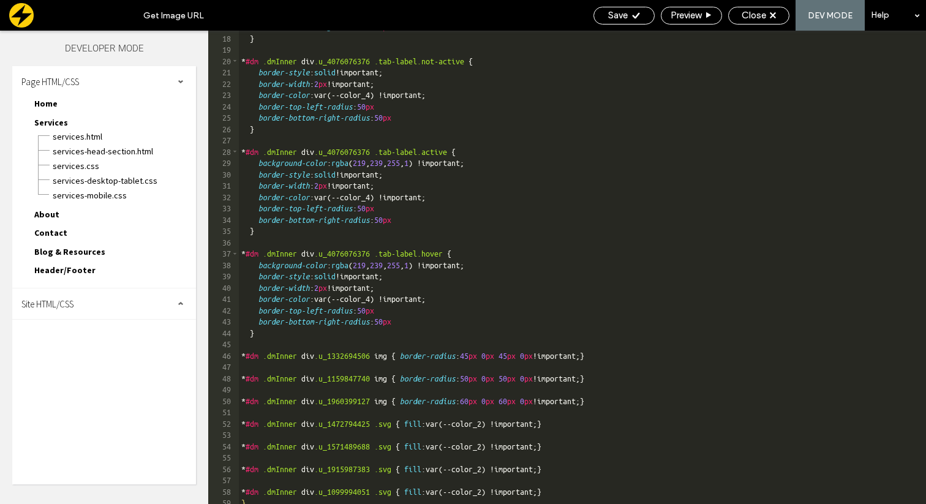
scroll to position [190, 0]
click at [426, 321] on div "border-bottom-right-radius : 50 px } * #dm .dmInner div .u_4076076376 .tab-labe…" at bounding box center [686, 269] width 895 height 496
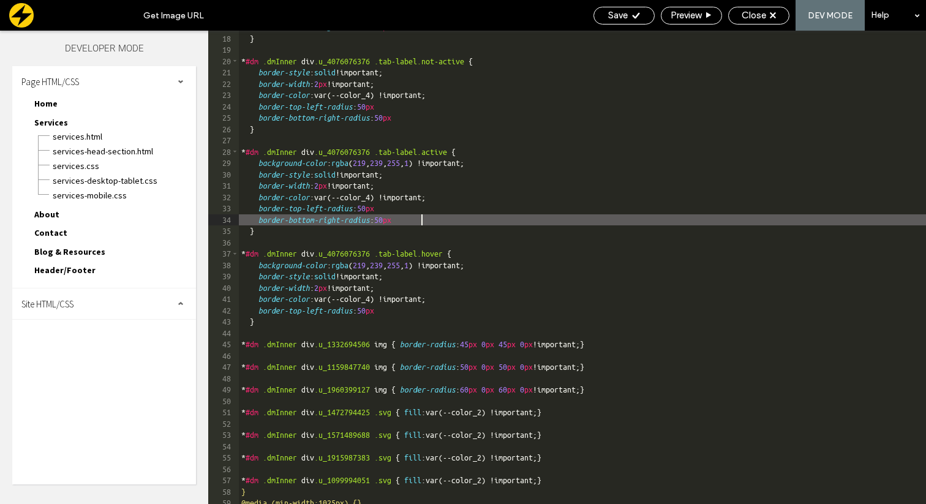
click at [430, 215] on div "border-bottom-right-radius : 50 px } * #dm .dmInner div .u_4076076376 .tab-labe…" at bounding box center [686, 269] width 895 height 496
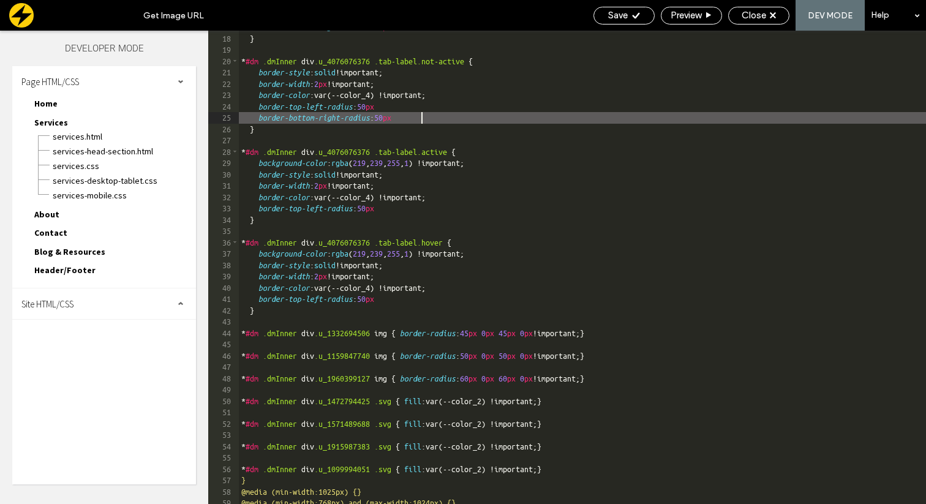
click at [429, 121] on div "border-bottom-right-radius : 50 px } * #dm .dmInner div .u_4076076376 .tab-labe…" at bounding box center [686, 269] width 895 height 496
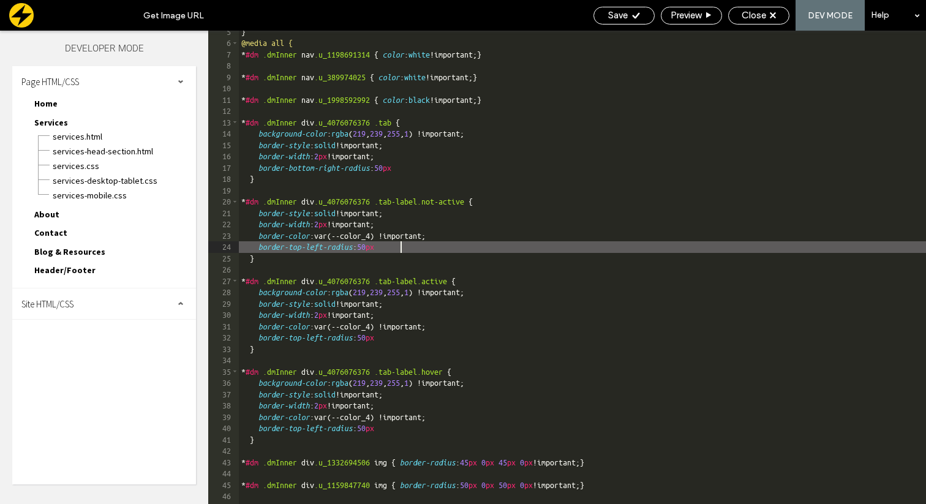
scroll to position [50, 0]
click at [623, 13] on span "Save" at bounding box center [618, 15] width 20 height 11
click at [741, 15] on div "Close" at bounding box center [759, 15] width 60 height 11
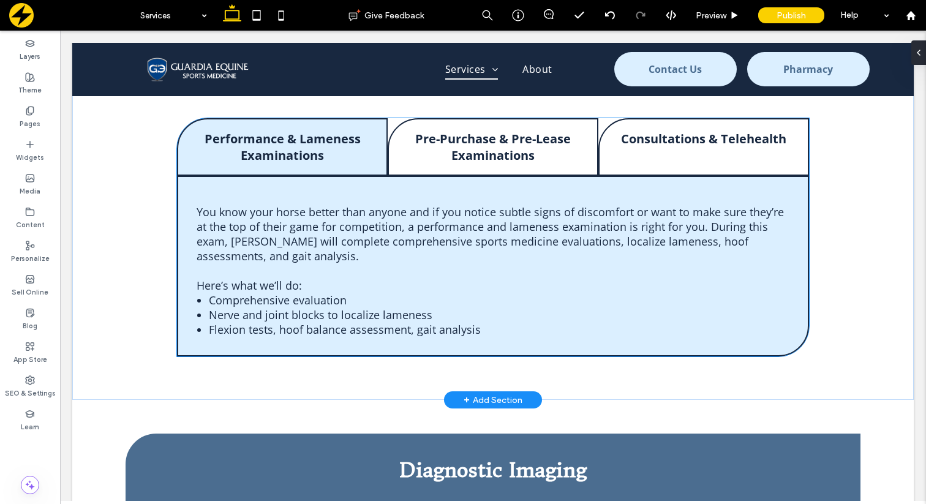
scroll to position [1105, 0]
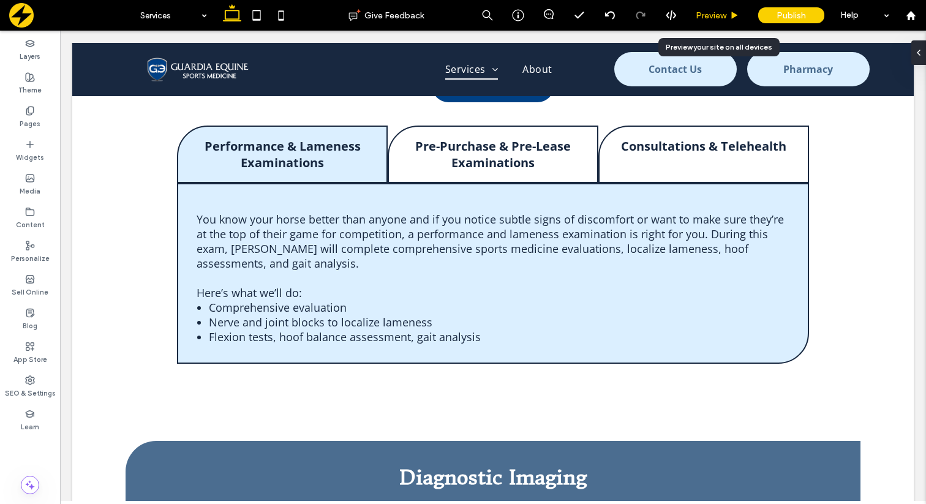
click at [700, 15] on span "Preview" at bounding box center [711, 15] width 31 height 10
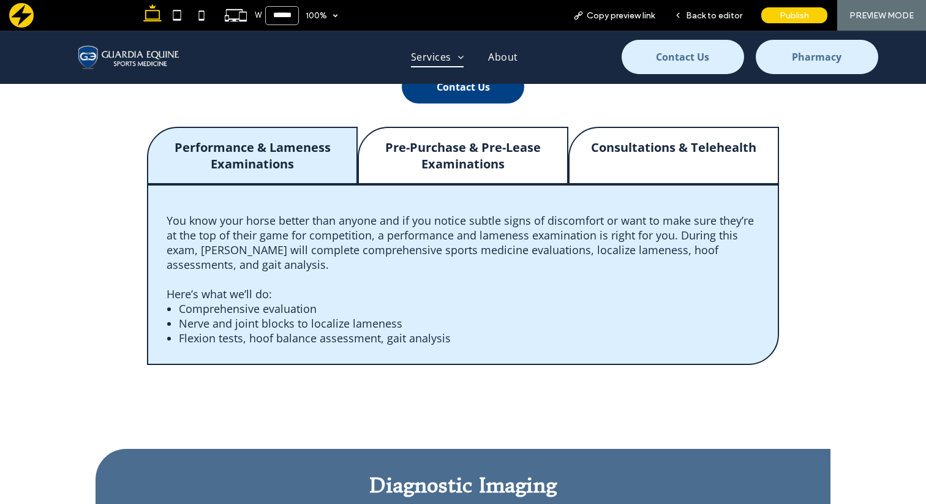
scroll to position [1100, 0]
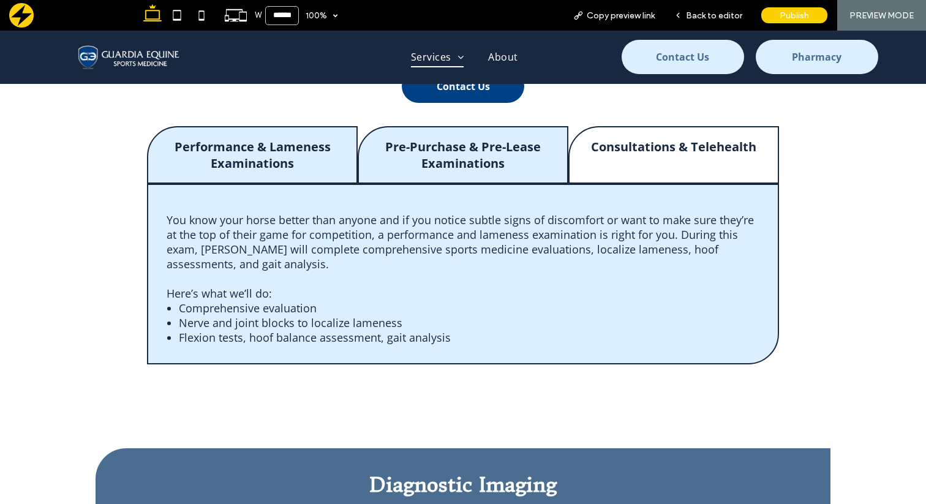
click at [505, 138] on h4 "Pre-Purchase & Pre-Lease Examinations" at bounding box center [463, 154] width 186 height 33
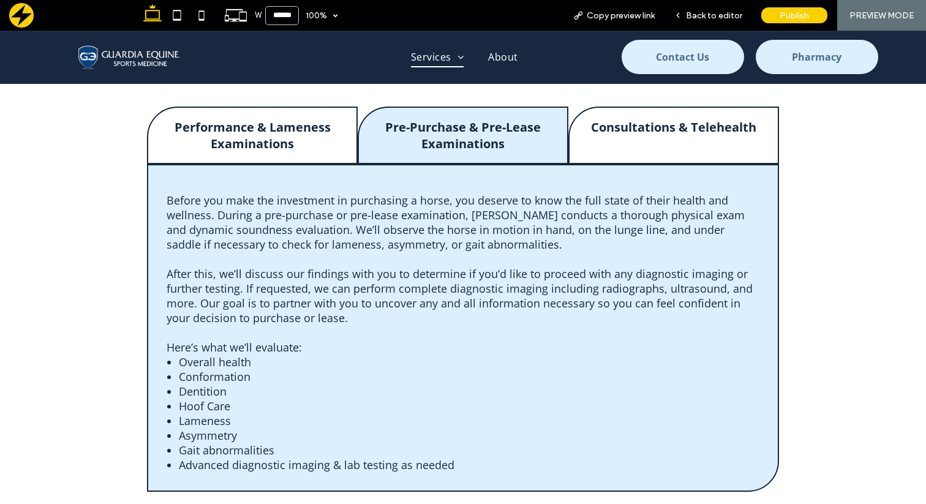
scroll to position [1122, 0]
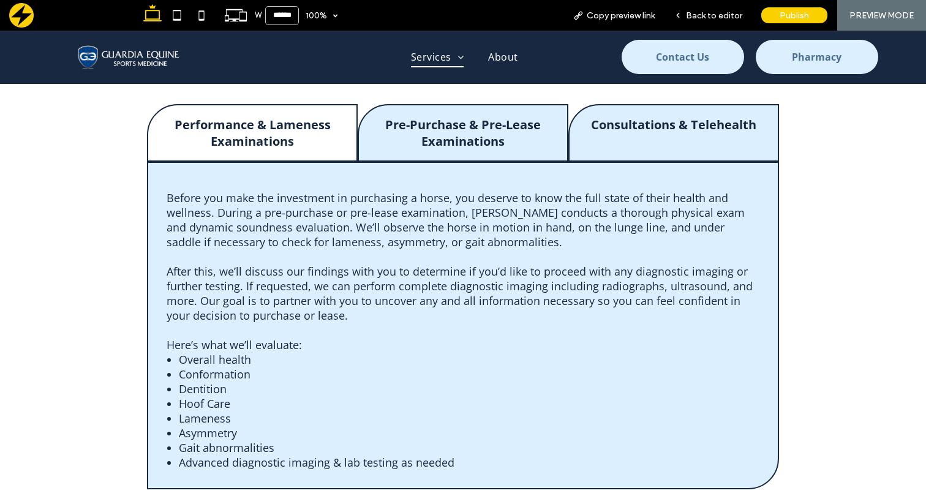
click at [660, 123] on h4 "Consultations & Telehealth" at bounding box center [673, 124] width 186 height 17
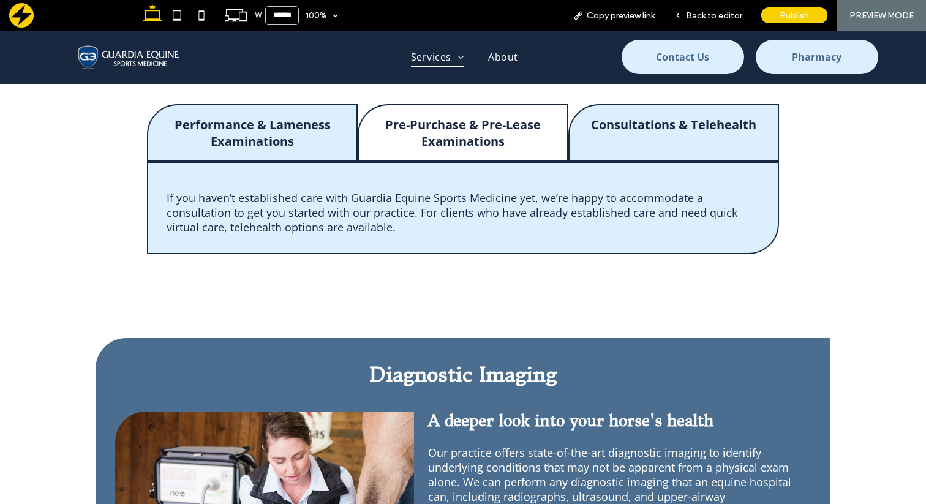
click at [298, 130] on h4 "Performance & Lameness Examinations" at bounding box center [252, 132] width 186 height 33
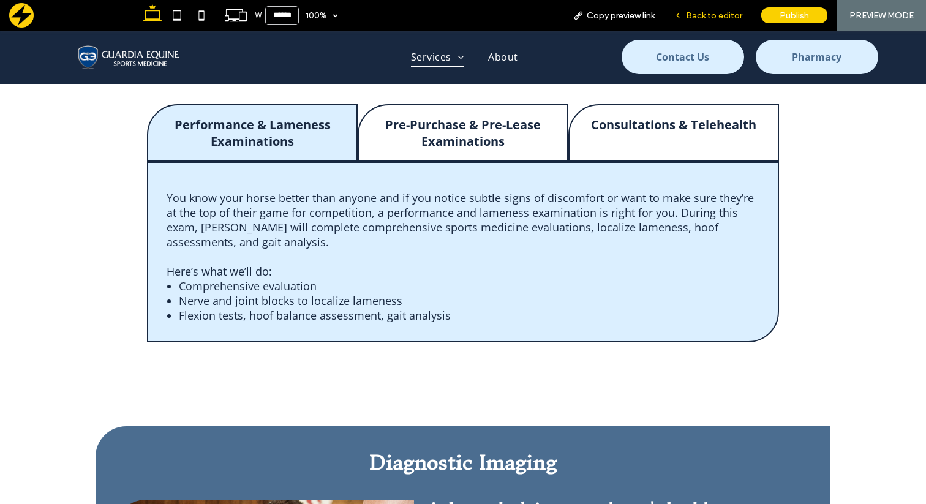
click at [723, 7] on div "Back to editor" at bounding box center [708, 15] width 88 height 31
click at [716, 17] on span "Back to editor" at bounding box center [714, 15] width 56 height 10
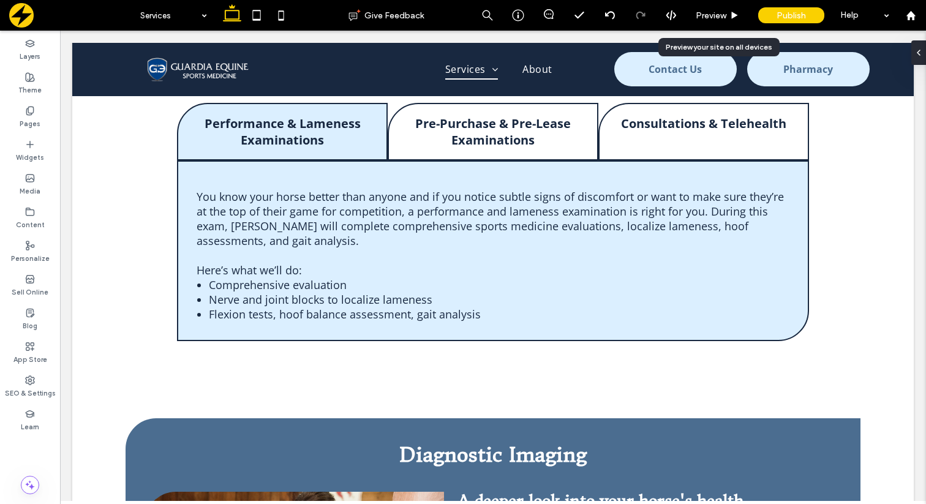
scroll to position [1127, 0]
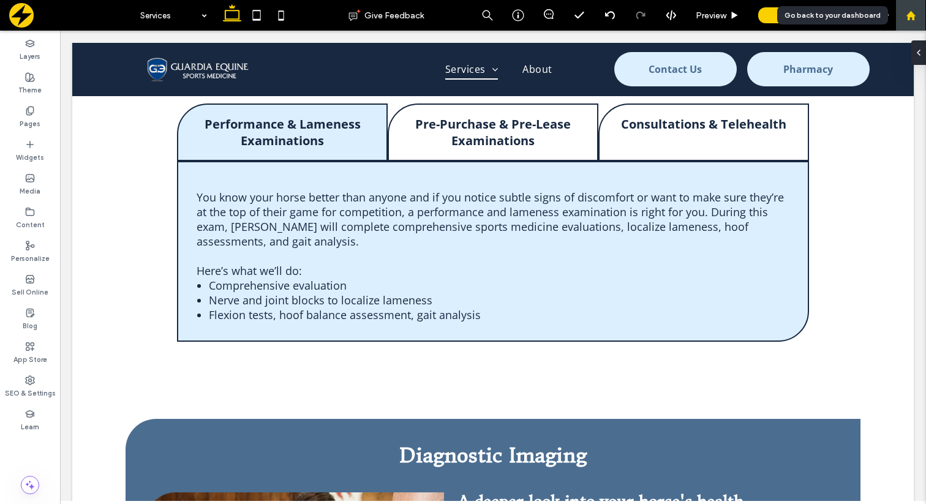
click at [912, 10] on icon at bounding box center [911, 15] width 10 height 10
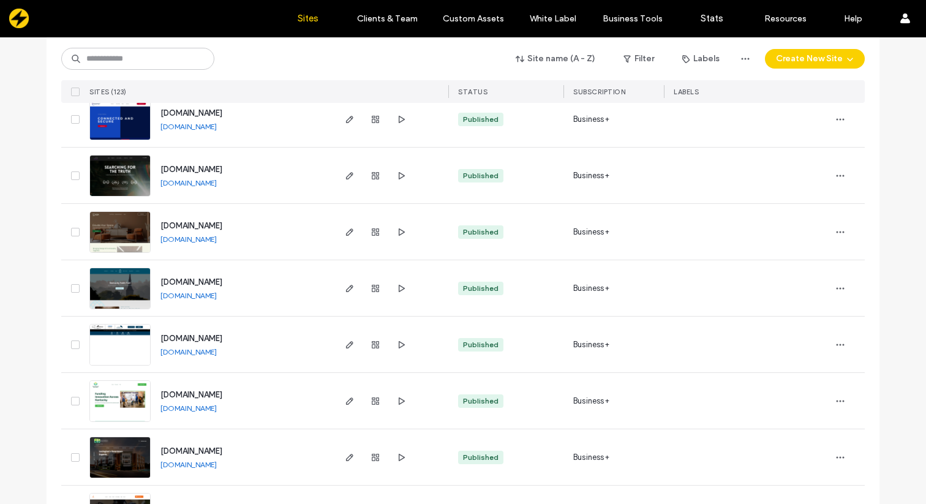
scroll to position [2348, 0]
click at [346, 342] on use "button" at bounding box center [349, 343] width 7 height 7
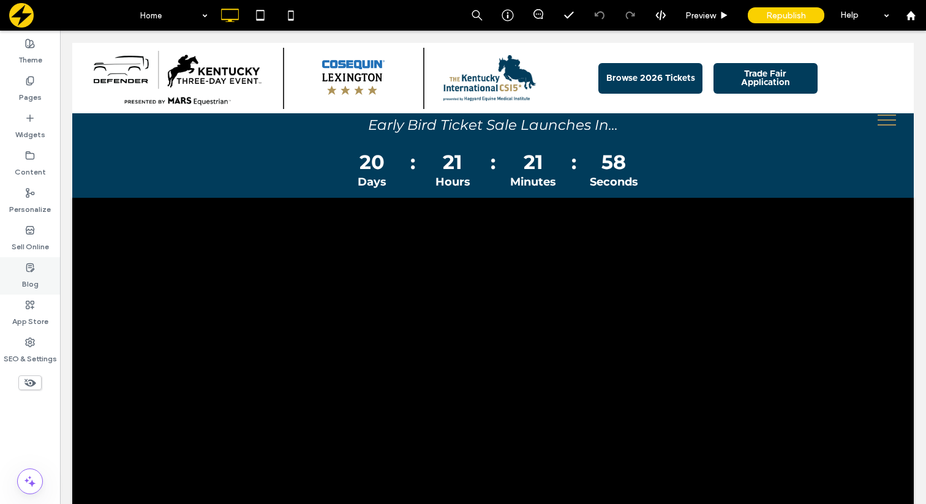
click at [25, 269] on icon at bounding box center [30, 268] width 10 height 10
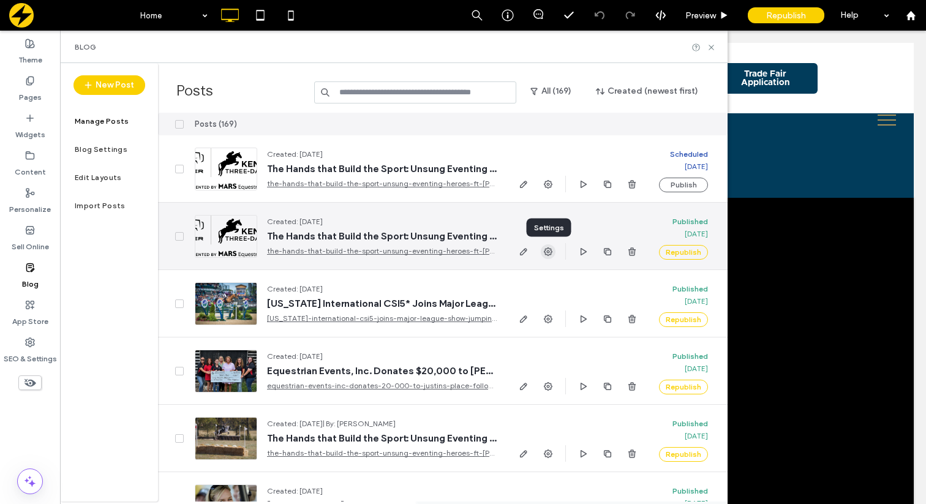
click at [544, 251] on use "button" at bounding box center [548, 251] width 9 height 9
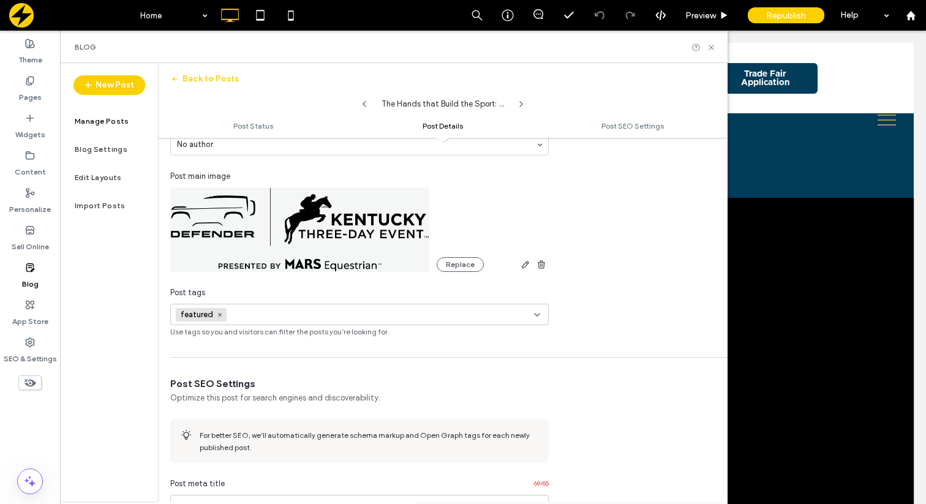
scroll to position [371, 0]
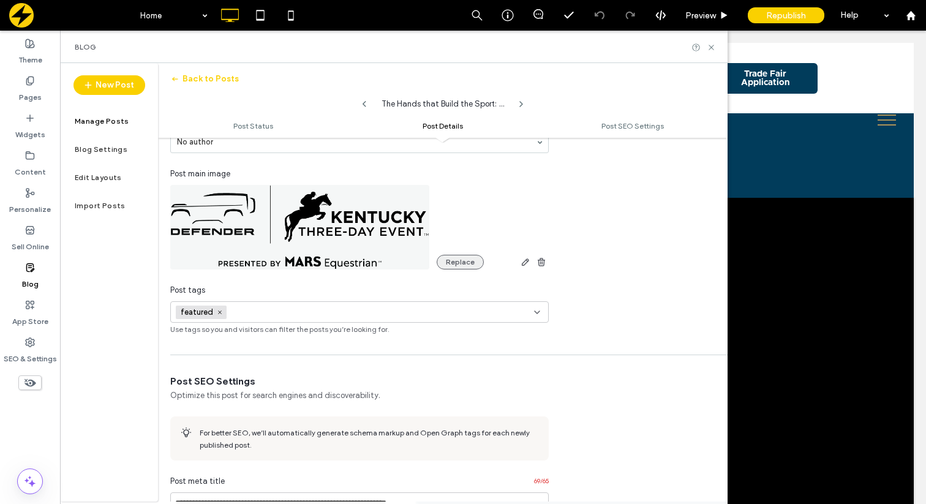
click at [453, 265] on button "Replace" at bounding box center [460, 262] width 47 height 15
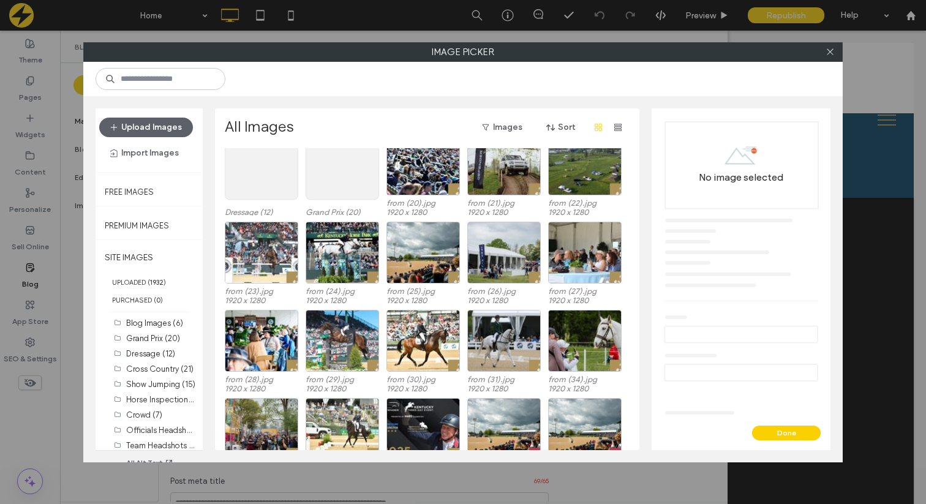
scroll to position [296, 0]
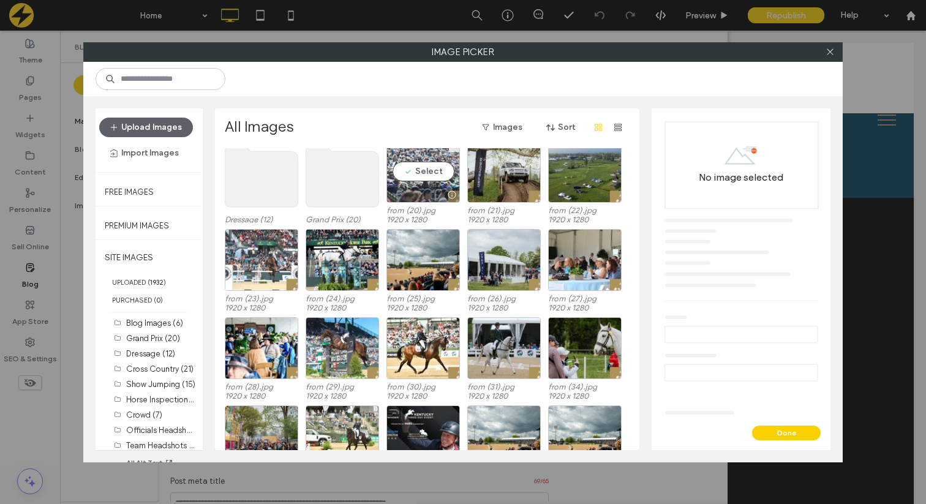
click at [431, 170] on div "Select" at bounding box center [422, 172] width 73 height 62
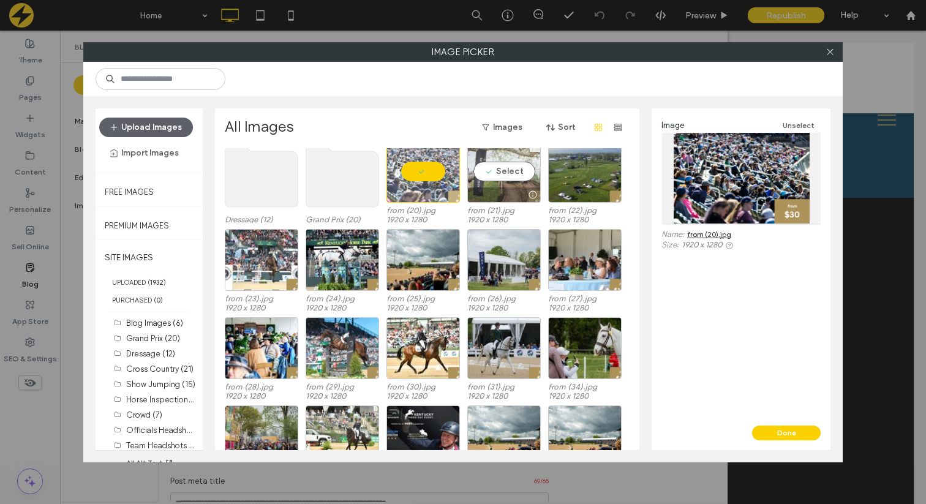
click at [503, 175] on div "Select" at bounding box center [503, 172] width 73 height 62
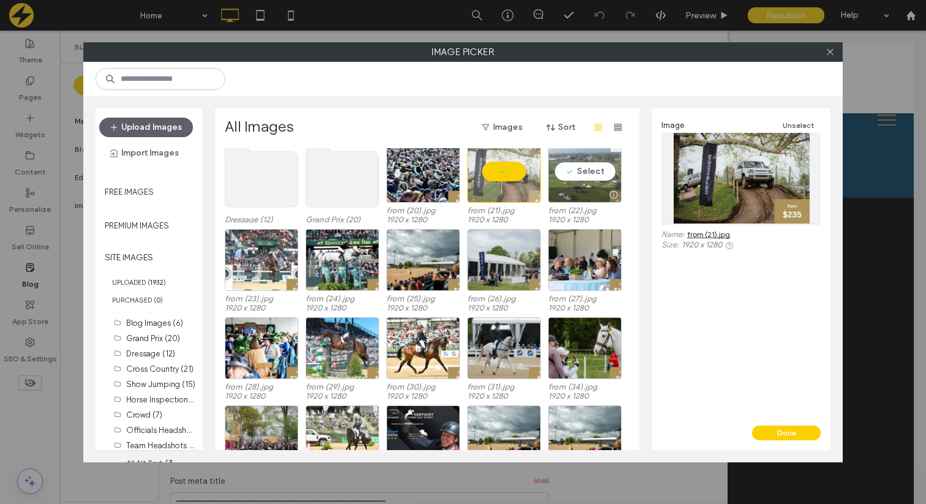
click at [574, 179] on div "Select" at bounding box center [584, 172] width 73 height 62
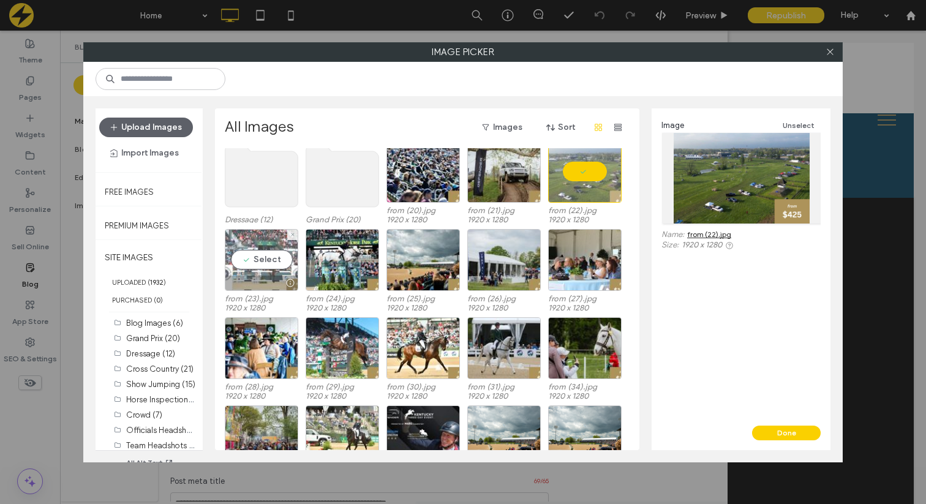
click at [247, 265] on div "Select" at bounding box center [261, 260] width 73 height 62
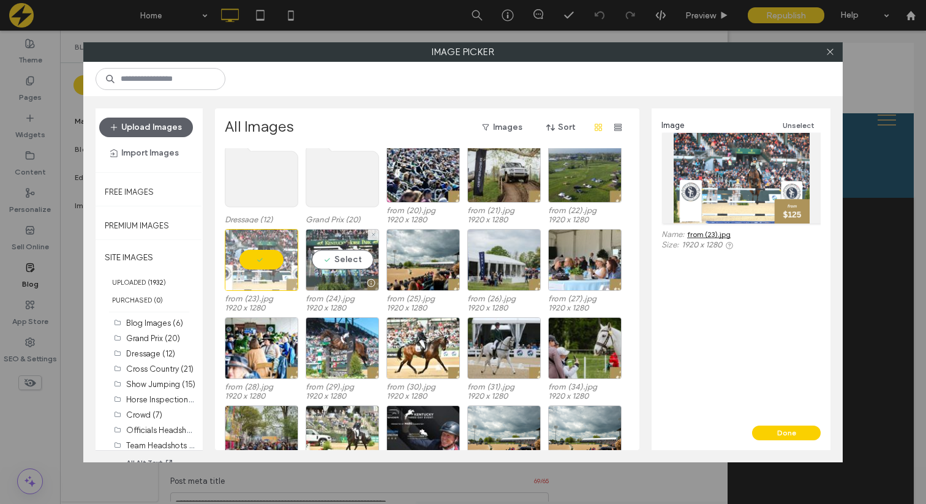
click at [335, 261] on div "Select" at bounding box center [342, 260] width 73 height 62
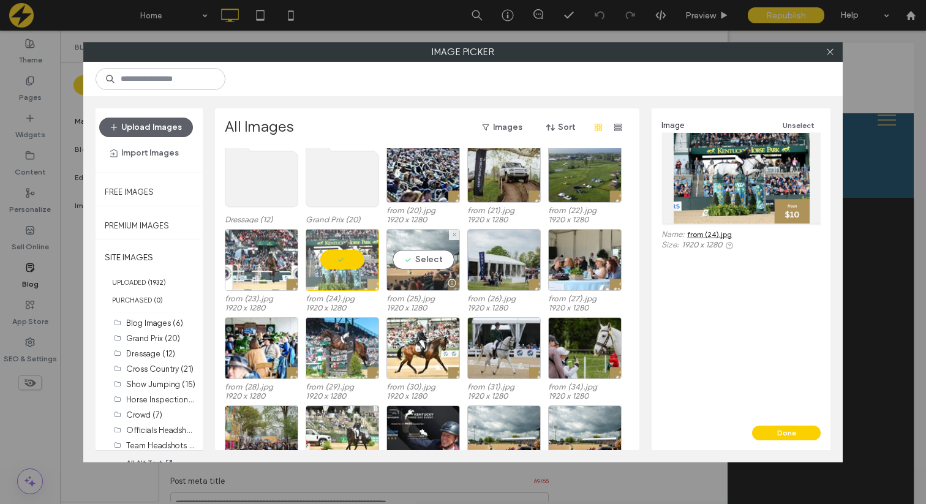
click at [424, 261] on div "Select" at bounding box center [422, 260] width 73 height 62
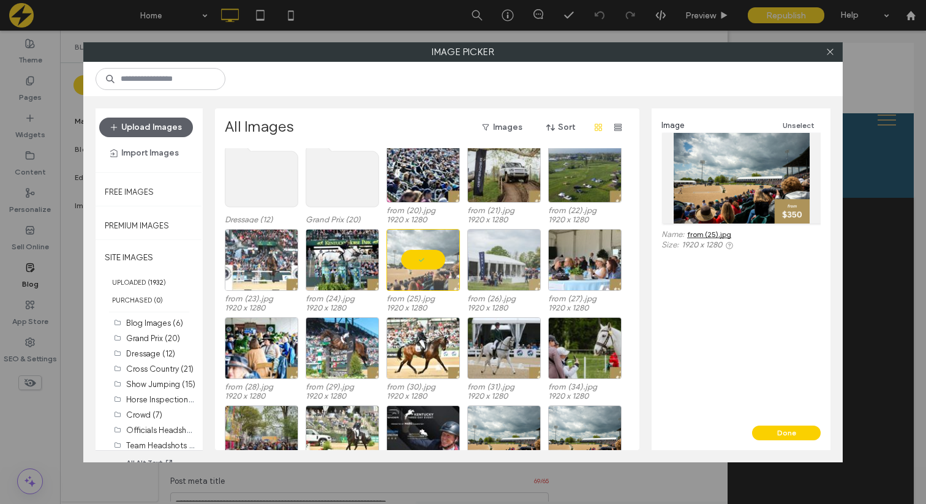
click at [513, 261] on div at bounding box center [503, 260] width 73 height 62
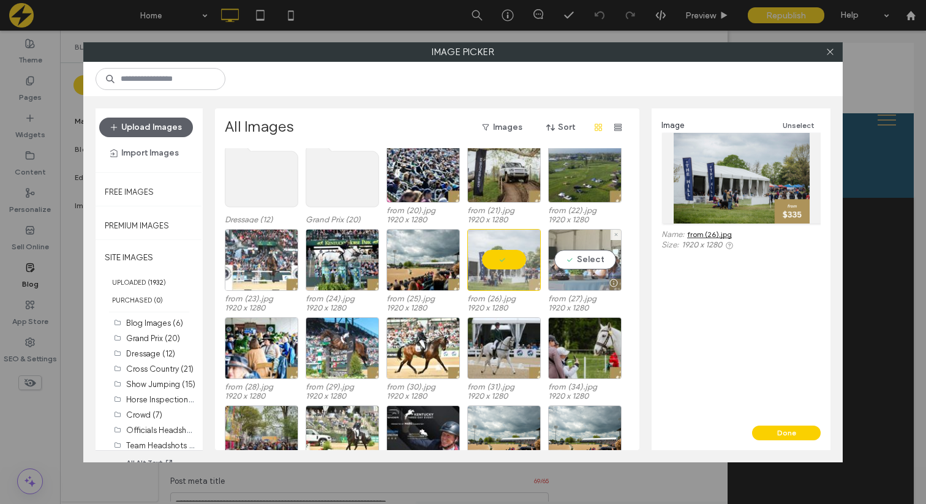
click at [576, 258] on div "Select" at bounding box center [584, 260] width 73 height 62
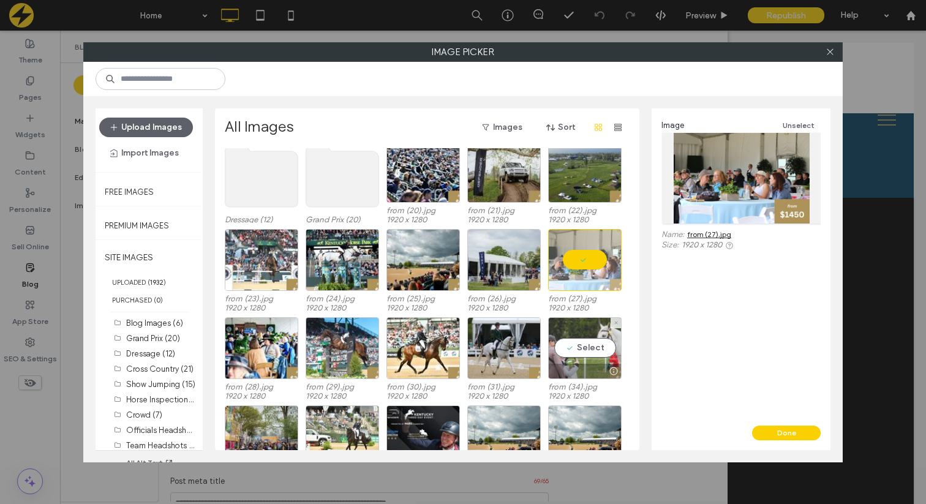
click at [573, 333] on div "Select" at bounding box center [584, 348] width 73 height 62
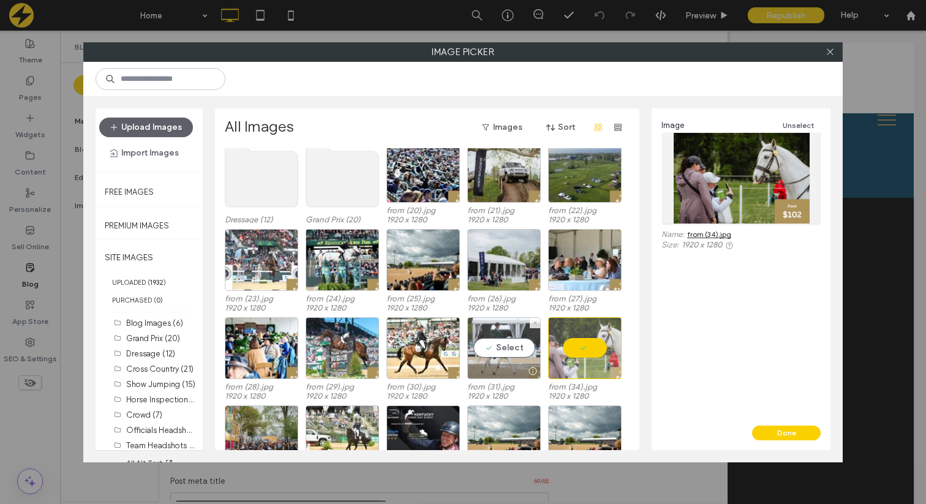
click at [488, 336] on div "Select" at bounding box center [503, 348] width 73 height 62
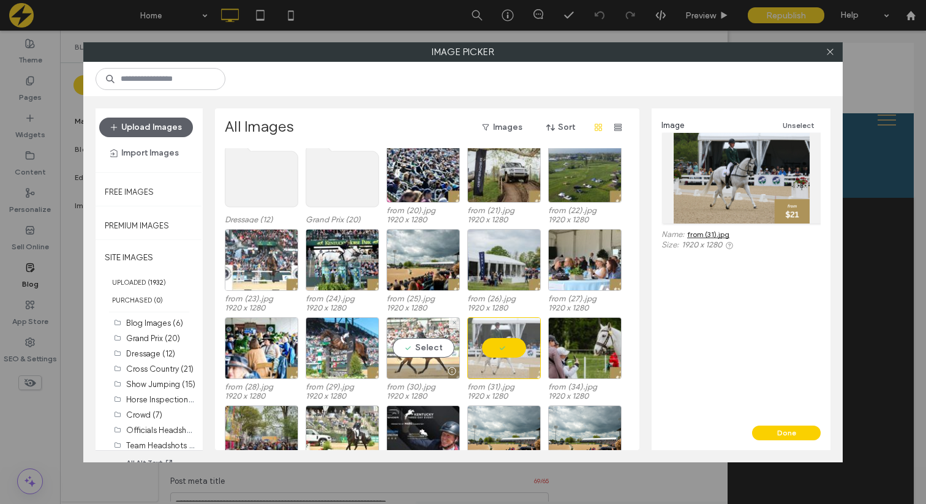
click at [411, 335] on div "Select" at bounding box center [422, 348] width 73 height 62
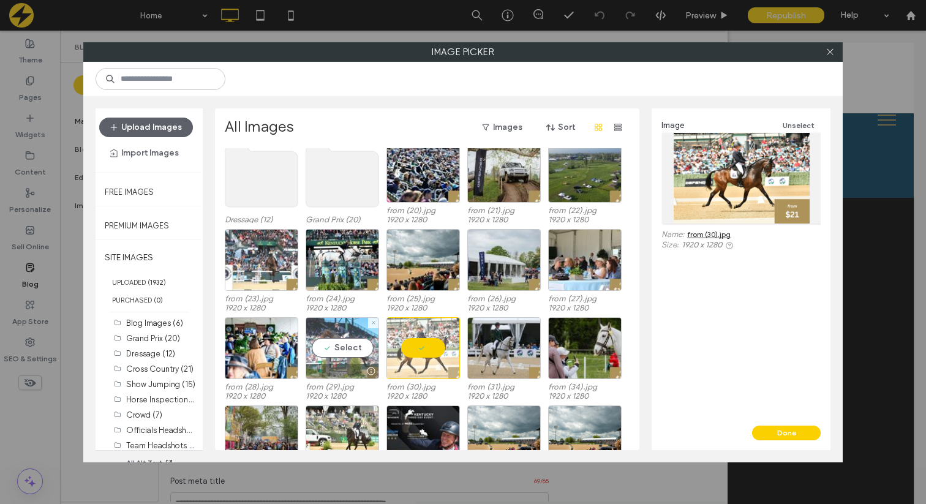
click at [334, 334] on div "Select" at bounding box center [342, 348] width 73 height 62
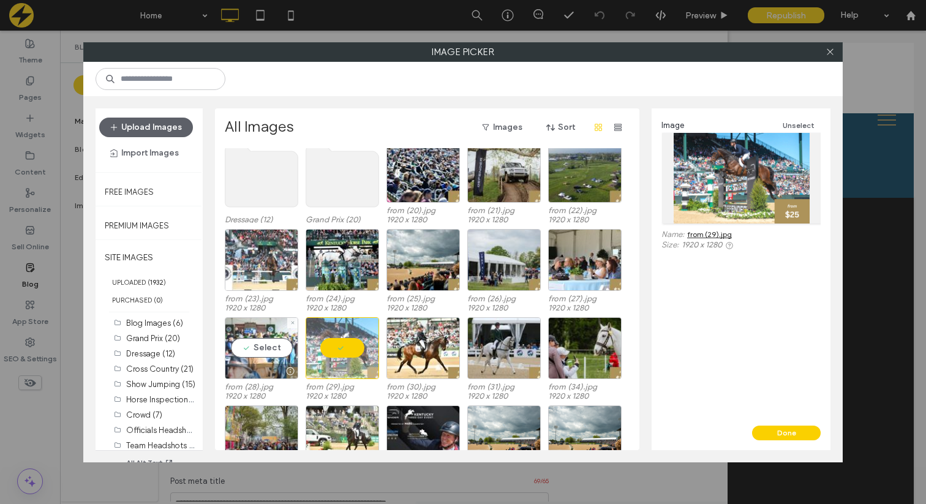
click at [257, 338] on div "Select" at bounding box center [261, 348] width 73 height 62
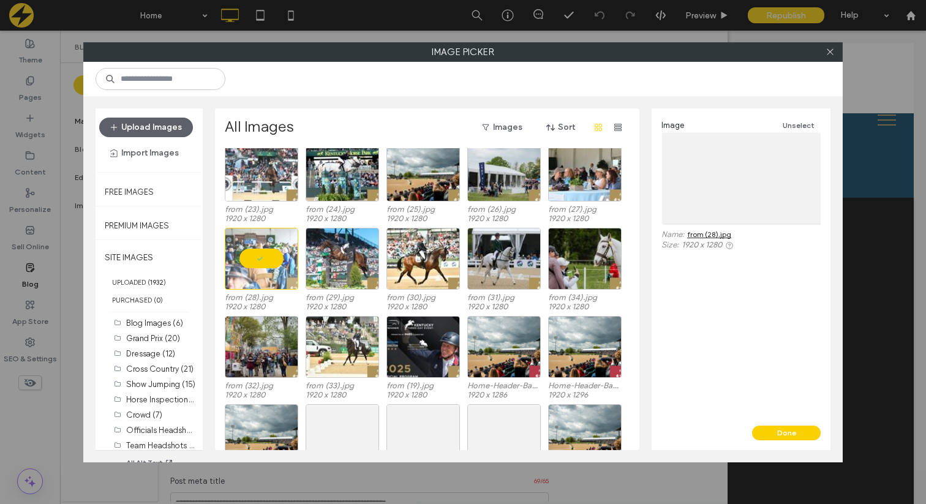
scroll to position [399, 0]
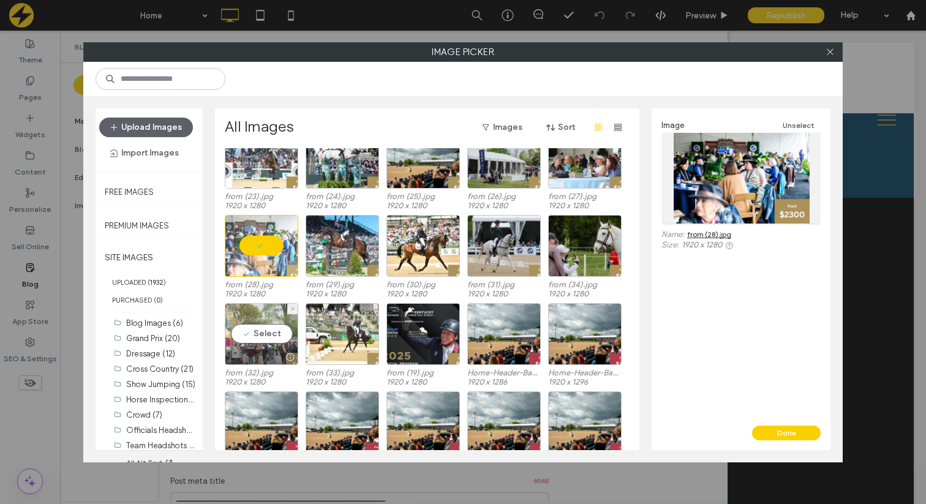
click at [255, 314] on div "Select" at bounding box center [261, 334] width 73 height 62
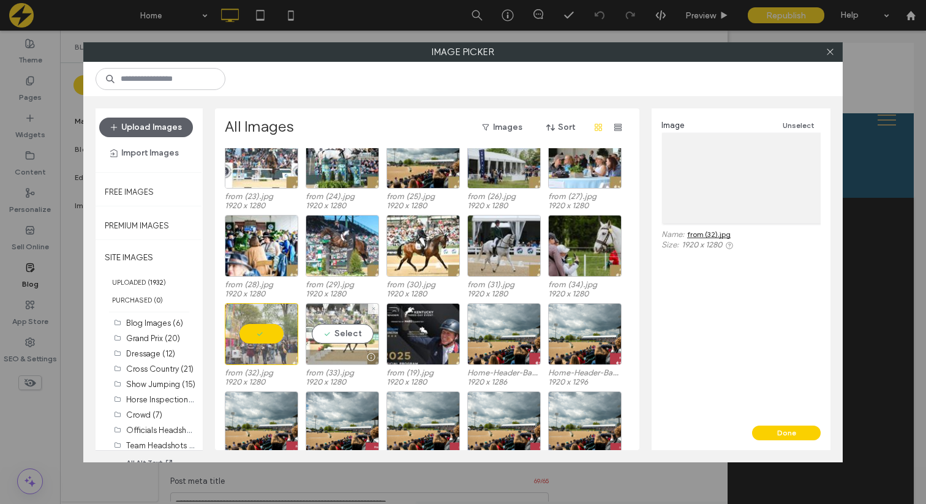
click at [337, 317] on div "Select" at bounding box center [342, 334] width 73 height 62
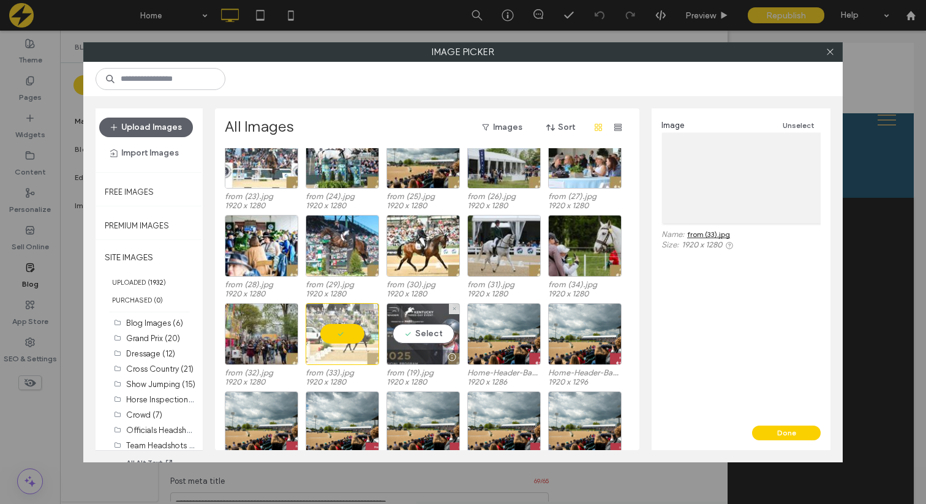
click at [406, 317] on div "Select" at bounding box center [422, 334] width 73 height 62
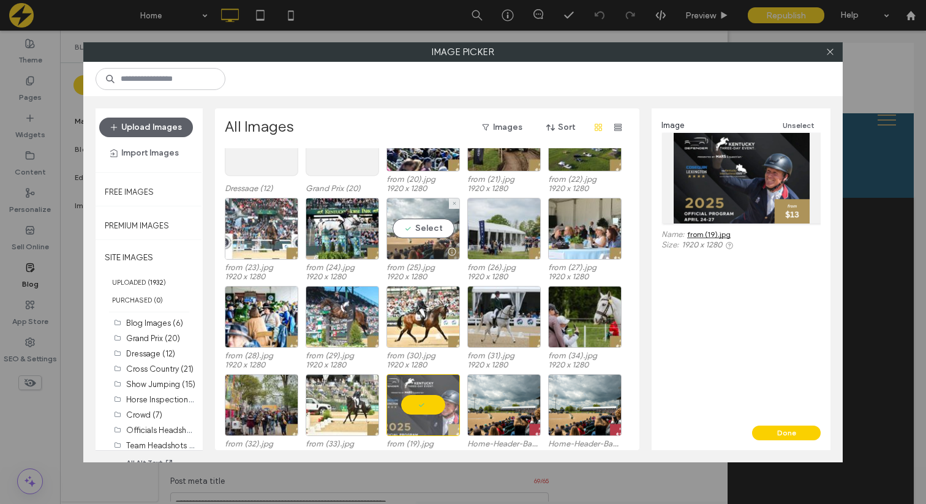
scroll to position [304, 0]
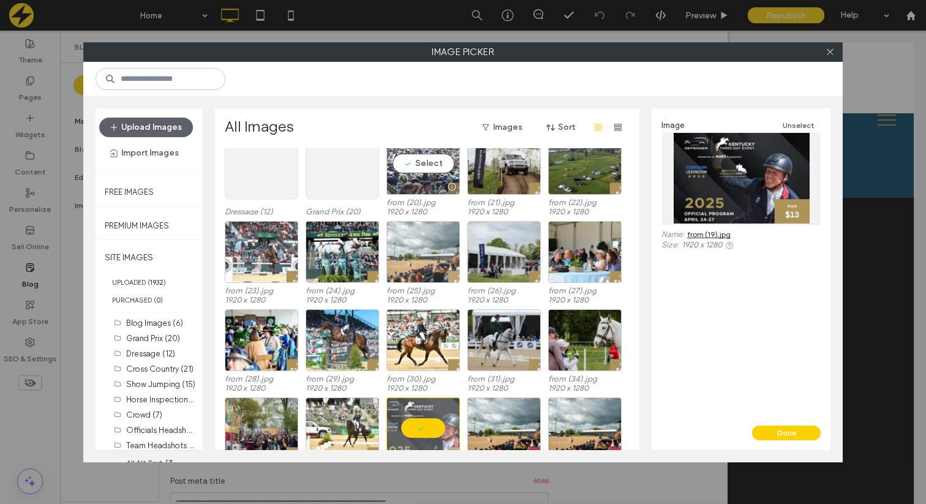
click at [419, 162] on div "Select" at bounding box center [422, 164] width 73 height 62
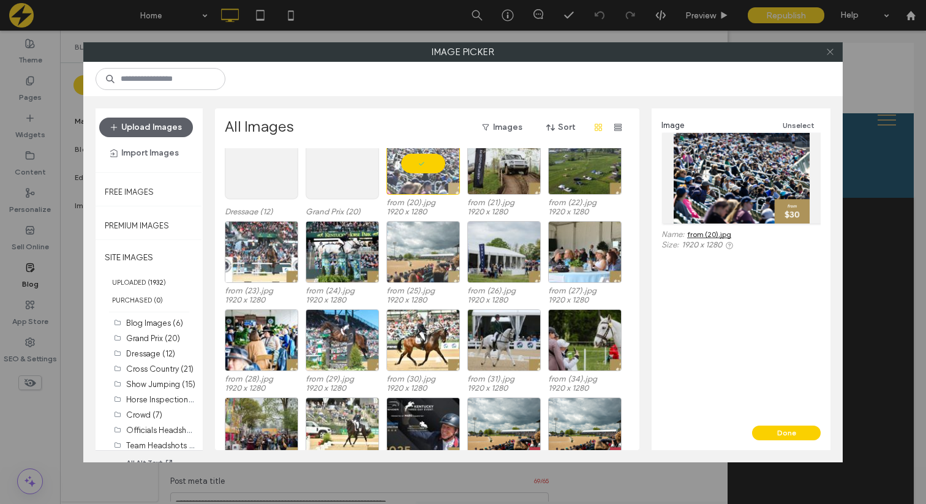
click at [833, 50] on icon at bounding box center [829, 51] width 9 height 9
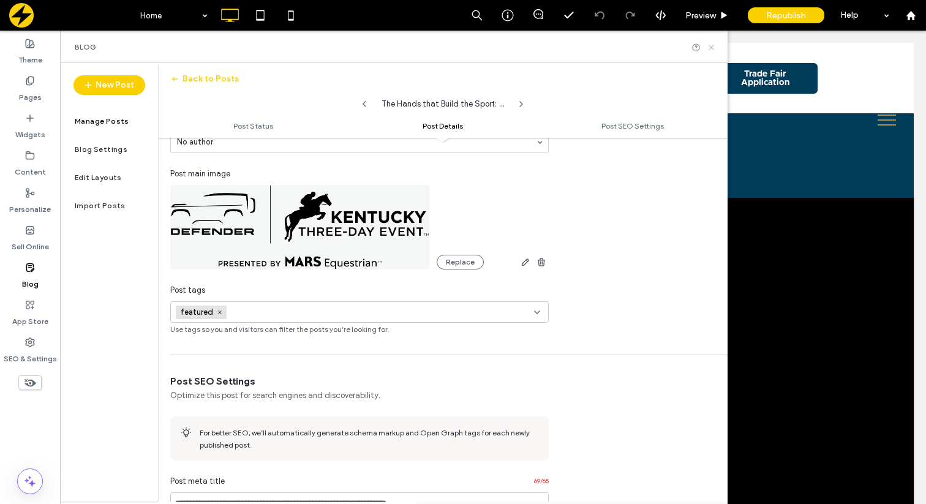
click at [714, 45] on icon at bounding box center [711, 47] width 9 height 9
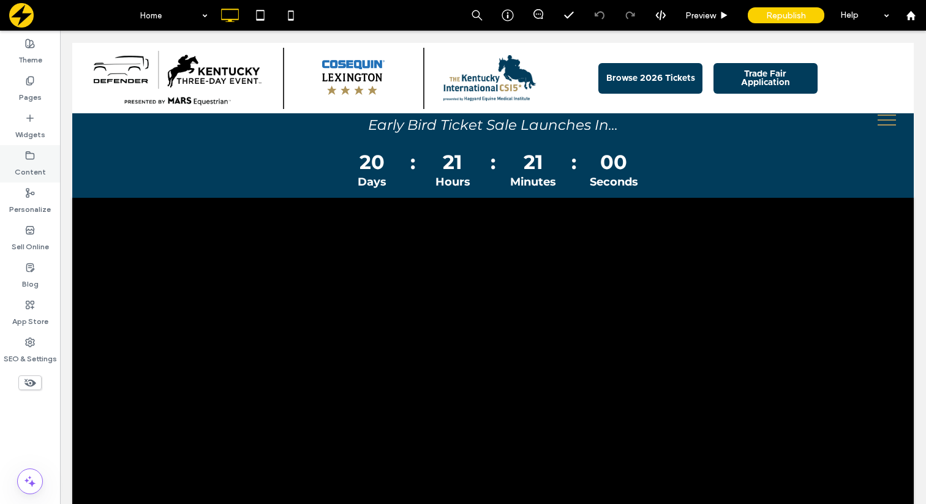
click at [18, 157] on div "Content" at bounding box center [30, 163] width 60 height 37
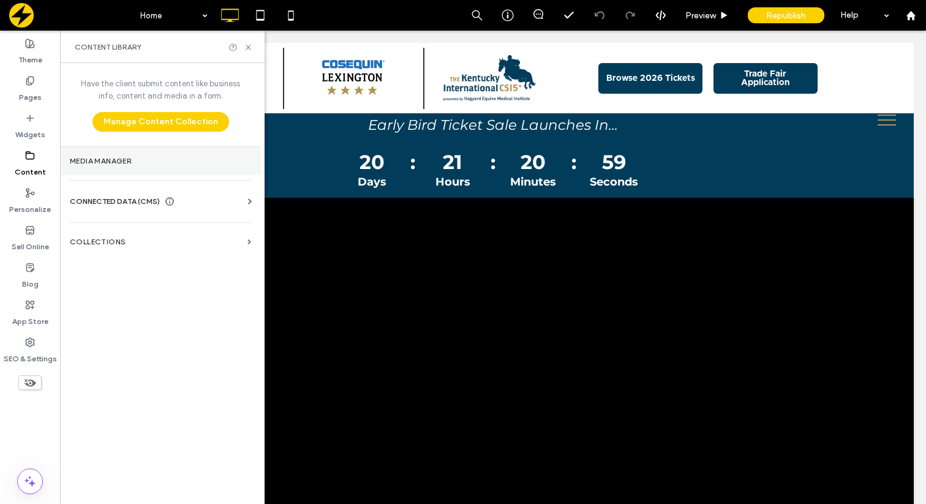
click at [131, 168] on section "Media Manager" at bounding box center [160, 161] width 201 height 28
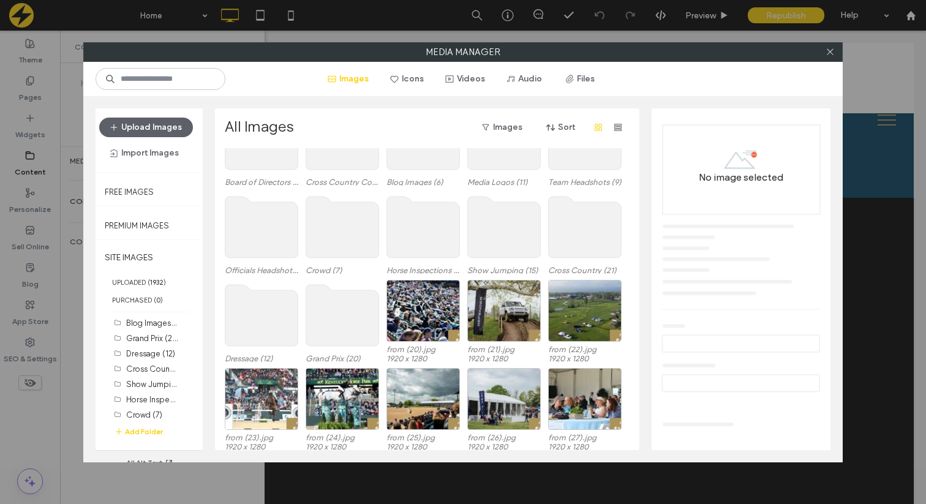
scroll to position [162, 0]
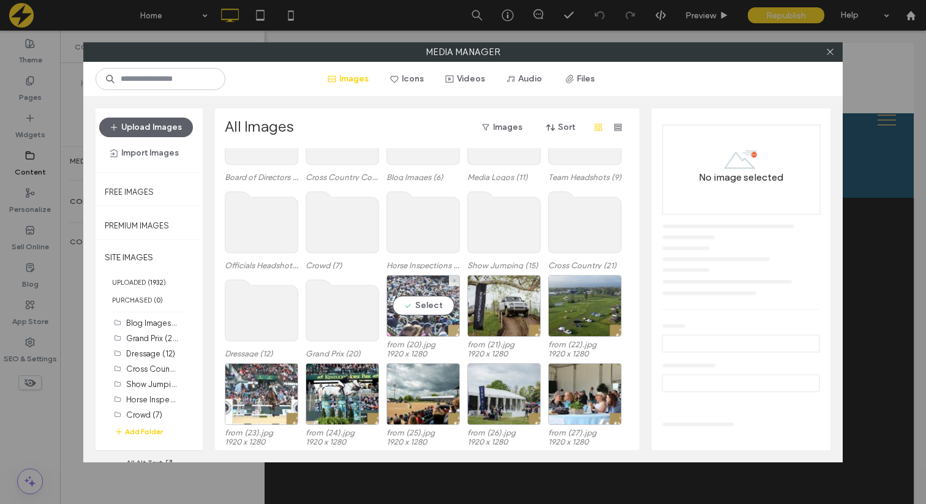
click at [419, 290] on div "Select" at bounding box center [422, 306] width 73 height 62
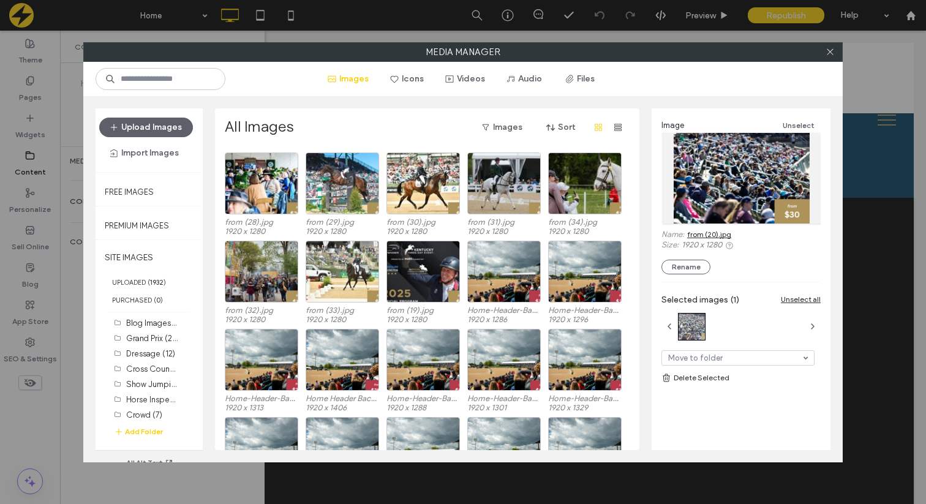
scroll to position [468, 0]
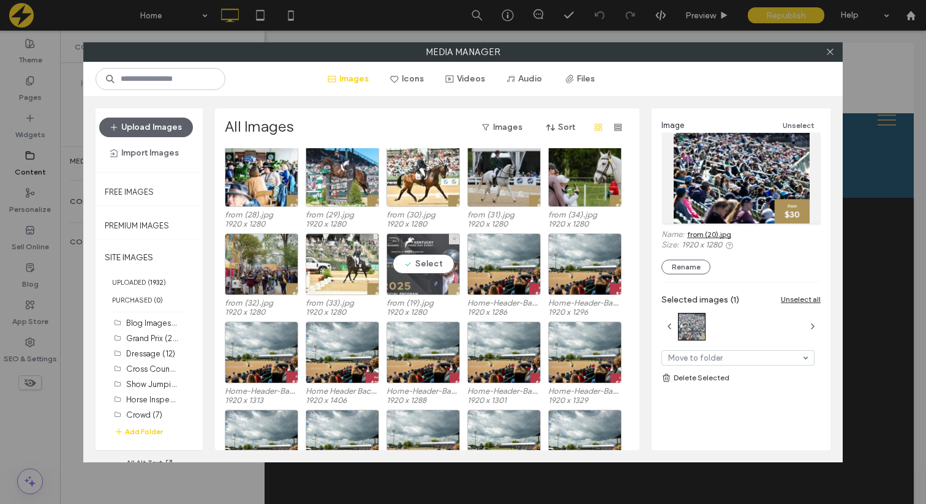
click at [423, 264] on div "Select" at bounding box center [422, 264] width 73 height 62
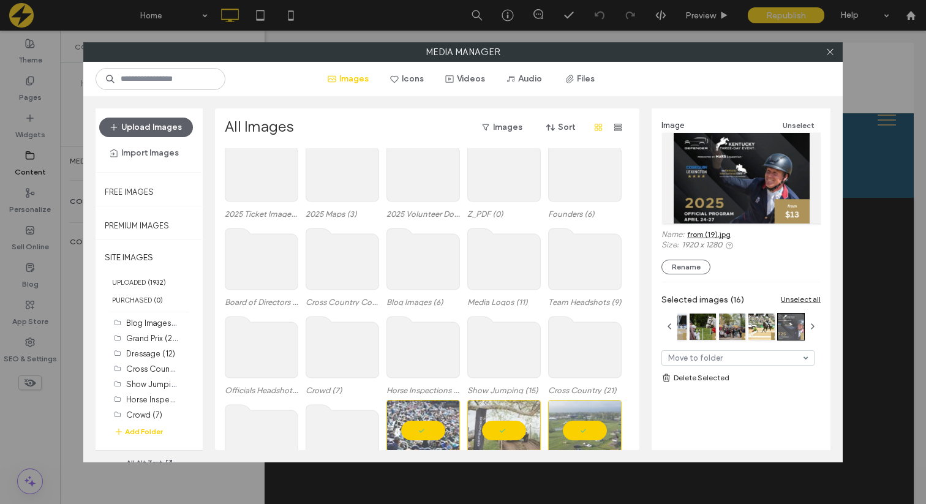
scroll to position [39, 0]
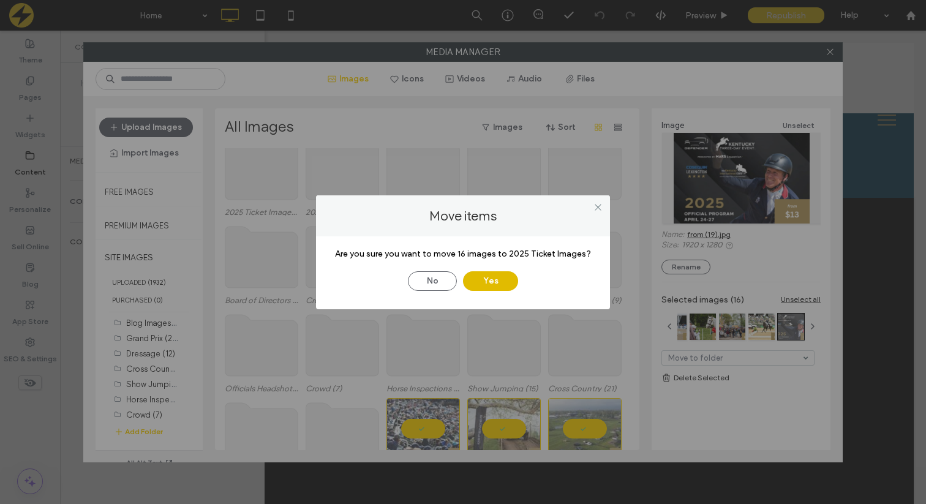
click at [492, 284] on button "Yes" at bounding box center [490, 281] width 55 height 20
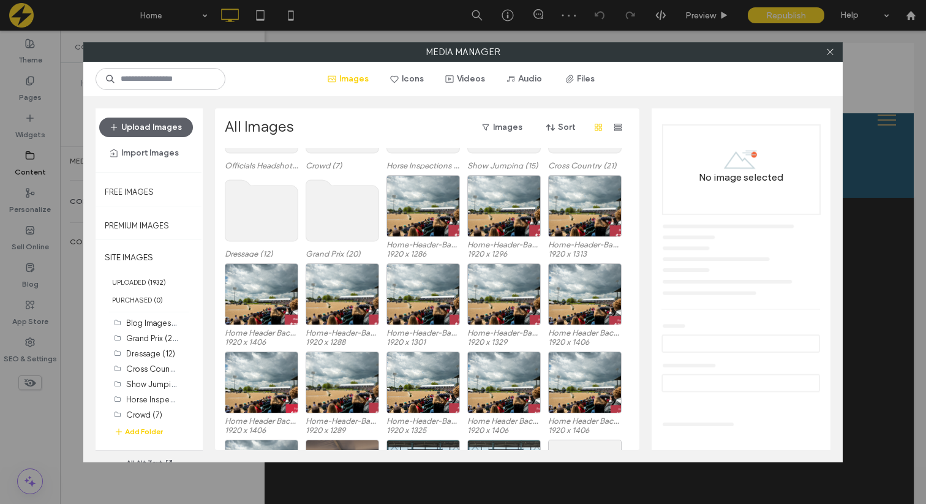
scroll to position [272, 0]
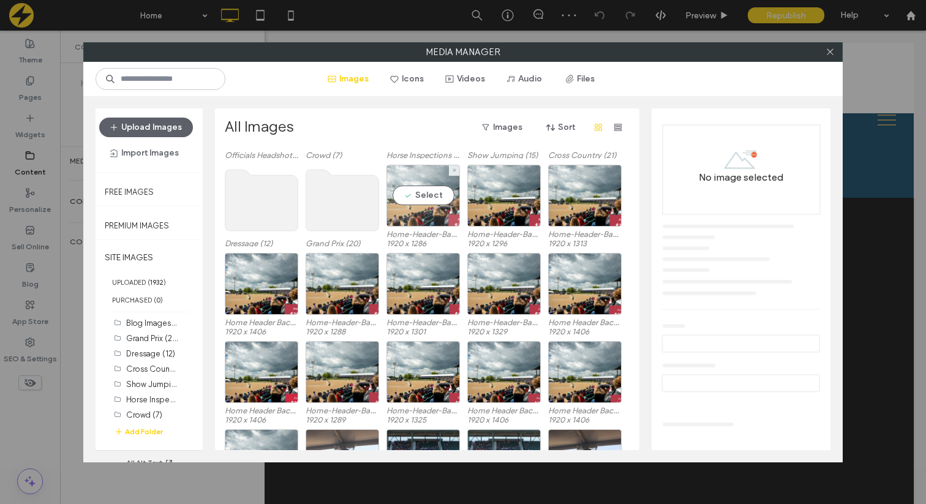
click at [430, 197] on div "Select" at bounding box center [422, 196] width 73 height 62
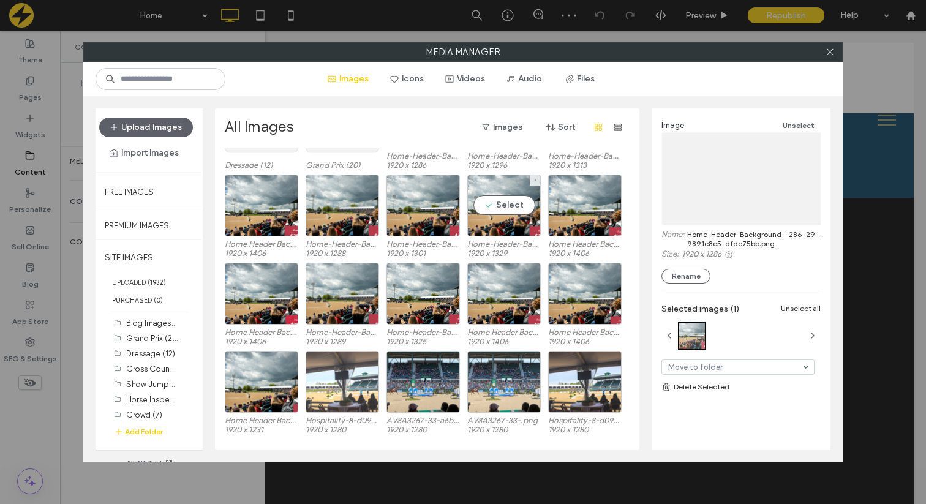
scroll to position [355, 0]
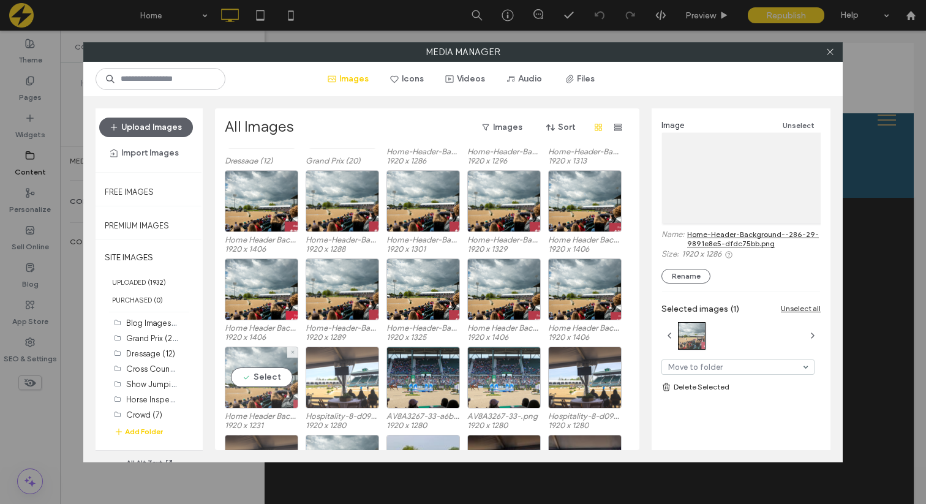
click at [261, 374] on div "Select" at bounding box center [261, 378] width 73 height 62
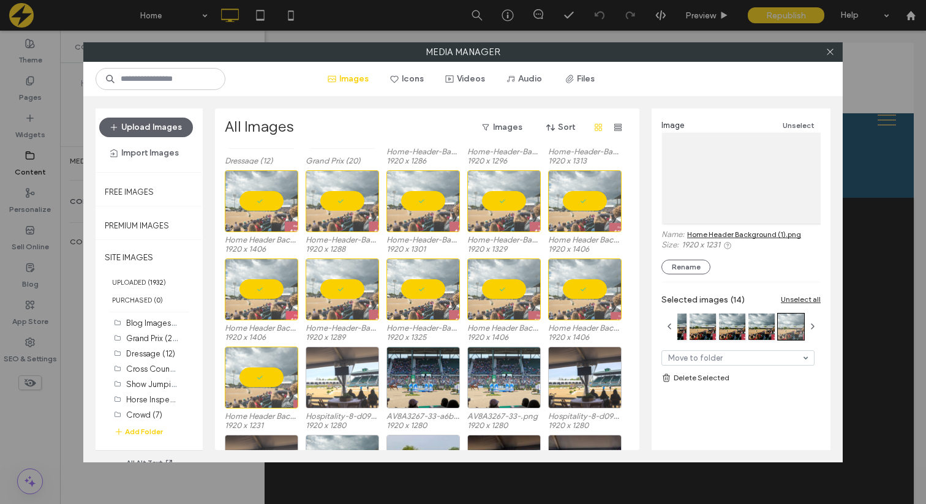
click at [694, 378] on link "Delete Selected" at bounding box center [740, 378] width 159 height 12
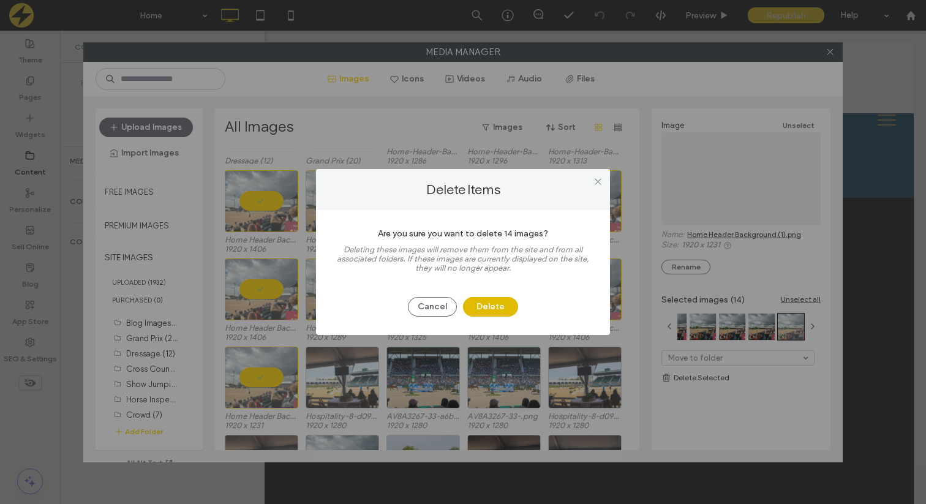
click at [484, 312] on button "Delete" at bounding box center [490, 307] width 55 height 20
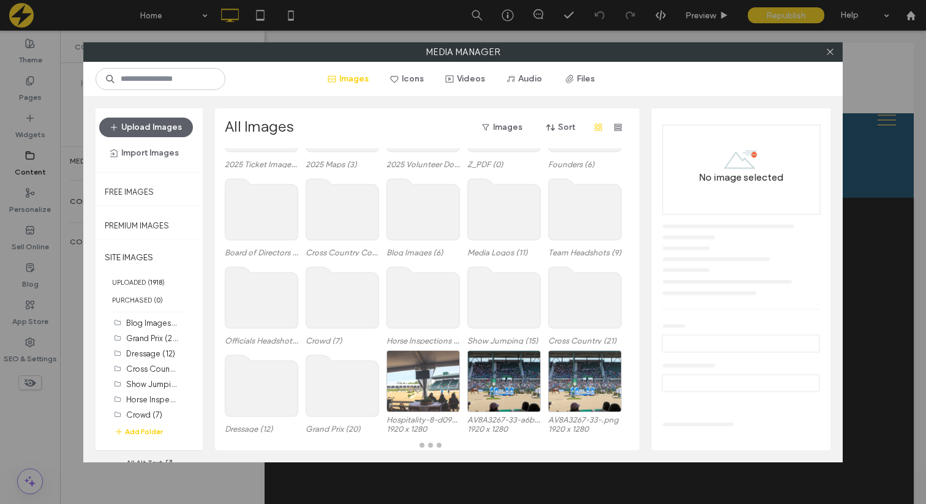
scroll to position [87, 0]
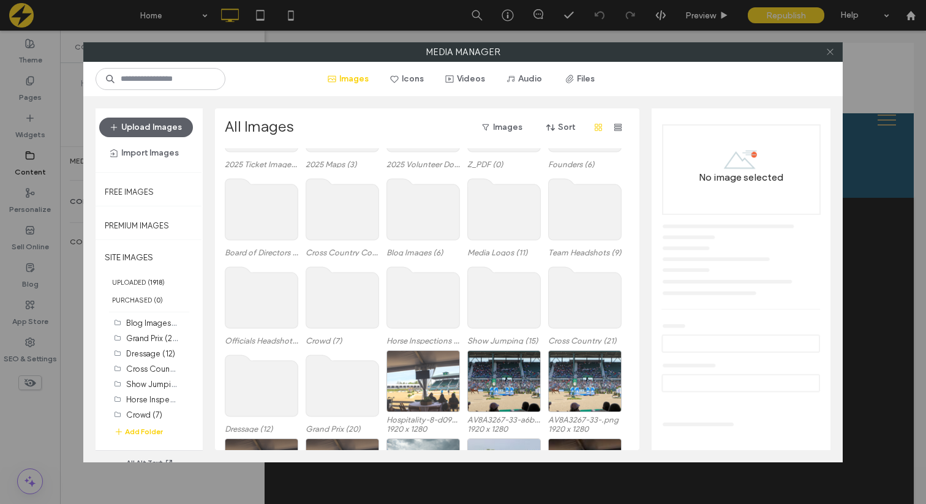
click at [826, 54] on icon at bounding box center [829, 51] width 9 height 9
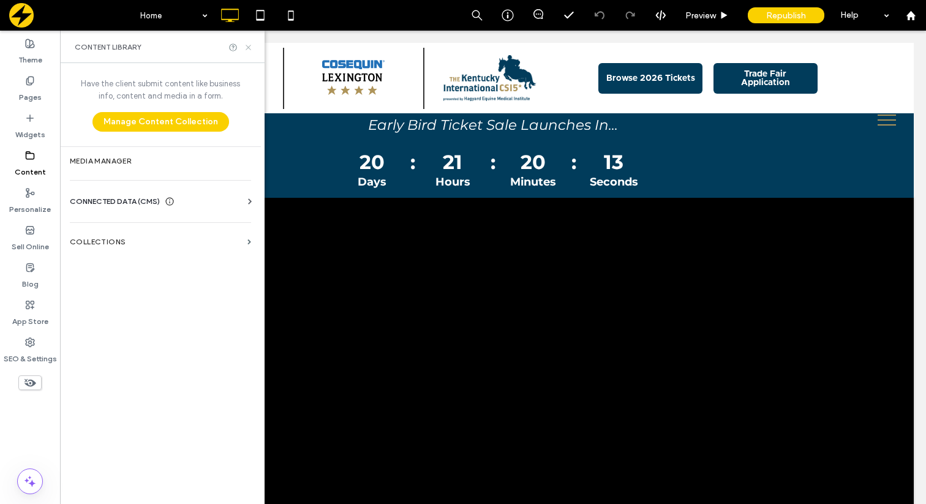
click at [246, 47] on icon at bounding box center [248, 47] width 9 height 9
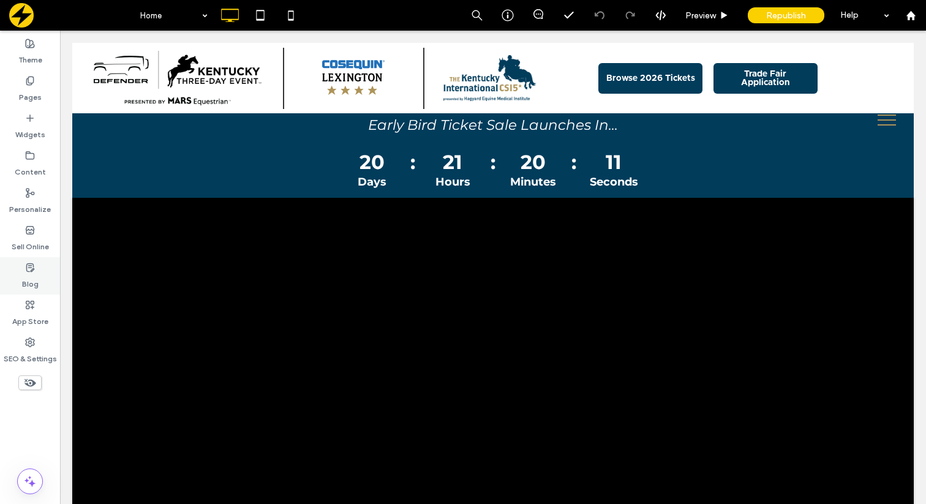
click at [26, 277] on label "Blog" at bounding box center [30, 280] width 17 height 17
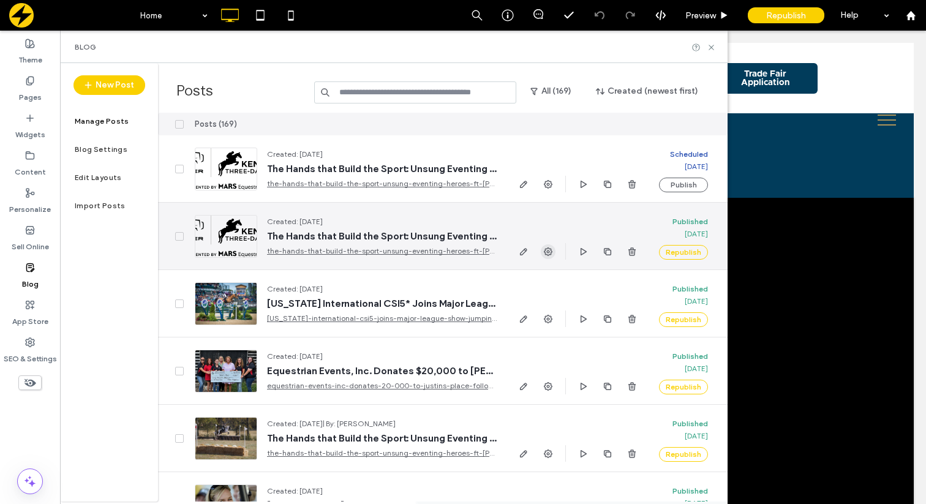
click at [548, 250] on use "button" at bounding box center [548, 251] width 9 height 9
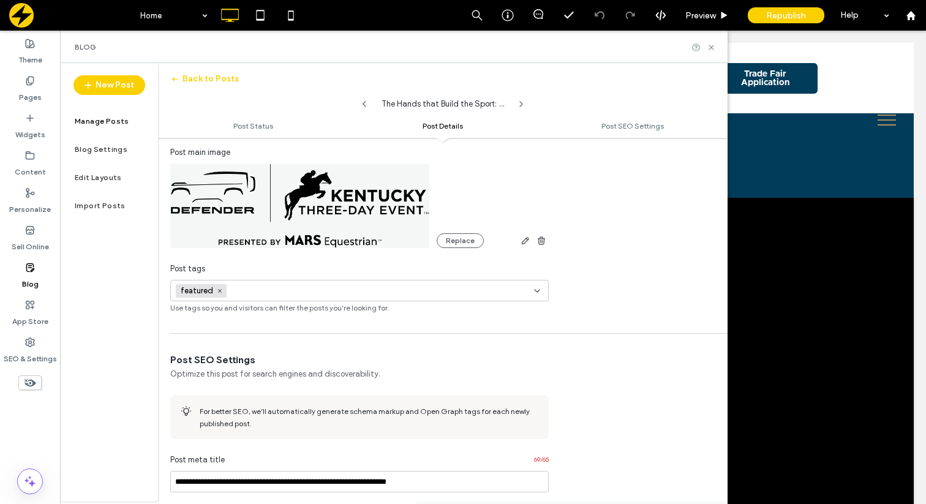
scroll to position [380, 0]
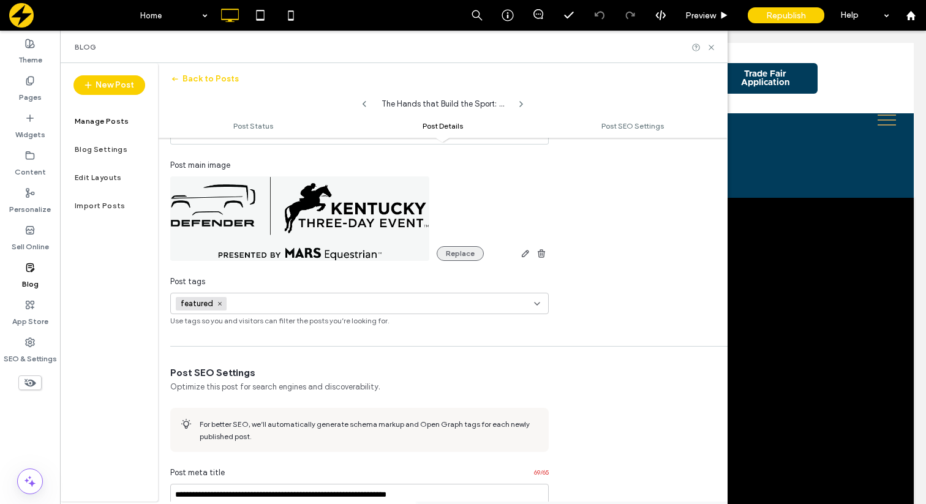
click at [470, 250] on button "Replace" at bounding box center [460, 253] width 47 height 15
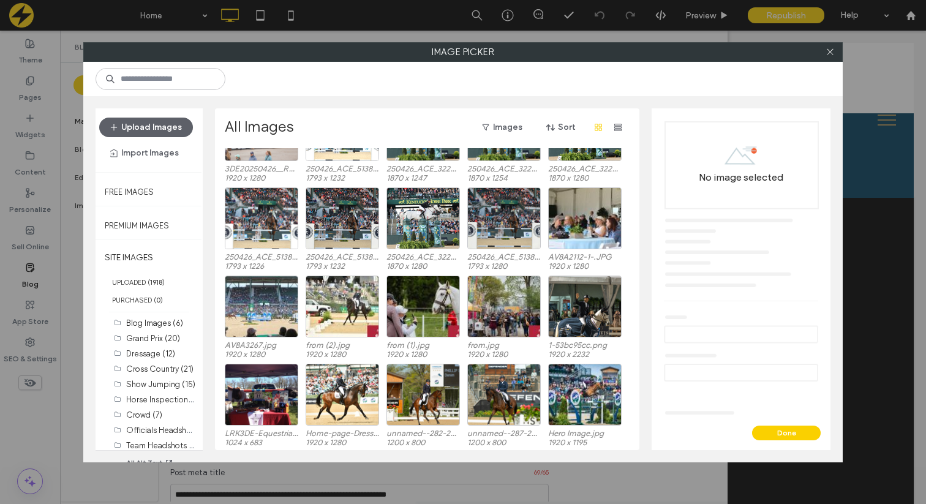
scroll to position [1661, 0]
click at [352, 394] on div "Select" at bounding box center [342, 395] width 73 height 62
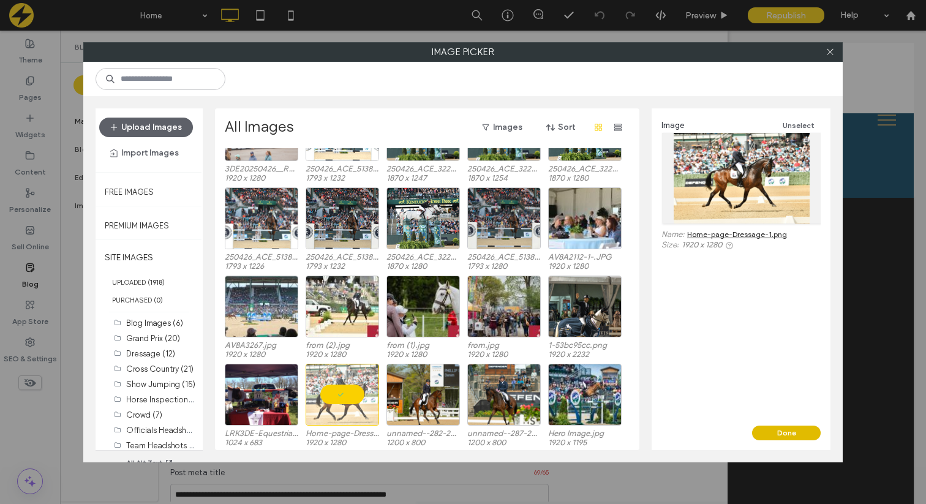
click at [771, 432] on button "Done" at bounding box center [786, 433] width 69 height 15
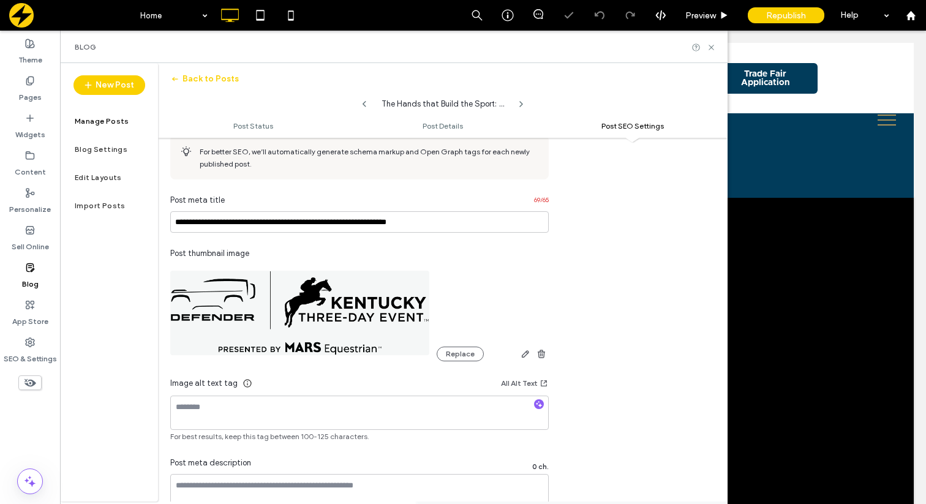
scroll to position [0, 0]
click at [448, 350] on button "Replace" at bounding box center [460, 354] width 47 height 15
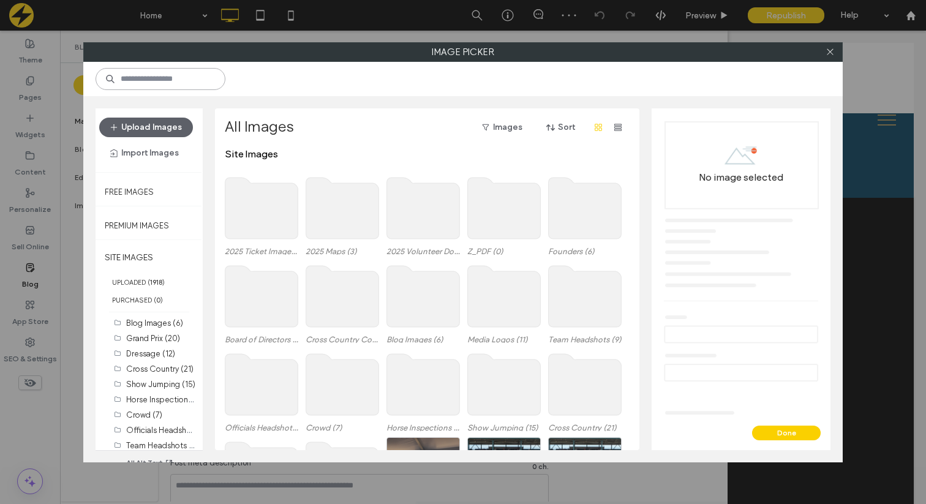
click at [179, 84] on input at bounding box center [161, 79] width 130 height 22
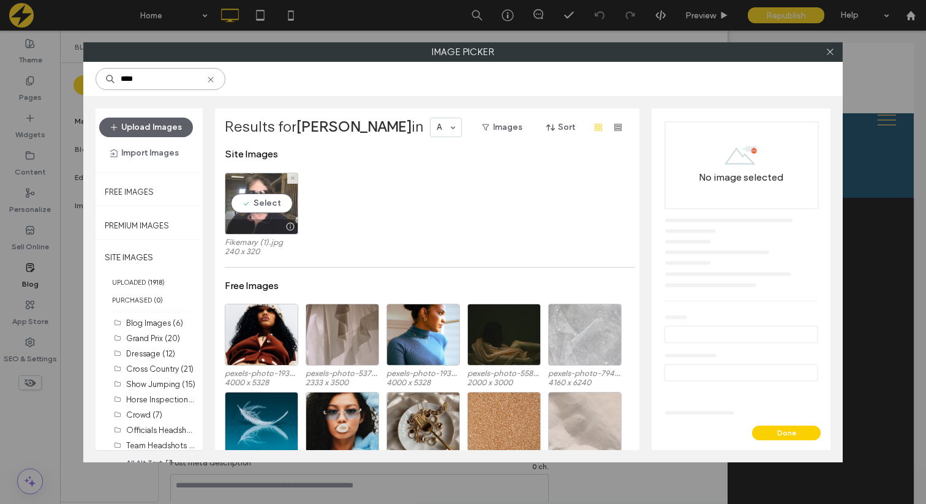
type input "****"
click at [248, 200] on div "Select" at bounding box center [261, 204] width 73 height 62
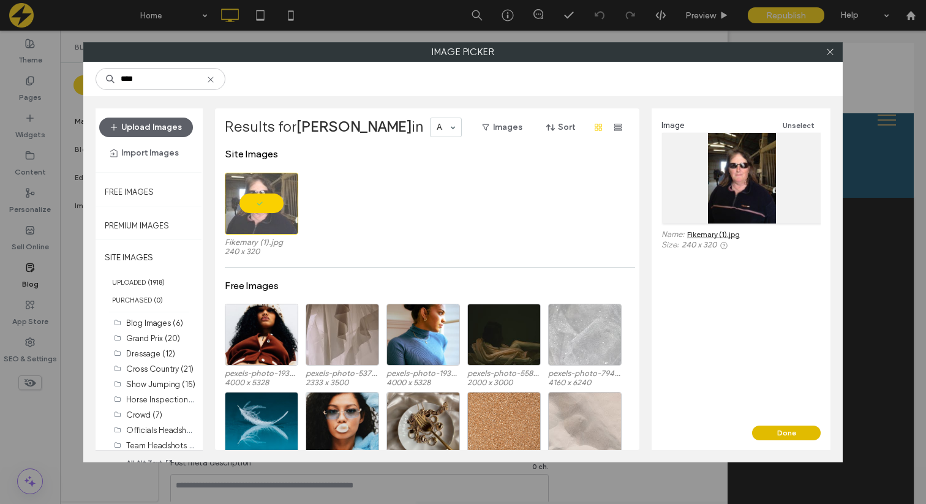
click at [772, 428] on button "Done" at bounding box center [786, 433] width 69 height 15
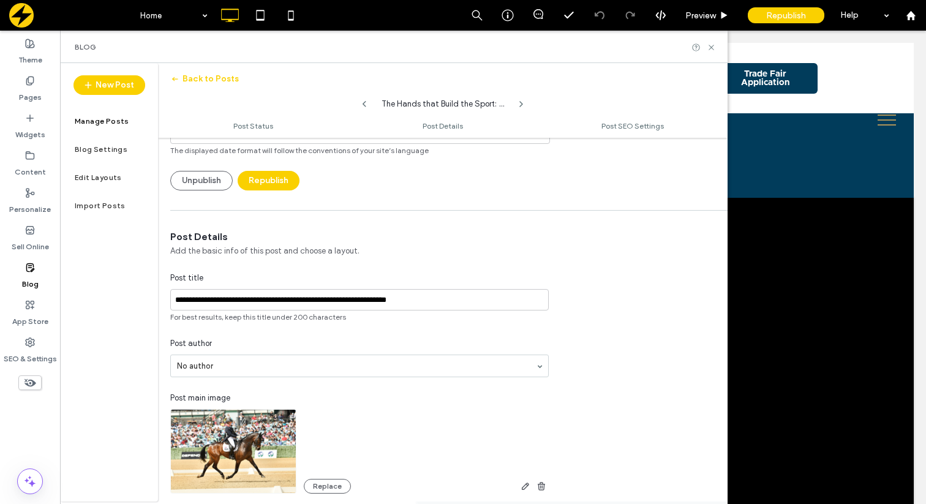
scroll to position [85, 0]
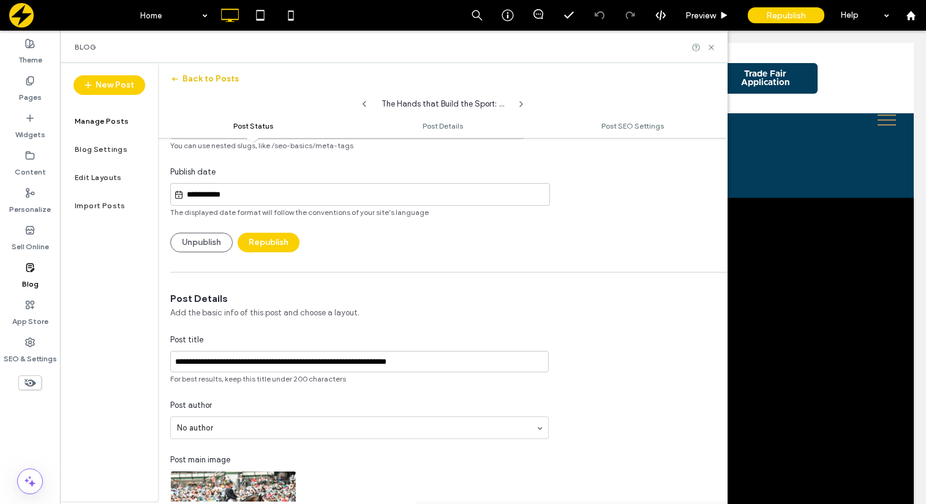
click at [171, 75] on icon "button" at bounding box center [175, 79] width 10 height 10
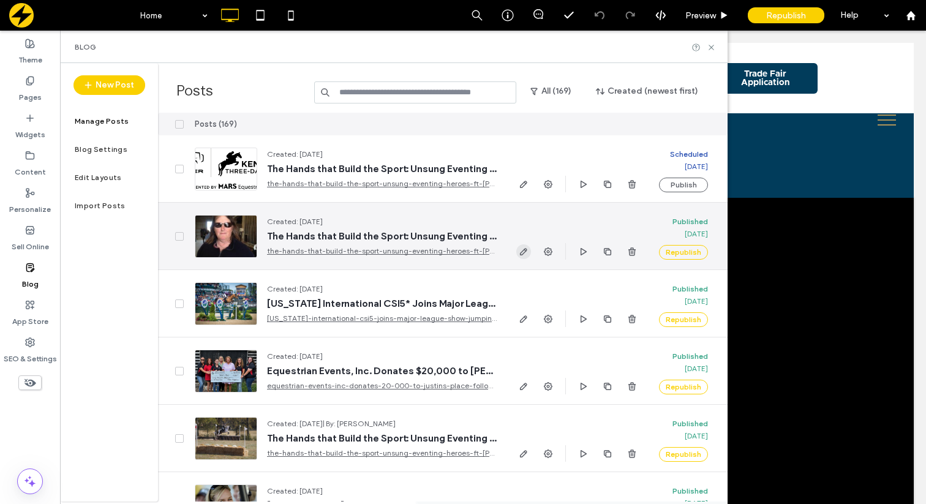
click at [520, 252] on use "button" at bounding box center [523, 251] width 7 height 7
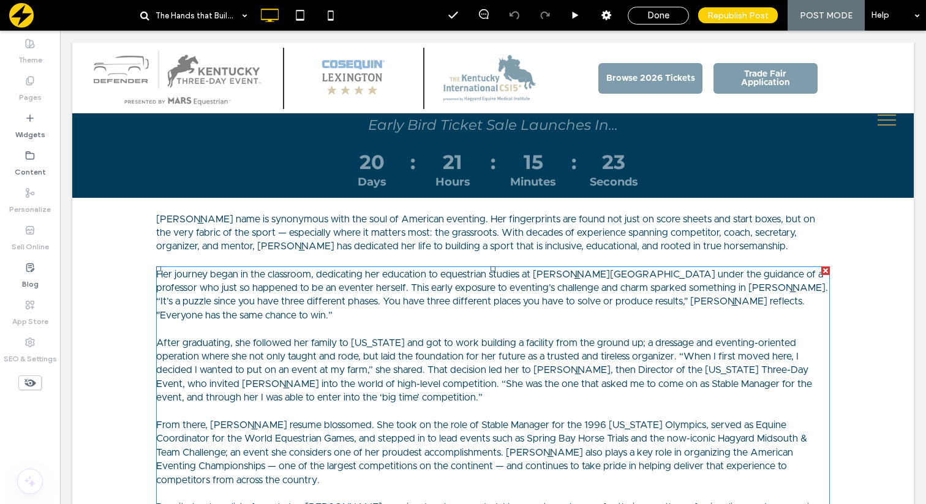
scroll to position [374, 0]
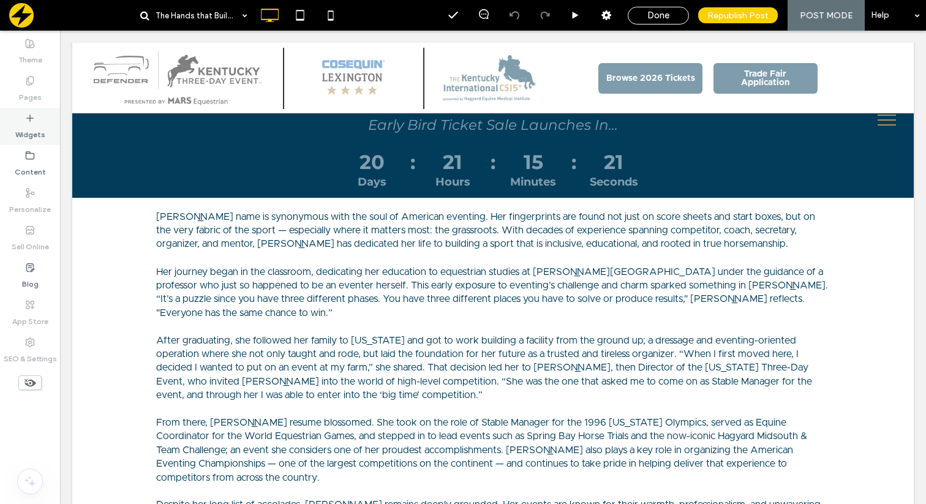
click at [39, 121] on div "Widgets" at bounding box center [30, 126] width 60 height 37
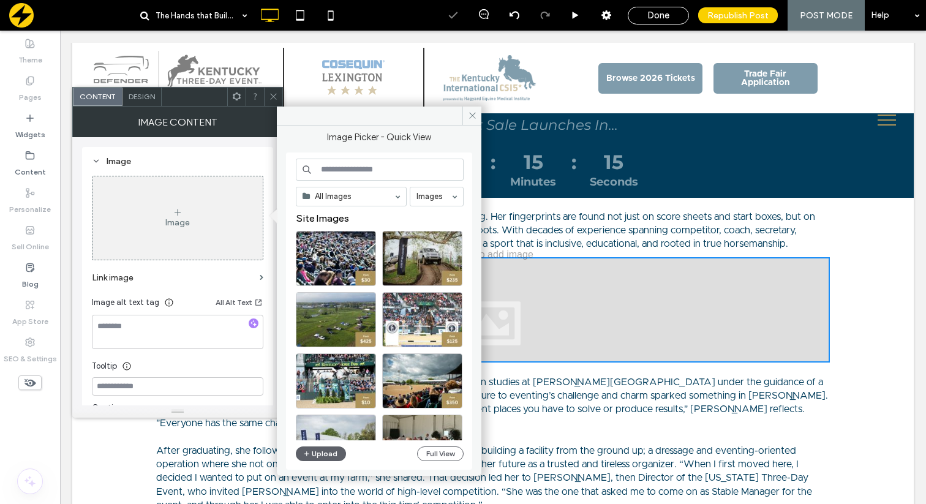
click at [385, 162] on input at bounding box center [380, 170] width 168 height 22
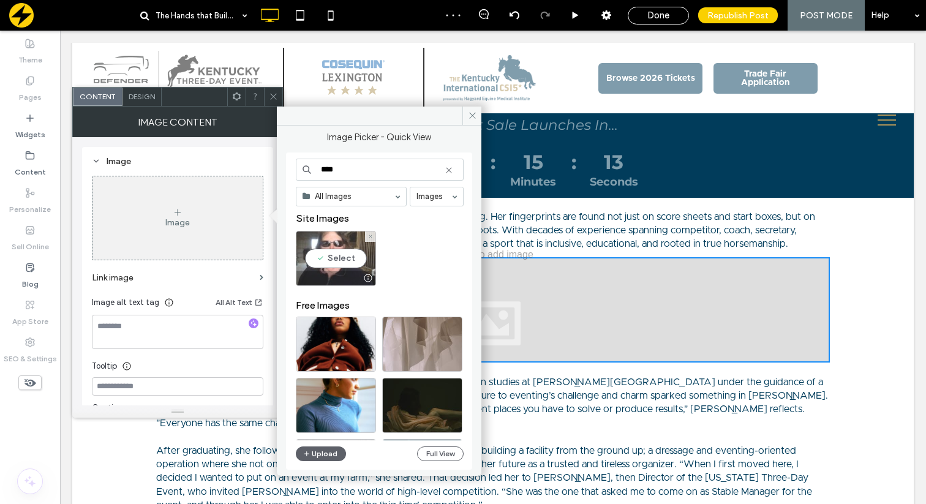
type input "****"
click at [343, 252] on div "Select" at bounding box center [336, 258] width 80 height 55
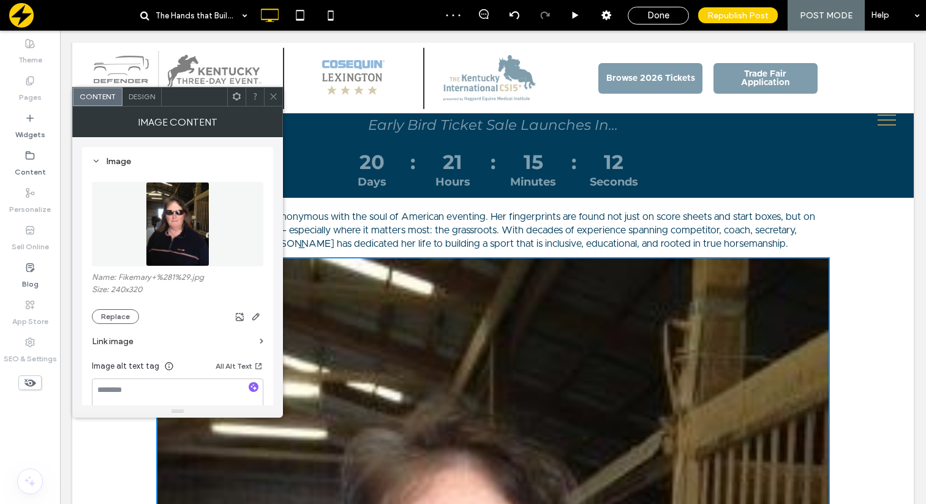
click at [132, 92] on span "Design" at bounding box center [142, 96] width 26 height 9
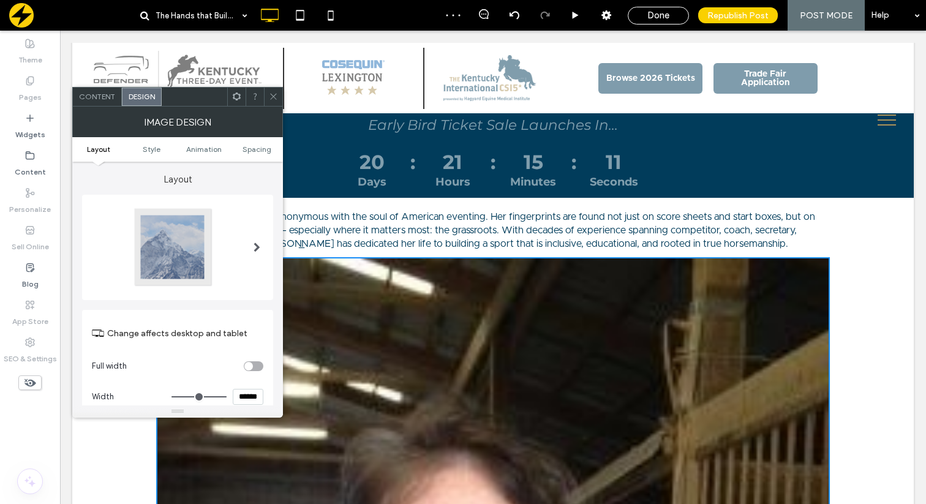
click at [243, 394] on input "******" at bounding box center [248, 397] width 31 height 16
type input "*****"
type input "***"
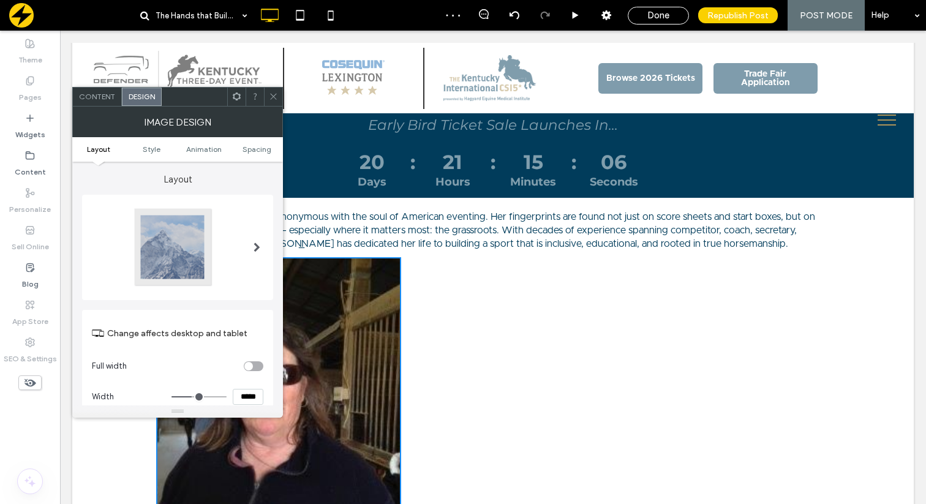
click at [240, 396] on input "*****" at bounding box center [248, 397] width 31 height 16
type input "*****"
type input "***"
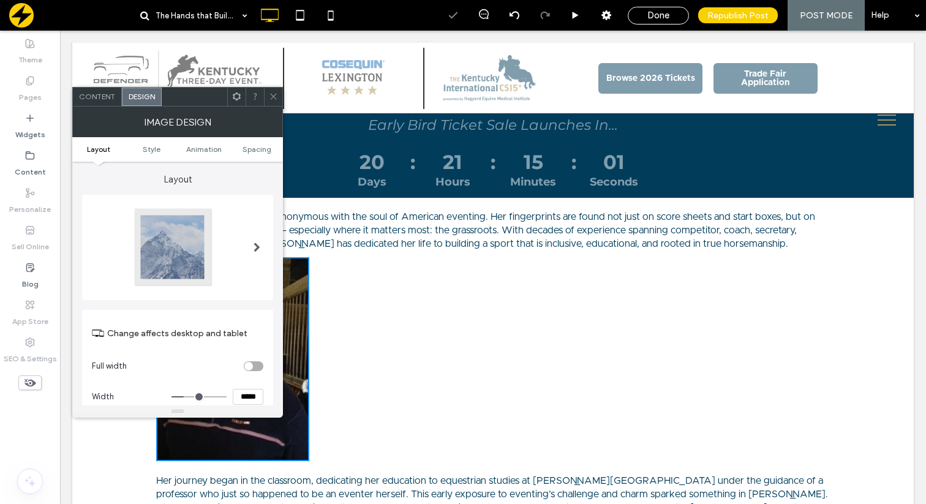
click at [239, 99] on use at bounding box center [237, 96] width 8 height 8
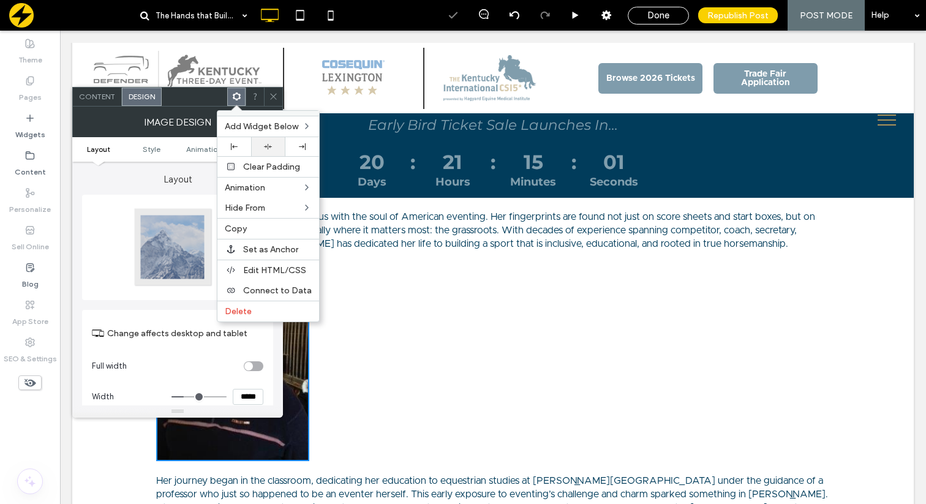
click at [255, 145] on div at bounding box center [268, 146] width 34 height 19
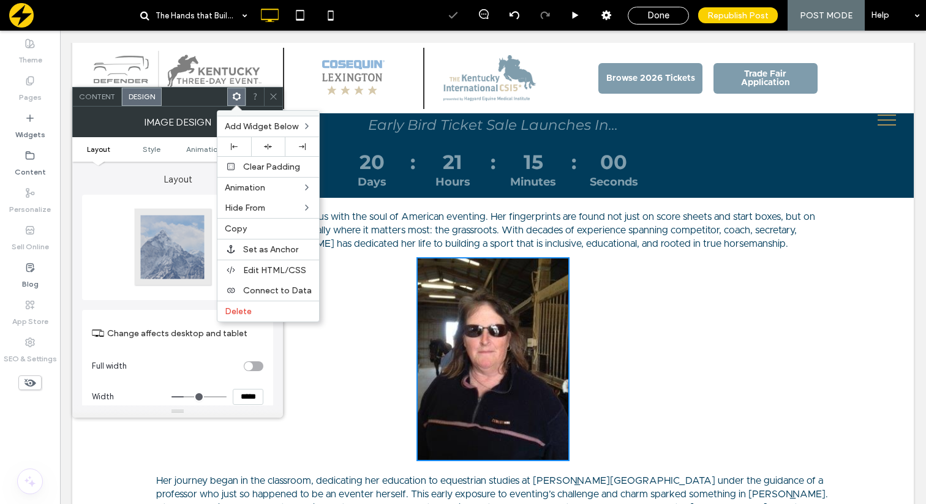
click at [271, 95] on use at bounding box center [273, 97] width 6 height 6
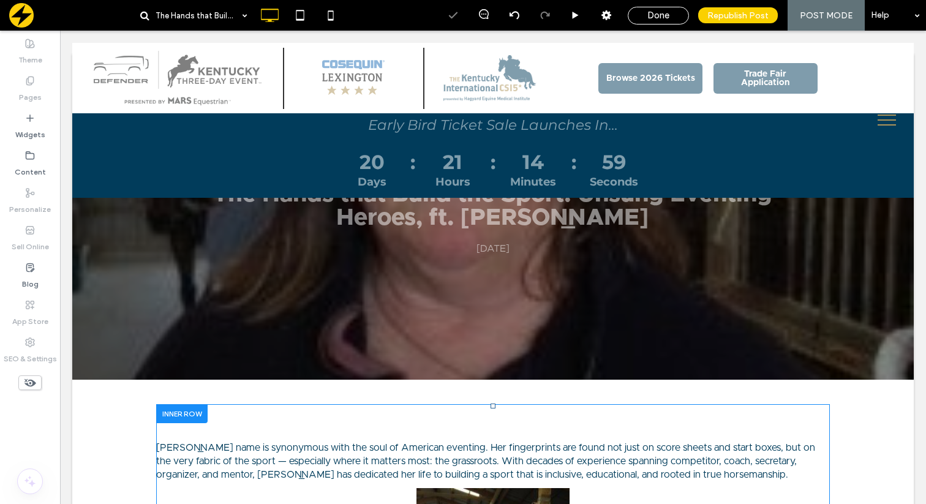
scroll to position [0, 0]
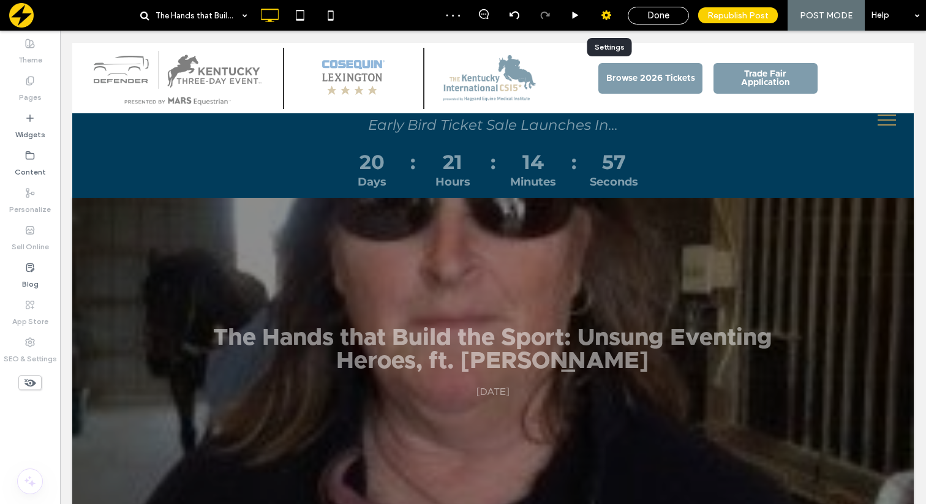
click at [600, 18] on div at bounding box center [606, 15] width 30 height 12
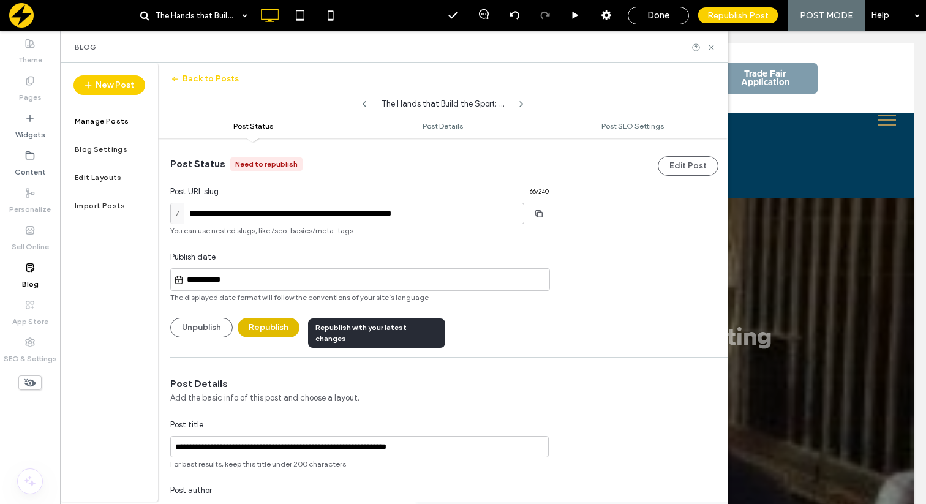
click at [256, 329] on button "Republish" at bounding box center [269, 328] width 62 height 20
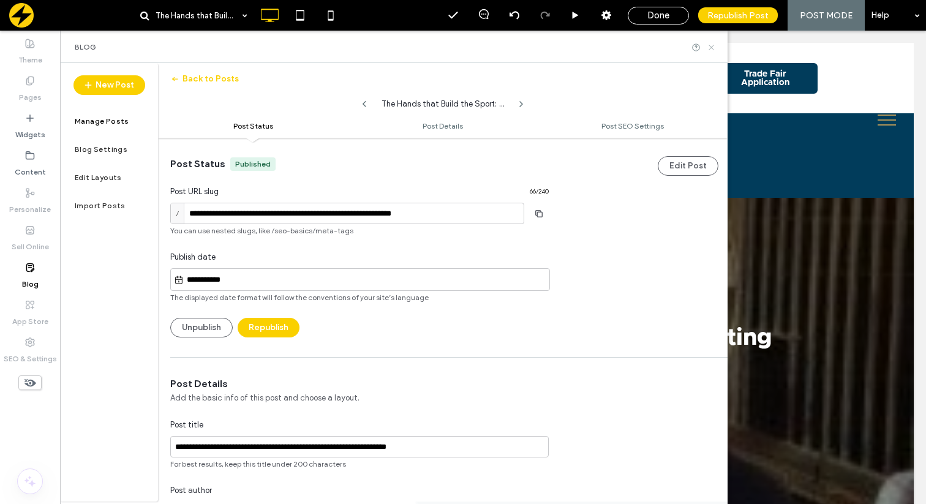
click at [711, 47] on use at bounding box center [710, 47] width 5 height 5
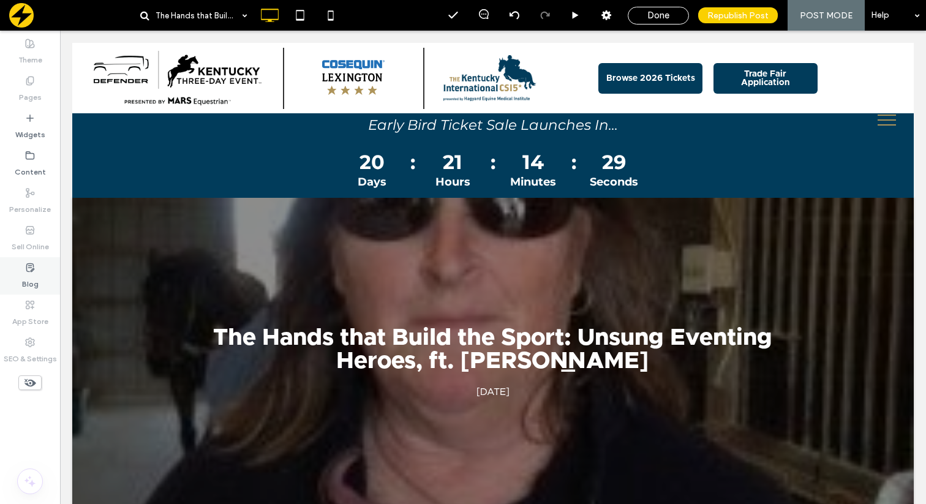
click at [22, 270] on div "Blog" at bounding box center [30, 275] width 60 height 37
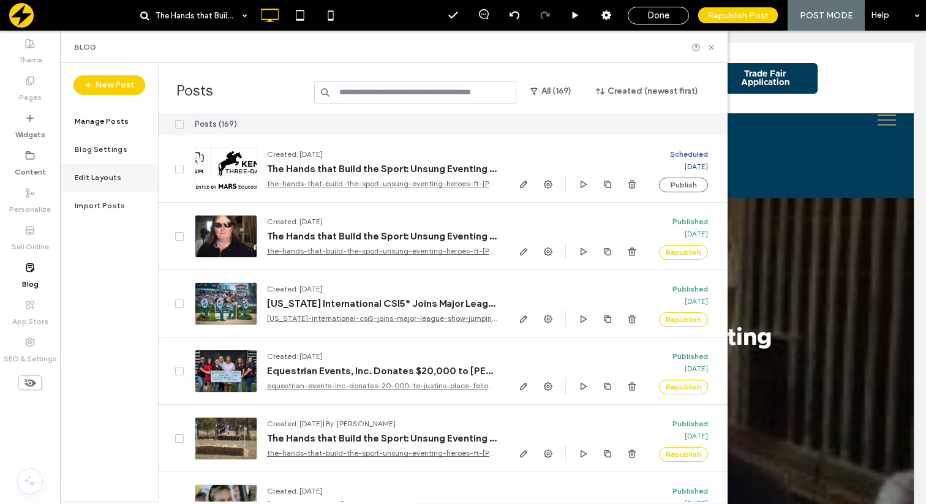
click at [101, 179] on label "Edit Layouts" at bounding box center [98, 177] width 47 height 9
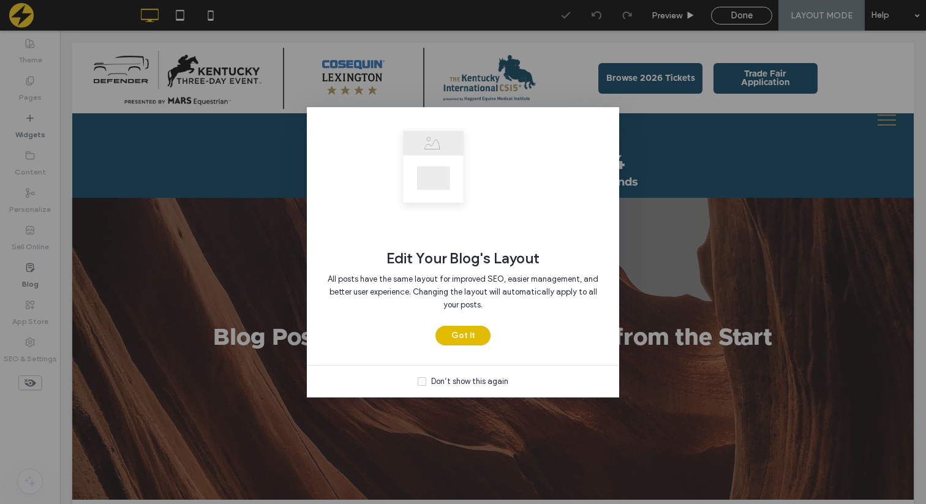
click at [465, 335] on button "Got It" at bounding box center [462, 336] width 55 height 20
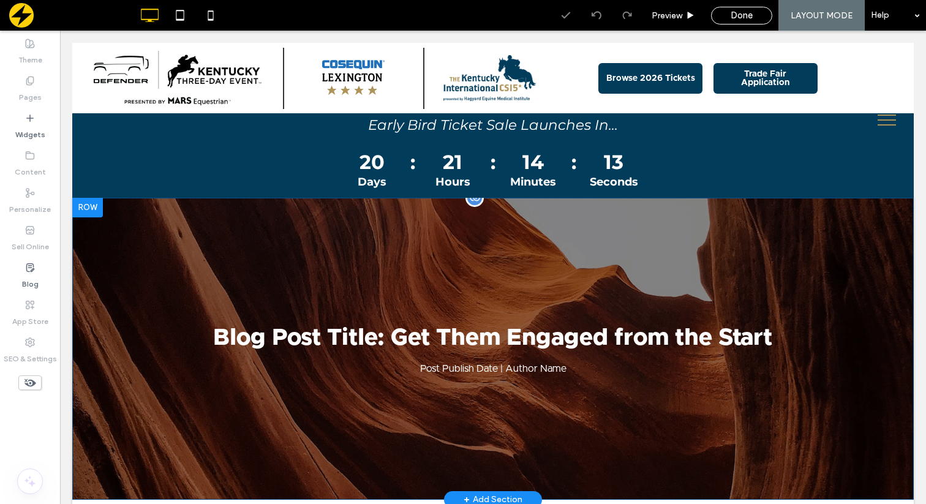
click at [189, 277] on div "Blog Post Title: Get Them Engaged from the Start Post Publish Date | Author Nam…" at bounding box center [492, 349] width 841 height 302
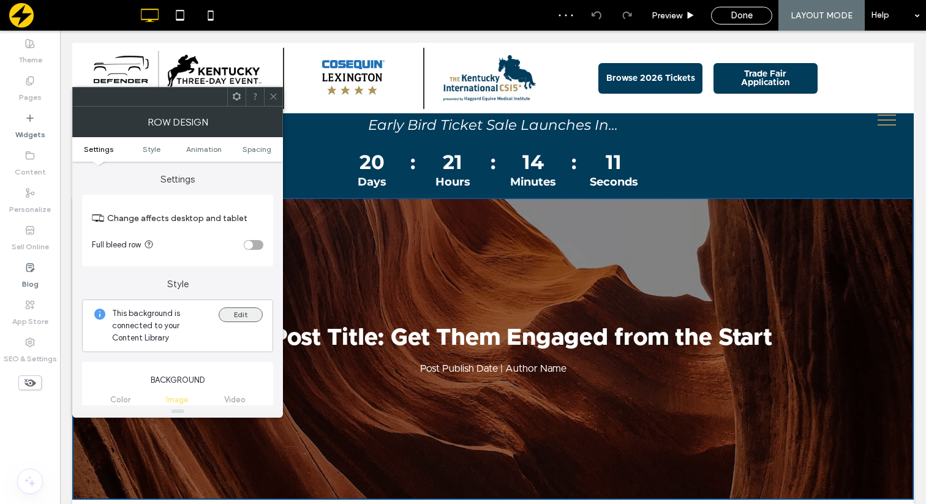
click at [239, 315] on button "Edit" at bounding box center [241, 314] width 44 height 15
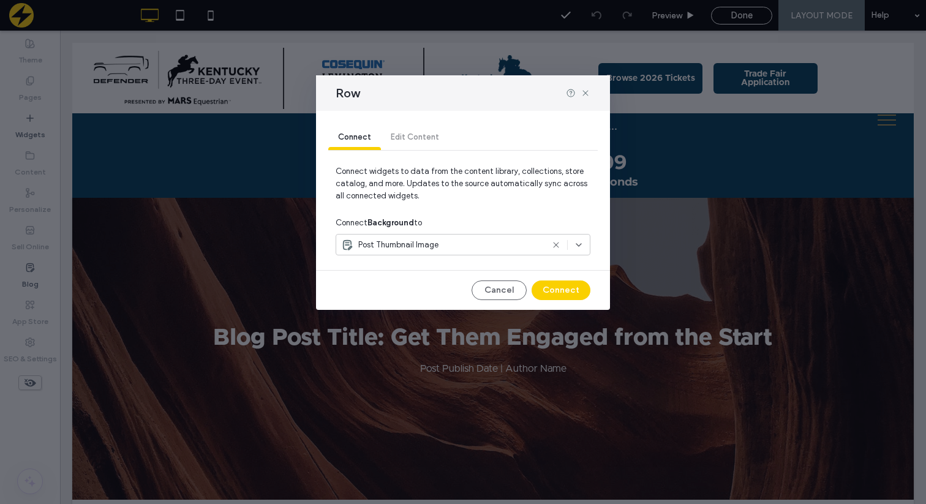
click at [577, 247] on icon at bounding box center [579, 245] width 10 height 10
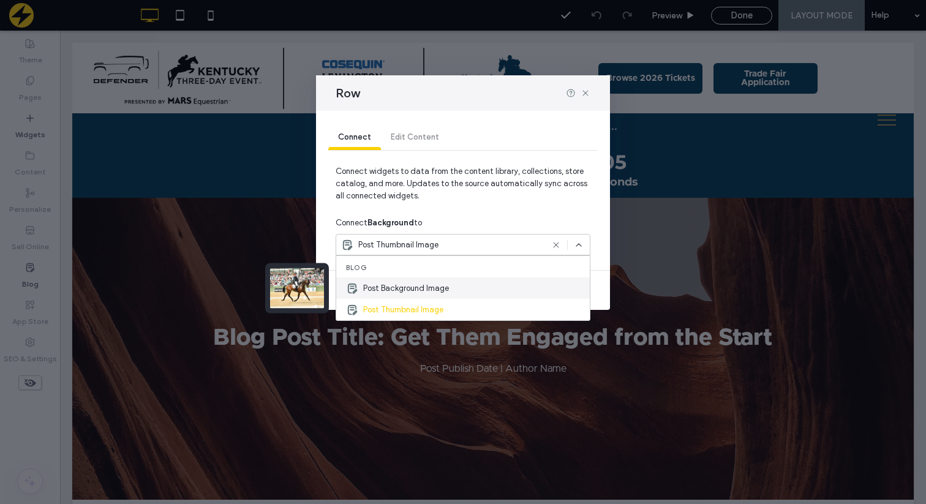
click at [426, 291] on span "Post Background Image" at bounding box center [406, 288] width 86 height 12
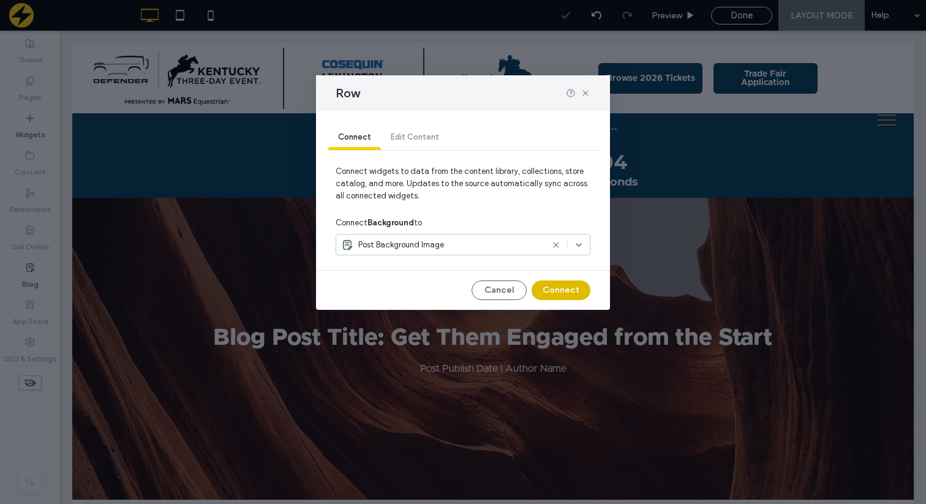
click at [555, 293] on button "Connect" at bounding box center [560, 290] width 59 height 20
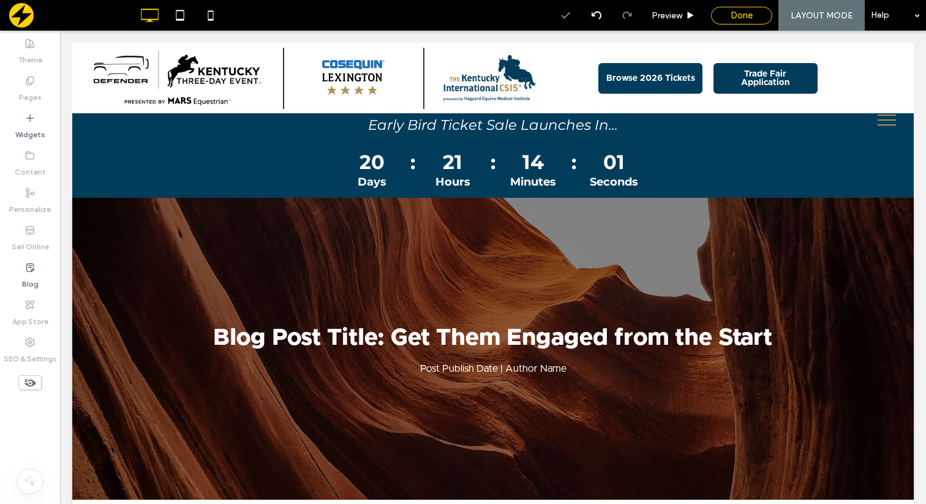
click at [736, 15] on span "Done" at bounding box center [741, 15] width 22 height 11
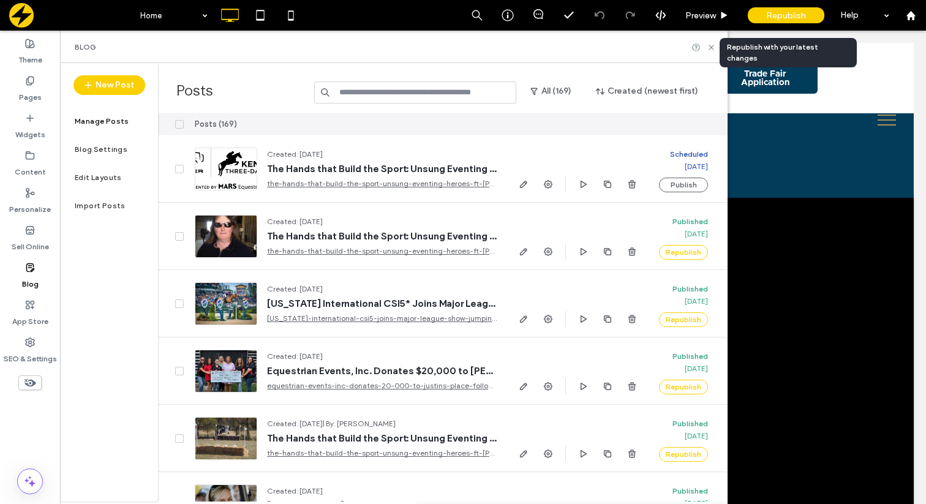
click at [759, 14] on div "Republish" at bounding box center [786, 15] width 77 height 16
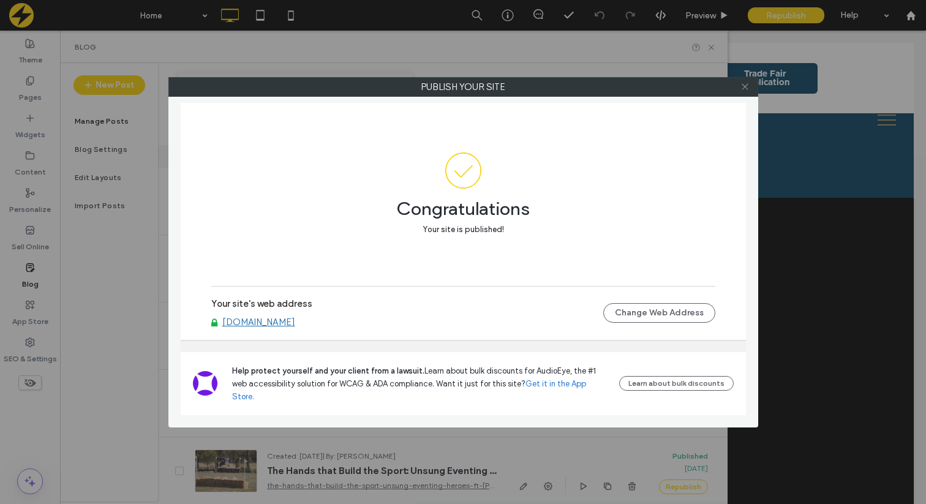
click at [748, 89] on use at bounding box center [745, 87] width 6 height 6
click at [748, 89] on link "Trade Fair Application" at bounding box center [765, 78] width 104 height 31
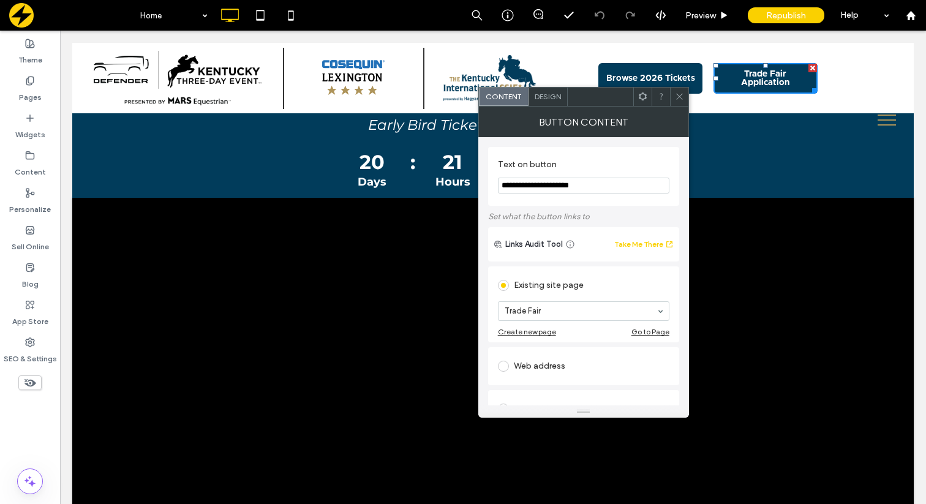
click at [678, 101] on span at bounding box center [679, 97] width 9 height 18
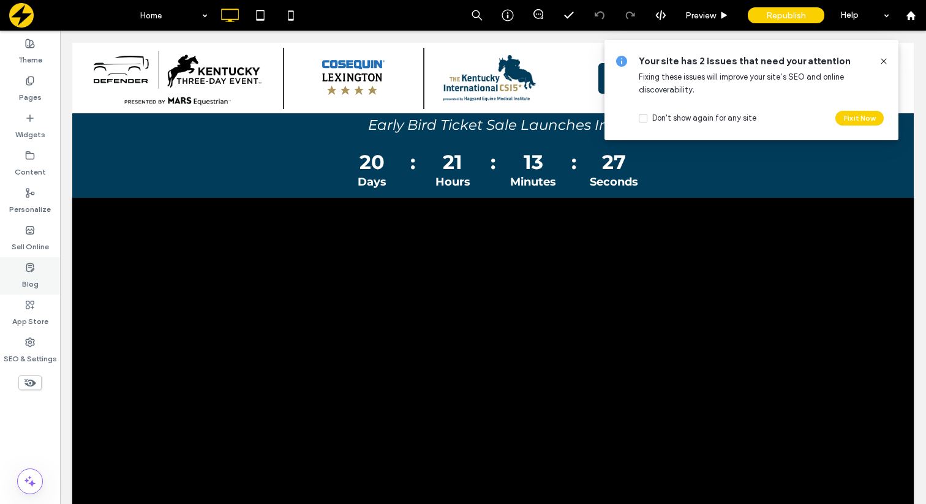
click at [31, 259] on div "Blog" at bounding box center [30, 275] width 60 height 37
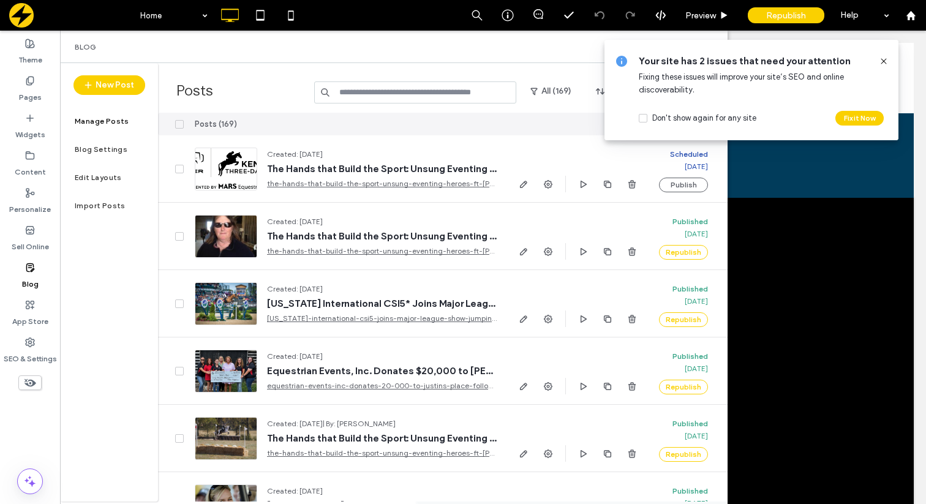
click at [884, 55] on span at bounding box center [884, 60] width 10 height 13
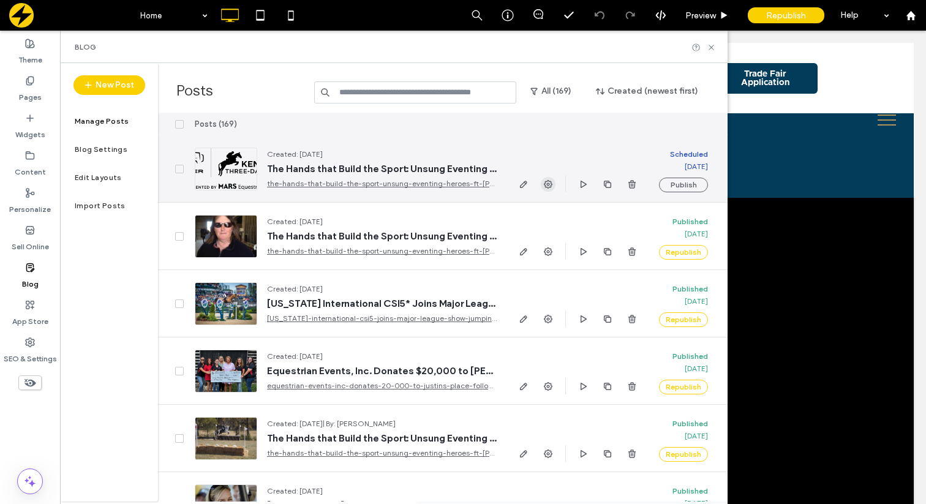
click at [546, 184] on icon "button" at bounding box center [548, 184] width 10 height 10
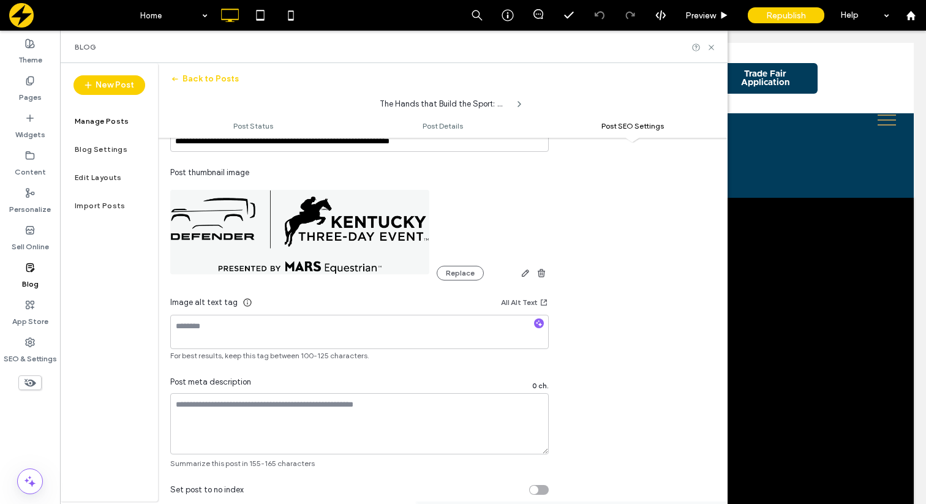
scroll to position [703, 0]
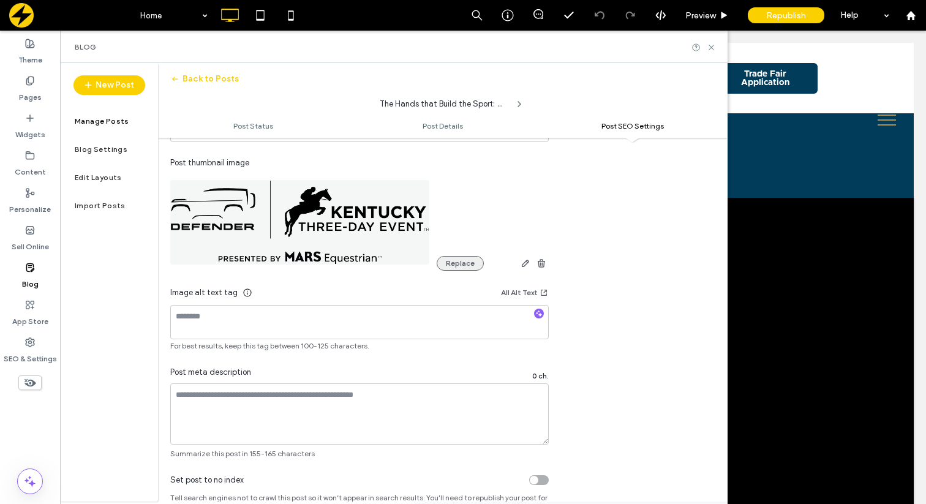
click at [465, 269] on button "Replace" at bounding box center [460, 263] width 47 height 15
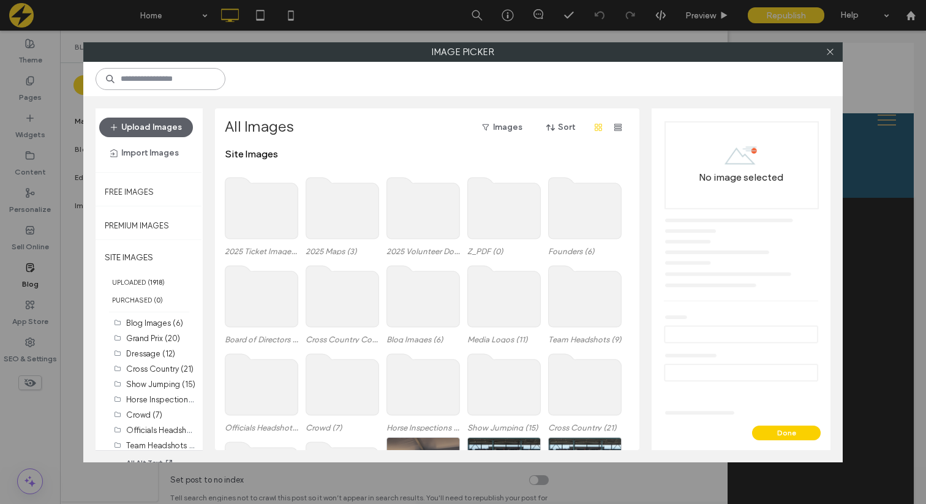
click at [194, 81] on input at bounding box center [161, 79] width 130 height 22
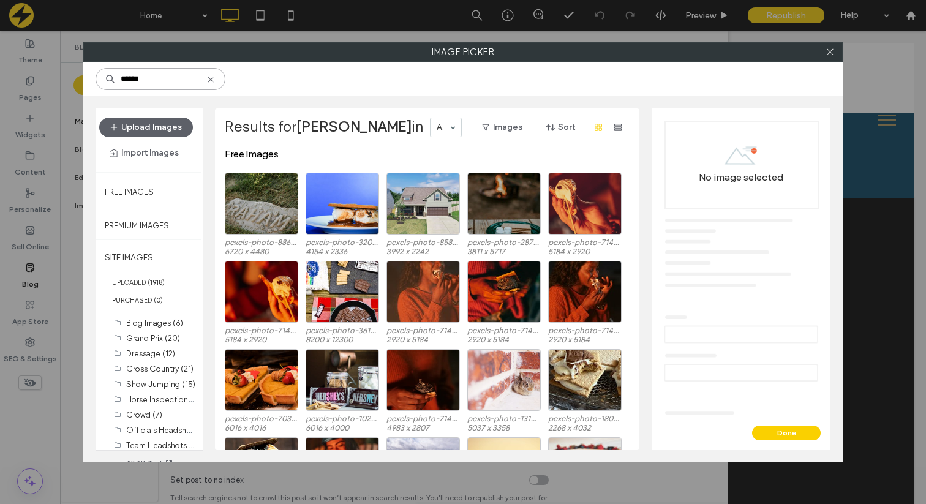
type input "******"
click at [835, 54] on div at bounding box center [830, 52] width 18 height 18
click at [830, 54] on icon at bounding box center [829, 51] width 9 height 9
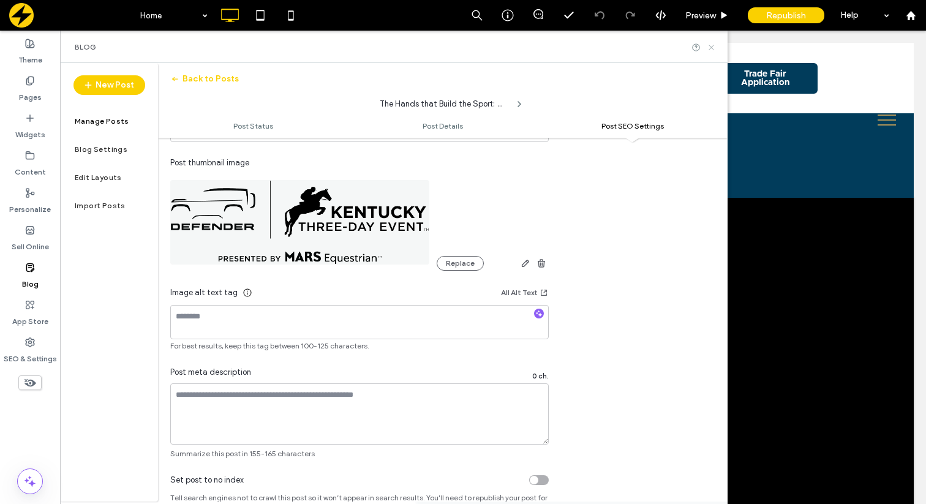
click at [708, 47] on icon at bounding box center [711, 47] width 9 height 9
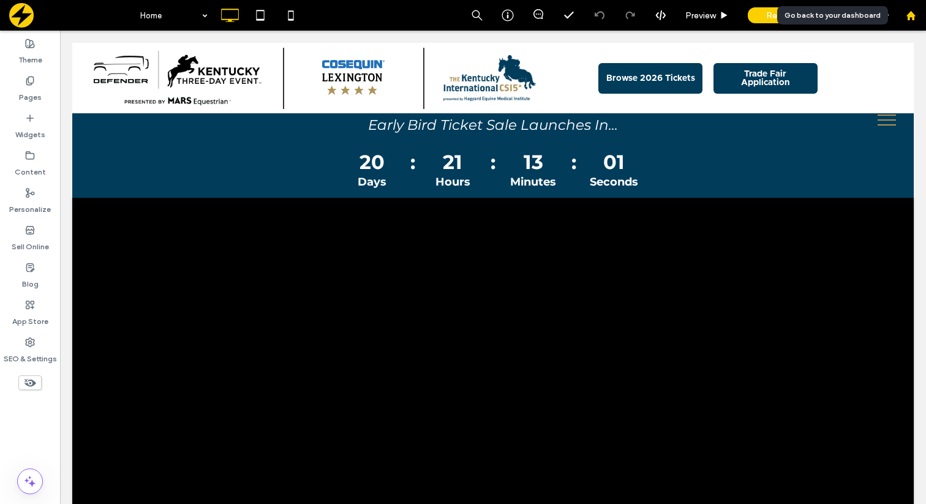
click at [917, 13] on div at bounding box center [910, 15] width 29 height 10
